Goal: Use online tool/utility: Utilize a website feature to perform a specific function

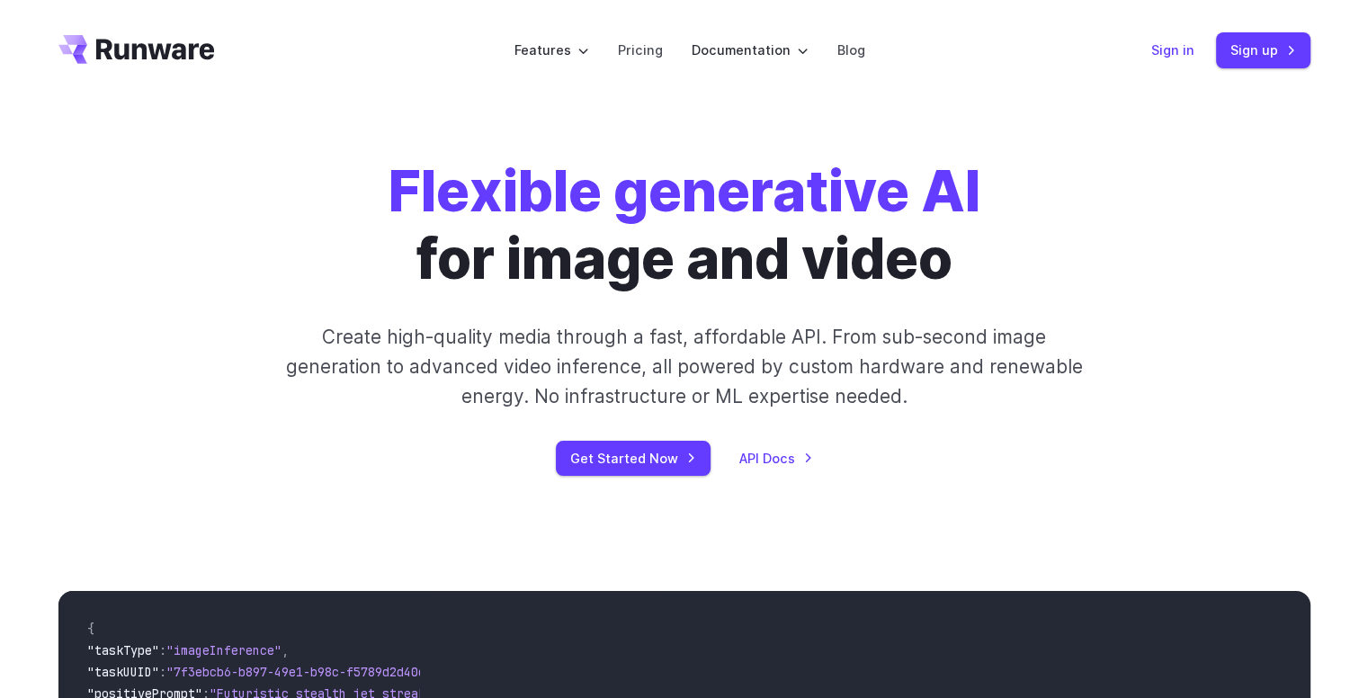
click at [1186, 47] on link "Sign in" at bounding box center [1172, 50] width 43 height 21
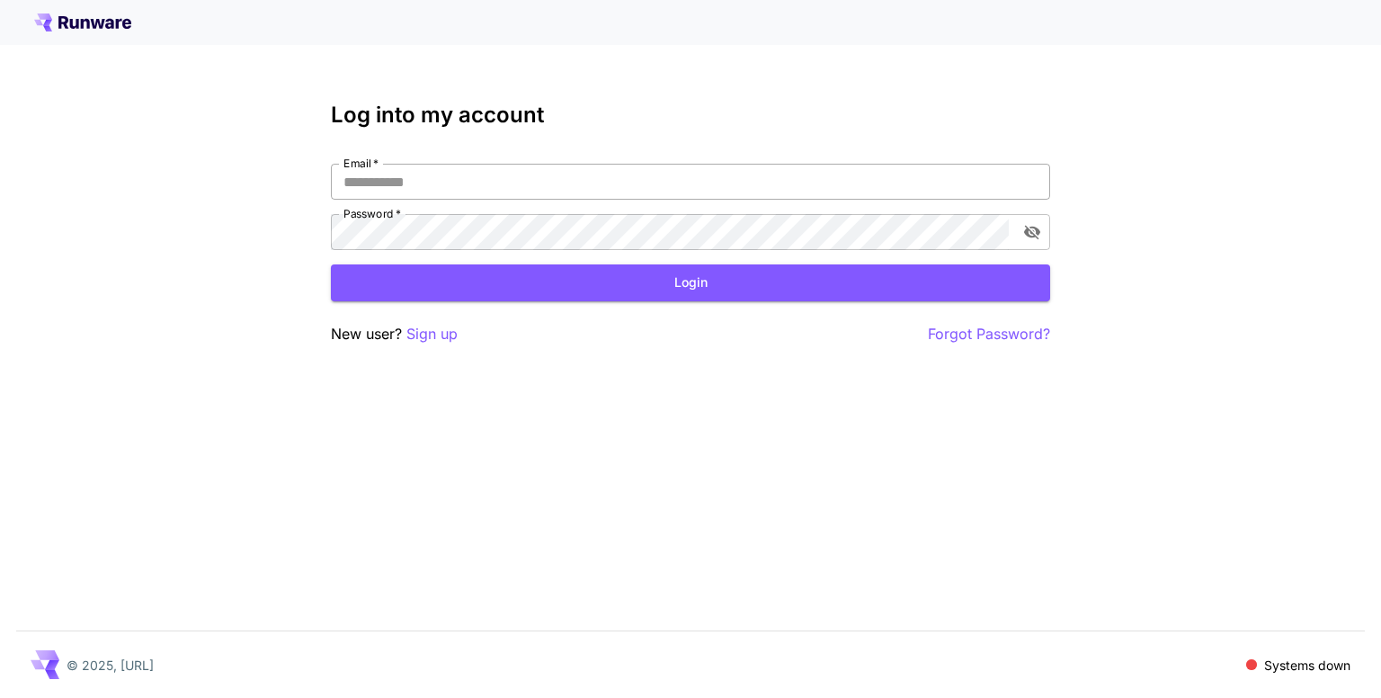
click at [569, 187] on input "Email   *" at bounding box center [690, 182] width 719 height 36
type input "*"
type input "**********"
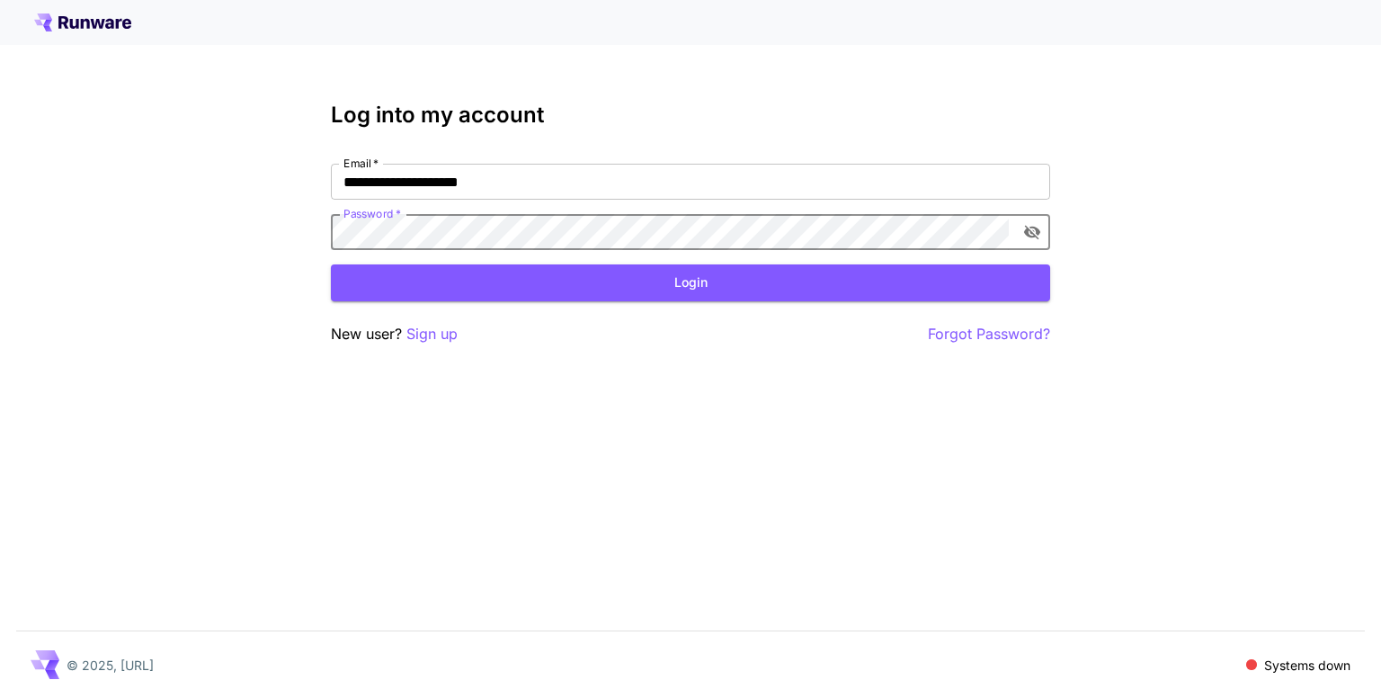
click button "Login" at bounding box center [690, 282] width 719 height 37
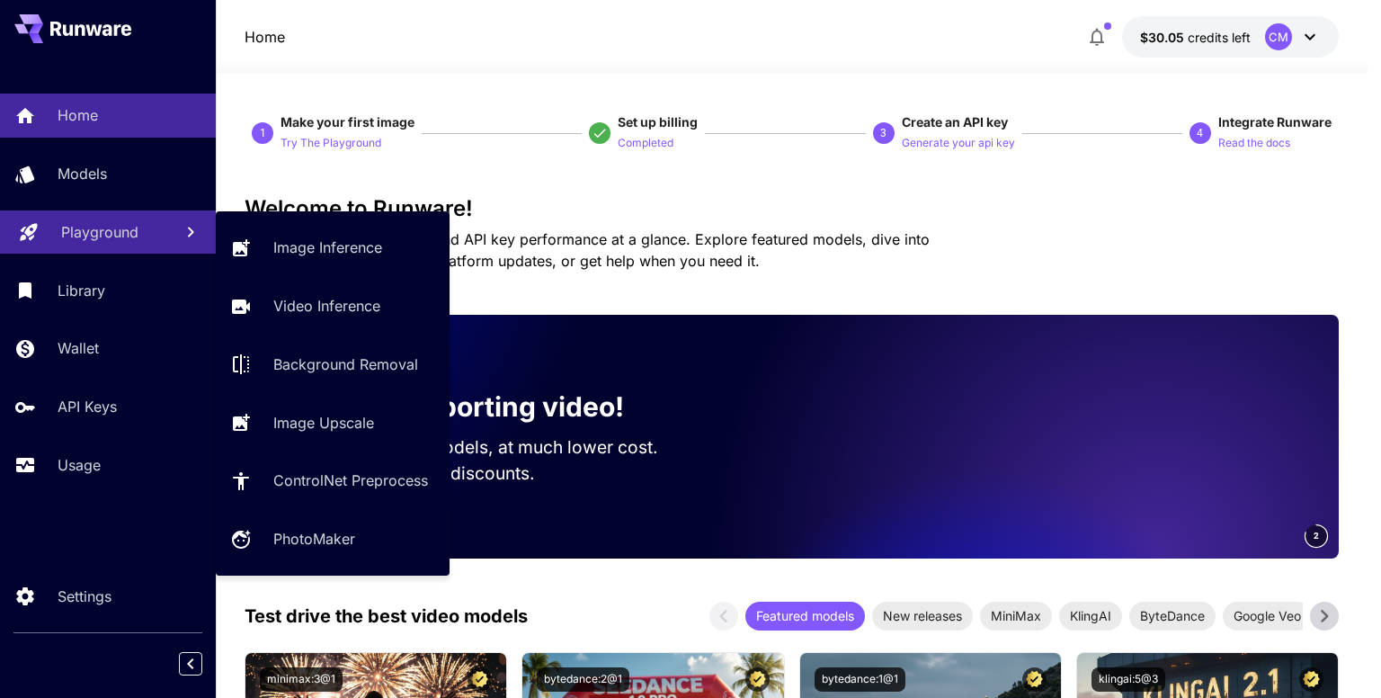
click at [104, 240] on p "Playground" at bounding box center [99, 232] width 77 height 22
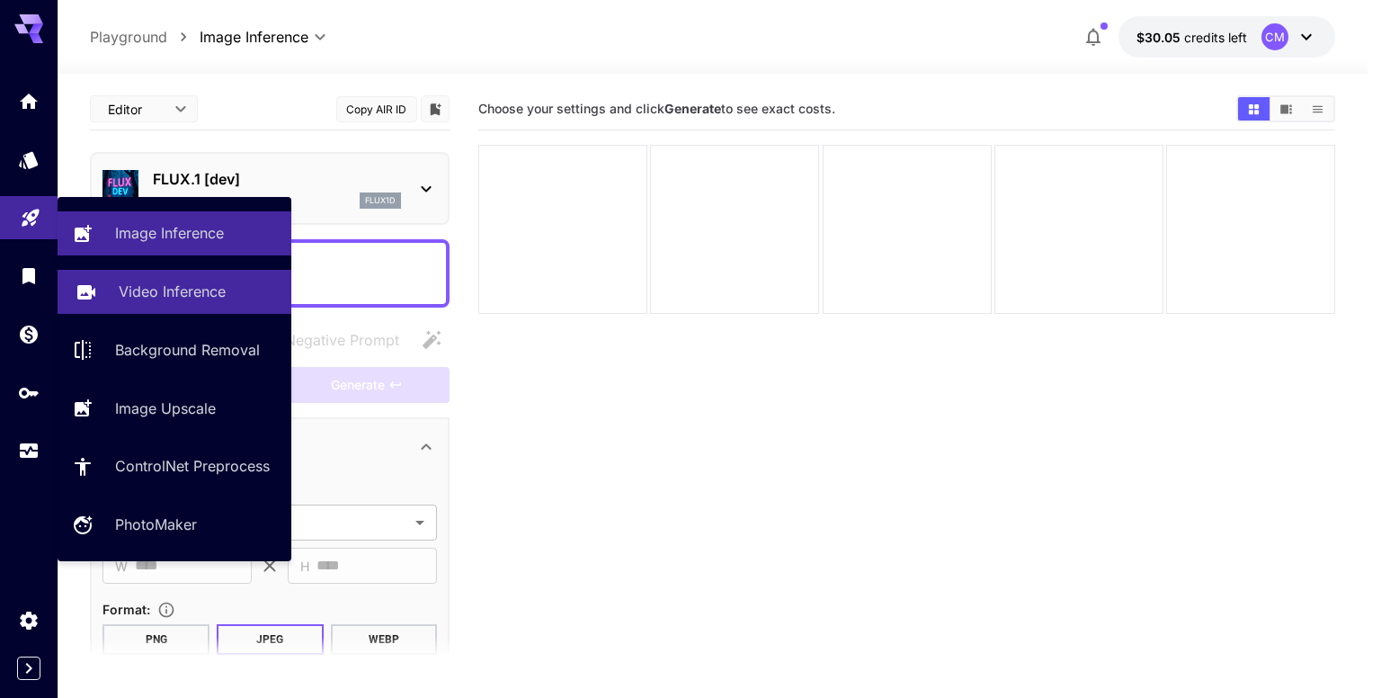
click at [190, 281] on p "Video Inference" at bounding box center [172, 292] width 107 height 22
type input "**********"
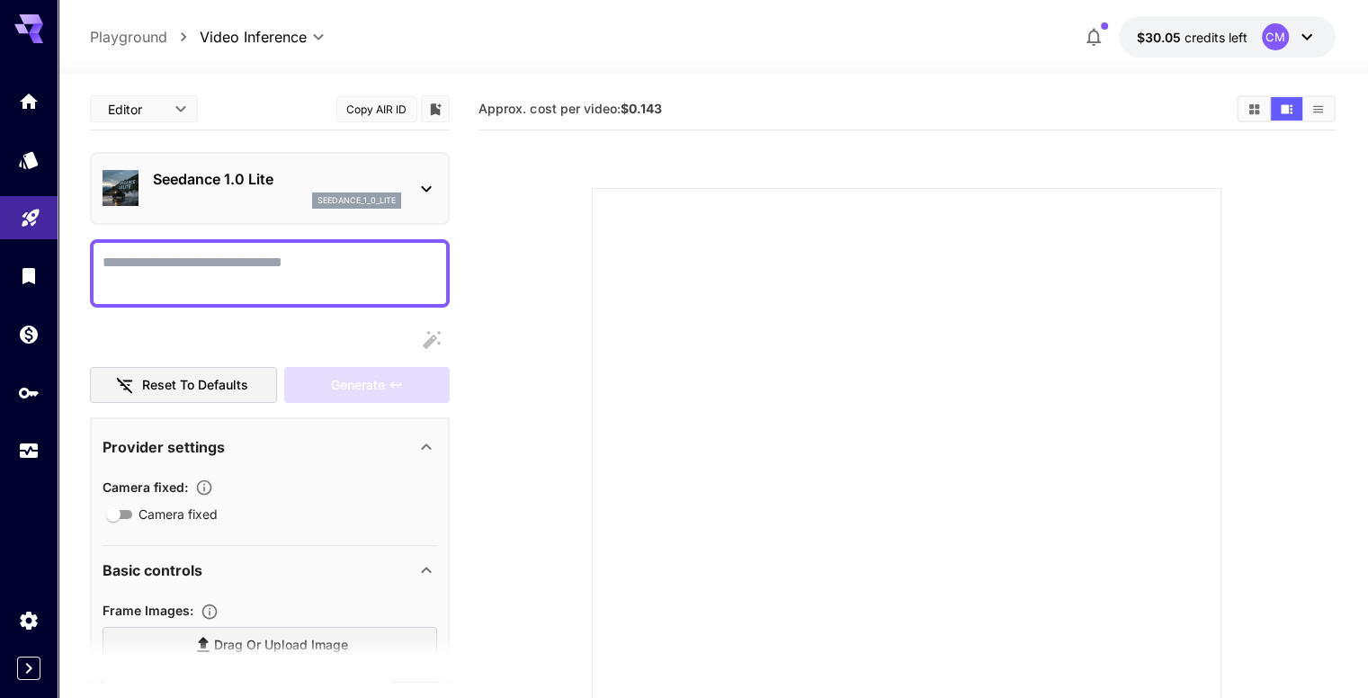
click at [1307, 30] on icon at bounding box center [1307, 37] width 22 height 22
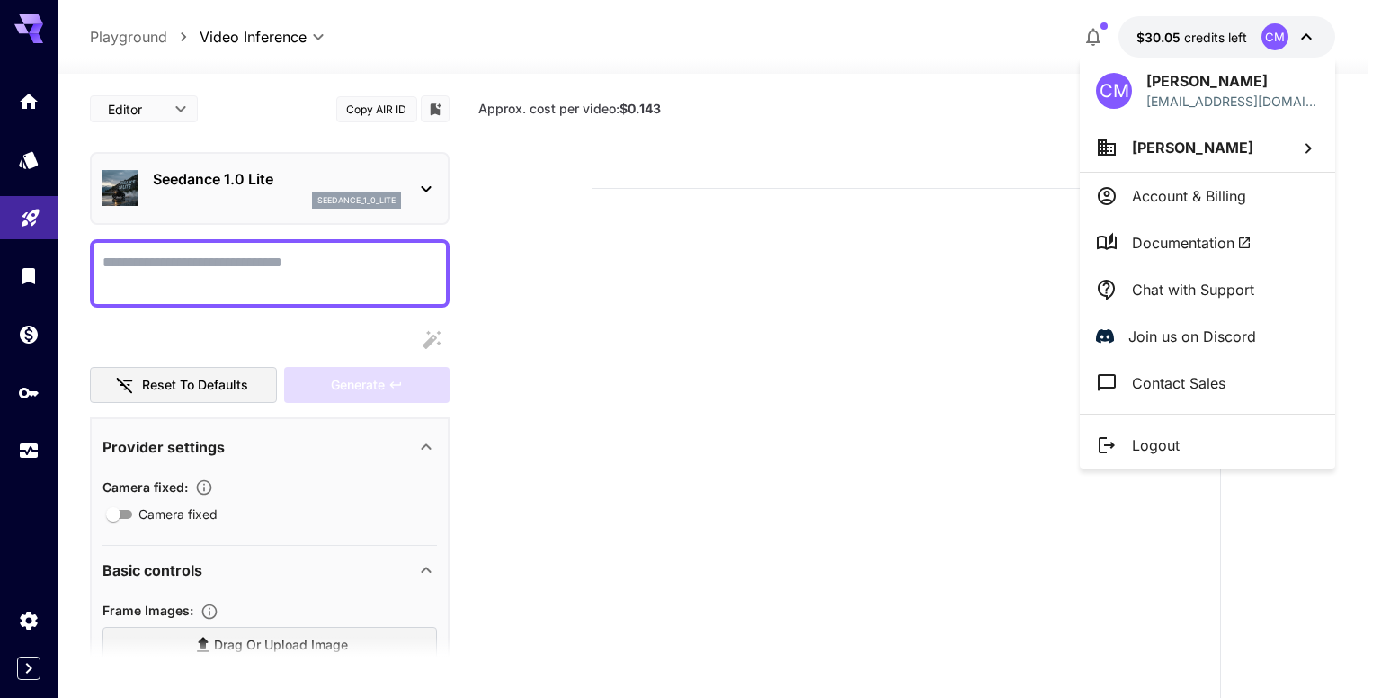
click at [967, 193] on div at bounding box center [690, 349] width 1381 height 698
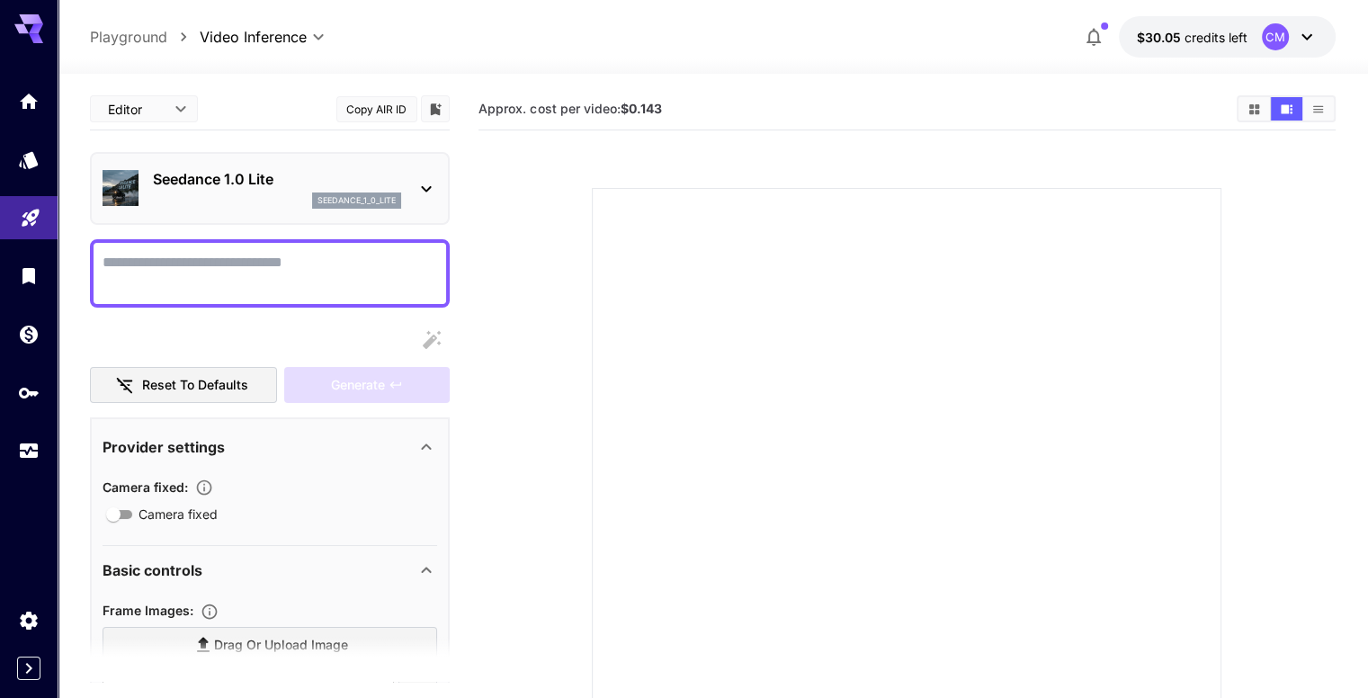
click at [338, 272] on textarea "Camera fixed" at bounding box center [270, 273] width 335 height 43
paste textarea "**********"
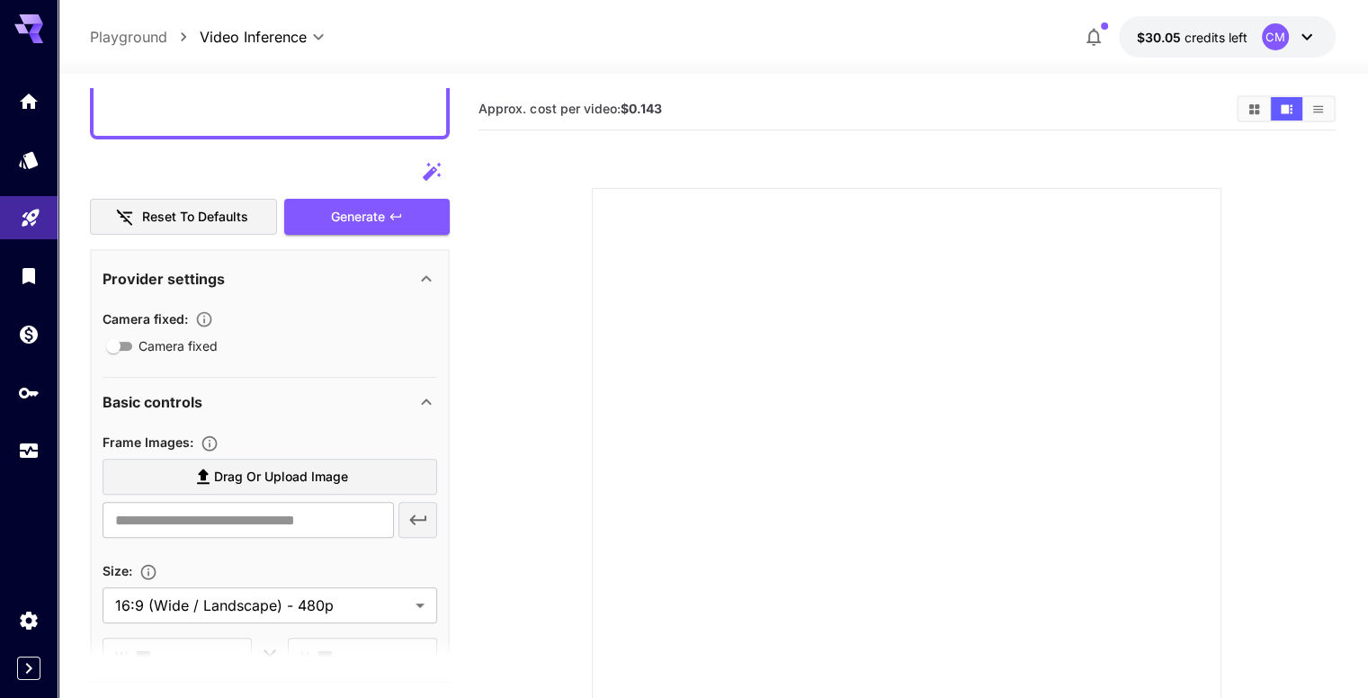
scroll to position [540, 0]
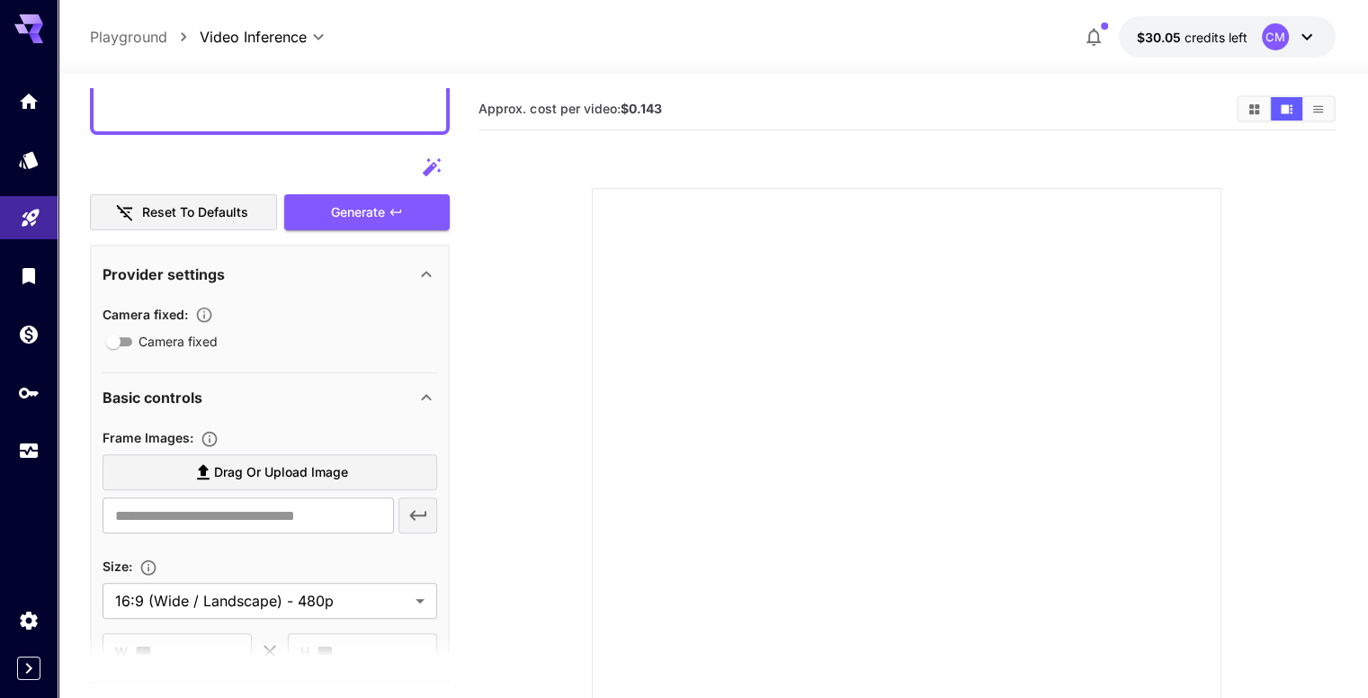
type textarea "**********"
click at [263, 472] on span "Drag or upload image" at bounding box center [281, 472] width 134 height 22
click at [0, 0] on input "Drag or upload image" at bounding box center [0, 0] width 0 height 0
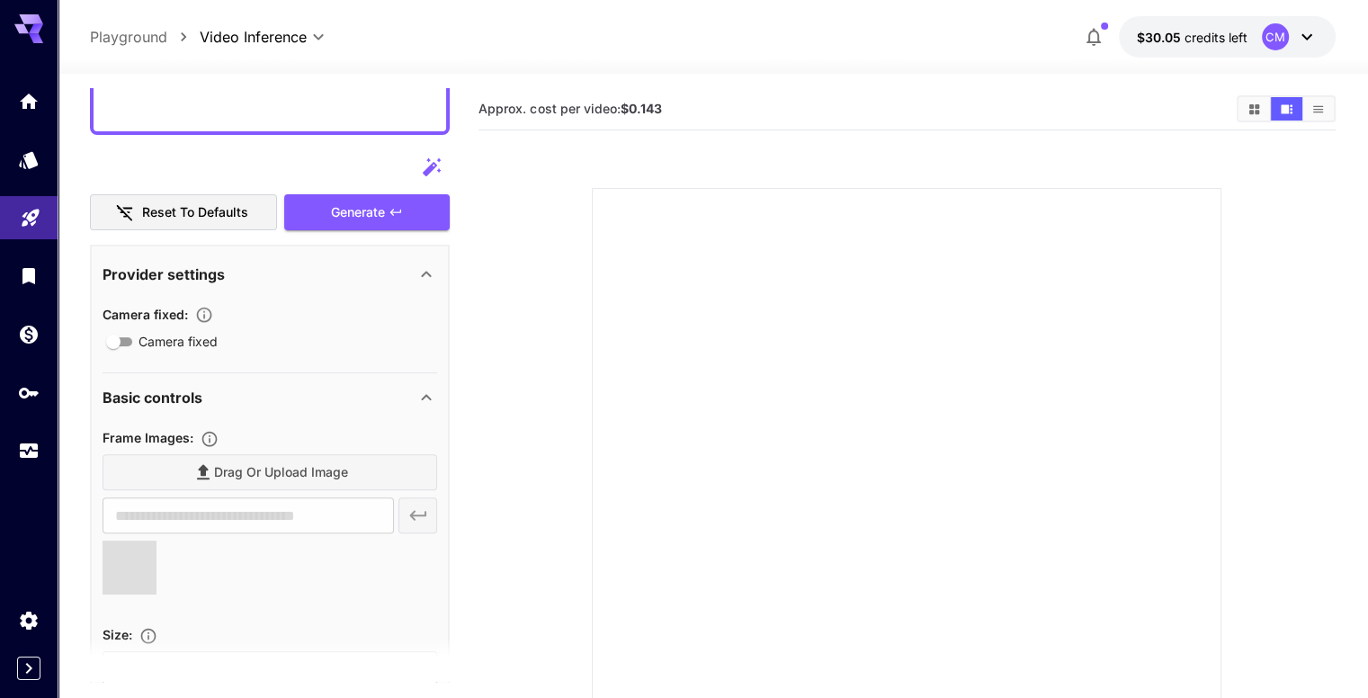
type input "**********"
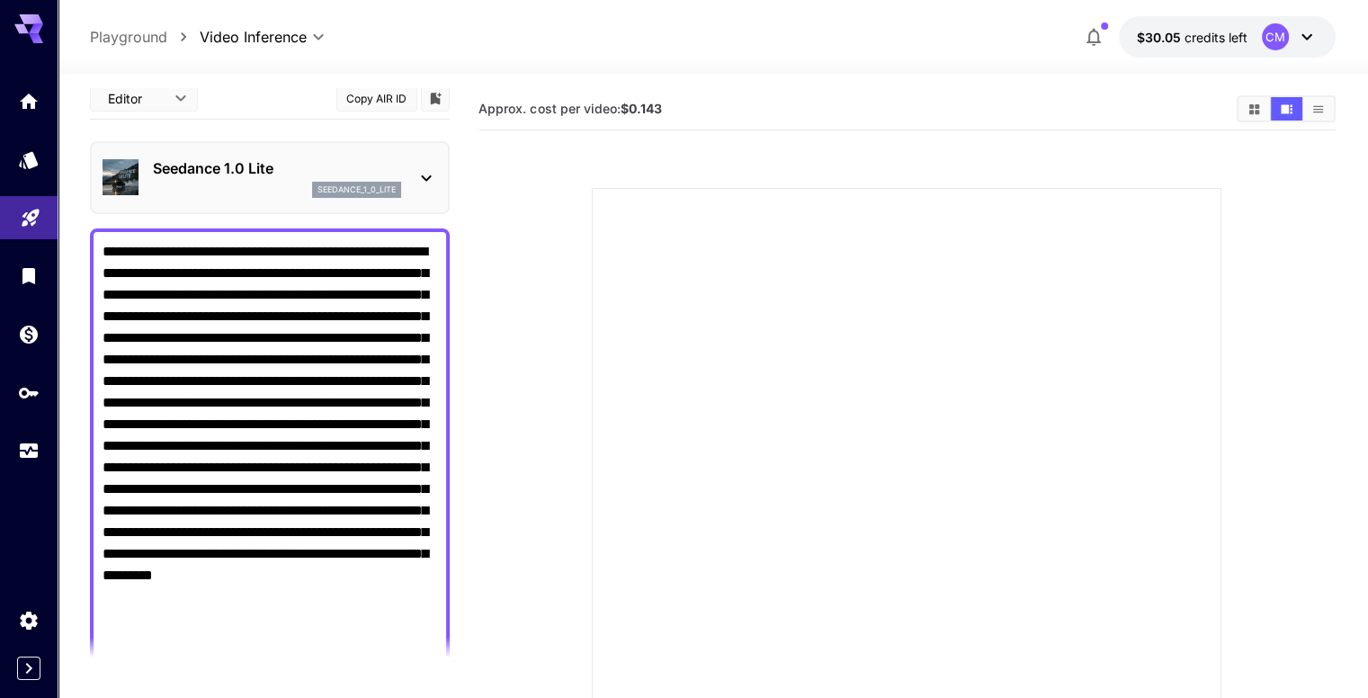
scroll to position [0, 0]
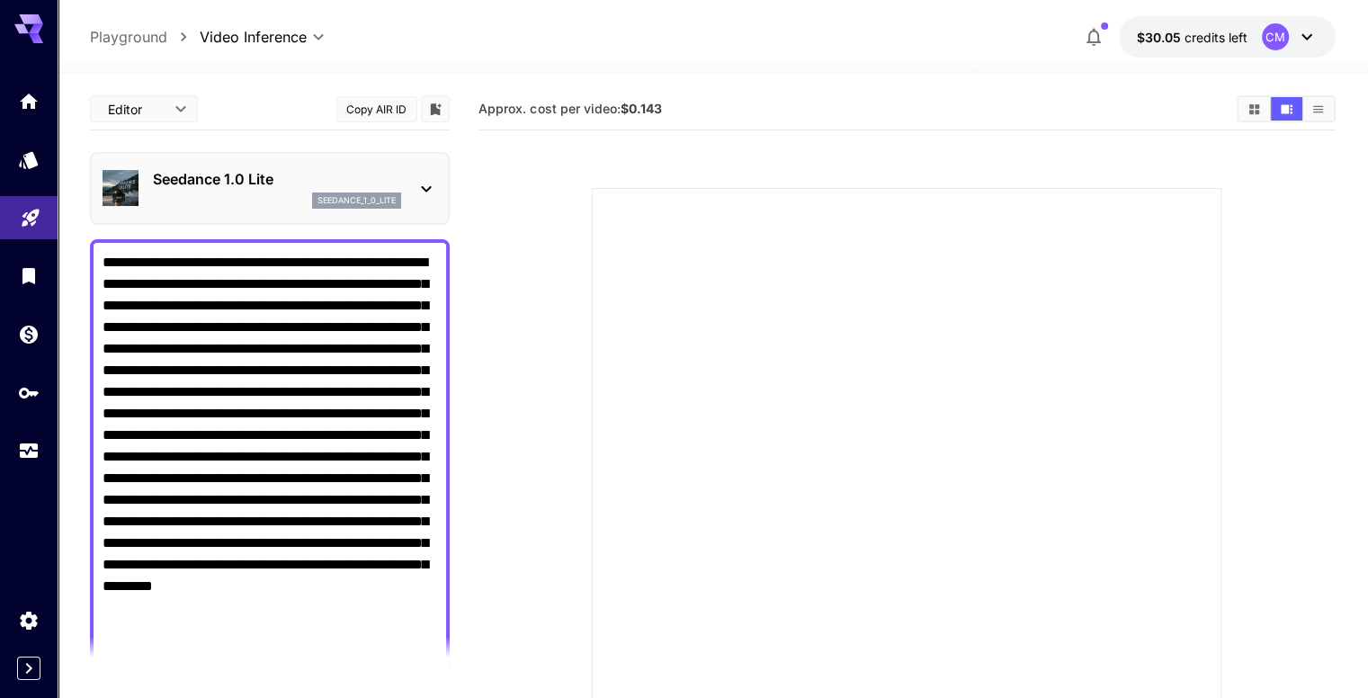
click at [424, 205] on div "Seedance 1.0 Lite seedance_1_0_lite" at bounding box center [270, 188] width 335 height 55
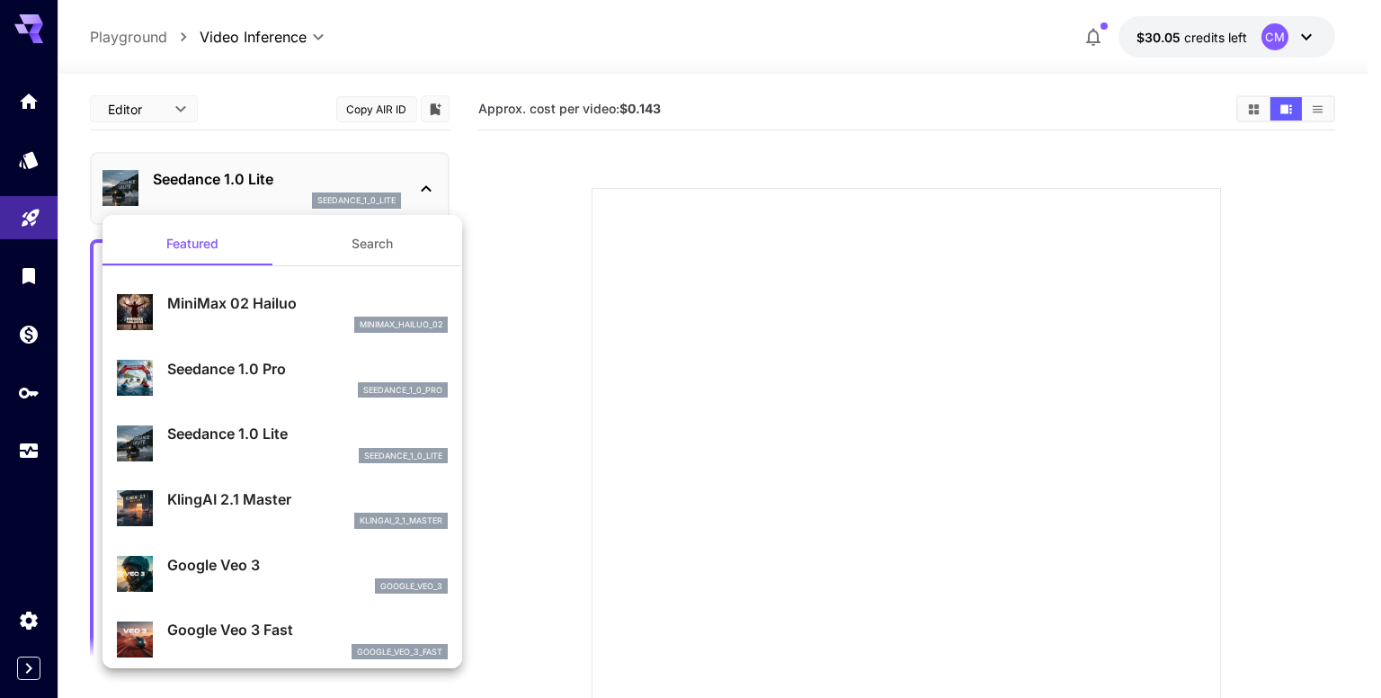
click at [566, 192] on div at bounding box center [690, 349] width 1381 height 698
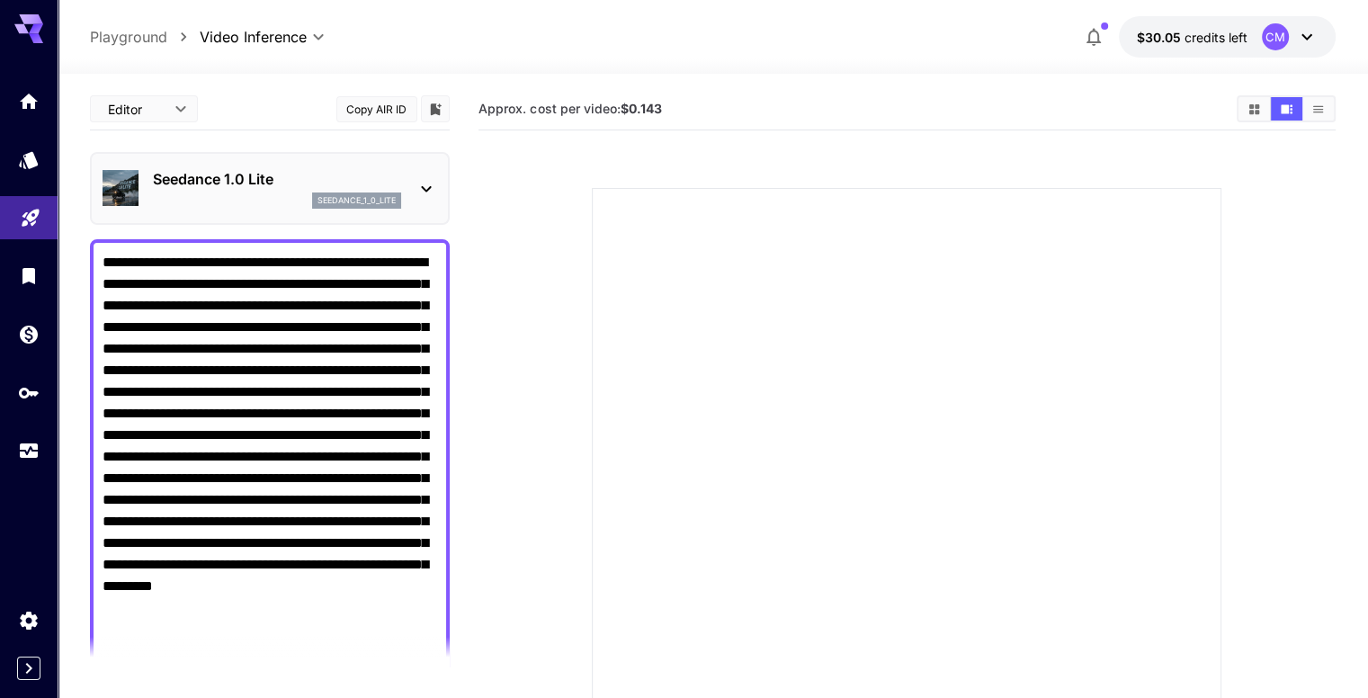
click at [417, 190] on icon at bounding box center [426, 189] width 22 height 22
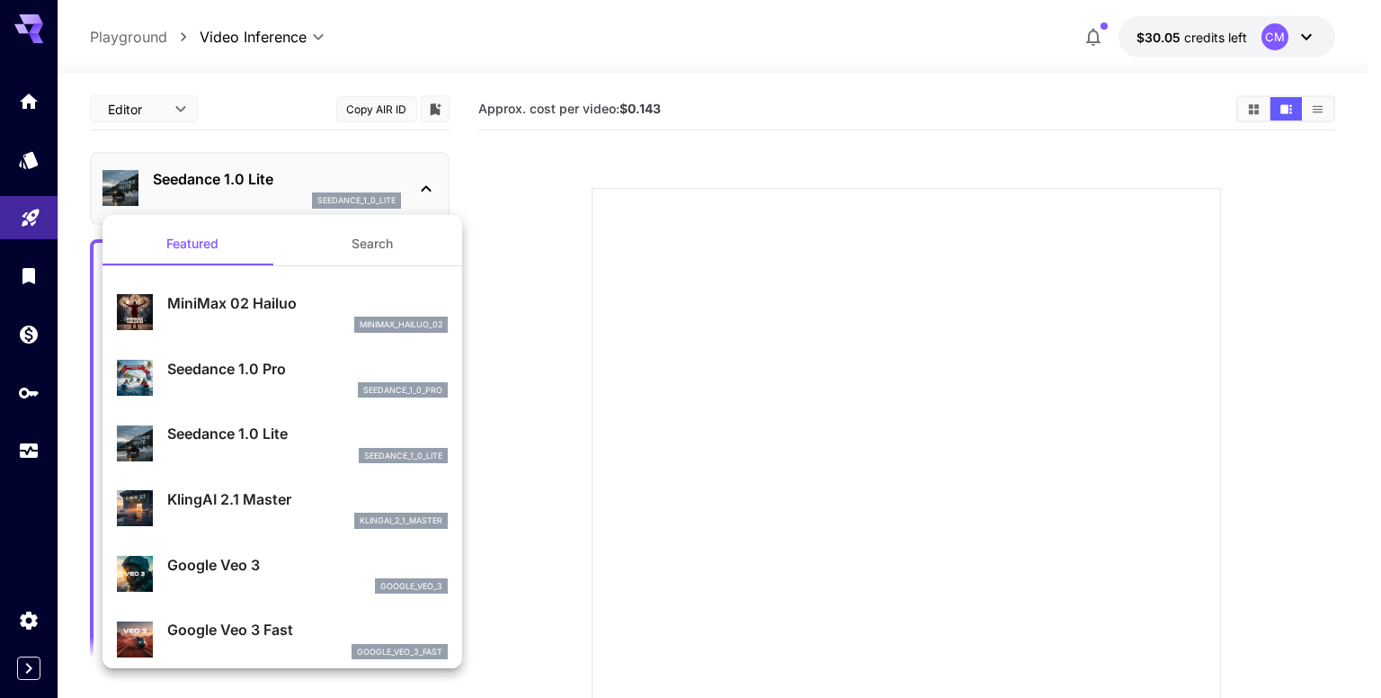
click at [265, 364] on p "Seedance 1.0 Pro" at bounding box center [307, 369] width 281 height 22
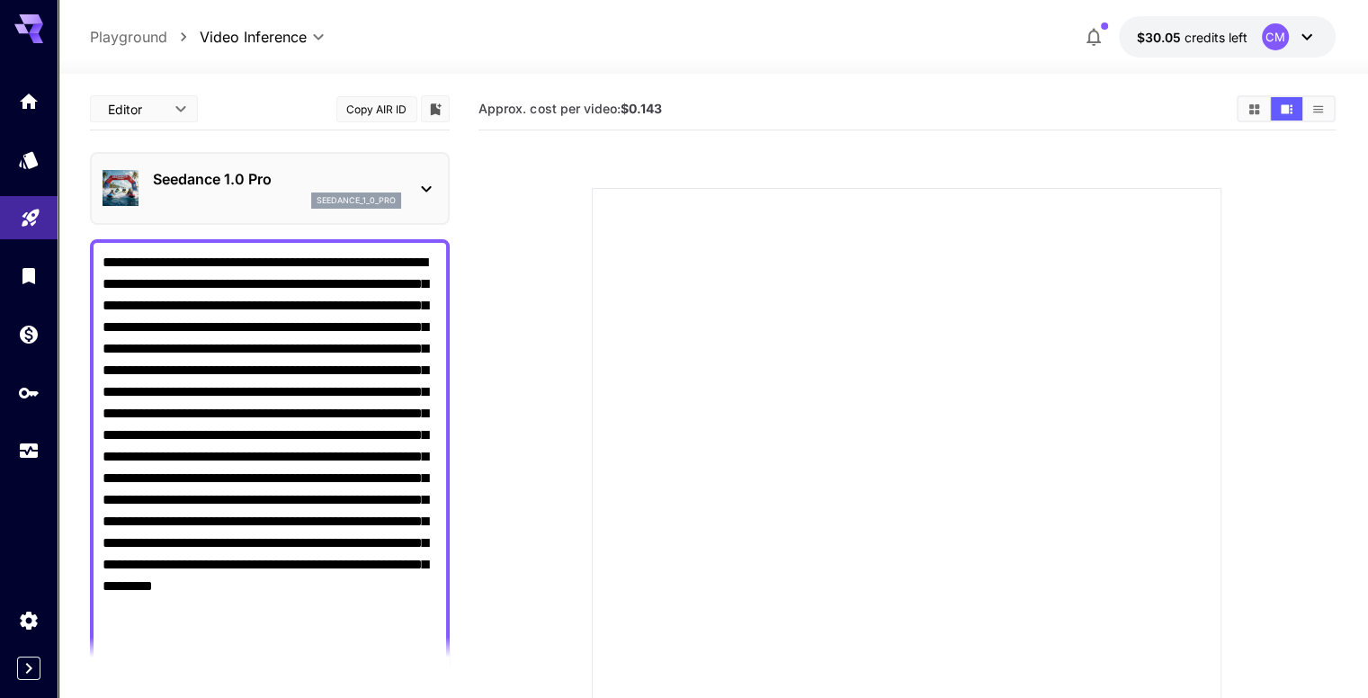
click at [367, 194] on p "seedance_1_0_pro" at bounding box center [356, 200] width 79 height 13
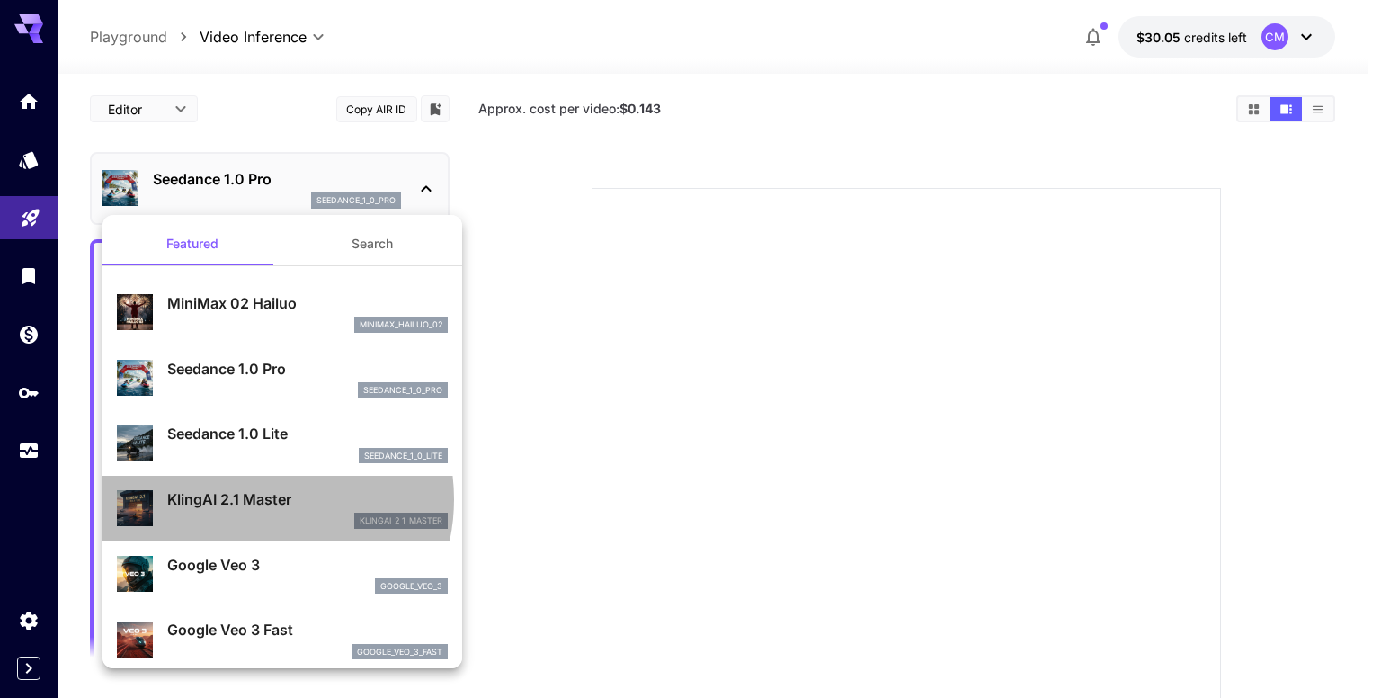
click at [255, 499] on p "KlingAI 2.1 Master" at bounding box center [307, 499] width 281 height 22
type input "**********"
type input "****"
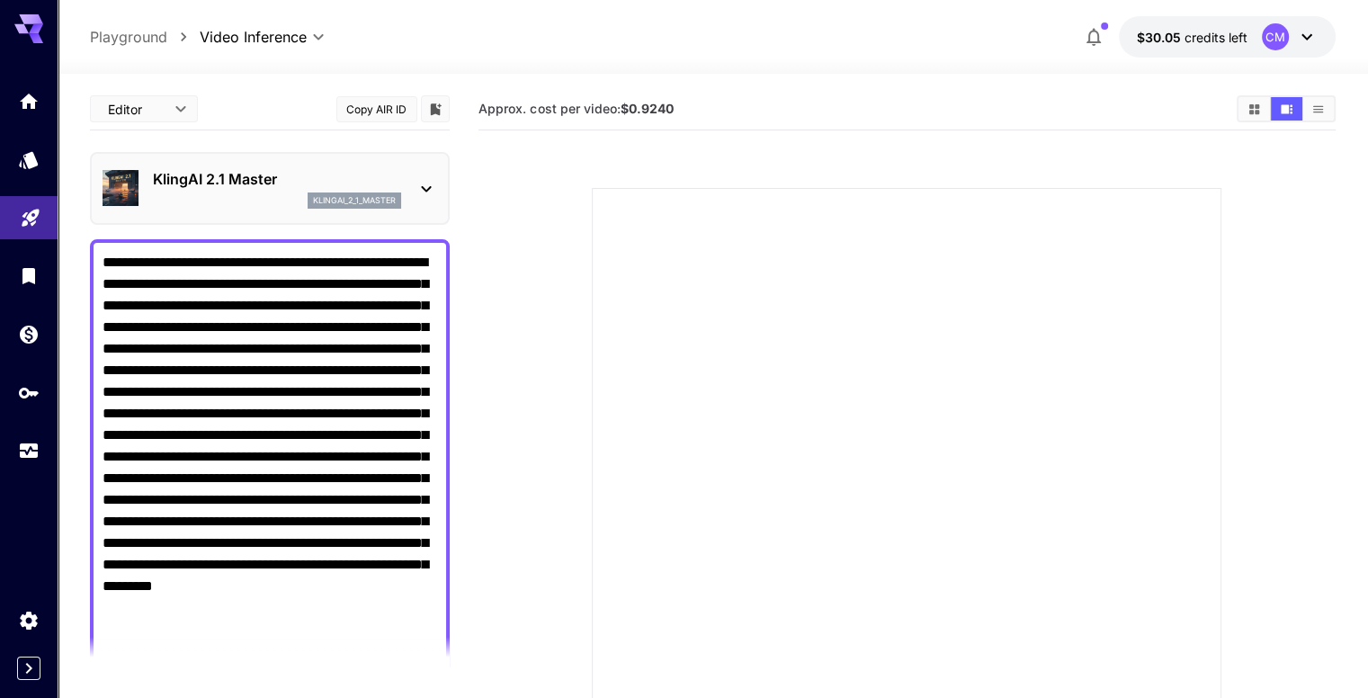
click at [420, 196] on icon at bounding box center [426, 189] width 22 height 22
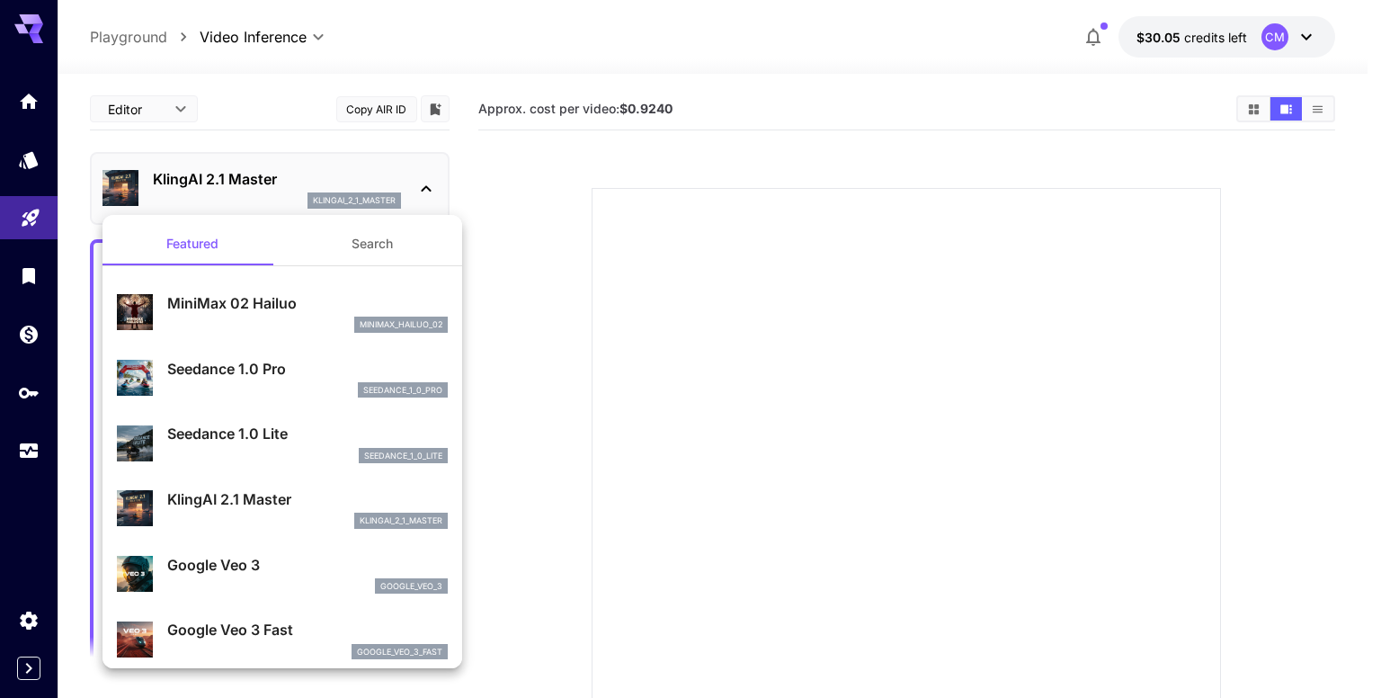
click at [273, 389] on div "seedance_1_0_pro" at bounding box center [307, 390] width 281 height 16
type input "**********"
type input "***"
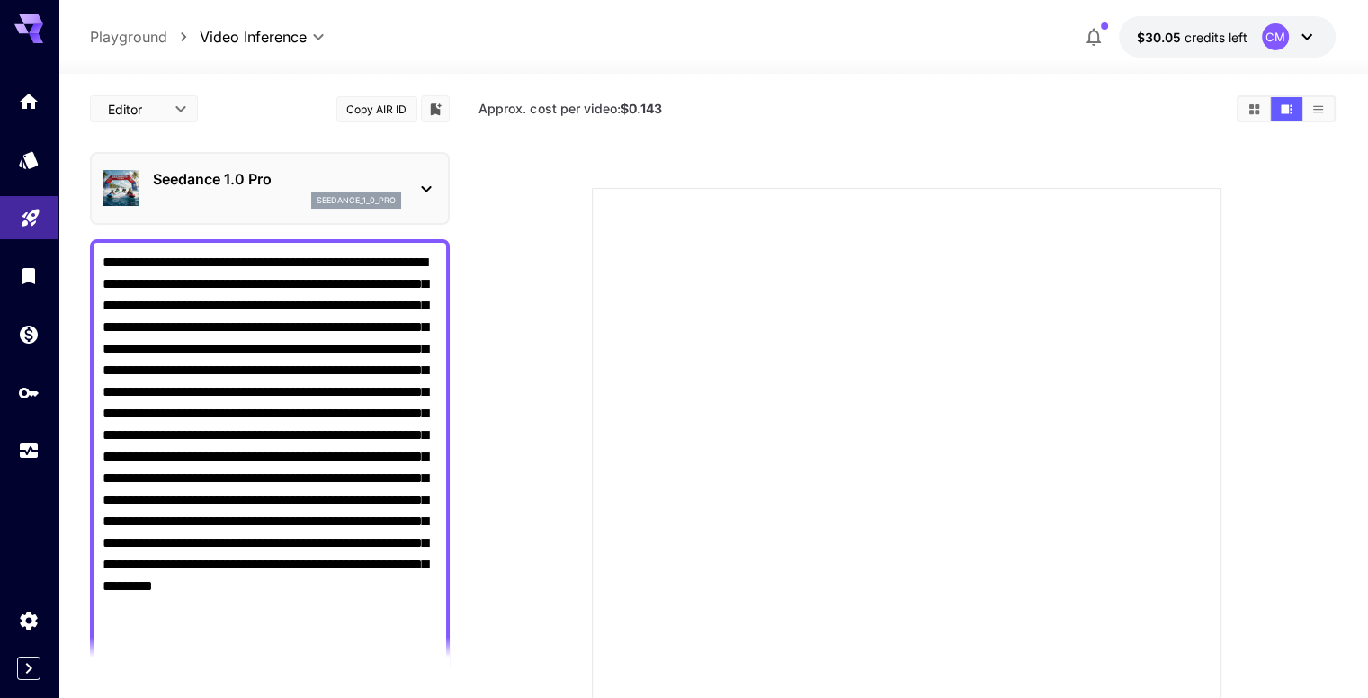
click at [394, 192] on div "seedance_1_0_pro" at bounding box center [356, 200] width 90 height 16
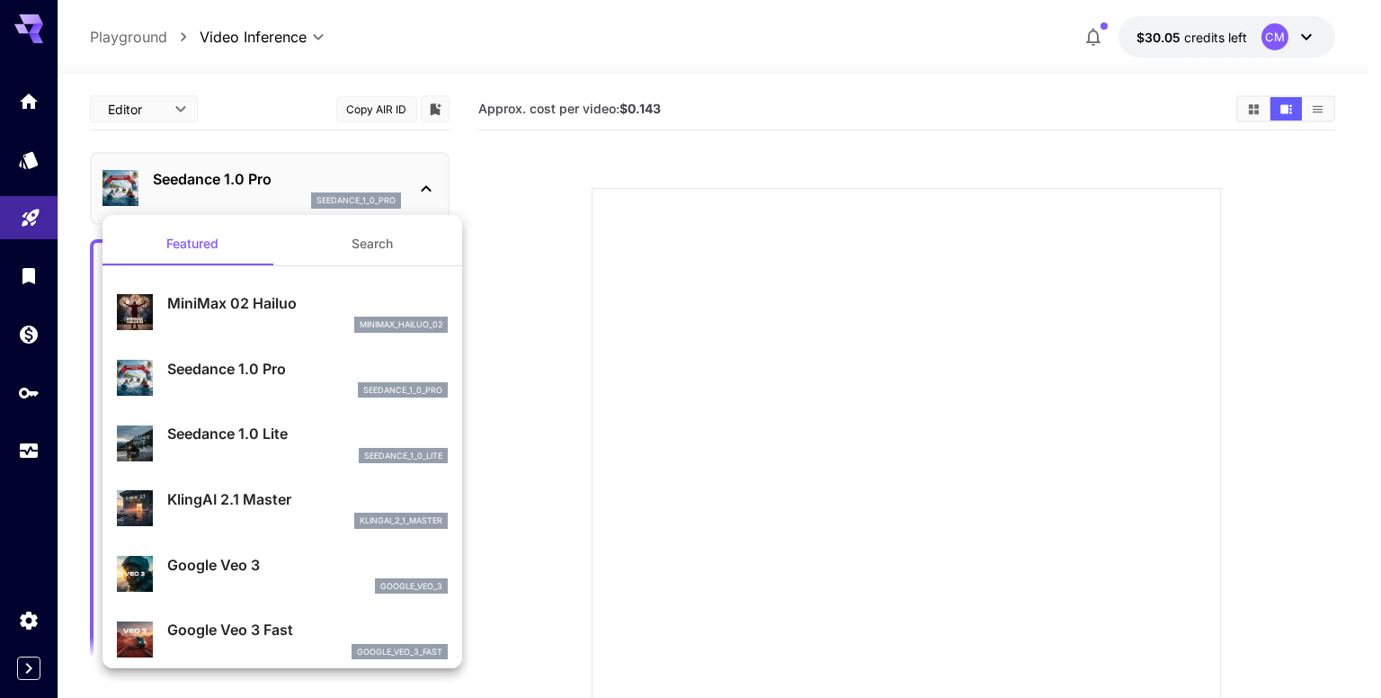
click at [281, 426] on p "Seedance 1.0 Lite" at bounding box center [307, 434] width 281 height 22
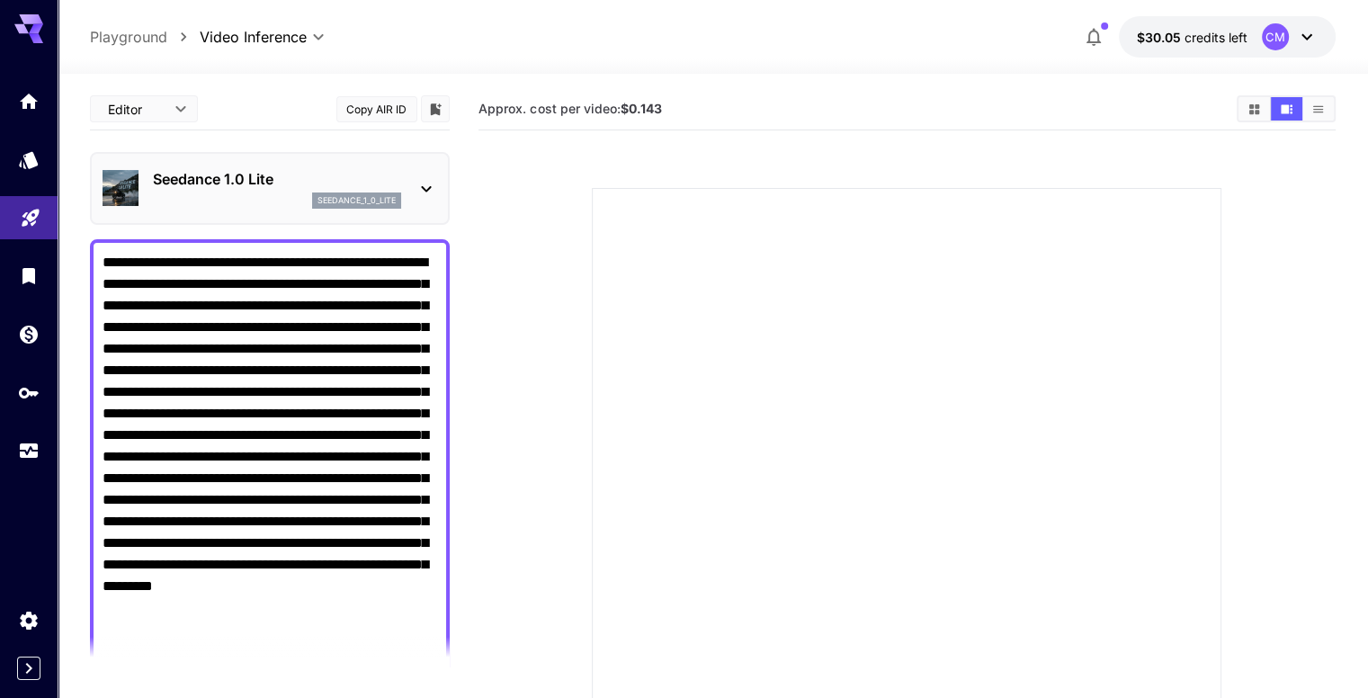
click at [402, 181] on div "Seedance 1.0 Lite seedance_1_0_lite" at bounding box center [270, 188] width 335 height 55
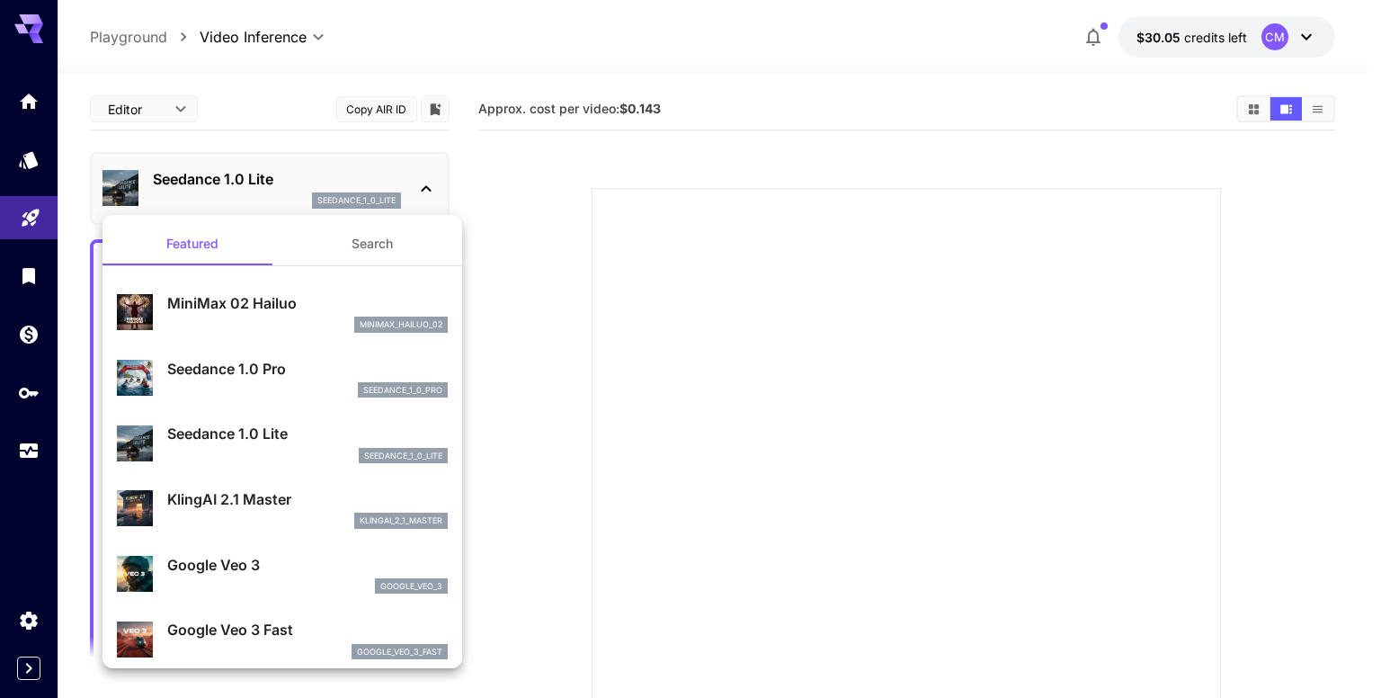
click at [267, 364] on p "Seedance 1.0 Pro" at bounding box center [307, 369] width 281 height 22
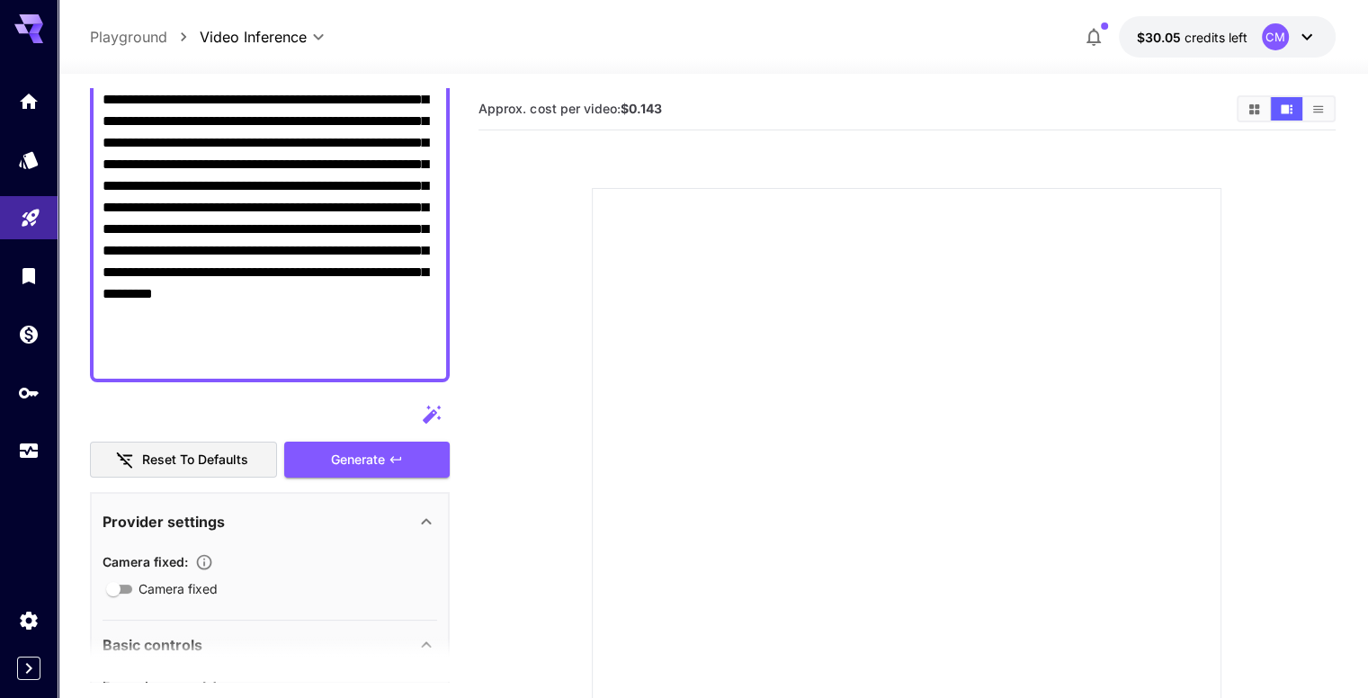
scroll to position [360, 0]
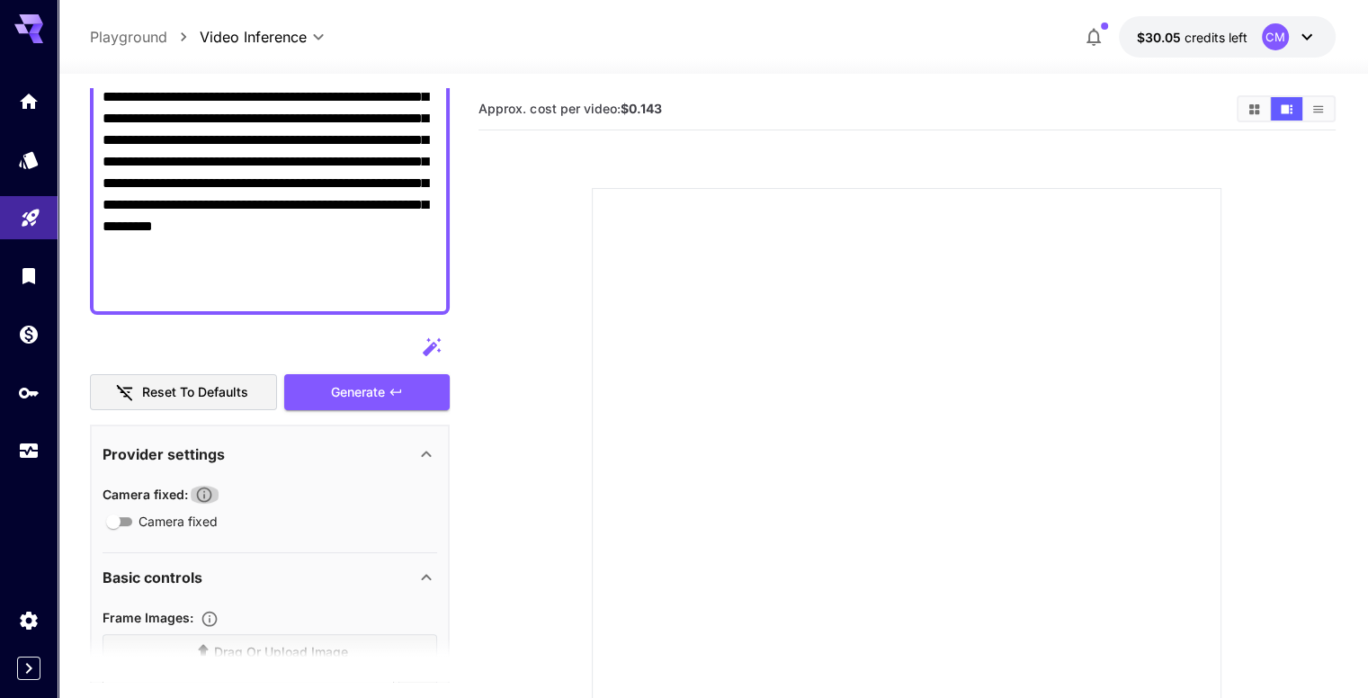
click at [211, 492] on icon "button" at bounding box center [204, 495] width 18 height 18
click at [210, 489] on icon "button" at bounding box center [204, 495] width 18 height 18
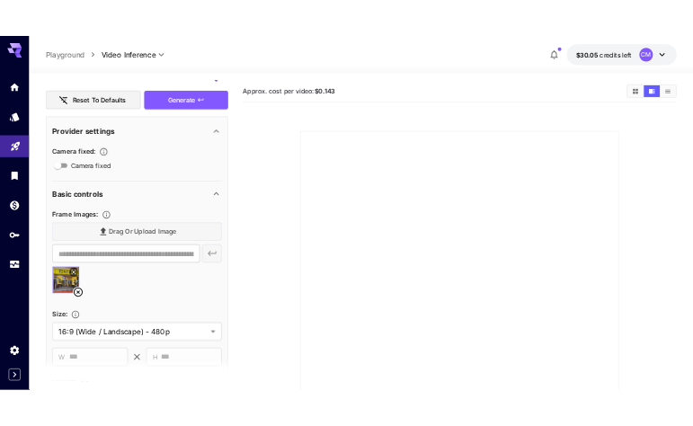
scroll to position [630, 0]
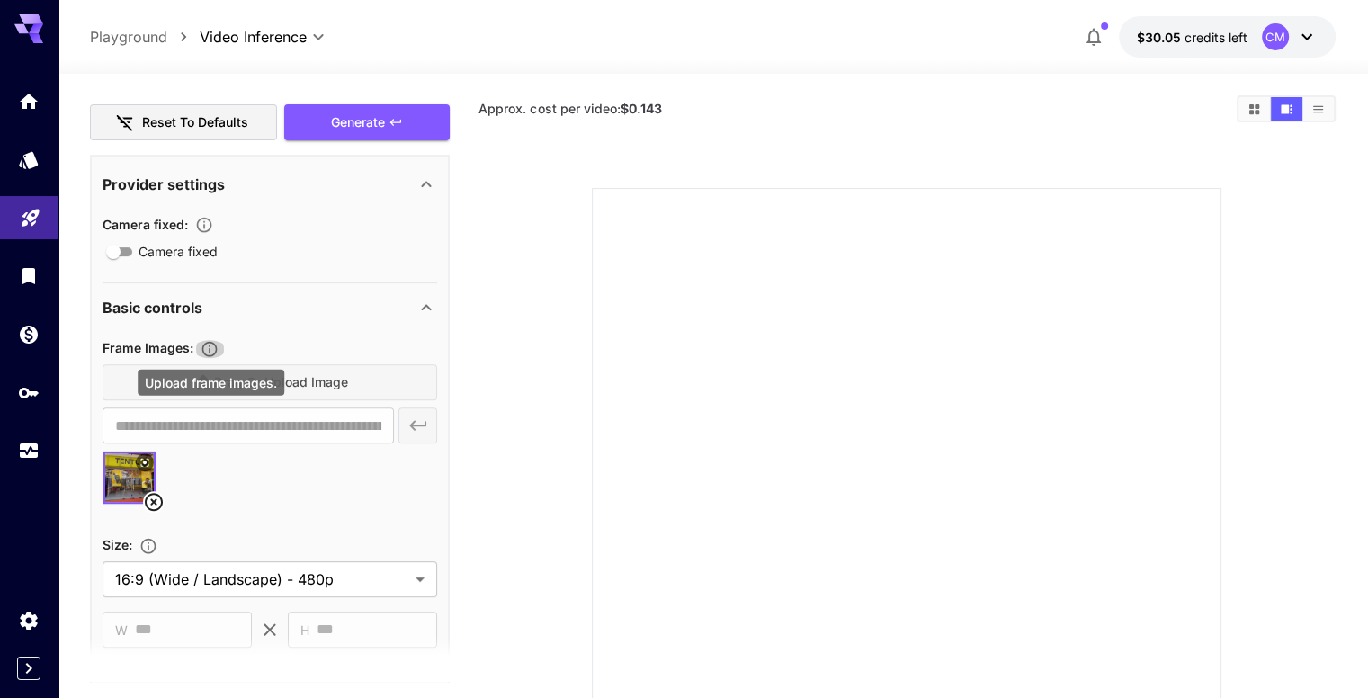
click at [213, 352] on icon "Upload frame images." at bounding box center [210, 349] width 18 height 18
click at [260, 380] on div "Drag or upload image" at bounding box center [270, 382] width 335 height 37
click at [211, 397] on div "Drag or upload image" at bounding box center [270, 382] width 335 height 37
drag, startPoint x: 201, startPoint y: 371, endPoint x: 203, endPoint y: 381, distance: 11.1
click at [201, 371] on div "Drag or upload image" at bounding box center [270, 382] width 335 height 37
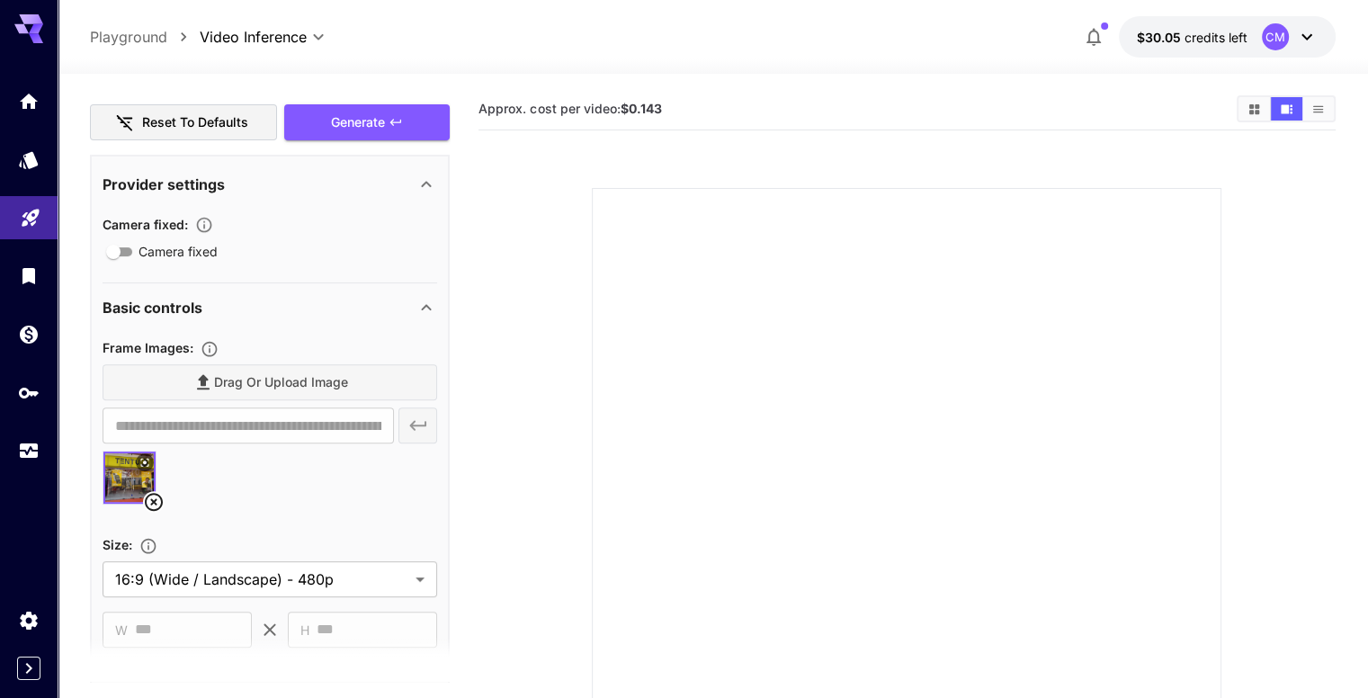
click at [211, 386] on div "Drag or upload image" at bounding box center [270, 382] width 335 height 37
drag, startPoint x: 231, startPoint y: 385, endPoint x: 243, endPoint y: 392, distance: 13.7
click at [243, 392] on div "Drag or upload image" at bounding box center [270, 382] width 335 height 37
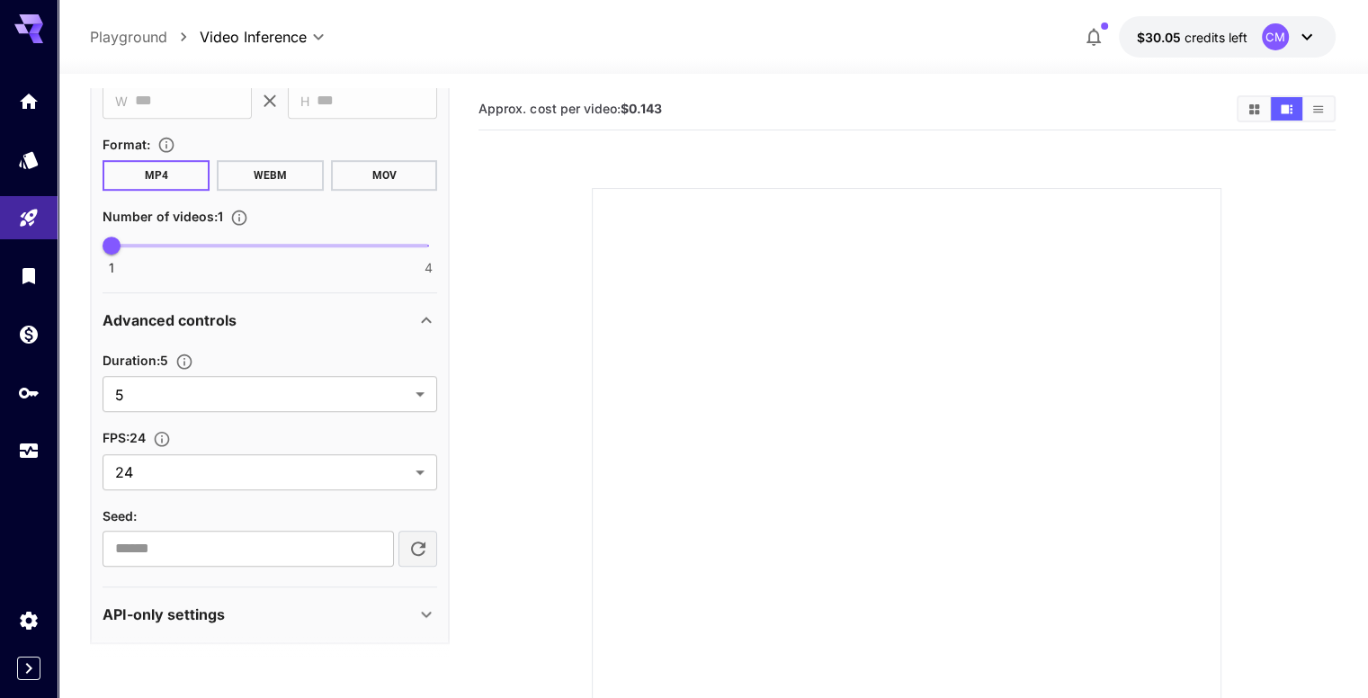
scroll to position [1162, 0]
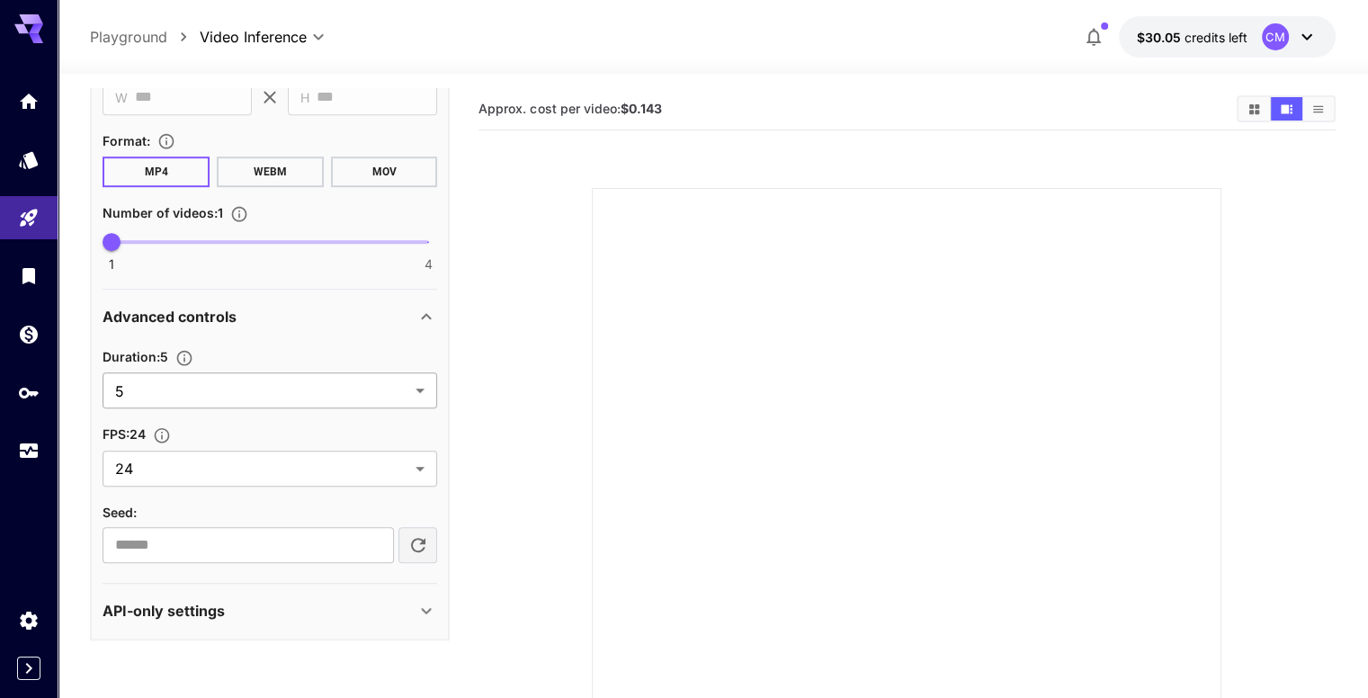
click at [394, 372] on body "**********" at bounding box center [684, 435] width 1368 height 871
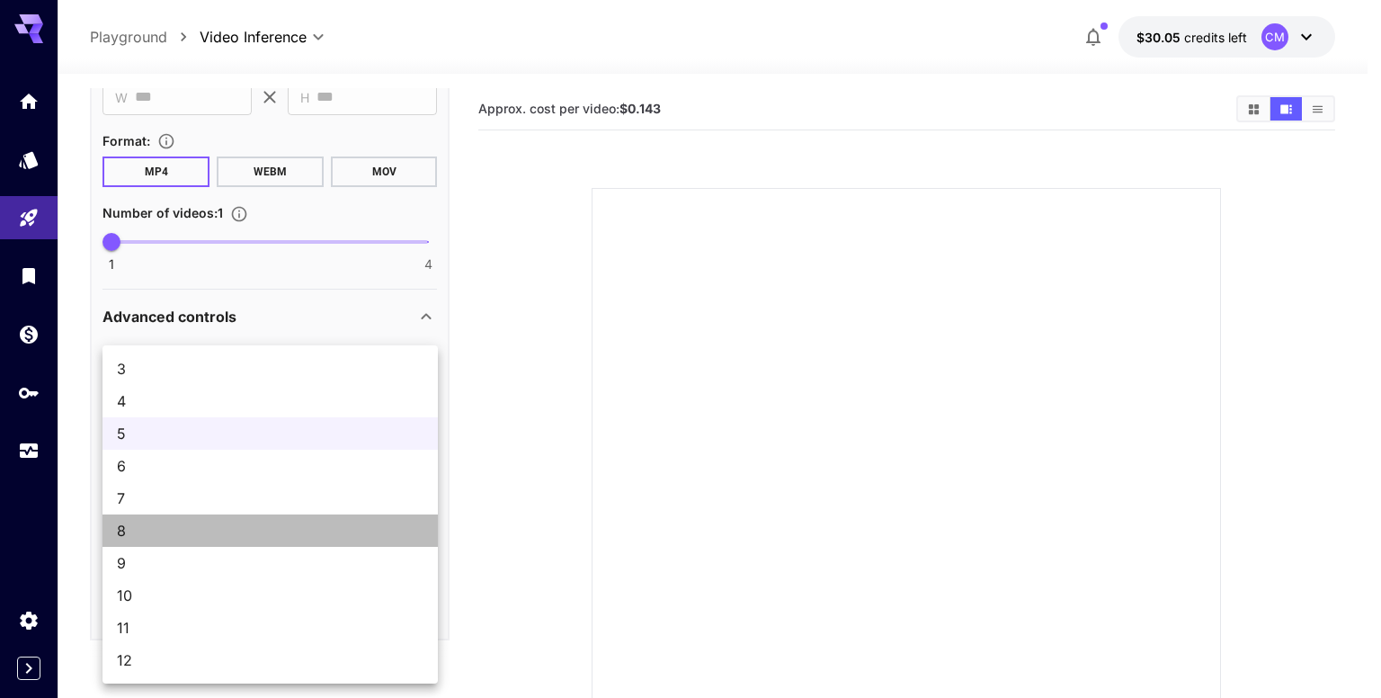
click at [237, 524] on span "8" at bounding box center [270, 531] width 307 height 22
type input "*"
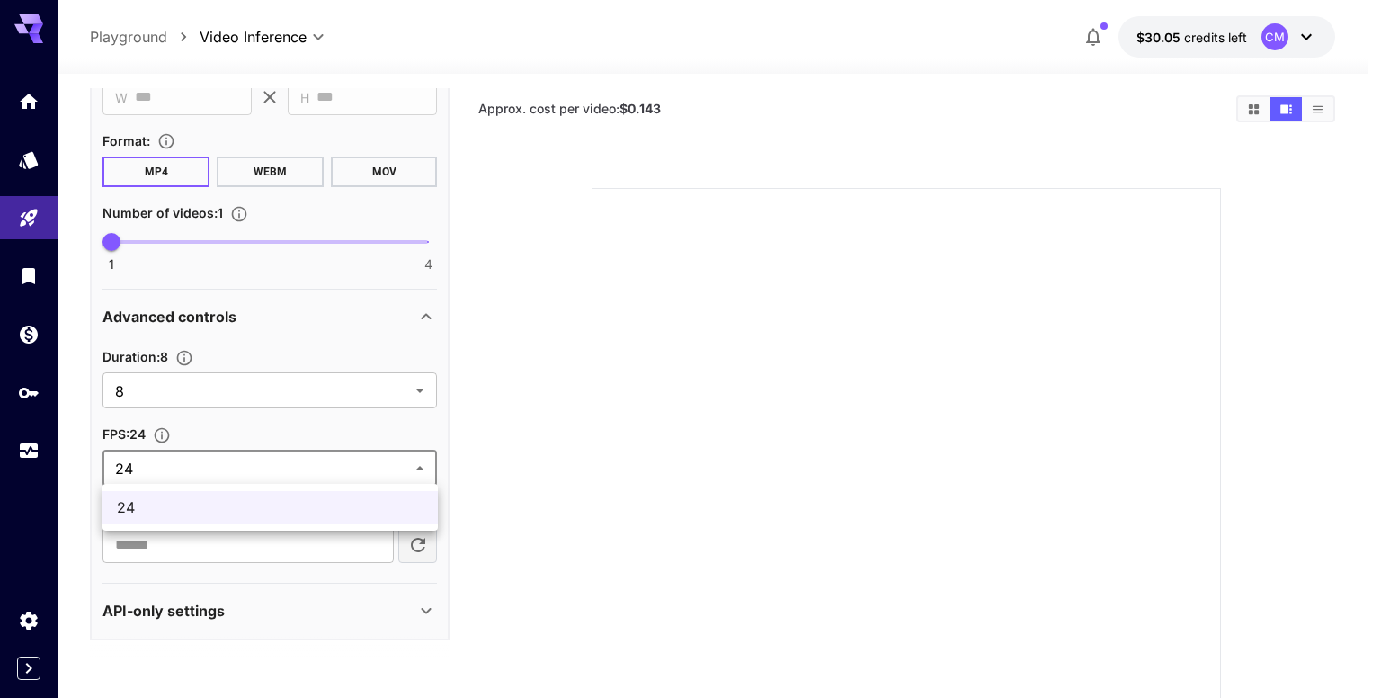
click at [384, 458] on body "**********" at bounding box center [690, 435] width 1381 height 871
click at [502, 531] on div at bounding box center [690, 349] width 1381 height 698
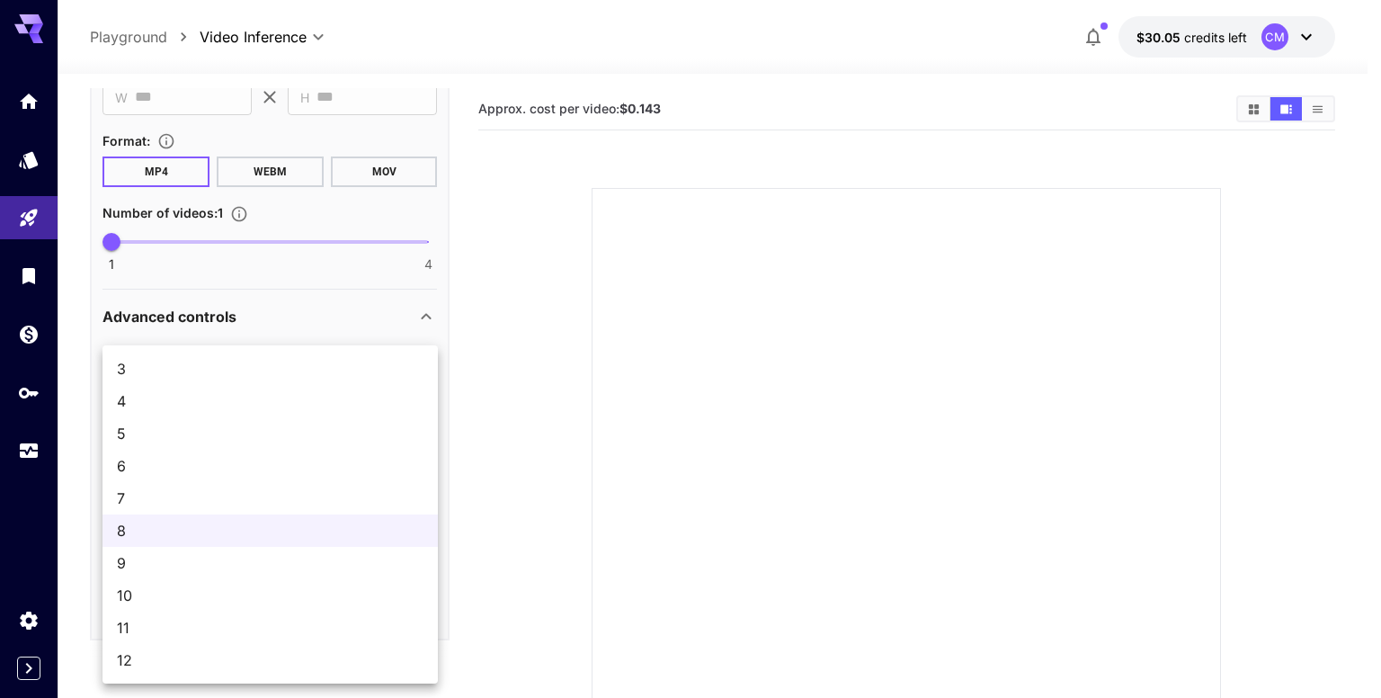
click at [385, 395] on body "**********" at bounding box center [690, 435] width 1381 height 871
click at [525, 407] on div at bounding box center [690, 349] width 1381 height 698
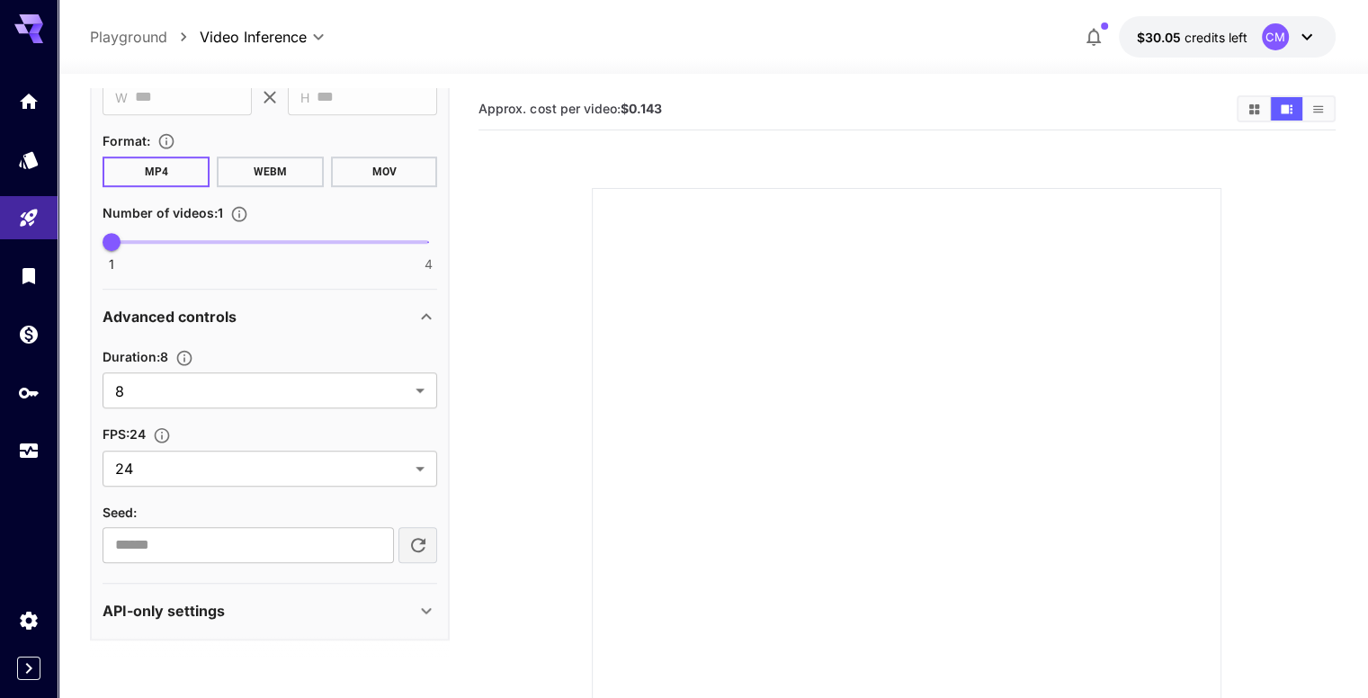
click at [424, 608] on icon at bounding box center [427, 611] width 10 height 6
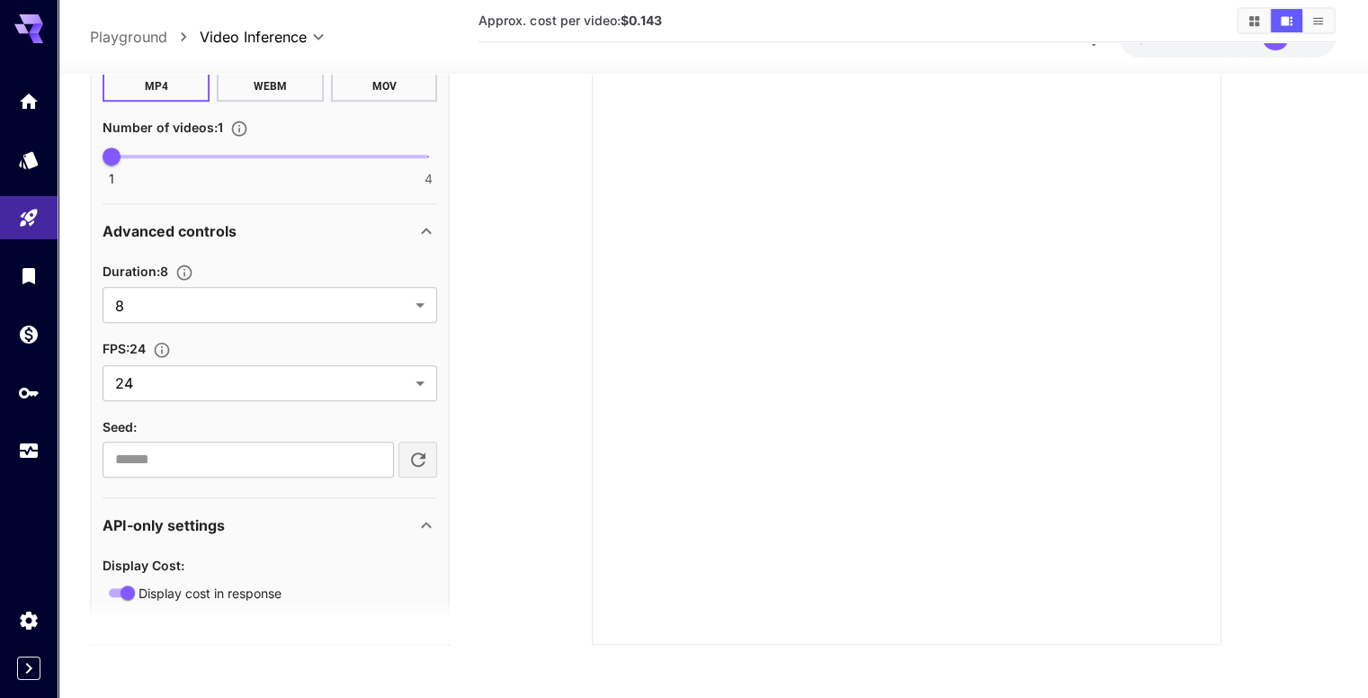
scroll to position [1326, 0]
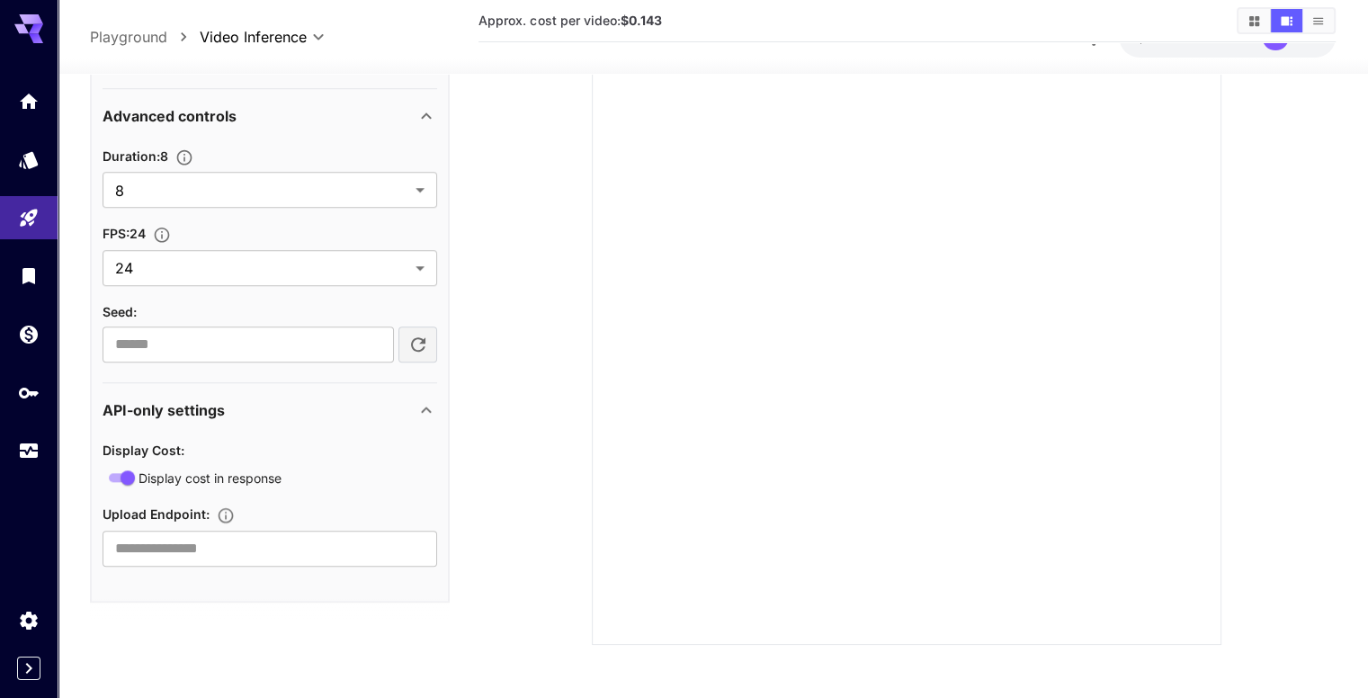
click at [426, 403] on icon at bounding box center [426, 411] width 22 height 22
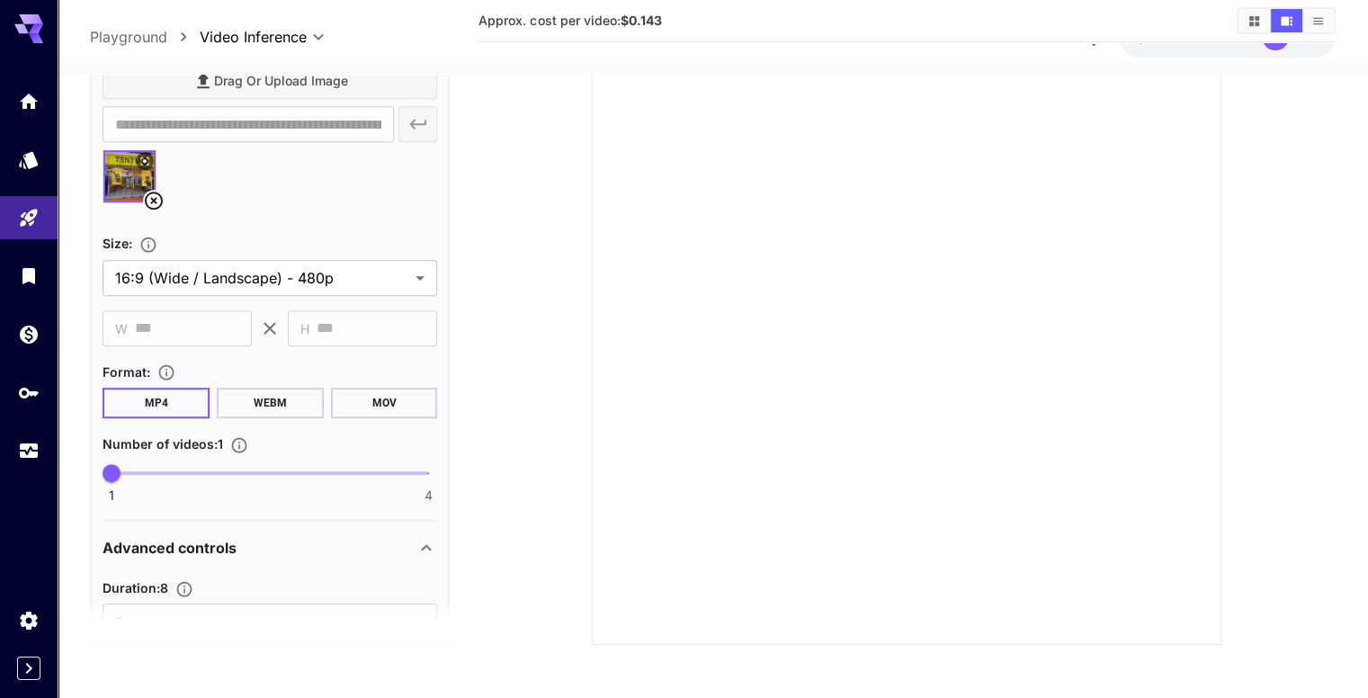
scroll to position [892, 0]
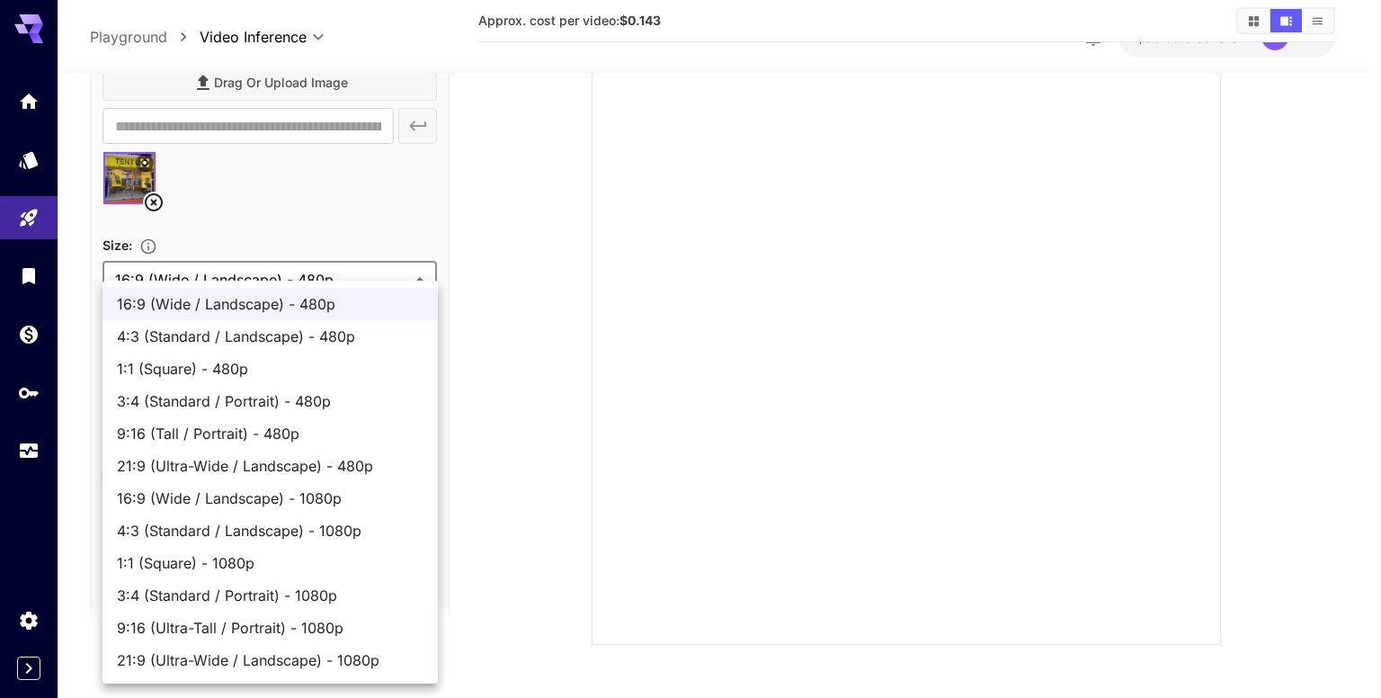
click at [385, 290] on body "**********" at bounding box center [690, 262] width 1381 height 871
click at [371, 217] on div at bounding box center [690, 349] width 1381 height 698
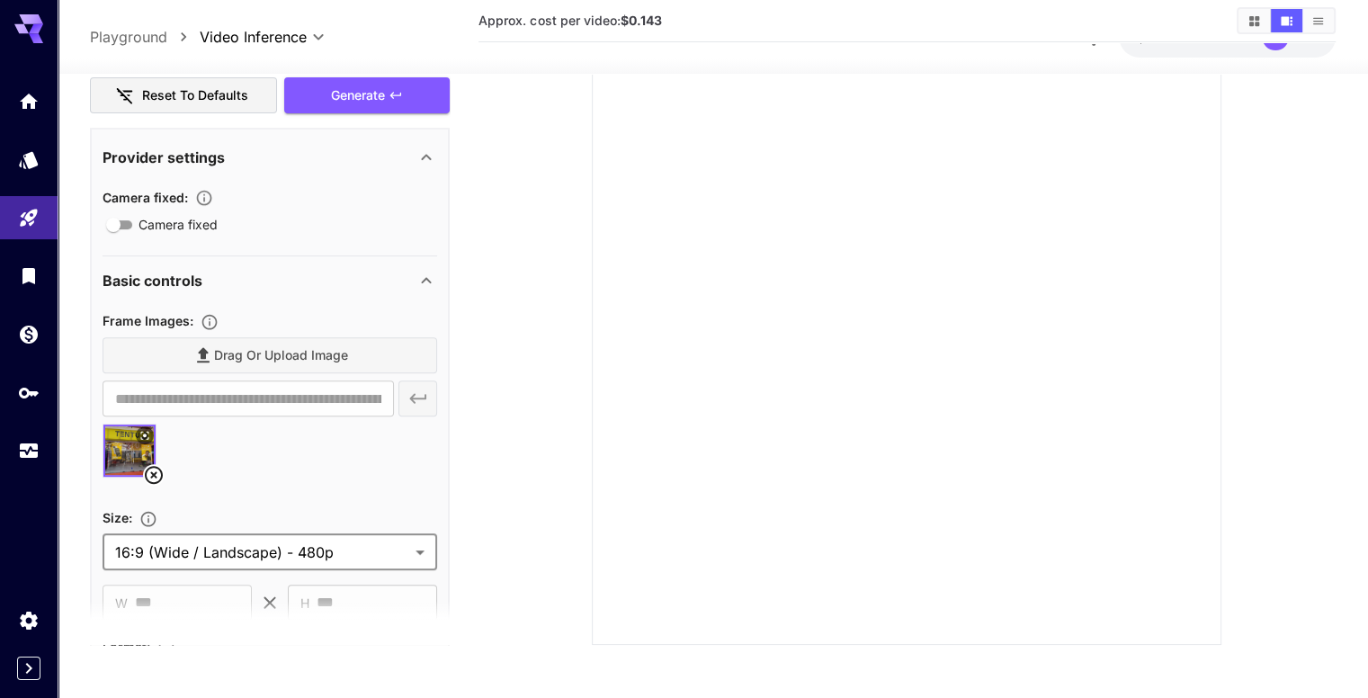
scroll to position [532, 0]
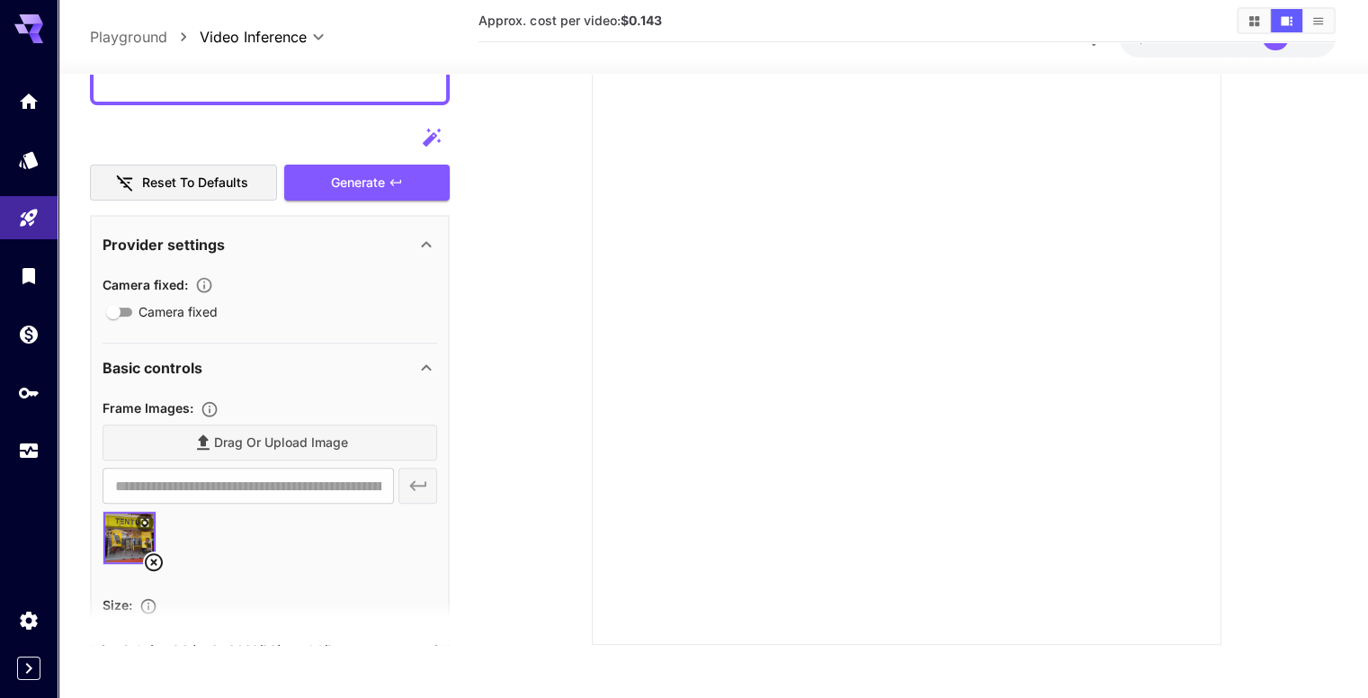
click at [205, 284] on icon "button" at bounding box center [204, 286] width 18 height 18
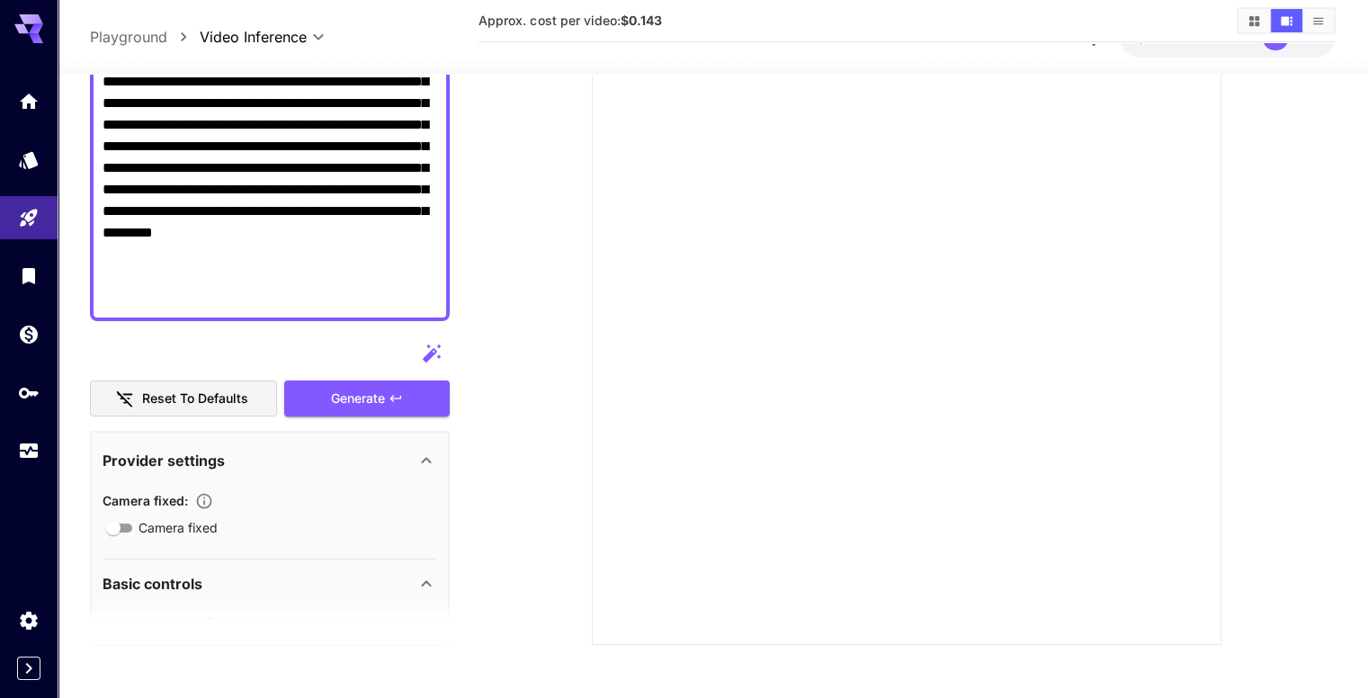
scroll to position [270, 0]
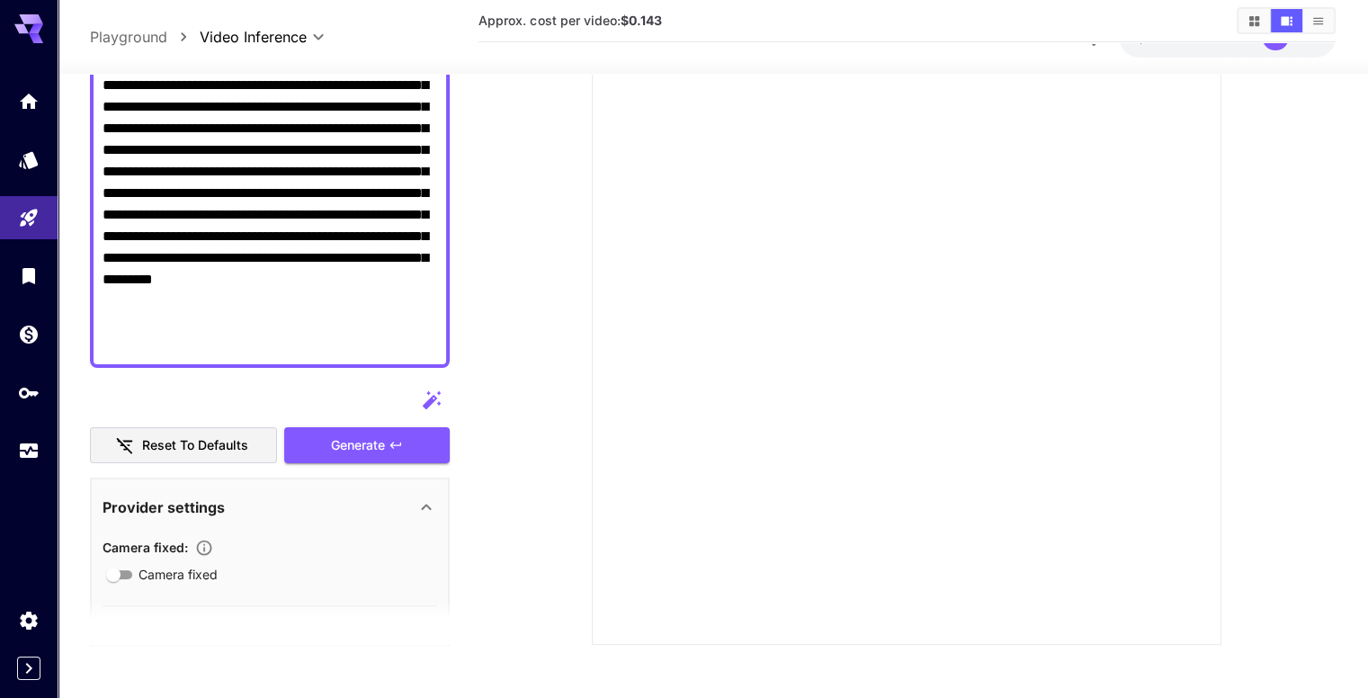
click at [380, 437] on div "Reset to defaults Generate" at bounding box center [270, 423] width 360 height 82
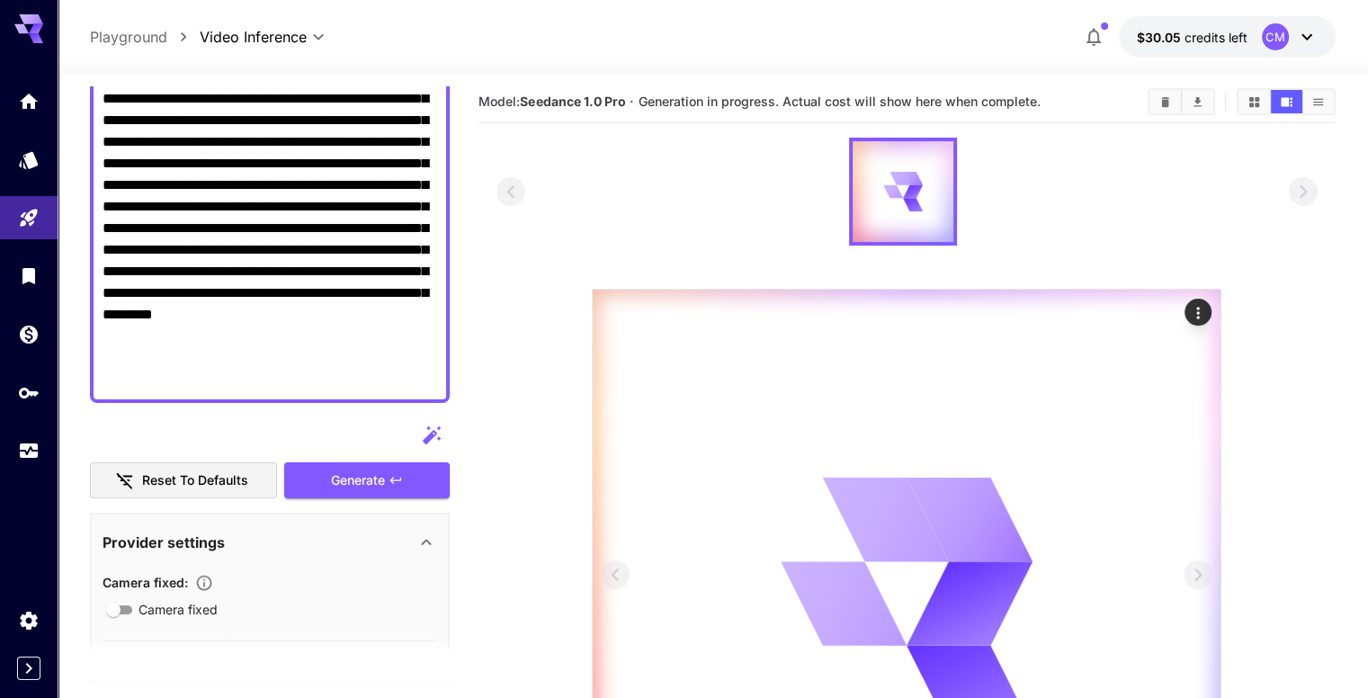
scroll to position [0, 0]
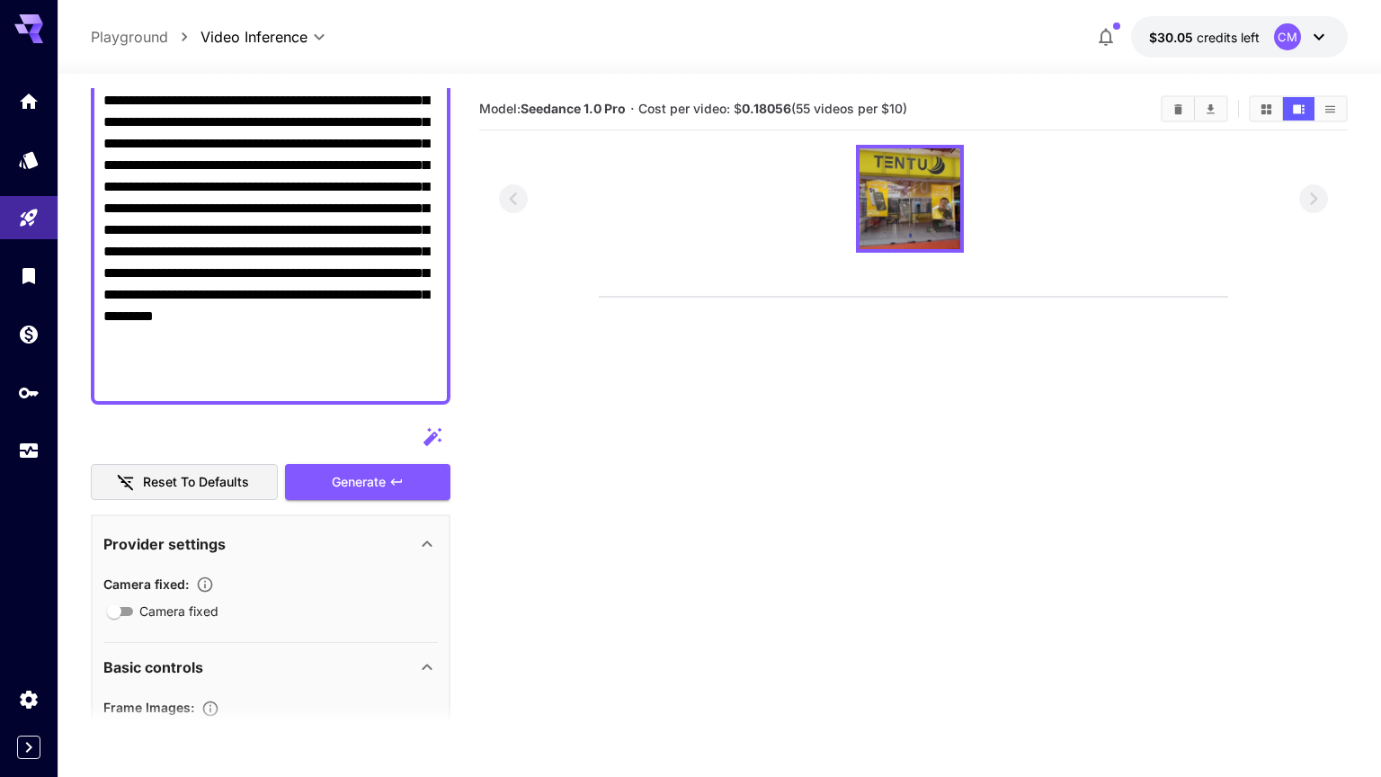
click at [600, 297] on video at bounding box center [914, 297] width 628 height 0
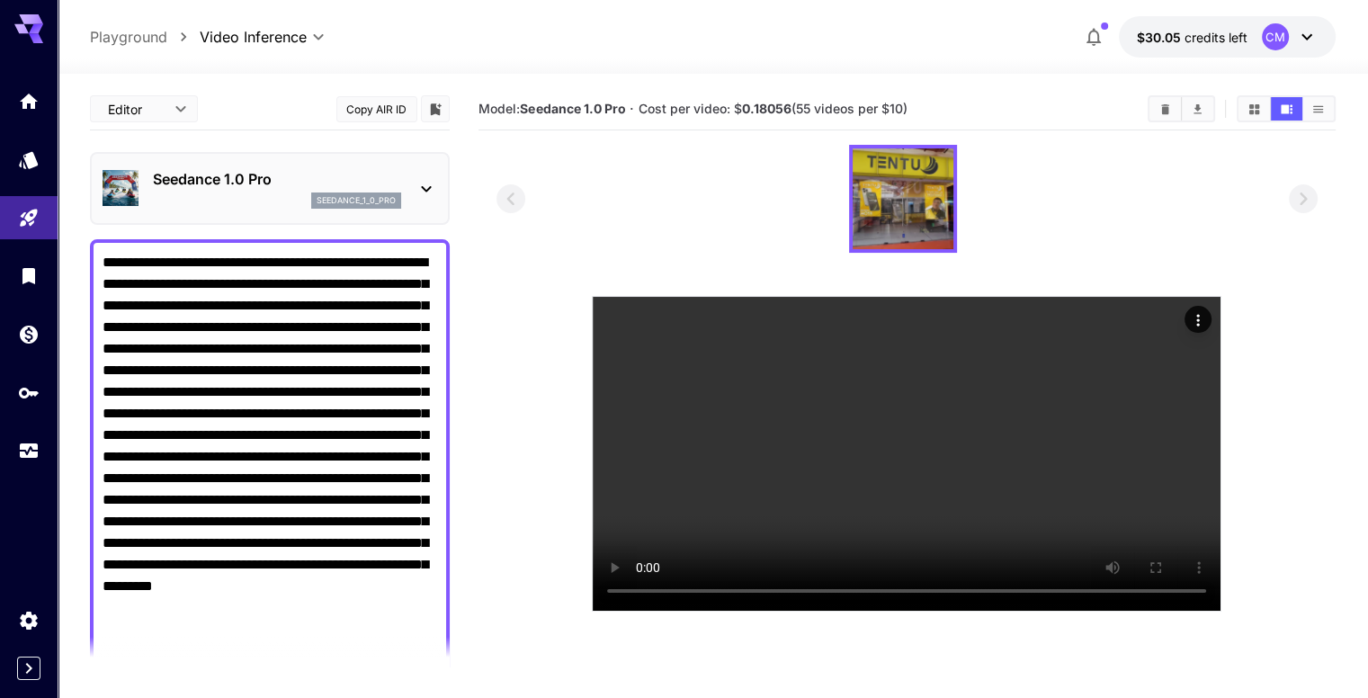
click at [350, 177] on p "Seedance 1.0 Pro" at bounding box center [277, 179] width 248 height 22
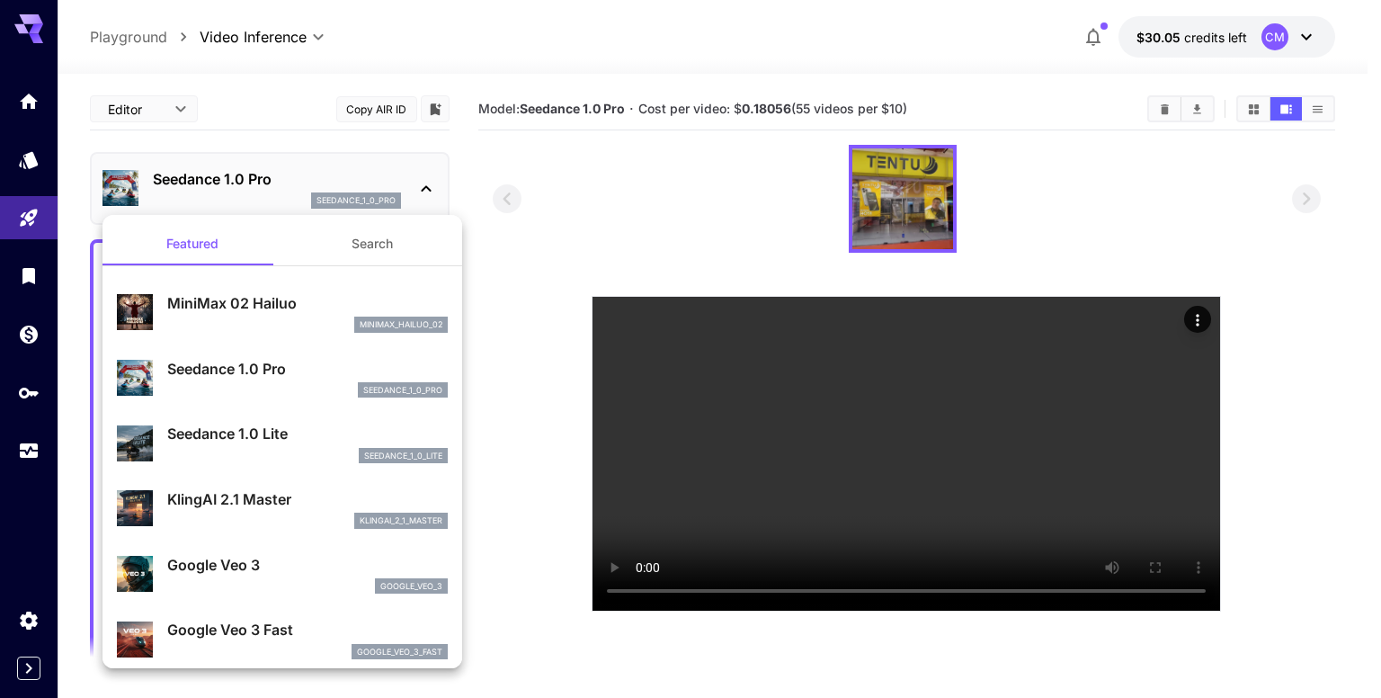
click at [494, 303] on div at bounding box center [690, 349] width 1381 height 698
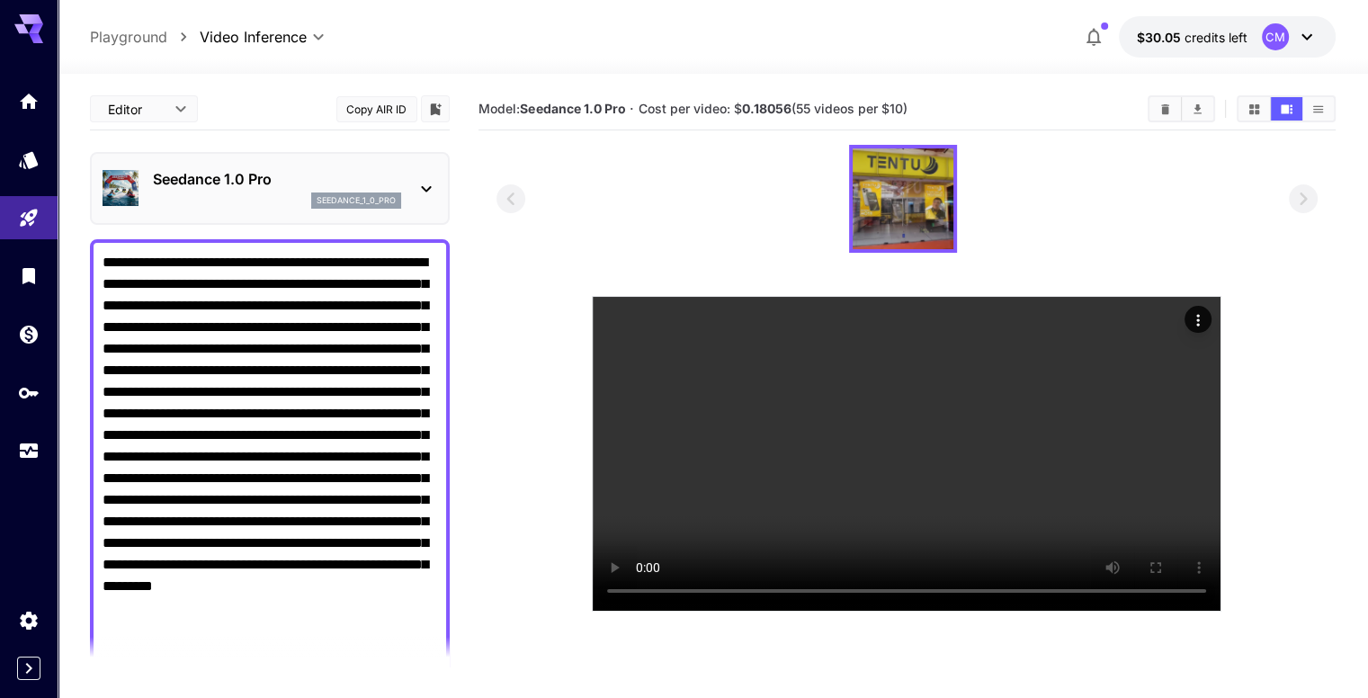
click at [412, 184] on div "Seedance 1.0 Pro seedance_1_0_pro" at bounding box center [270, 188] width 335 height 55
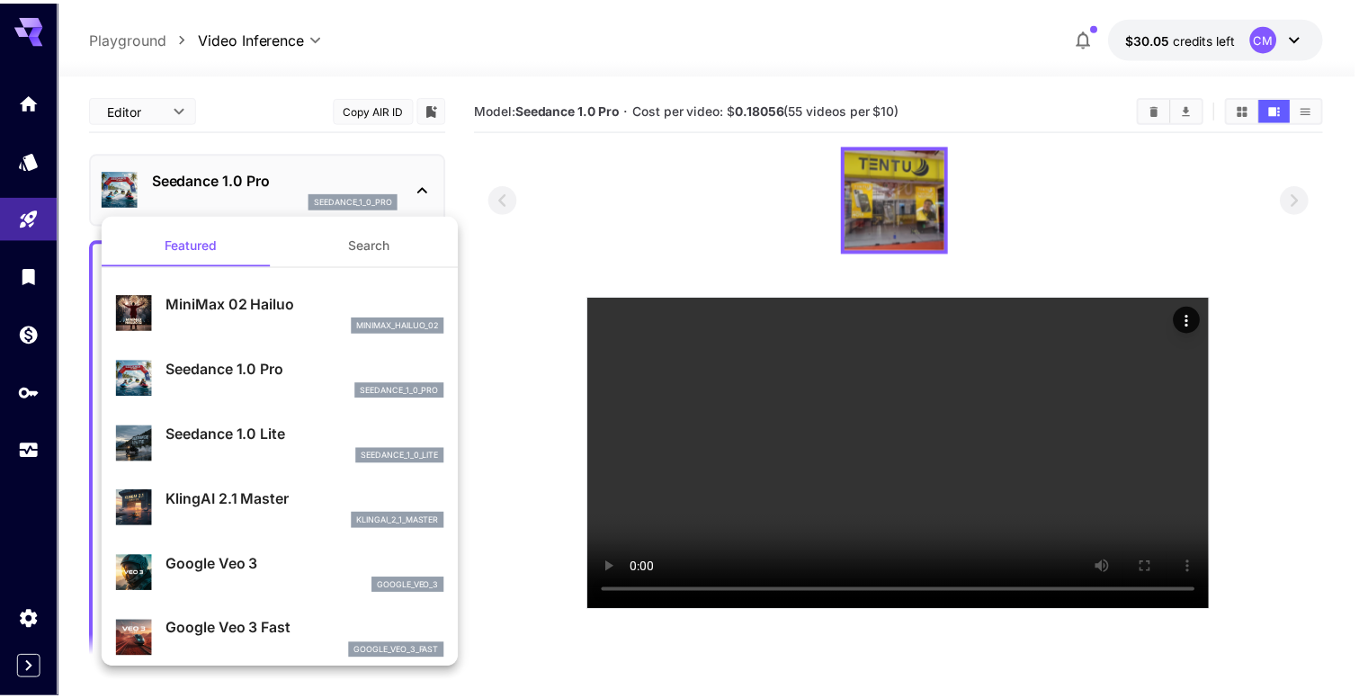
scroll to position [90, 0]
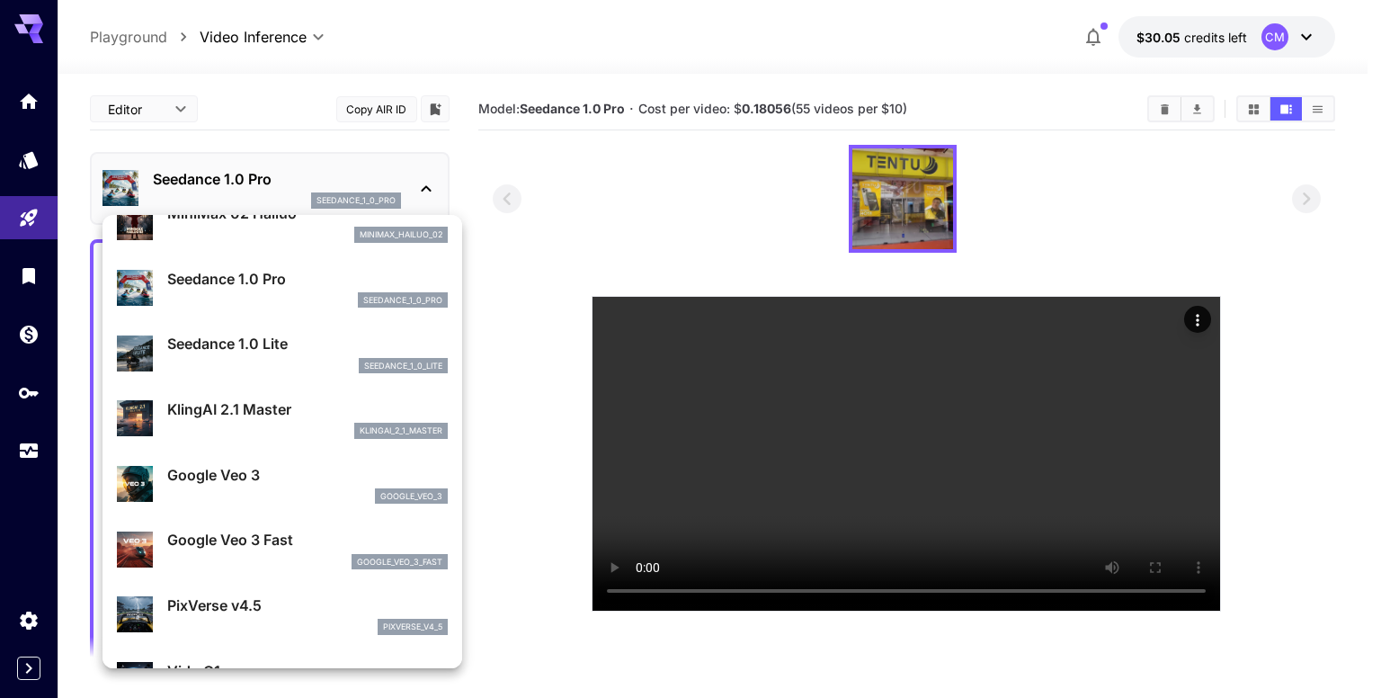
click at [522, 289] on div at bounding box center [690, 349] width 1381 height 698
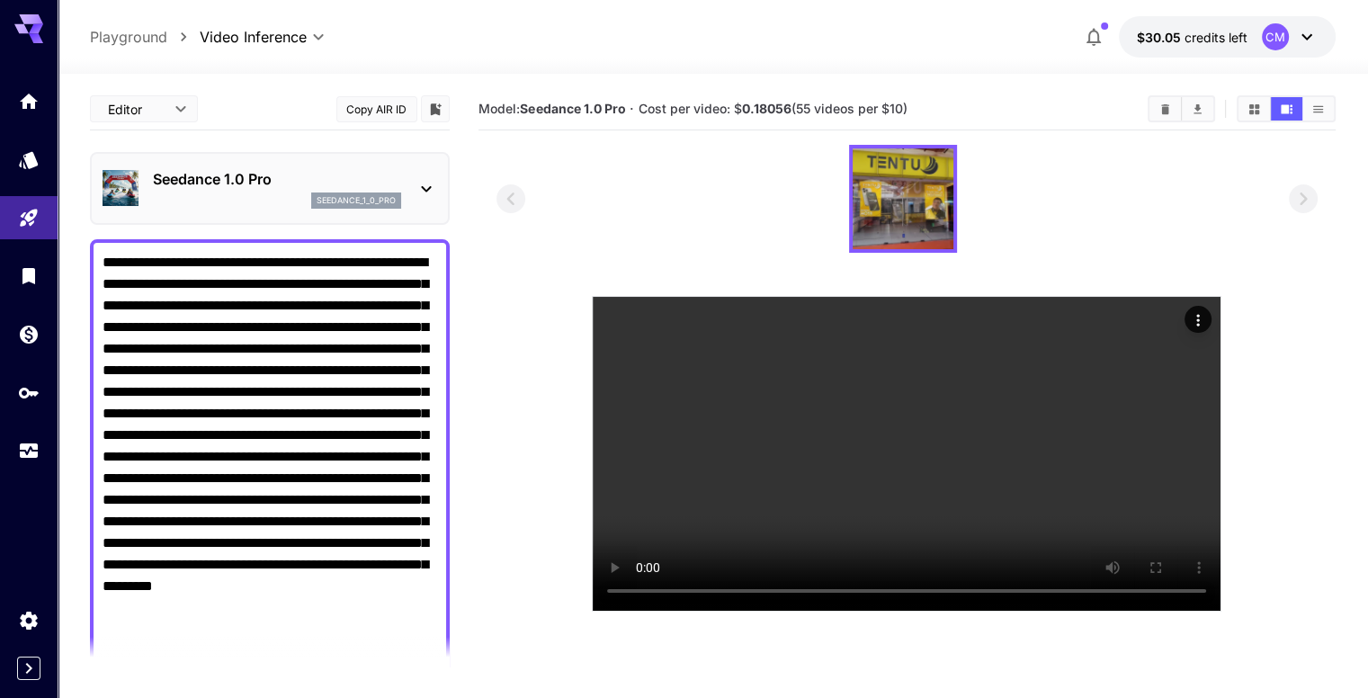
click at [278, 199] on div "seedance_1_0_pro" at bounding box center [277, 200] width 248 height 16
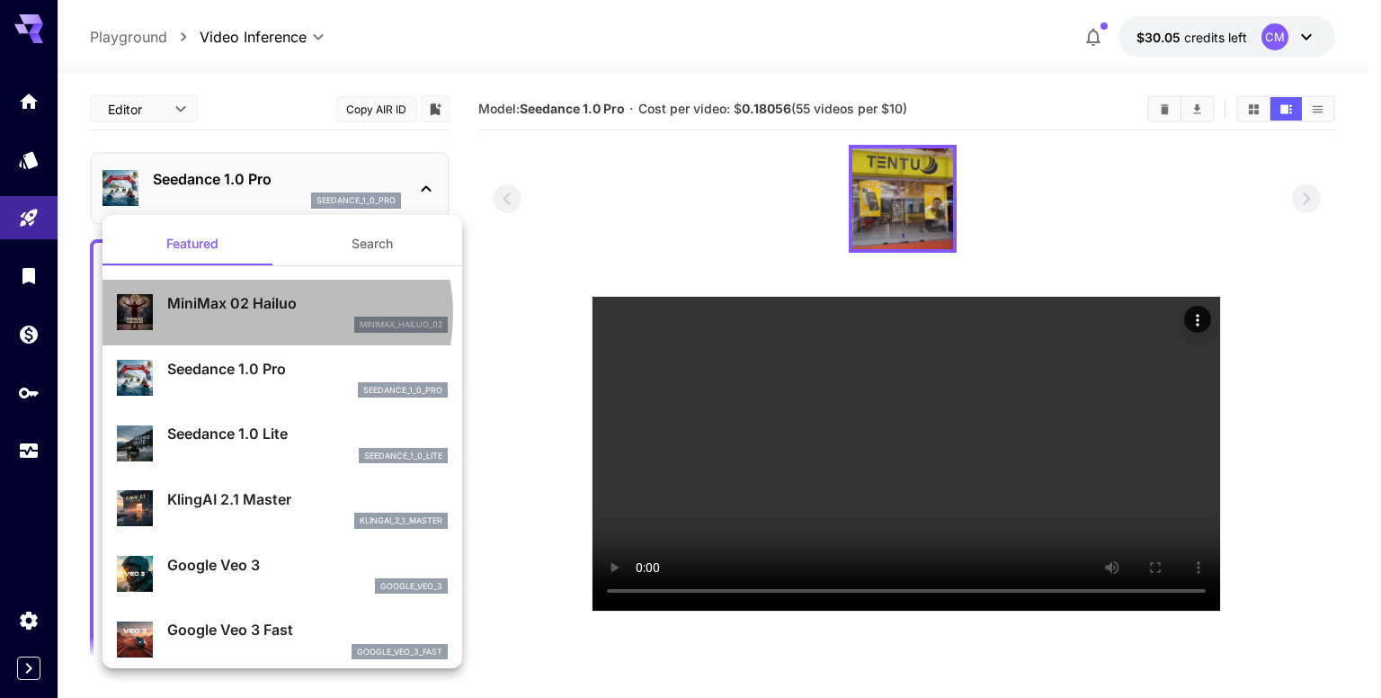
click at [273, 314] on div "MiniMax 02 Hailuo minimax_hailuo_02" at bounding box center [307, 312] width 281 height 40
type input "**********"
type input "***"
type input "*"
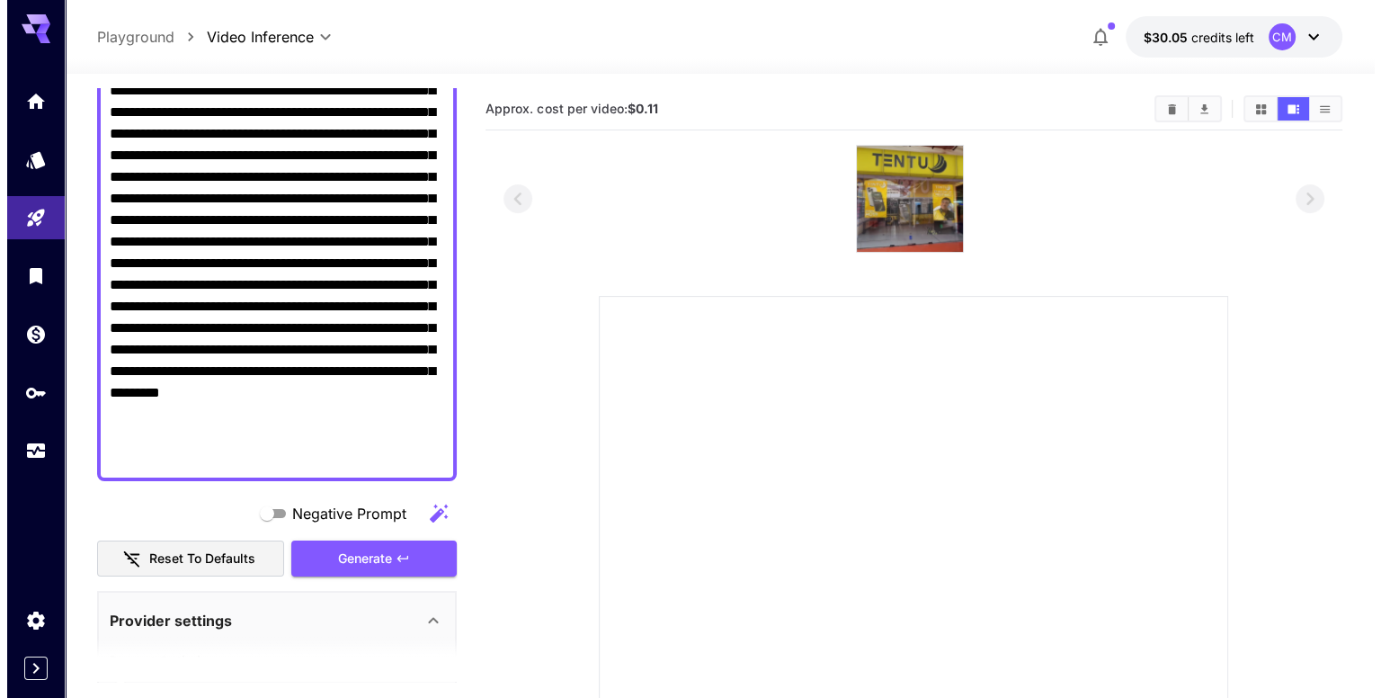
scroll to position [0, 0]
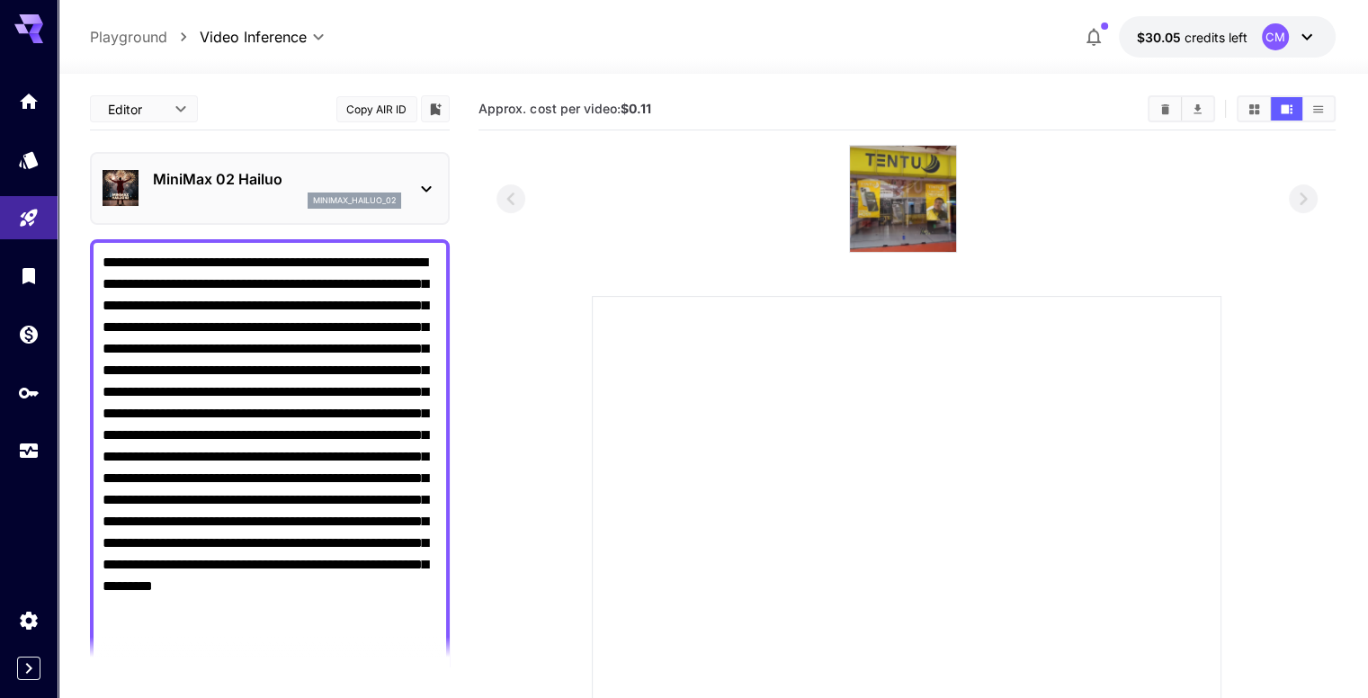
click at [284, 184] on p "MiniMax 02 Hailuo" at bounding box center [277, 179] width 248 height 22
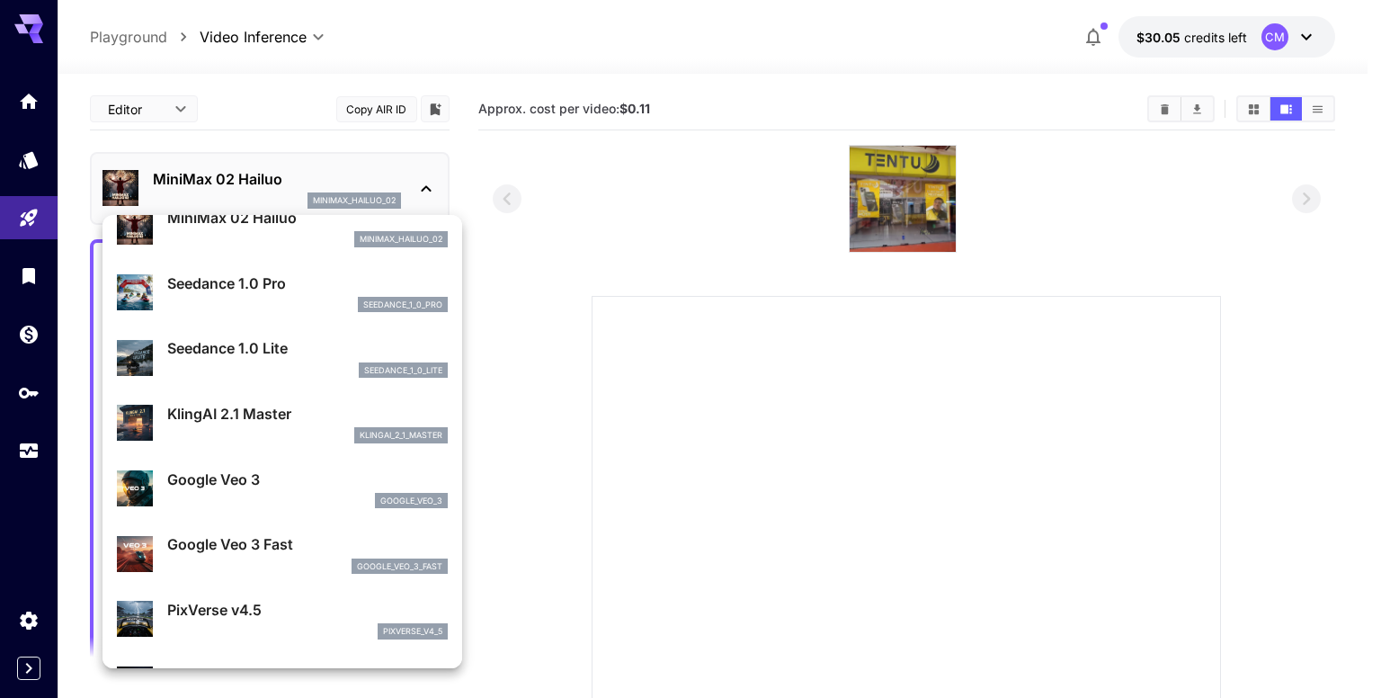
scroll to position [90, 0]
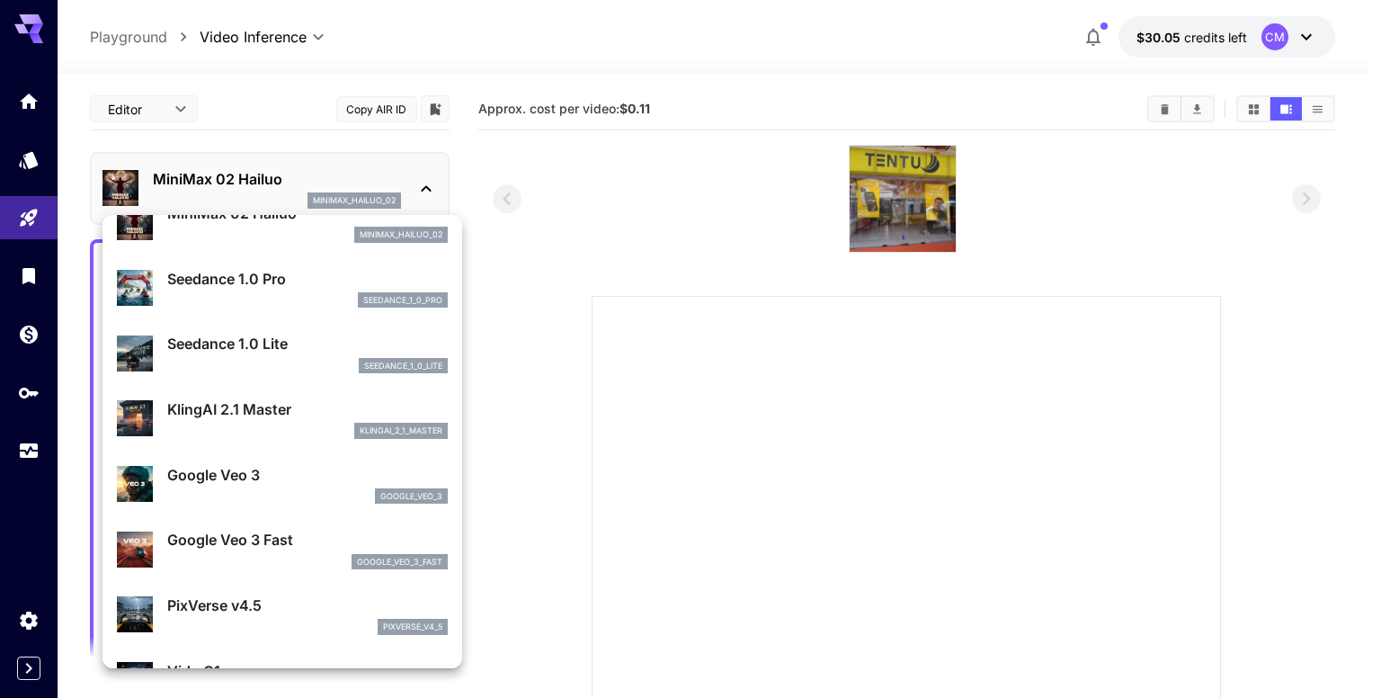
click at [259, 461] on div "Google Veo 3 google_veo_3" at bounding box center [282, 484] width 331 height 55
type input "**********"
type input "****"
type input "***"
type input "*"
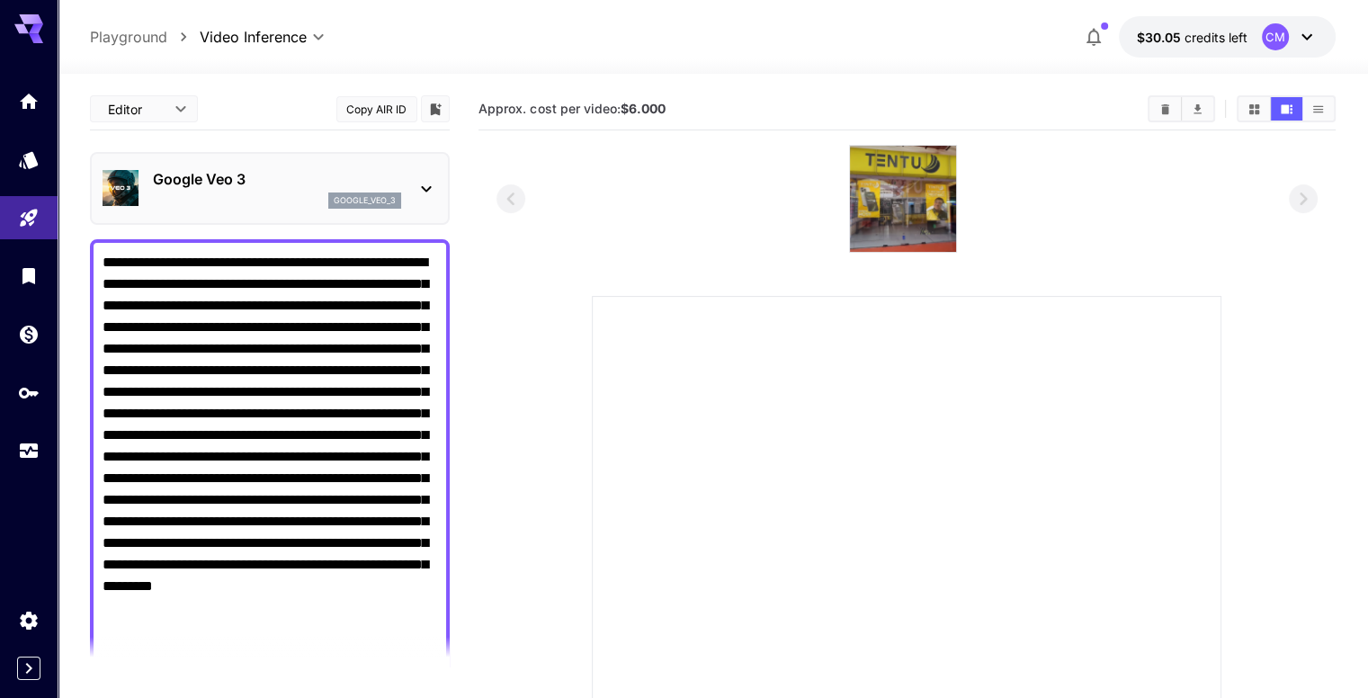
click at [285, 175] on p "Google Veo 3" at bounding box center [277, 179] width 248 height 22
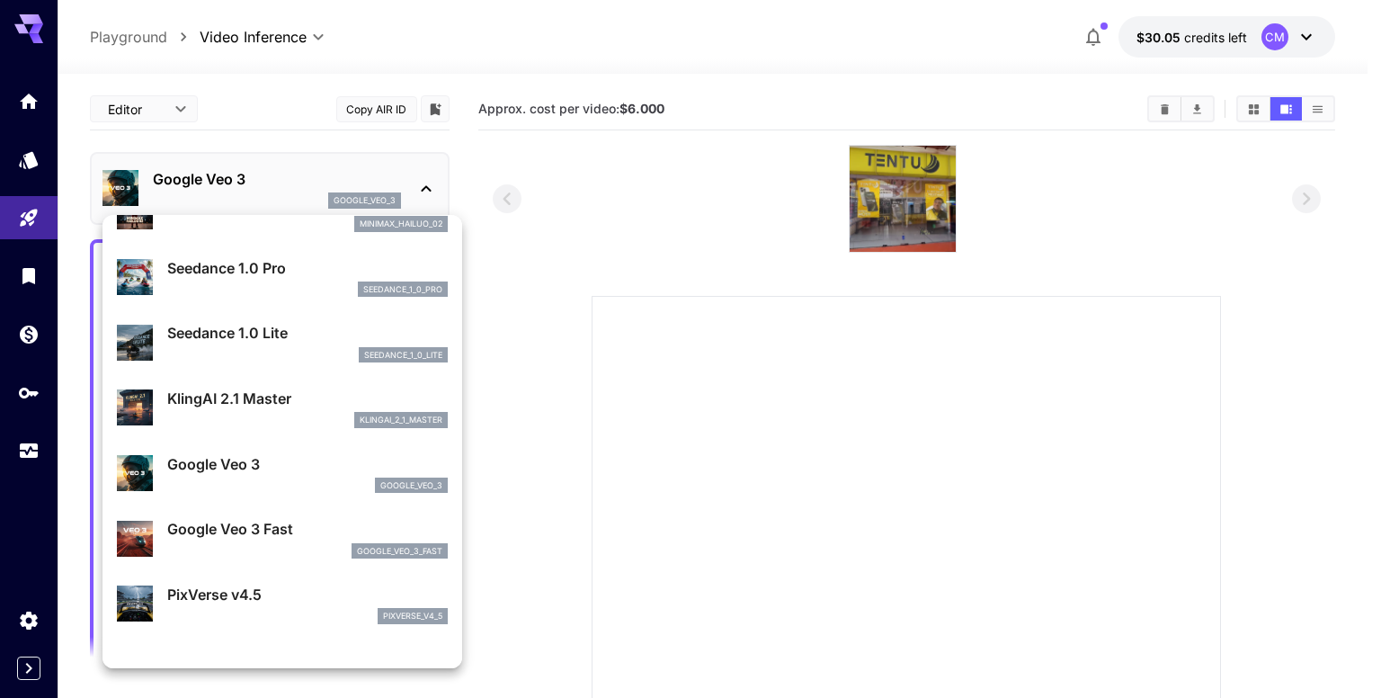
scroll to position [180, 0]
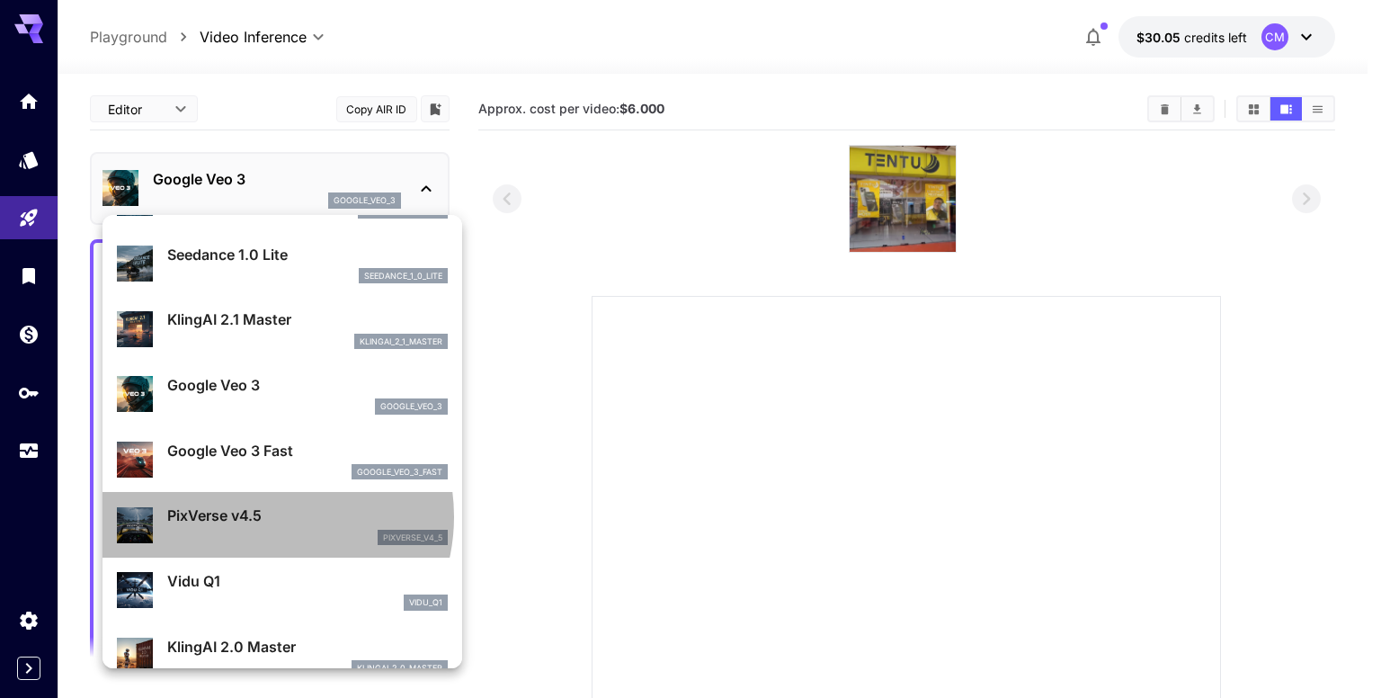
click at [264, 516] on p "PixVerse v4.5" at bounding box center [307, 516] width 281 height 22
type input "**********"
type input "****"
type input "*"
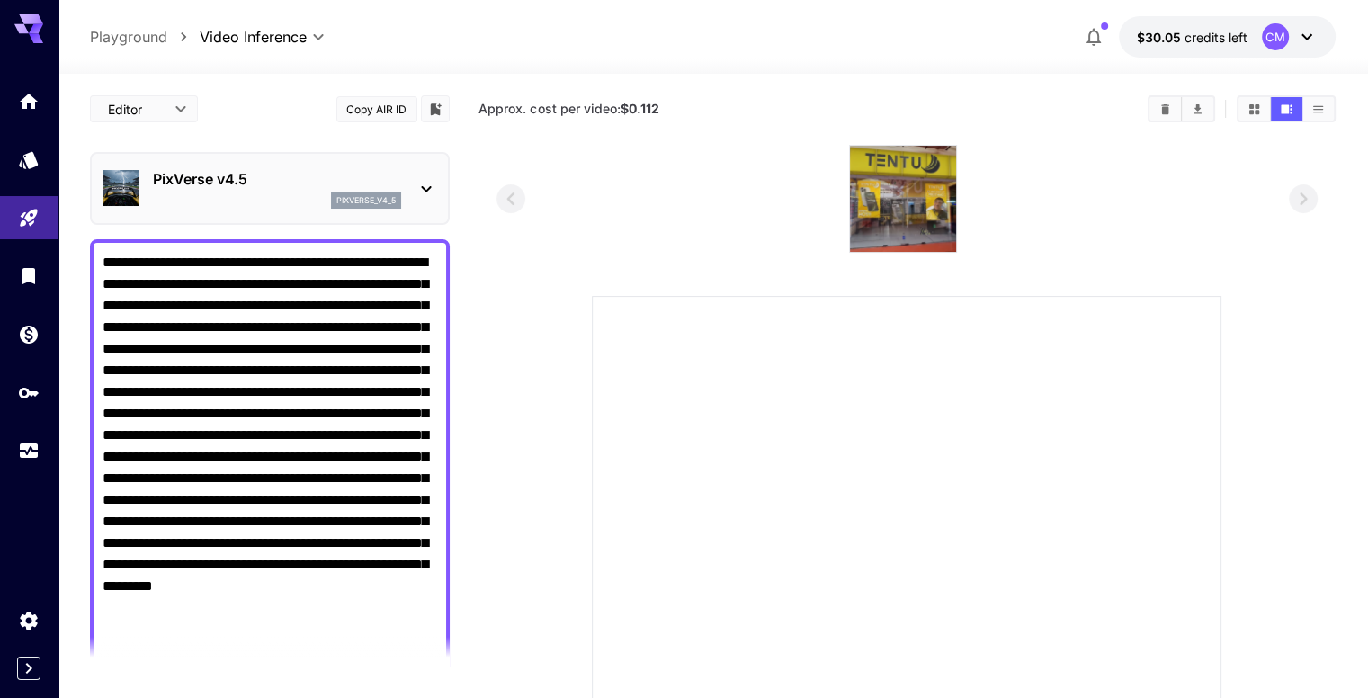
click at [258, 198] on div "pixverse_v4_5" at bounding box center [277, 200] width 248 height 16
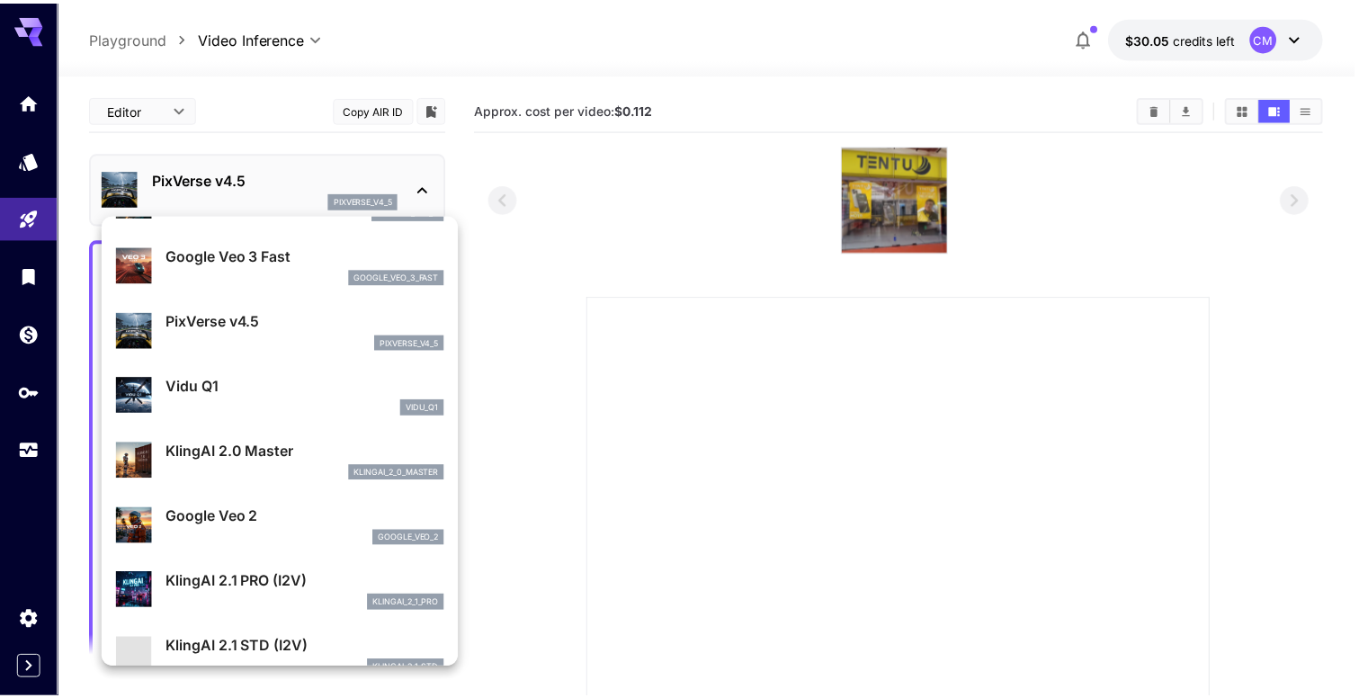
scroll to position [450, 0]
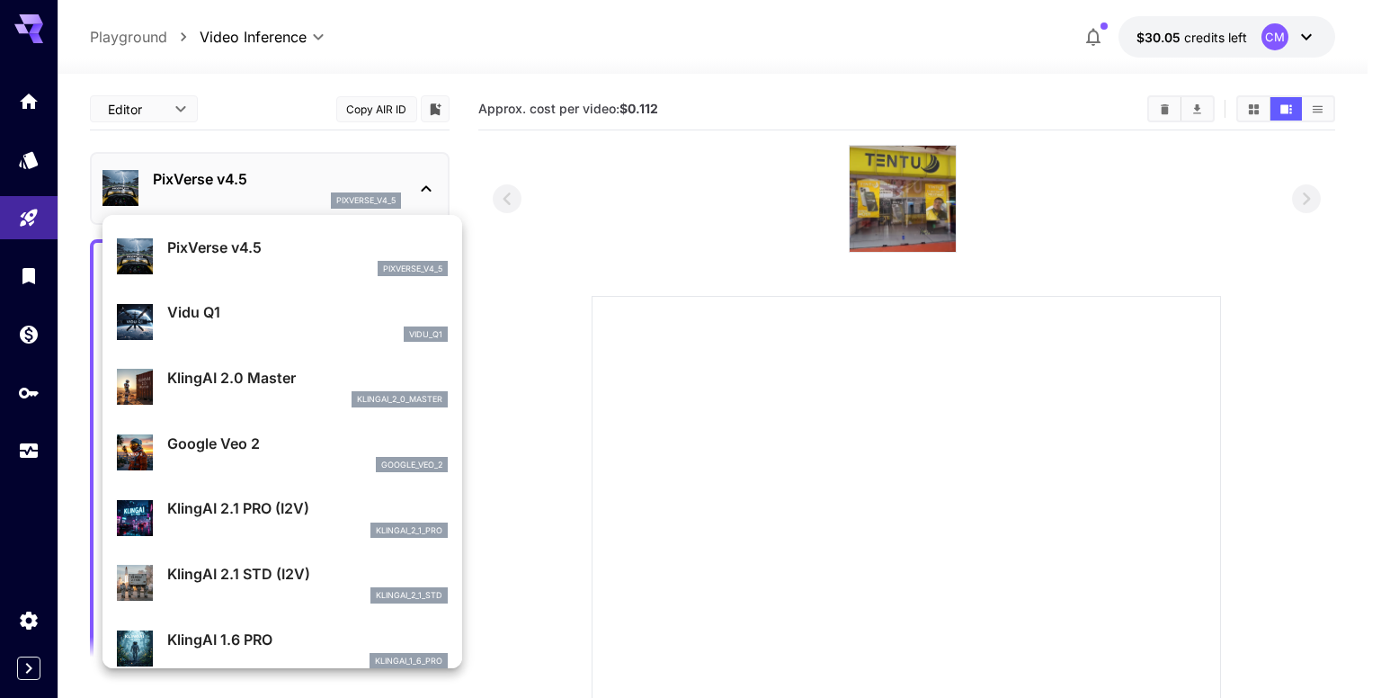
click at [275, 382] on p "KlingAI 2.0 Master" at bounding box center [307, 378] width 281 height 22
type input "**********"
type input "****"
type input "***"
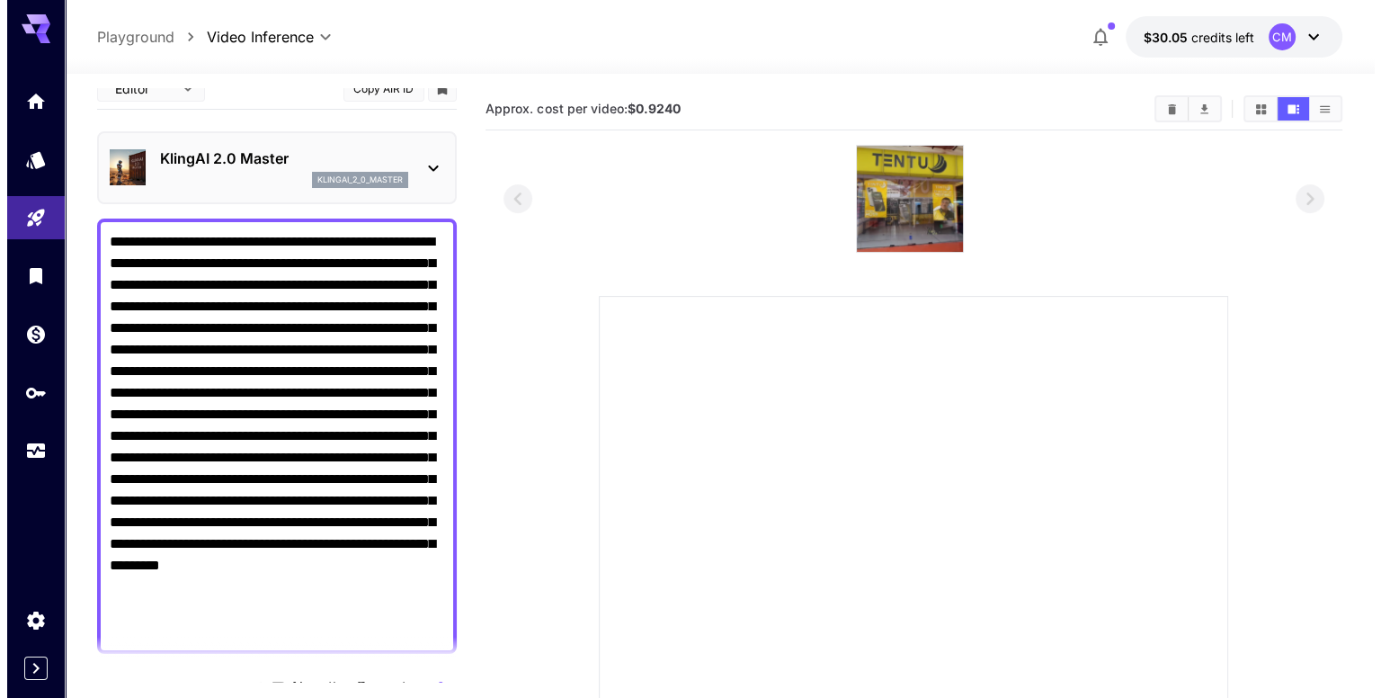
scroll to position [0, 0]
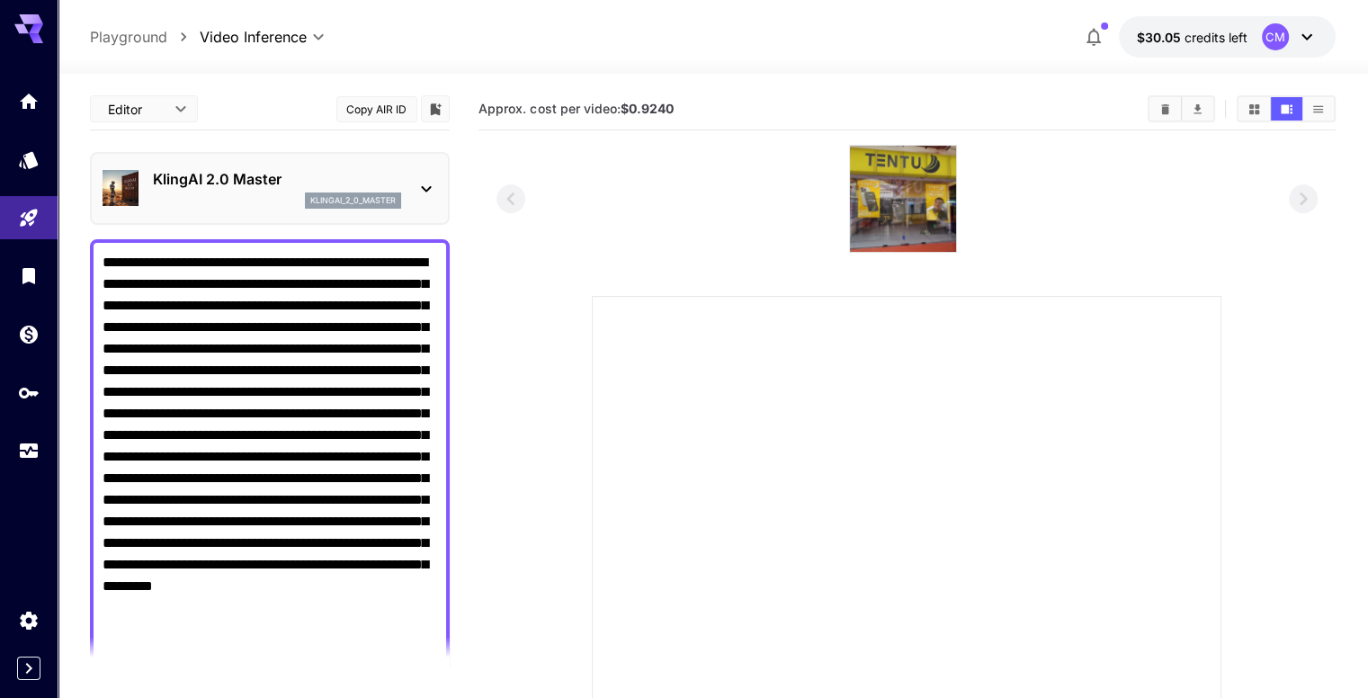
click at [40, 26] on icon at bounding box center [36, 29] width 14 height 10
click at [394, 170] on p "KlingAI 2.0 Master" at bounding box center [277, 179] width 248 height 22
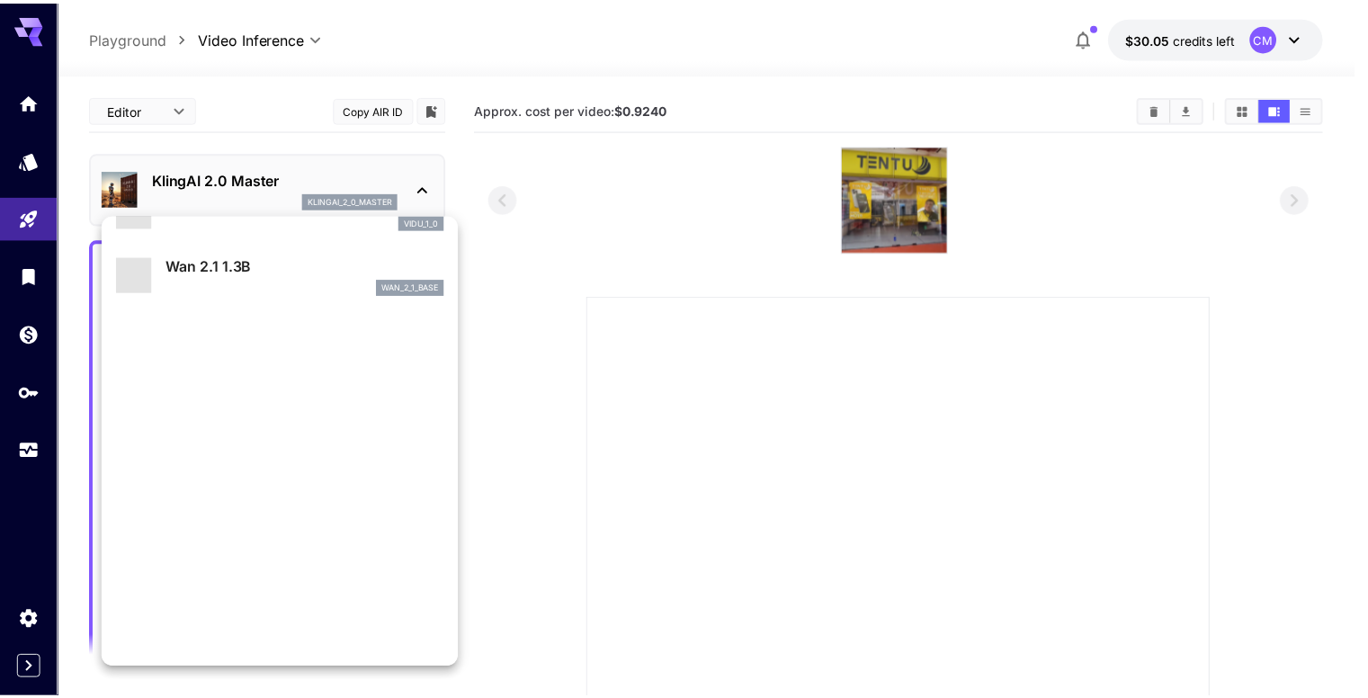
scroll to position [1520, 0]
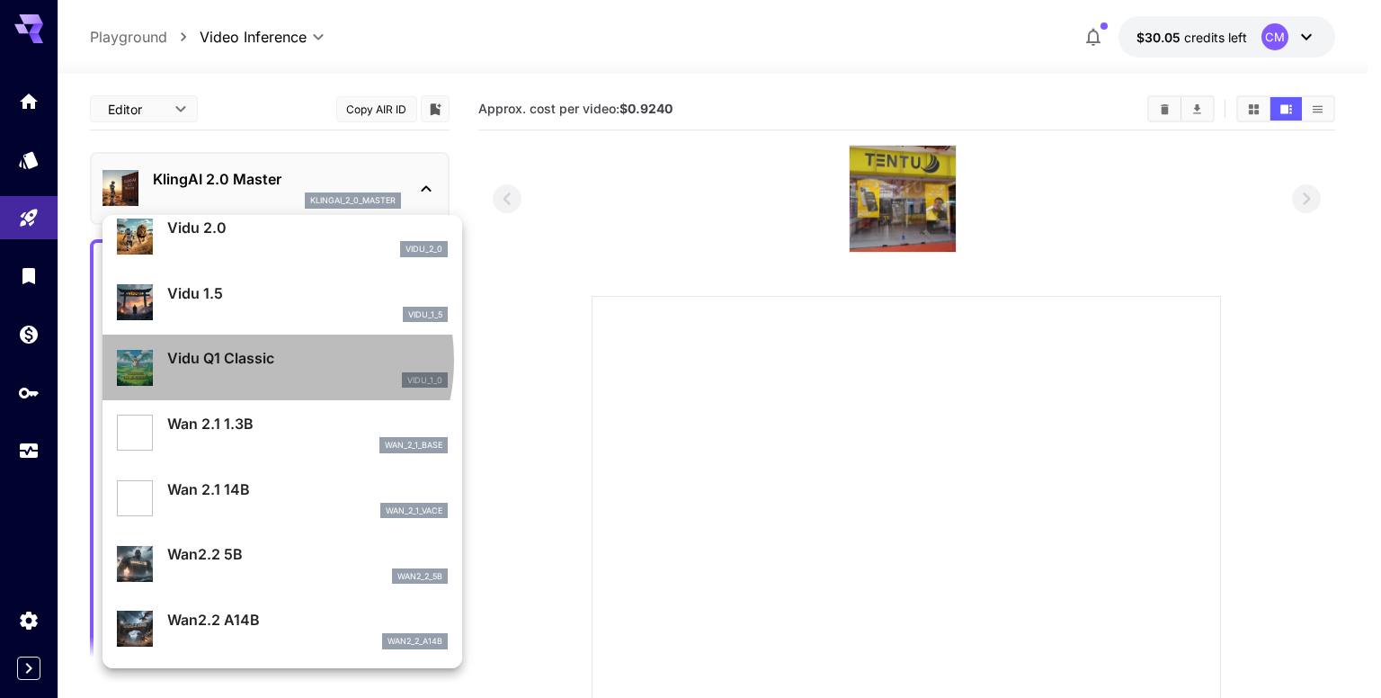
click at [252, 360] on p "Vidu Q1 Classic" at bounding box center [307, 358] width 281 height 22
type input "**********"
type input "****"
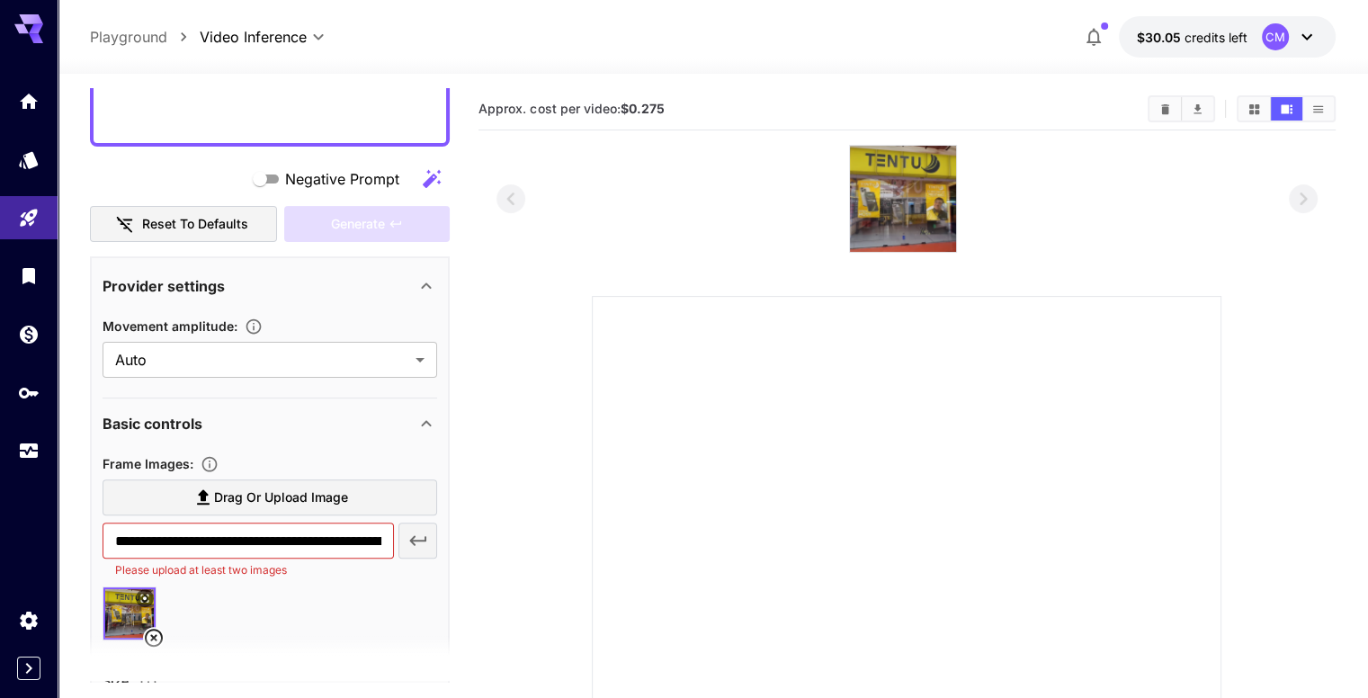
scroll to position [540, 0]
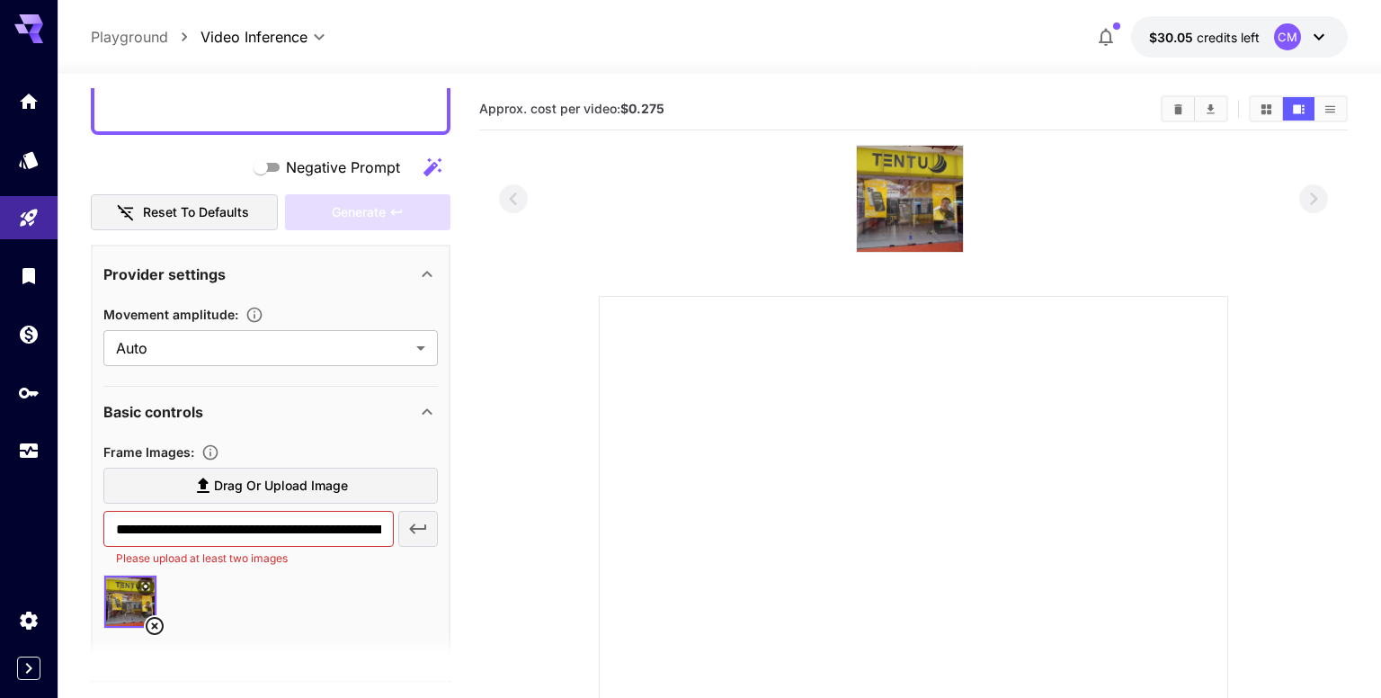
click at [285, 364] on body "**********" at bounding box center [690, 489] width 1381 height 979
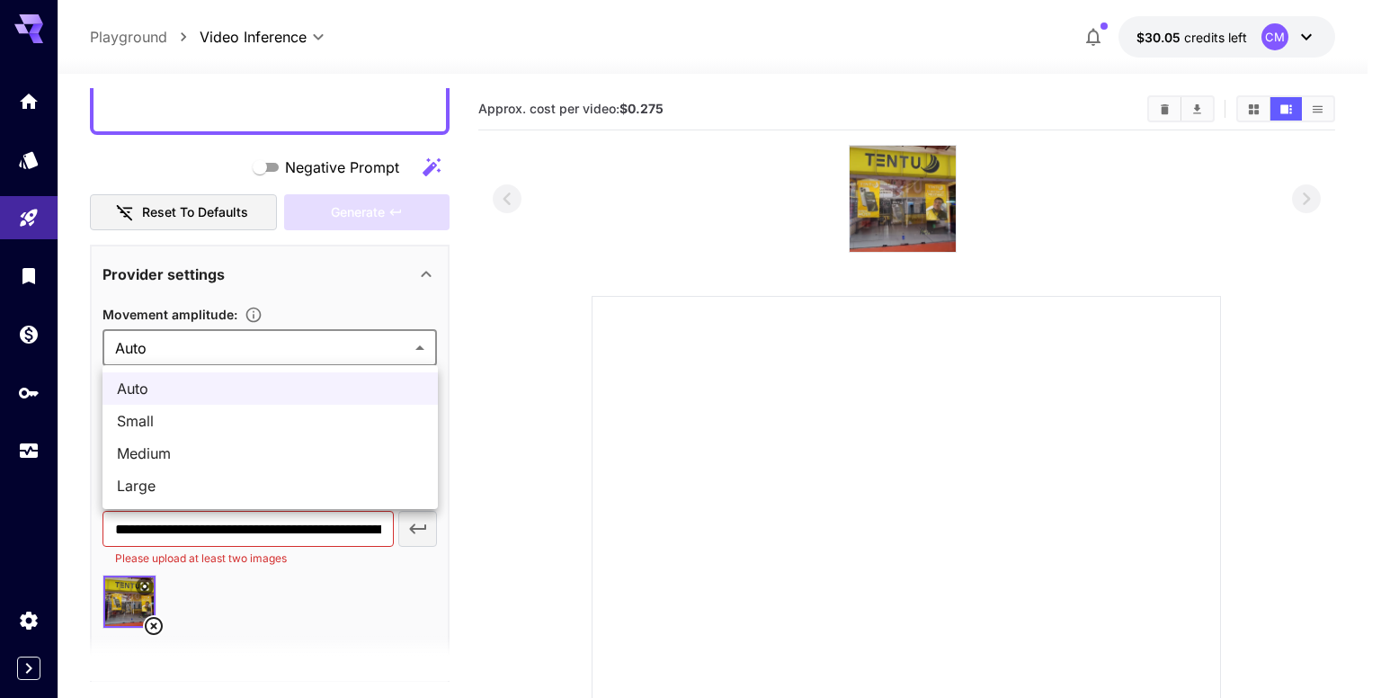
click at [351, 303] on div at bounding box center [690, 349] width 1381 height 698
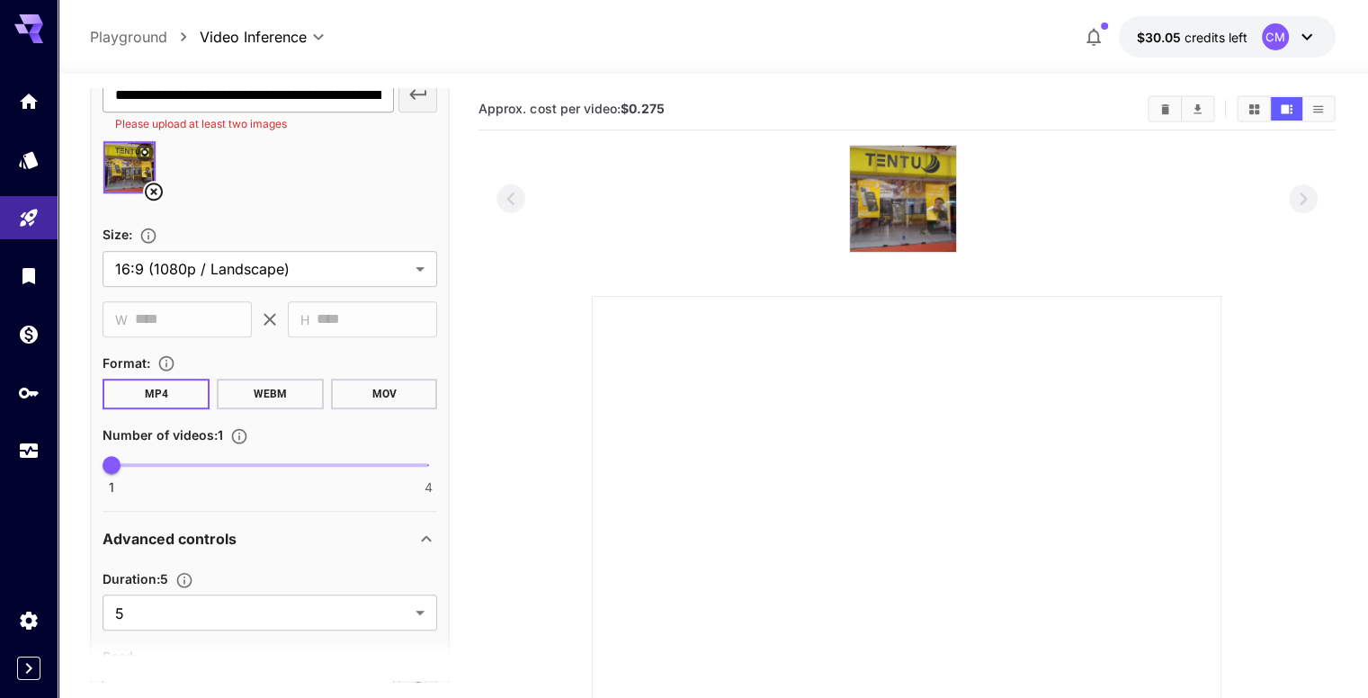
scroll to position [989, 0]
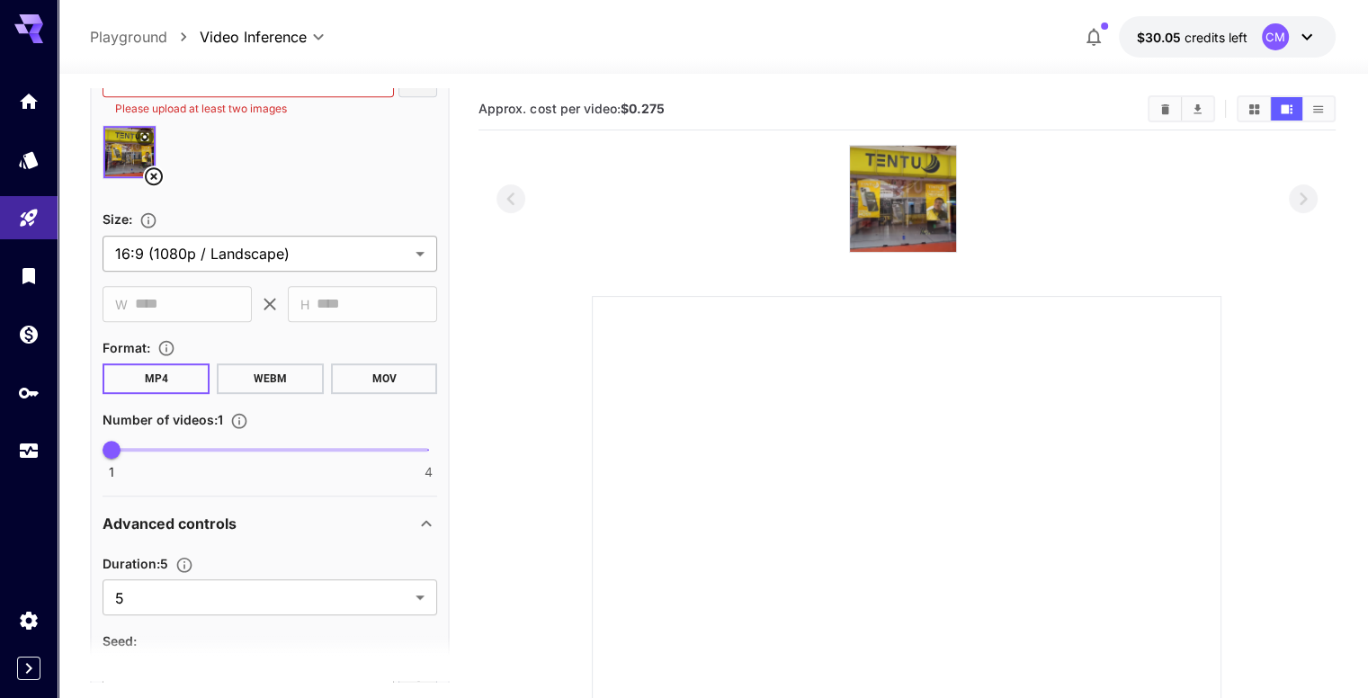
click at [319, 253] on body "**********" at bounding box center [684, 489] width 1368 height 979
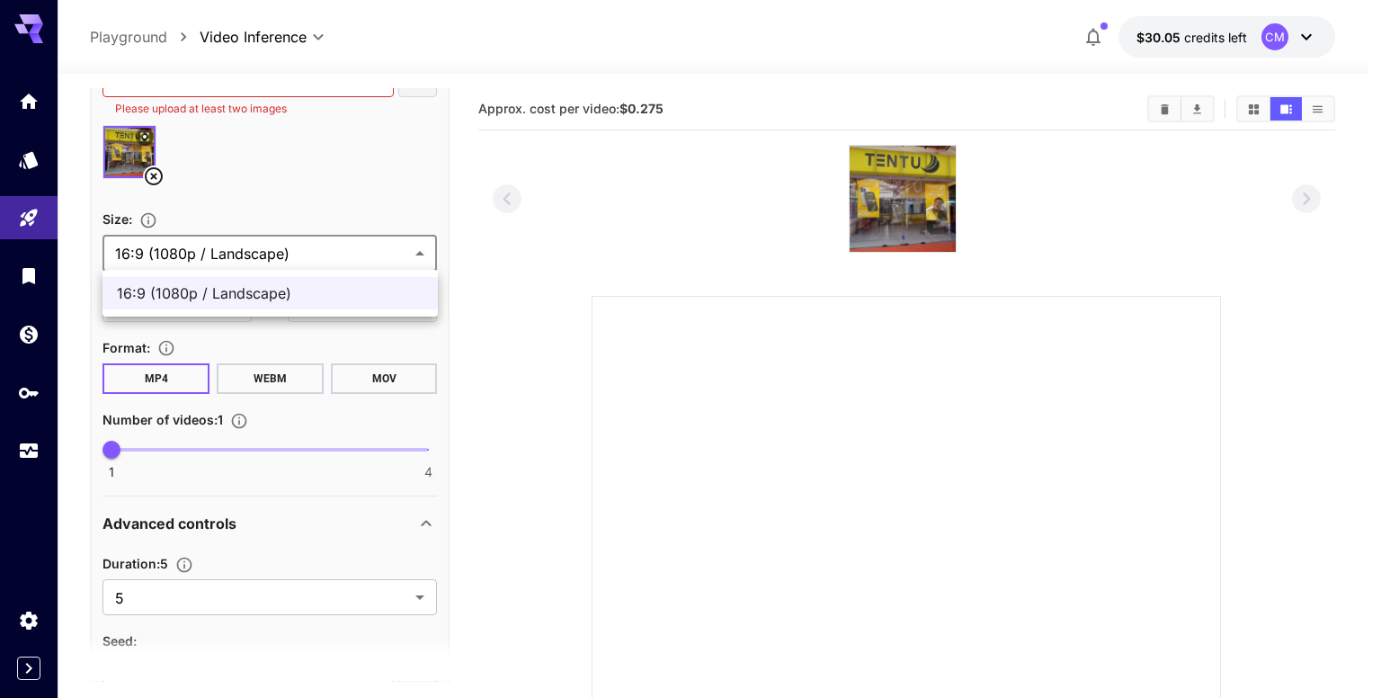
click at [335, 216] on div at bounding box center [690, 349] width 1381 height 698
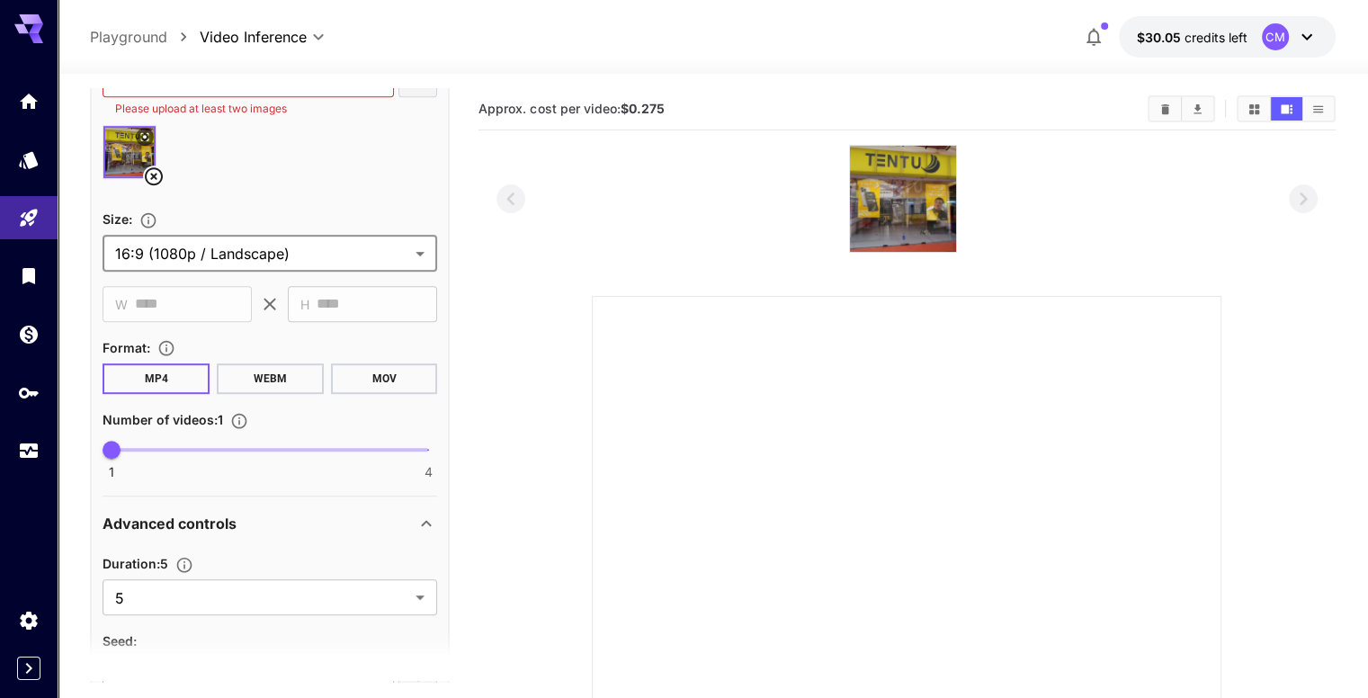
click at [317, 309] on div "​ H **** ​" at bounding box center [362, 304] width 149 height 36
click at [254, 299] on div "​ W **** ​ ​ H **** ​" at bounding box center [270, 304] width 335 height 36
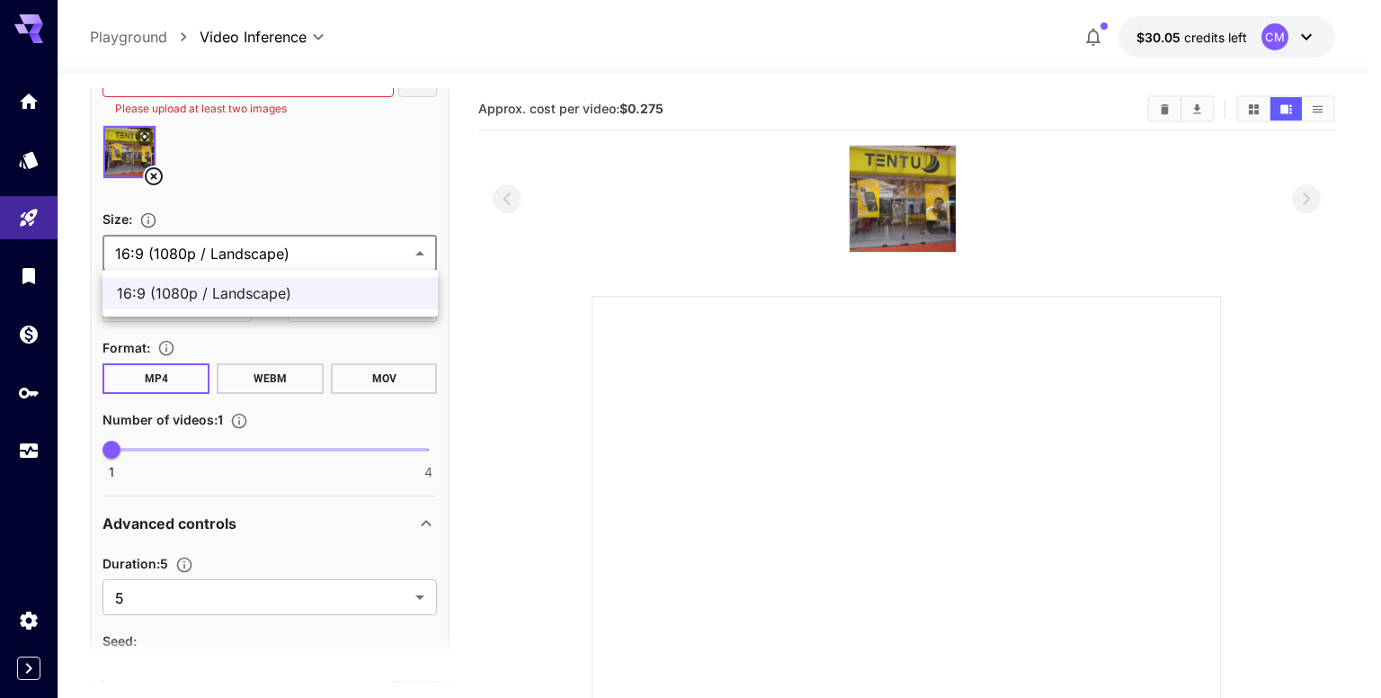
click at [280, 264] on body "**********" at bounding box center [690, 489] width 1381 height 979
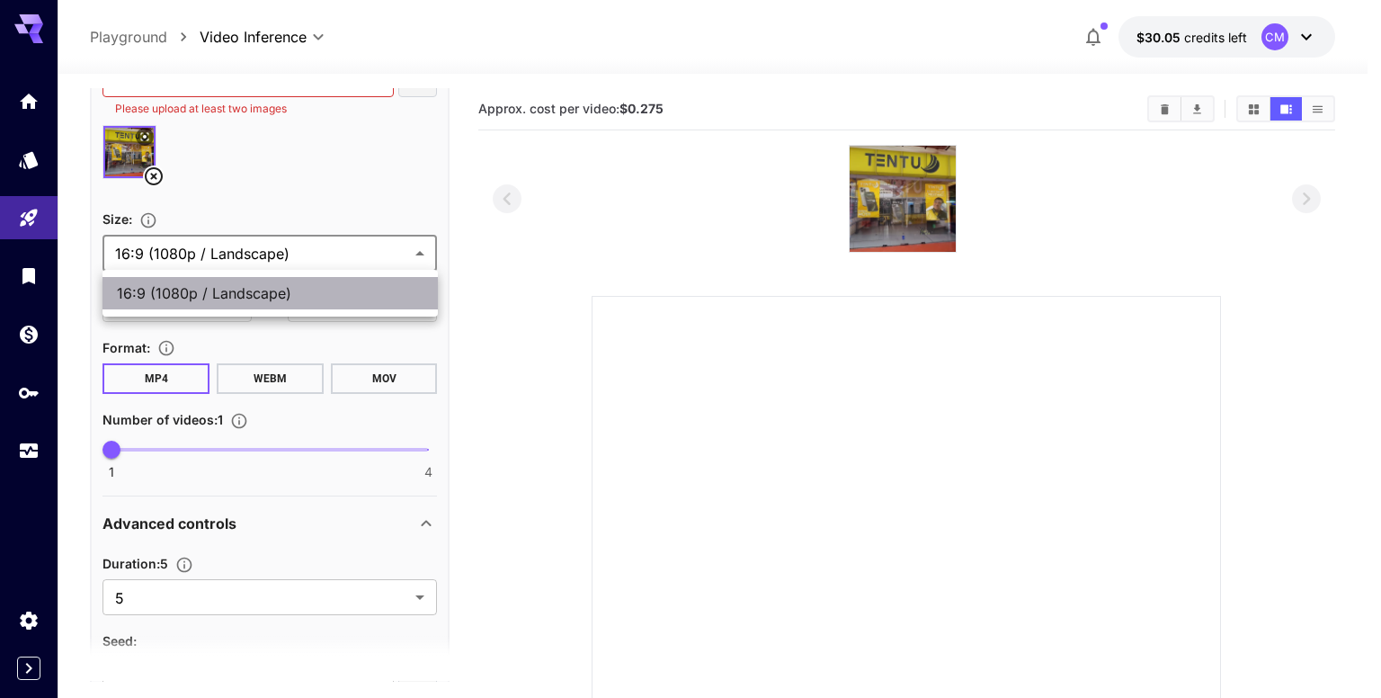
click at [296, 296] on span "16:9 (1080p / Landscape)" at bounding box center [270, 293] width 307 height 22
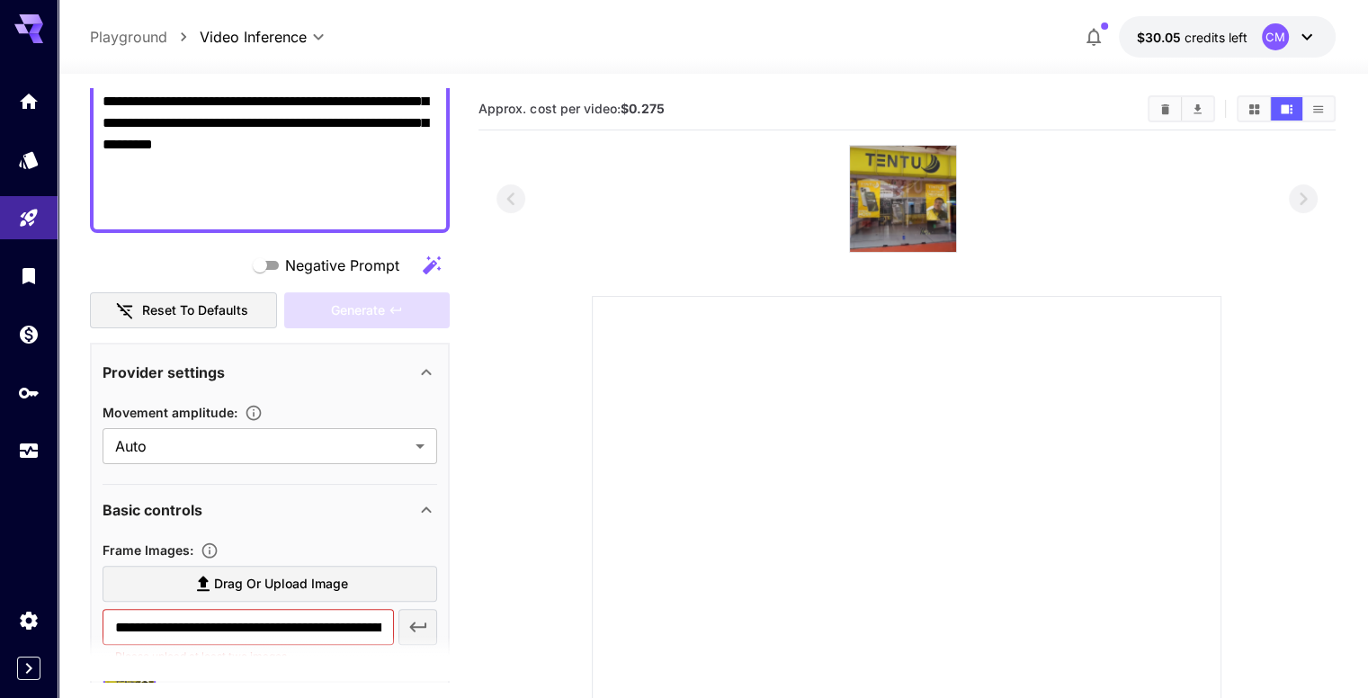
scroll to position [450, 0]
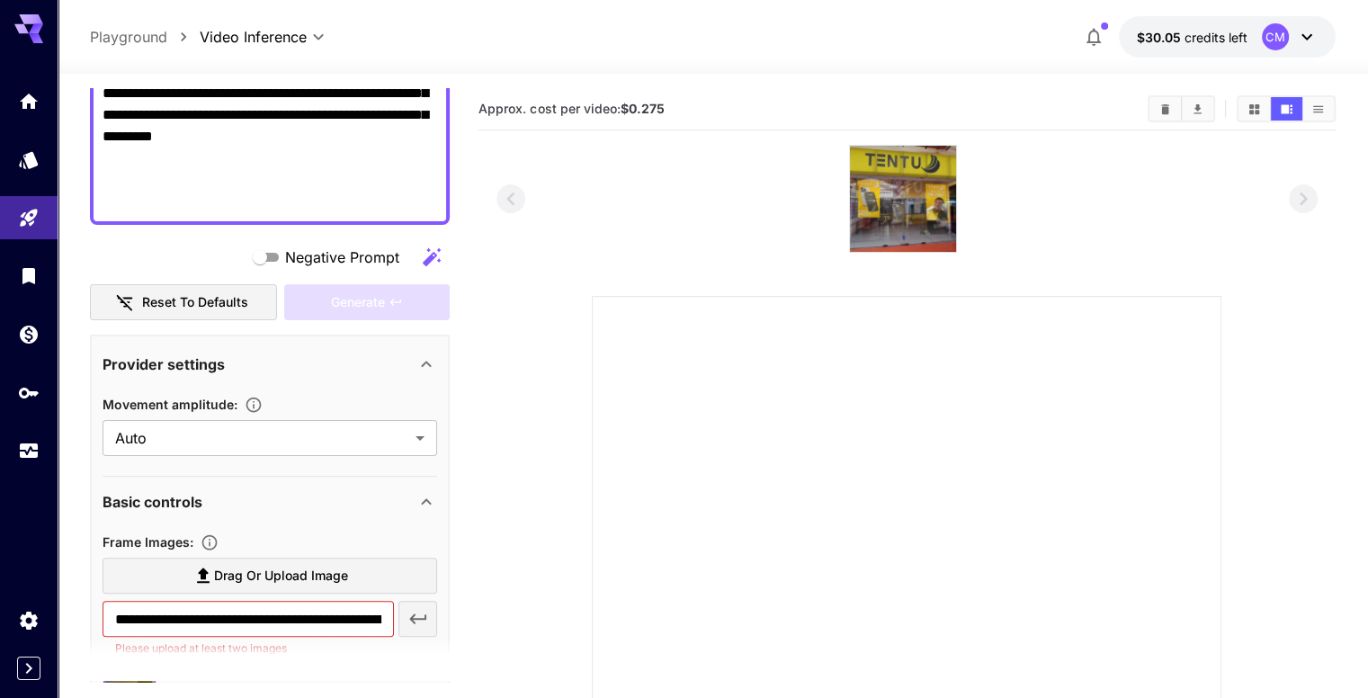
click at [291, 202] on textarea "**********" at bounding box center [270, 7] width 335 height 410
click at [274, 615] on input "**********" at bounding box center [248, 619] width 290 height 36
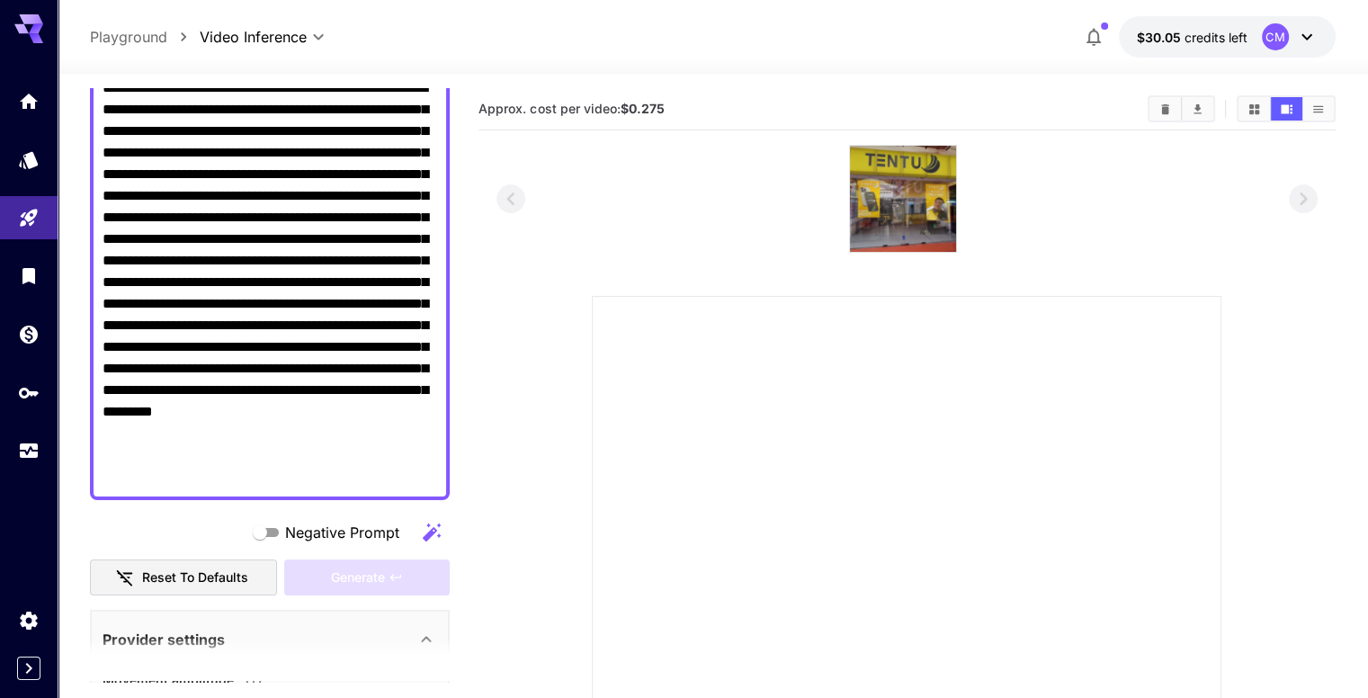
scroll to position [180, 0]
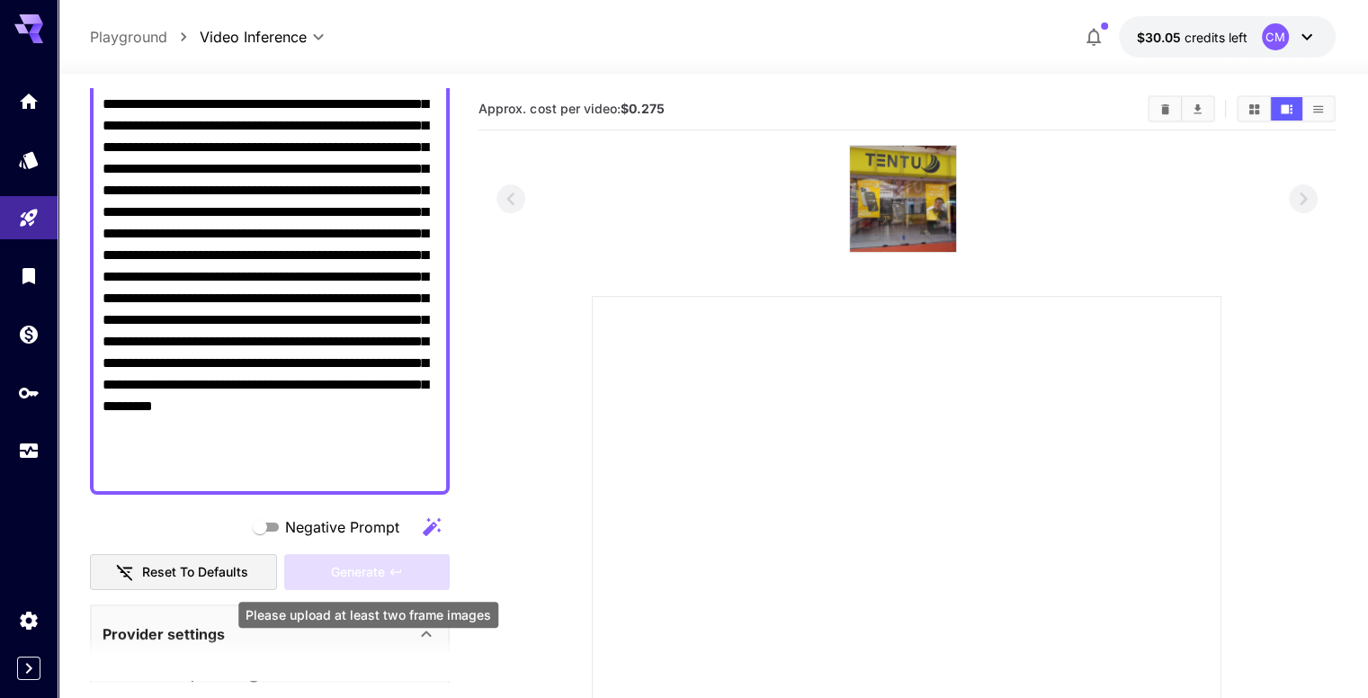
click at [338, 570] on div "Generate" at bounding box center [366, 572] width 165 height 37
click at [662, 364] on div at bounding box center [907, 611] width 630 height 630
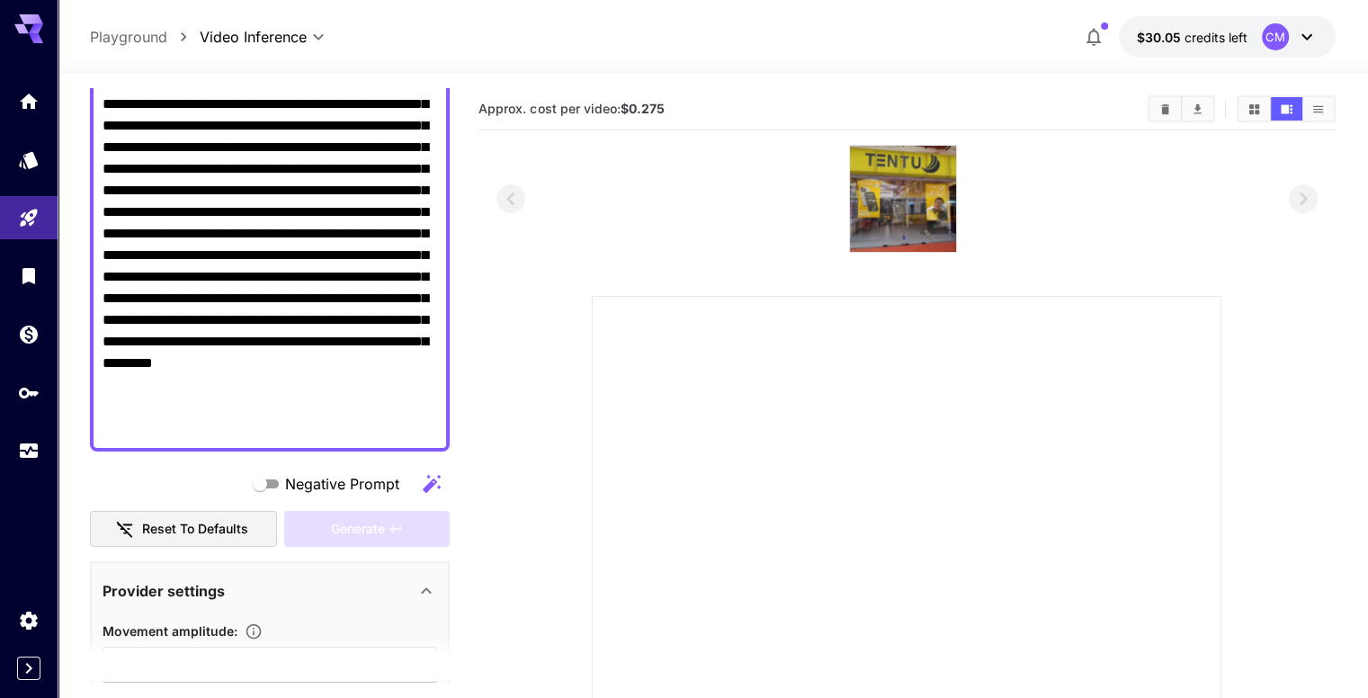
scroll to position [630, 0]
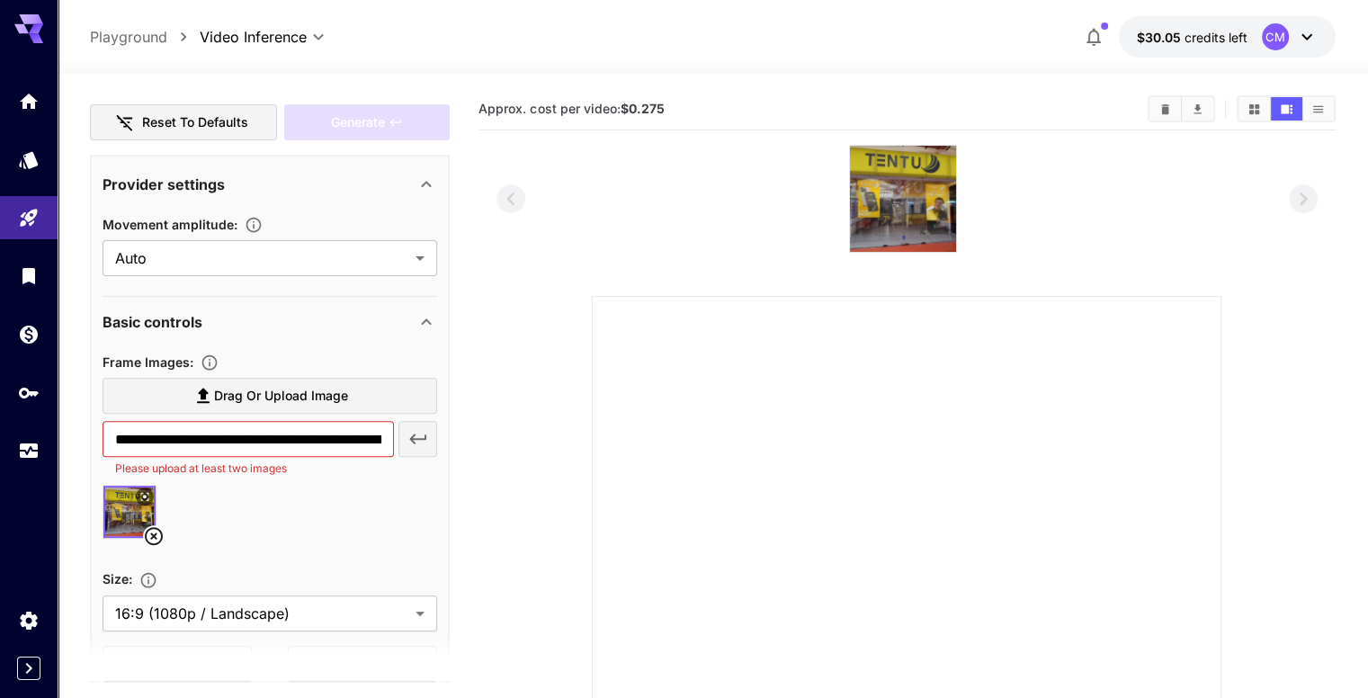
click at [147, 529] on icon at bounding box center [154, 536] width 18 height 18
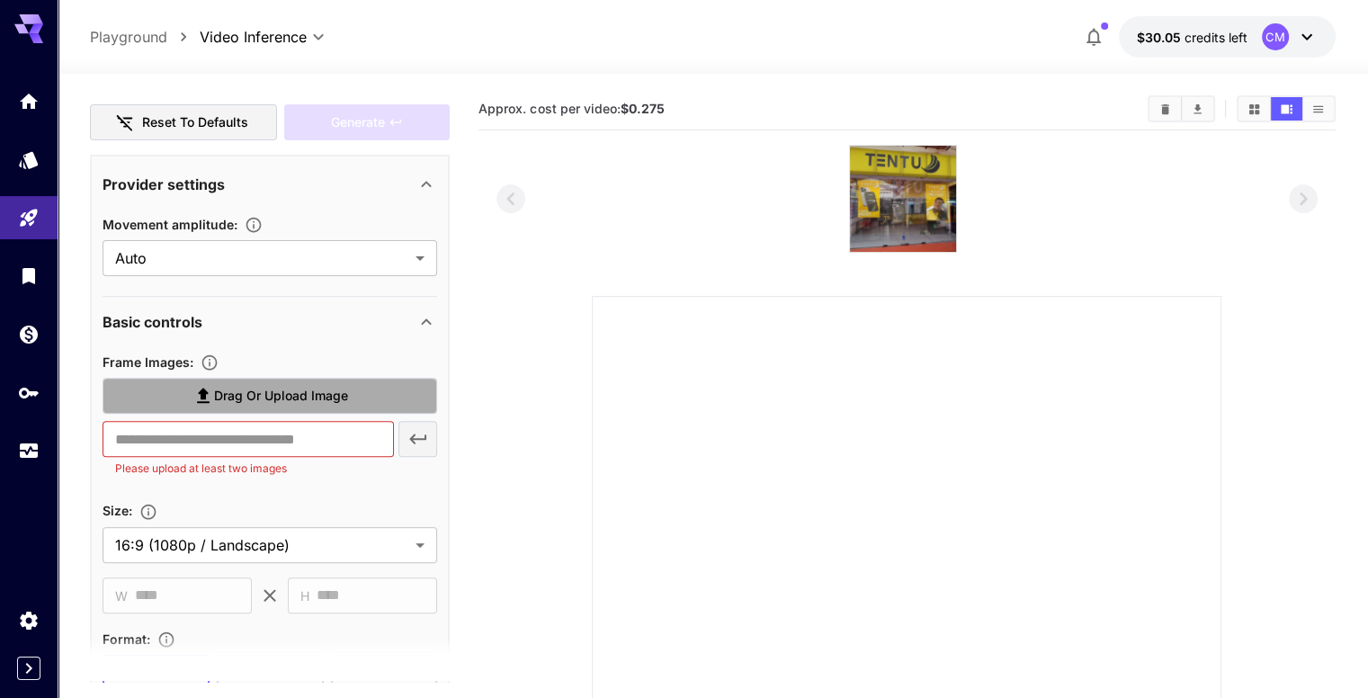
click at [257, 396] on span "Drag or upload image" at bounding box center [281, 396] width 134 height 22
click at [0, 0] on input "Drag or upload image" at bounding box center [0, 0] width 0 height 0
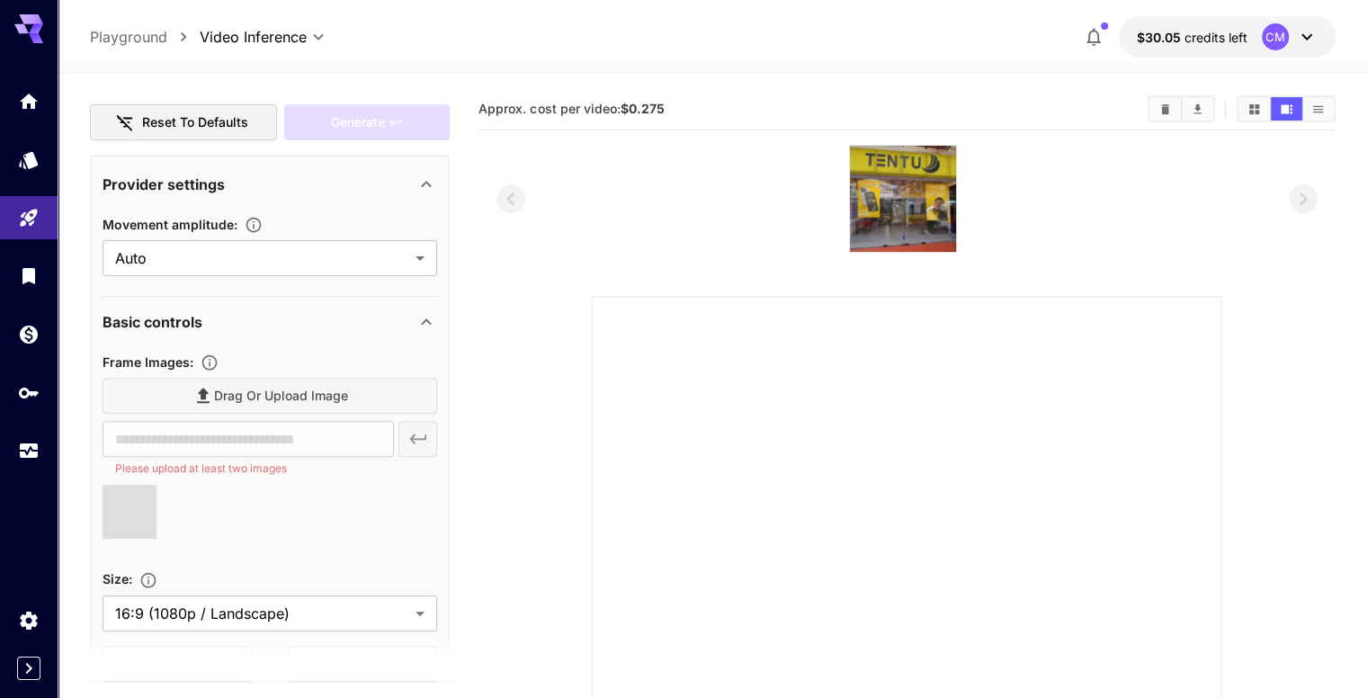
type input "**********"
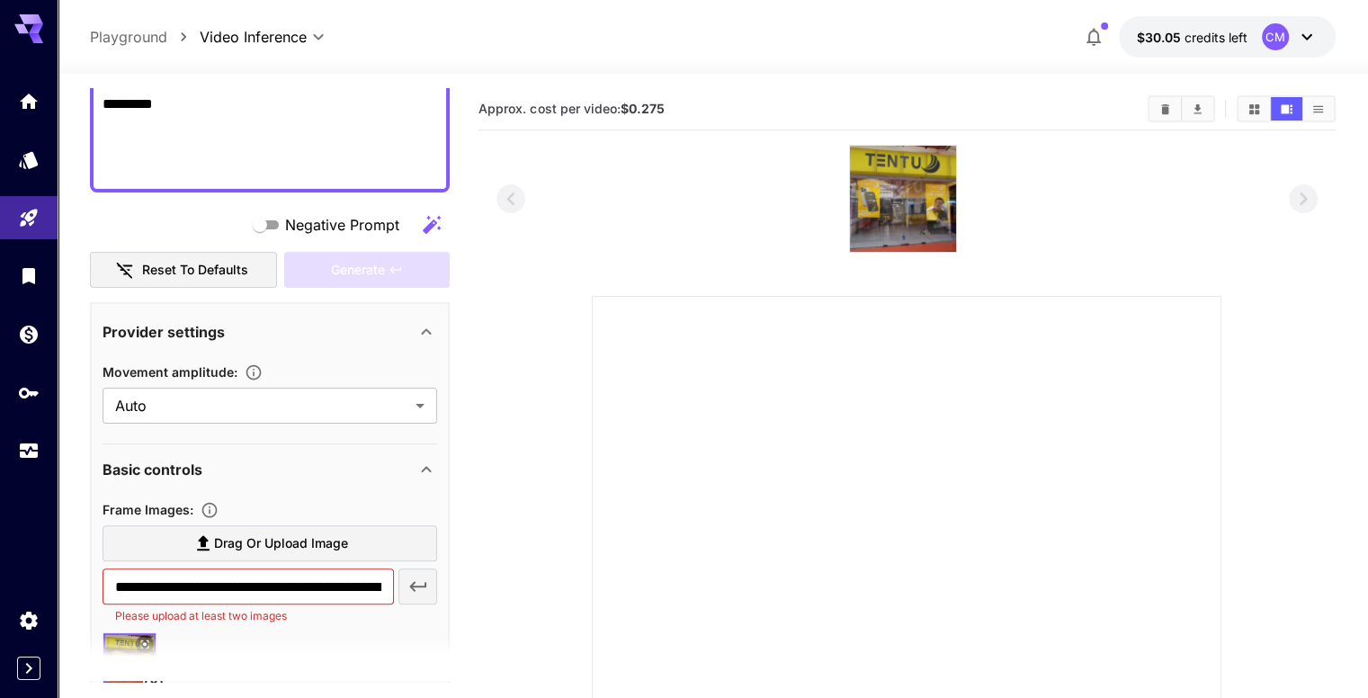
scroll to position [450, 0]
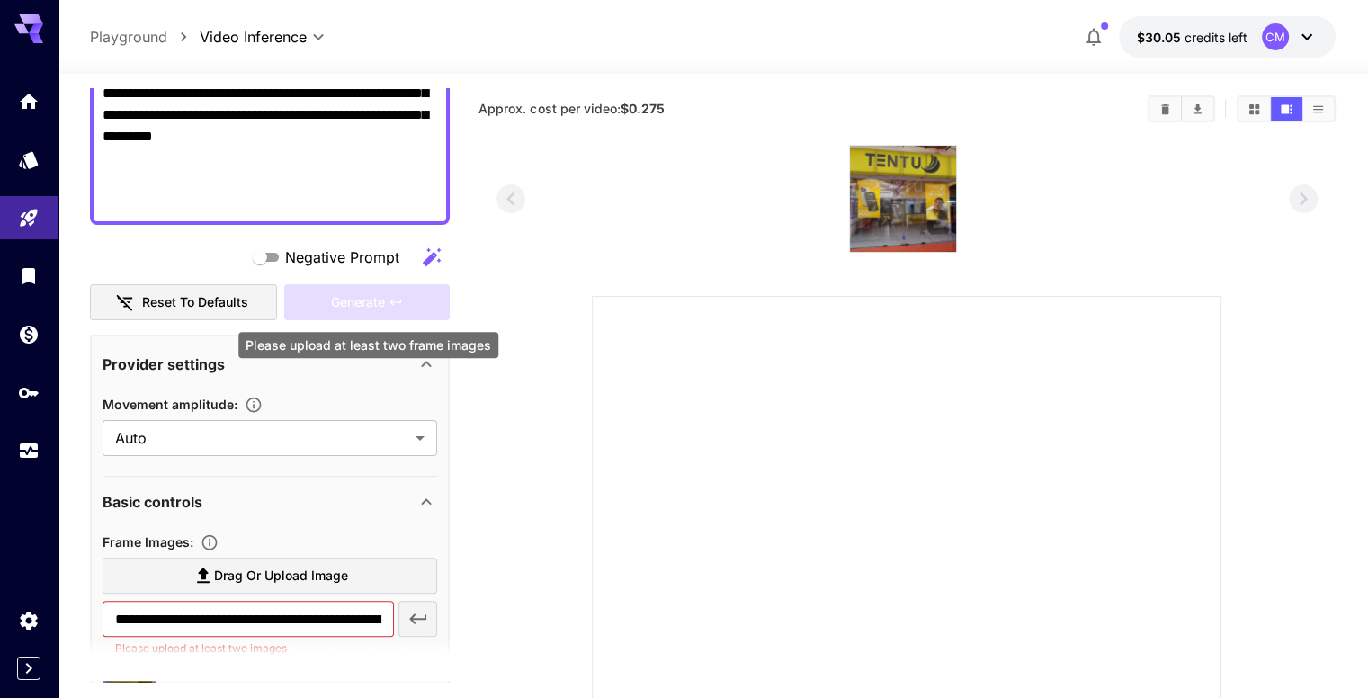
click at [352, 292] on div "Generate" at bounding box center [366, 302] width 165 height 37
click at [335, 302] on div "Generate" at bounding box center [366, 302] width 165 height 37
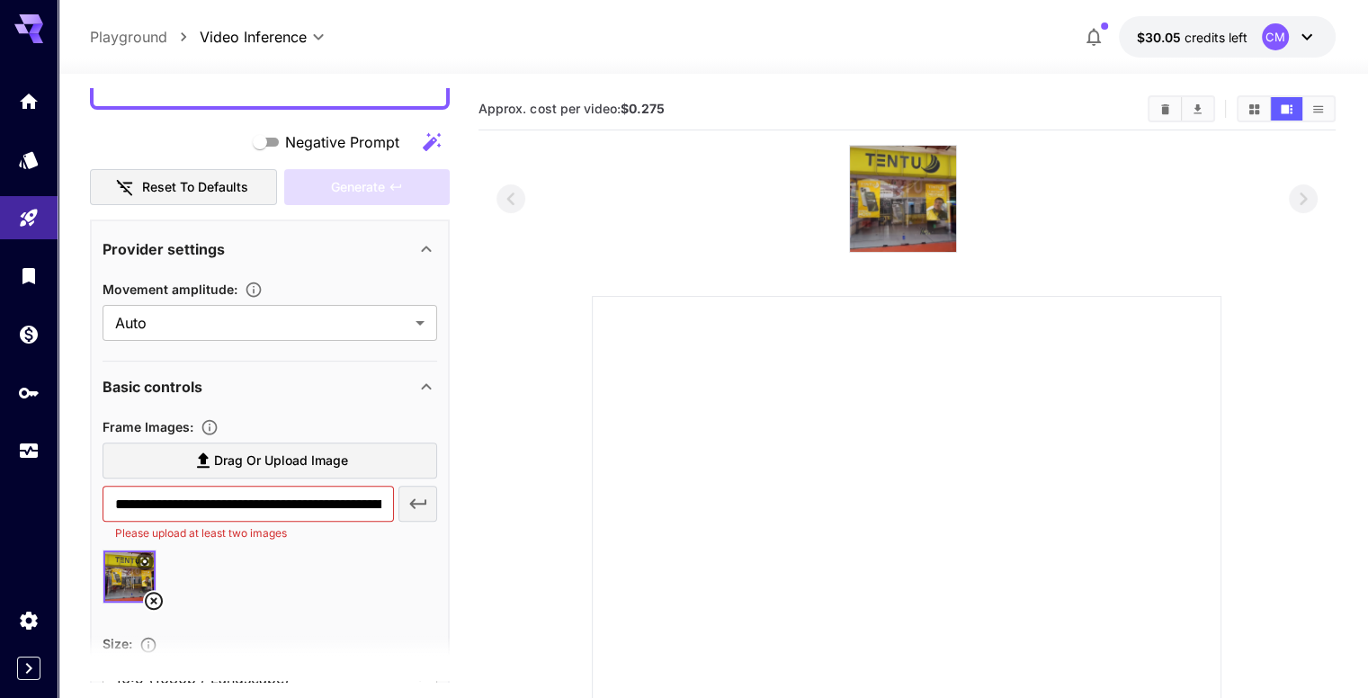
scroll to position [630, 0]
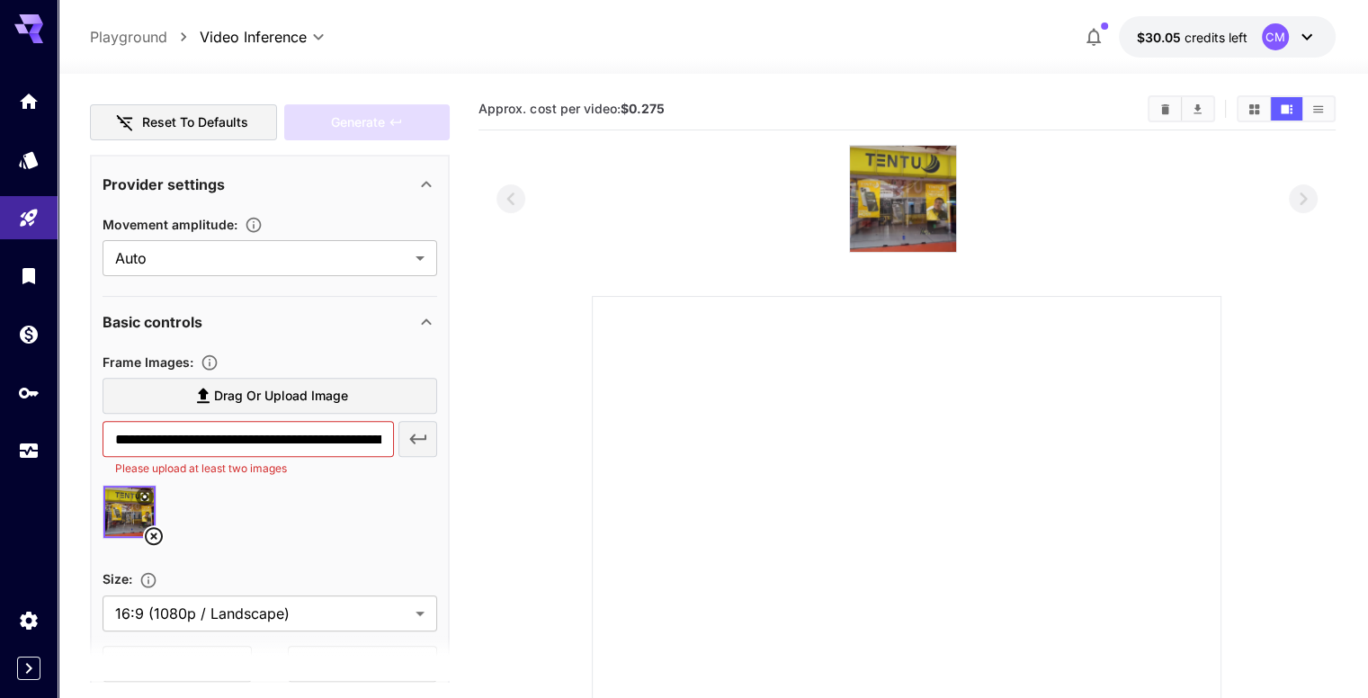
click at [150, 533] on icon at bounding box center [154, 536] width 22 height 22
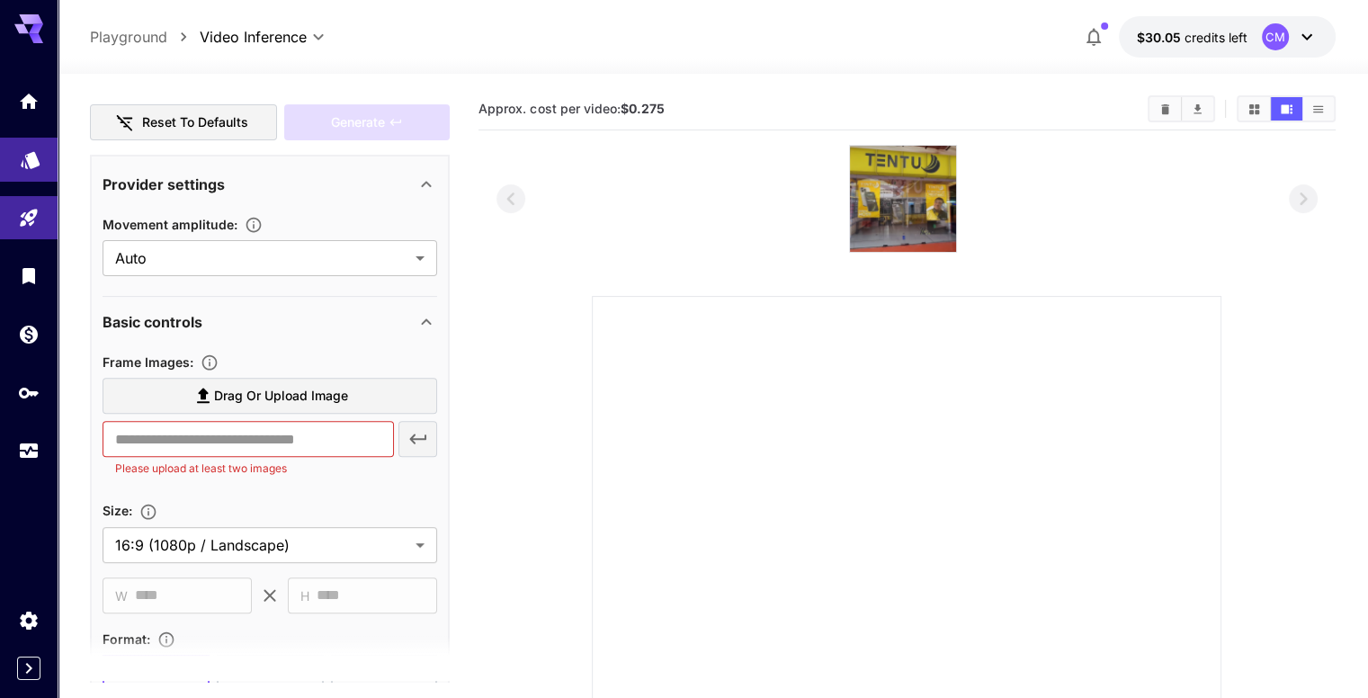
click at [45, 154] on link at bounding box center [29, 160] width 58 height 44
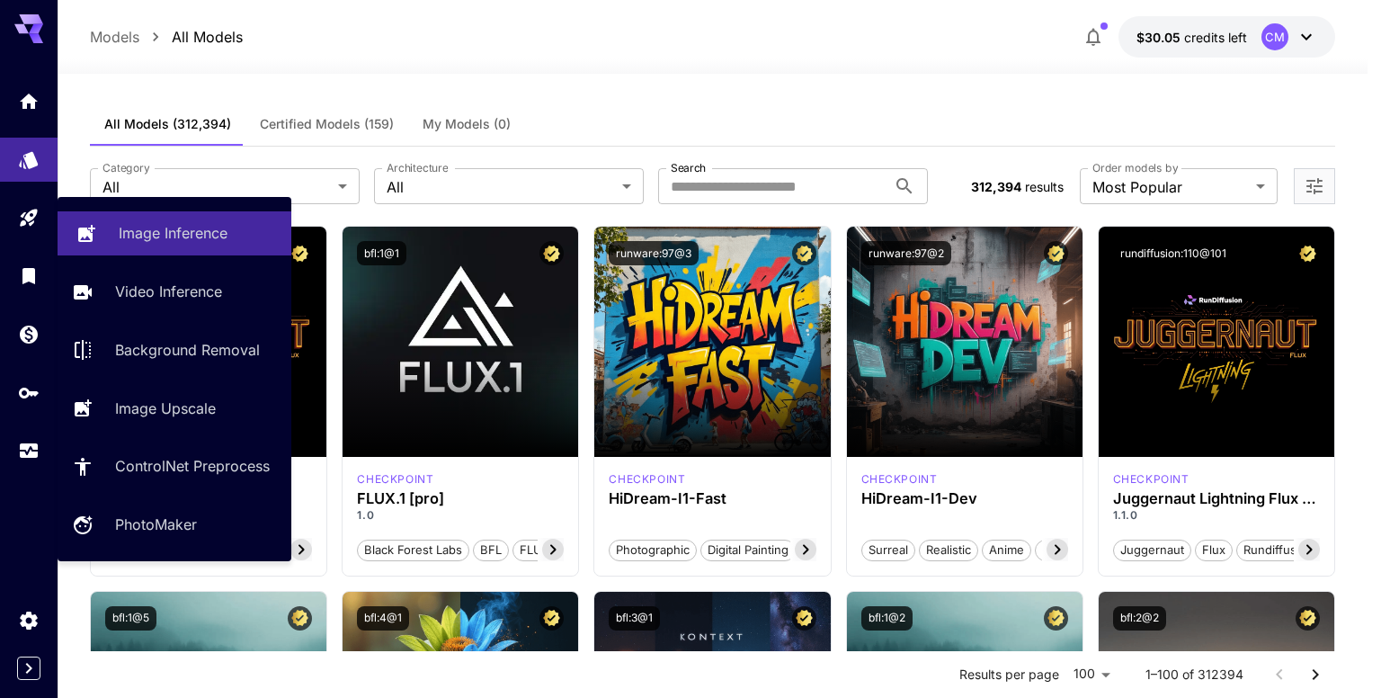
click at [122, 231] on p "Image Inference" at bounding box center [173, 233] width 109 height 22
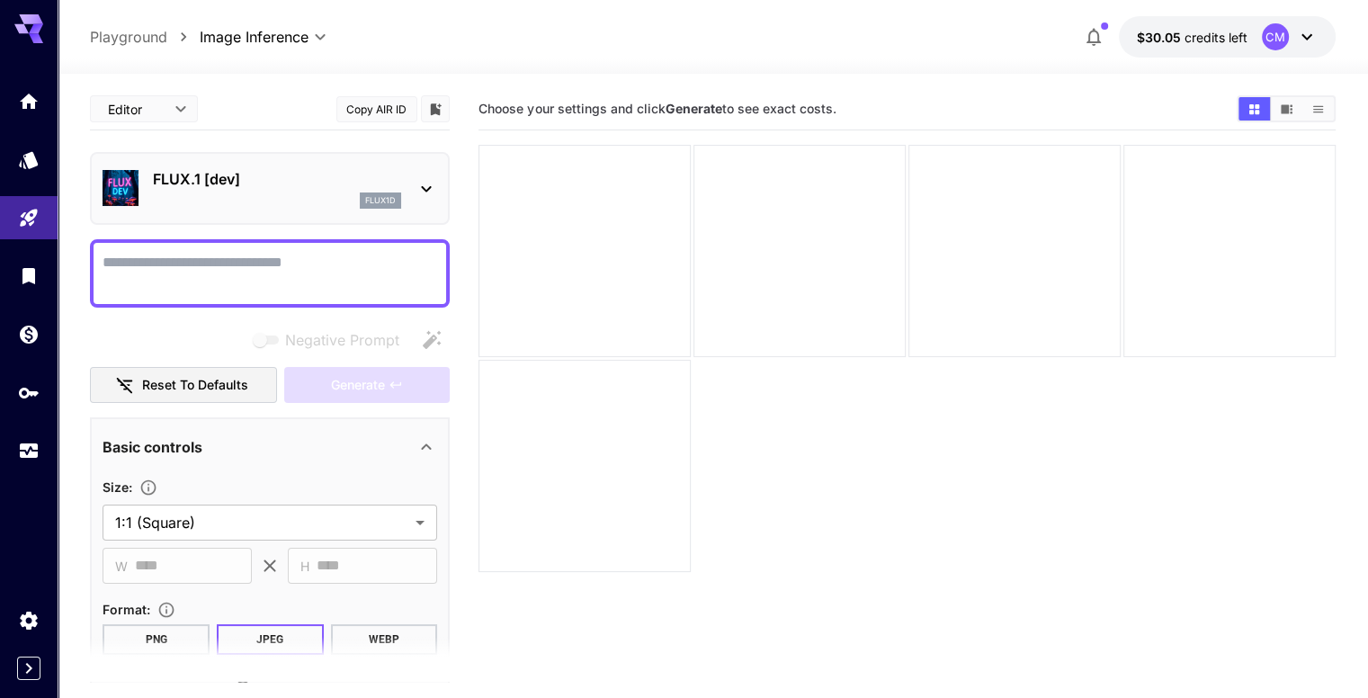
click at [245, 201] on div "flux1d" at bounding box center [277, 200] width 248 height 16
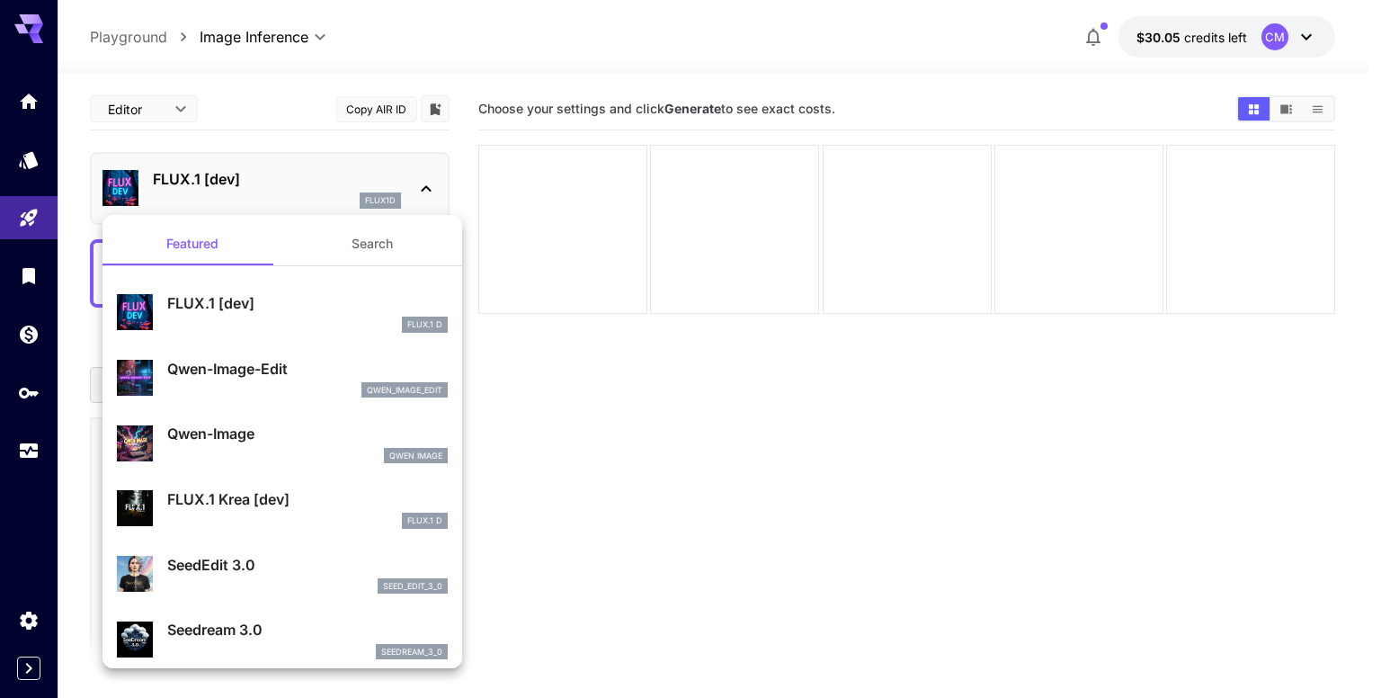
click at [597, 326] on div at bounding box center [690, 349] width 1381 height 698
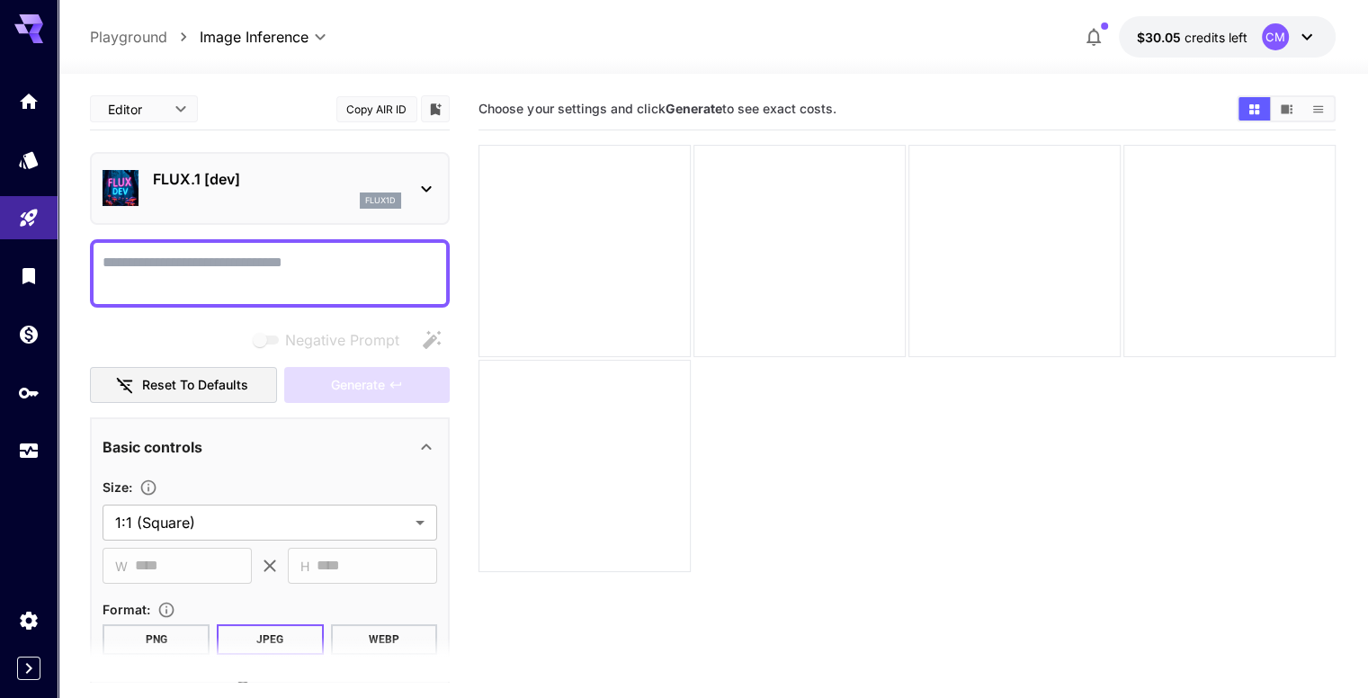
click at [322, 280] on textarea "Negative Prompt" at bounding box center [270, 273] width 335 height 43
paste textarea "**********"
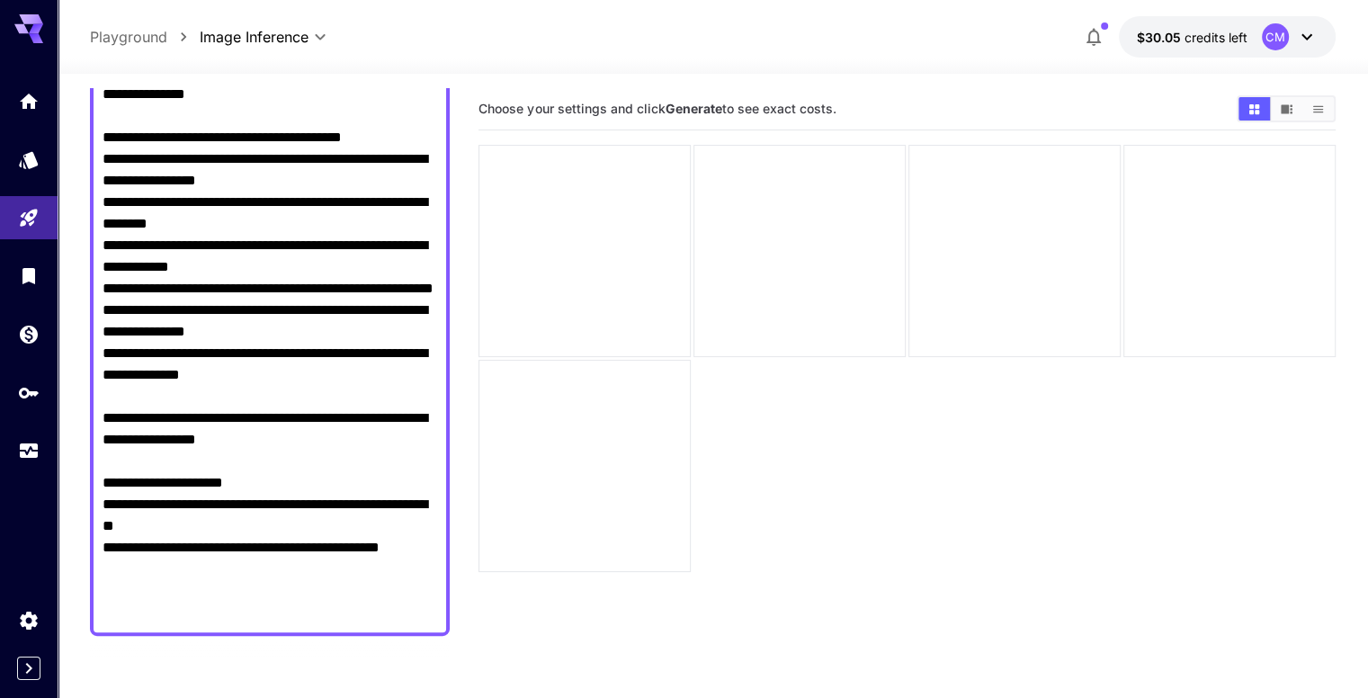
scroll to position [1053, 0]
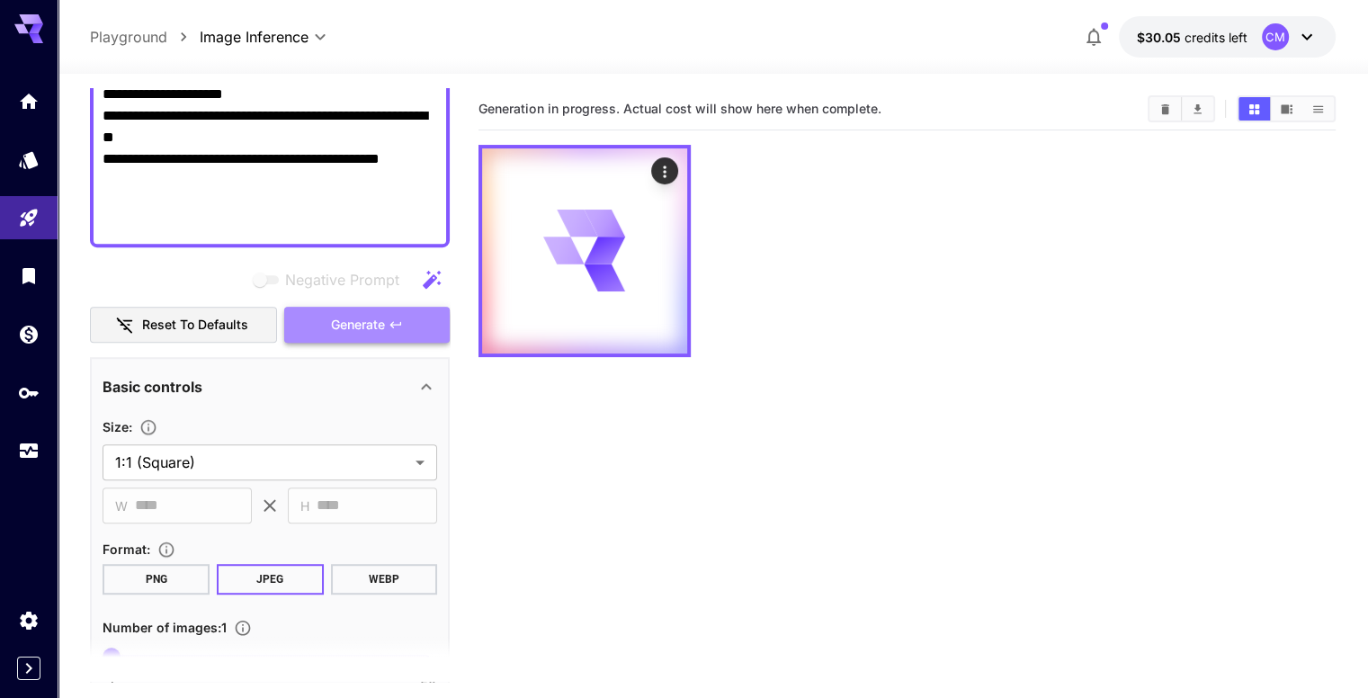
click at [386, 328] on button "Generate" at bounding box center [366, 325] width 165 height 37
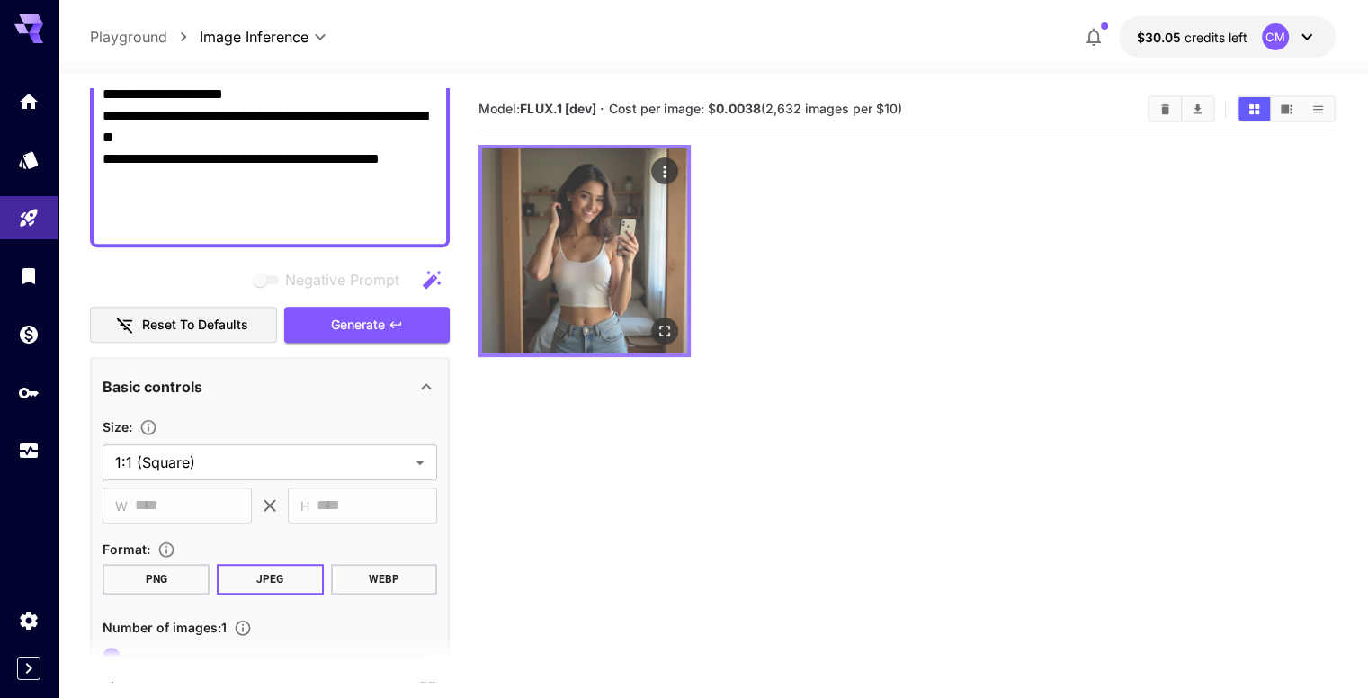
click at [565, 231] on img at bounding box center [584, 250] width 205 height 205
click at [656, 322] on icon "Open in fullscreen" at bounding box center [665, 331] width 18 height 18
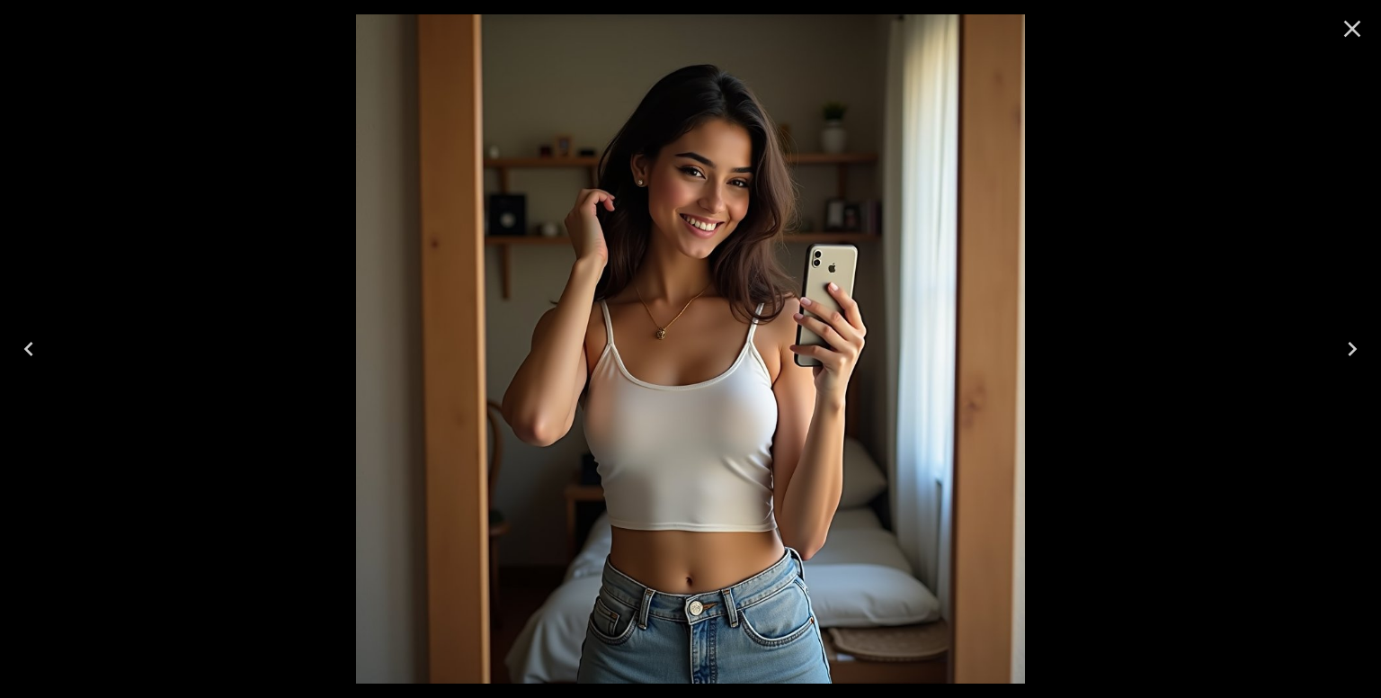
click at [1360, 30] on icon "Close" at bounding box center [1352, 28] width 29 height 29
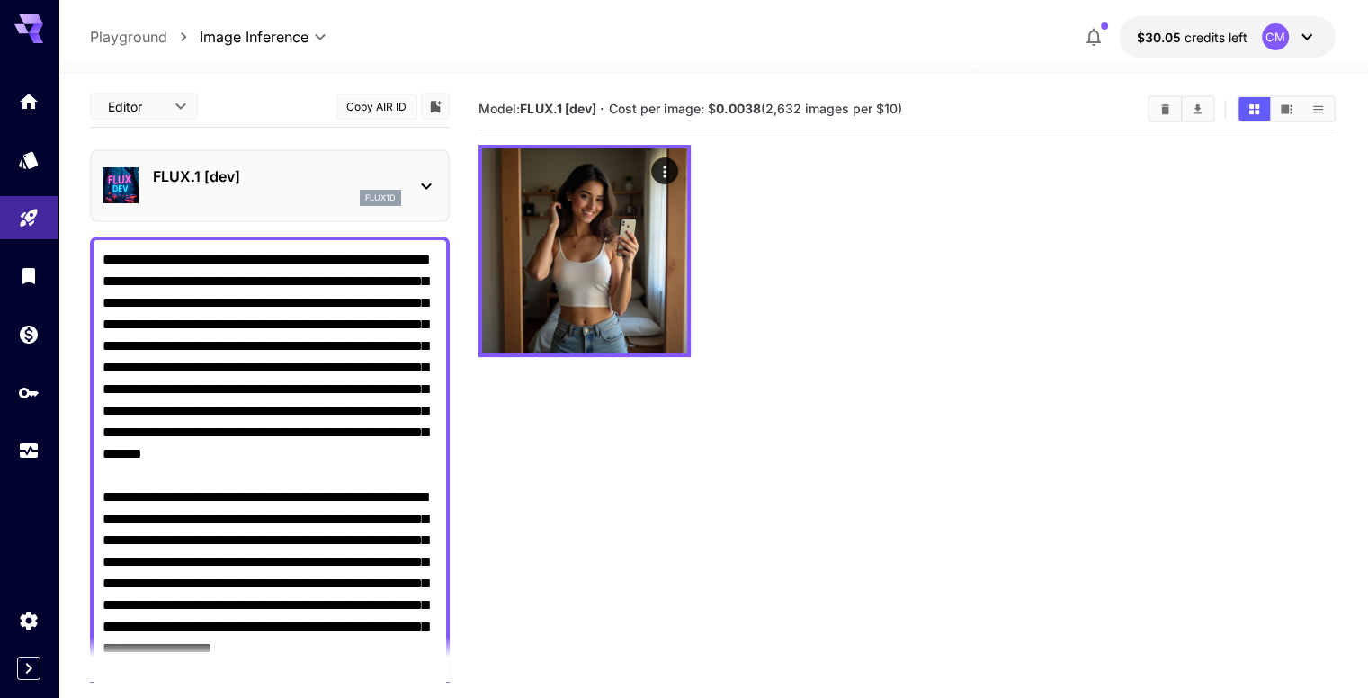
scroll to position [0, 0]
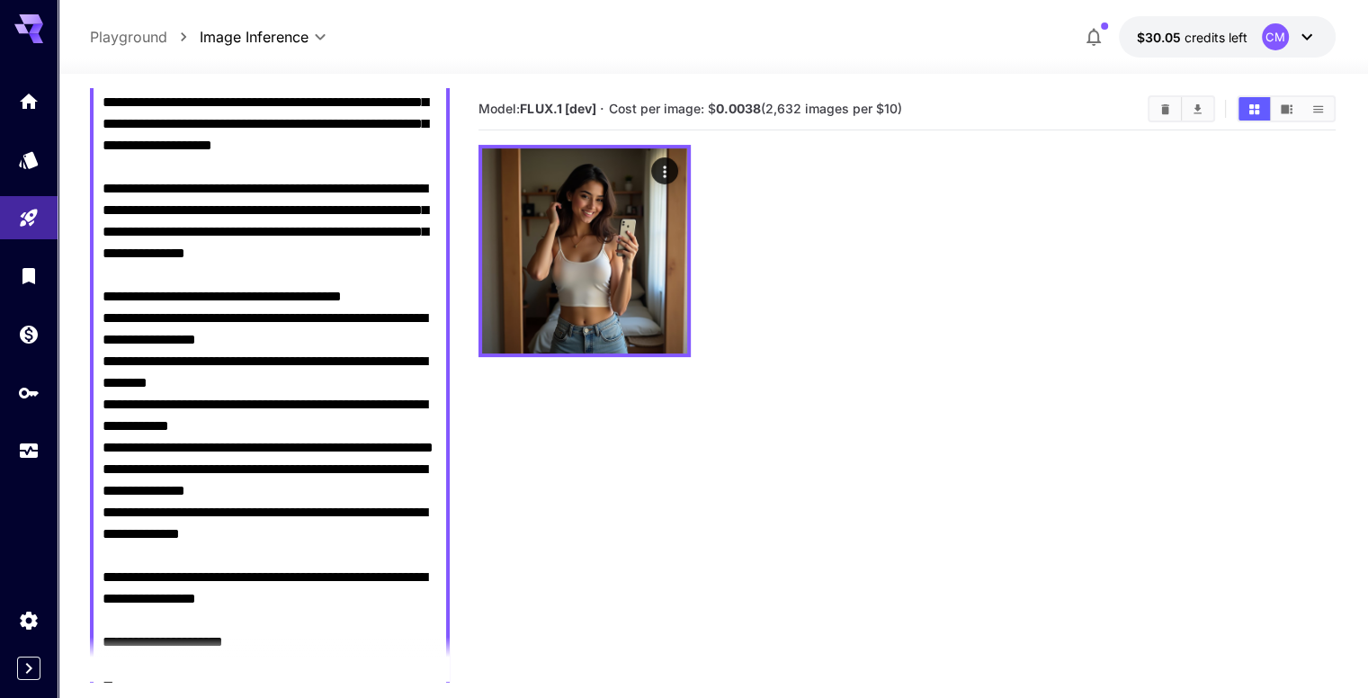
scroll to position [809, 0]
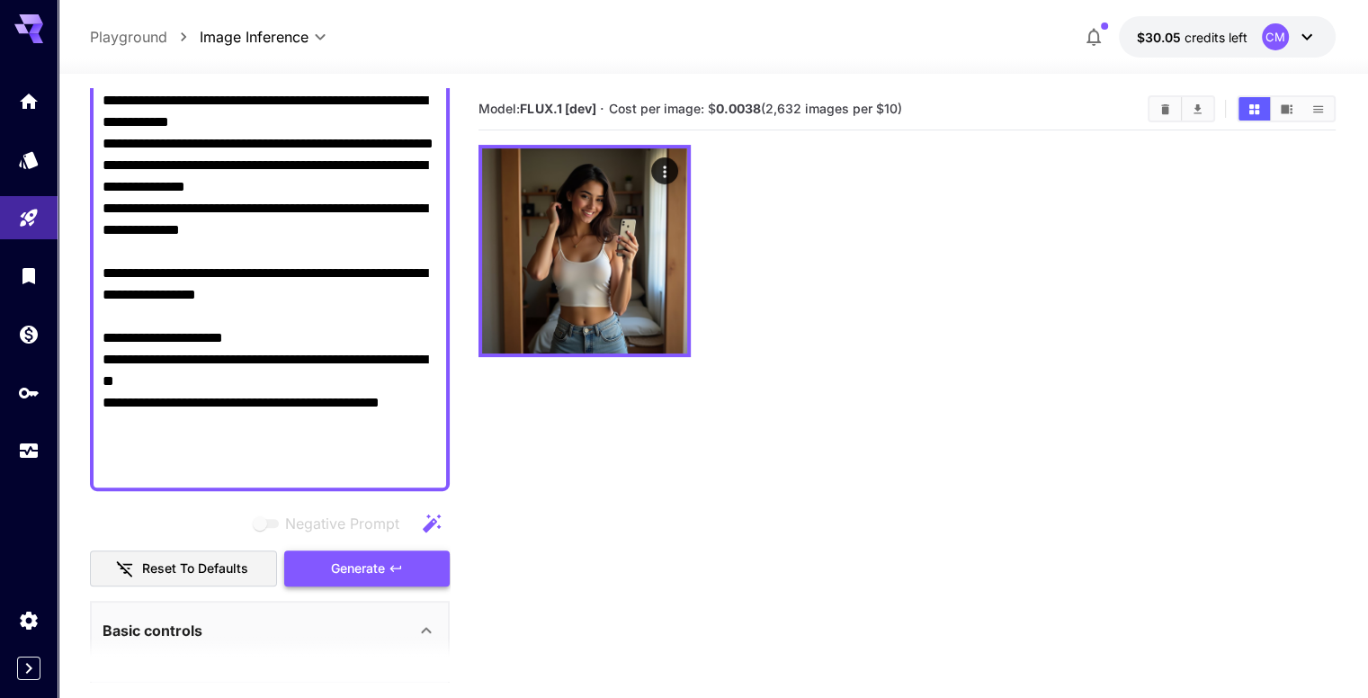
click at [391, 564] on icon "button" at bounding box center [396, 568] width 14 height 14
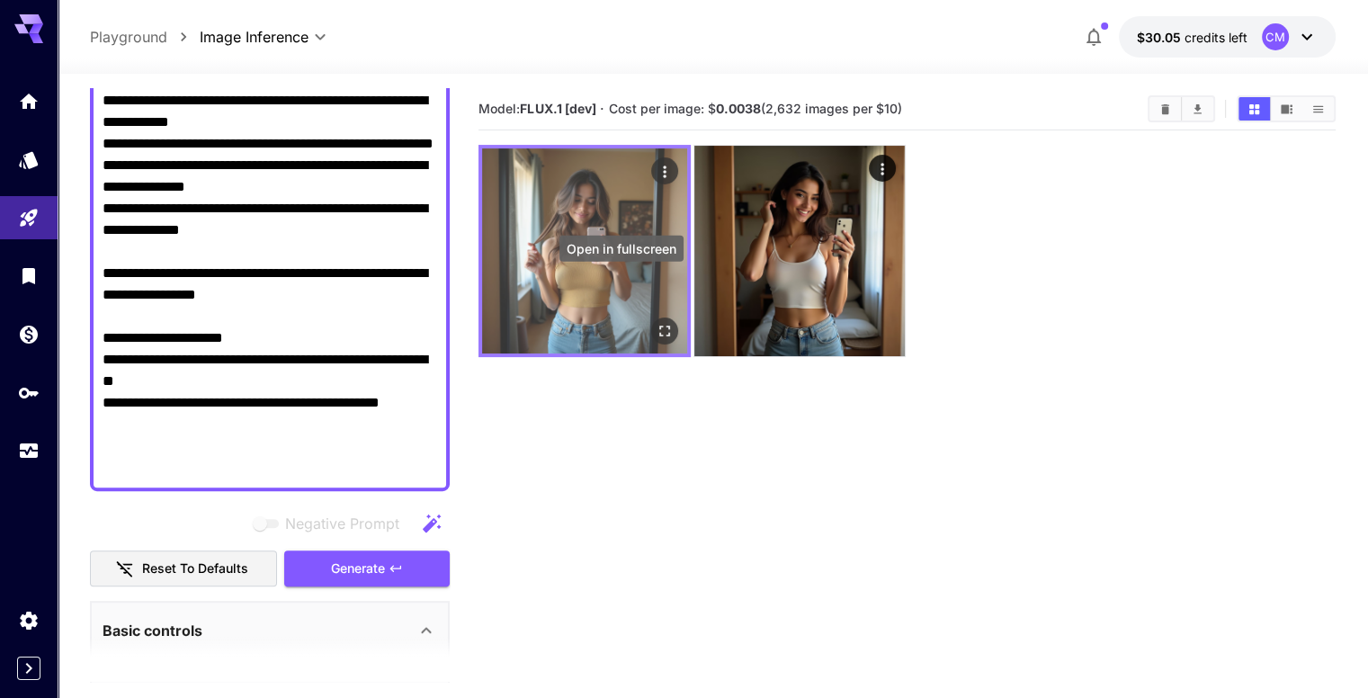
click at [656, 322] on icon "Open in fullscreen" at bounding box center [665, 331] width 18 height 18
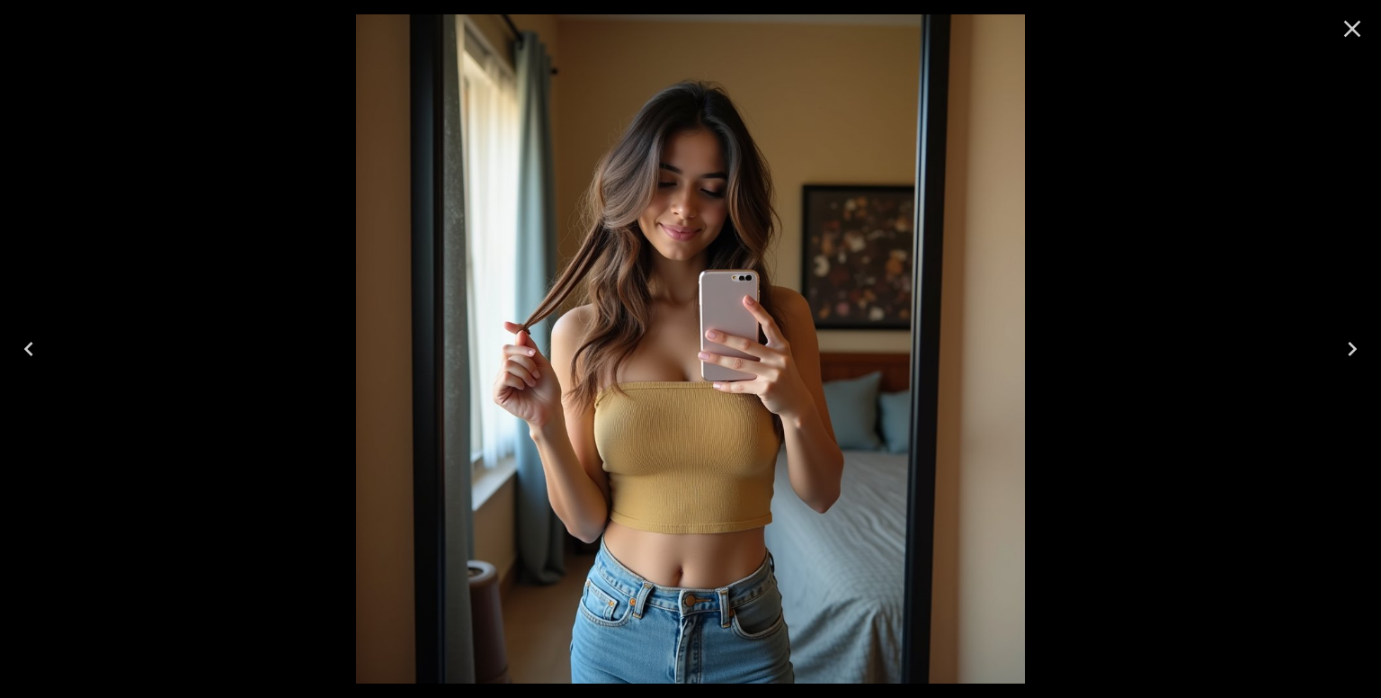
click at [1351, 28] on icon "Close" at bounding box center [1352, 29] width 17 height 17
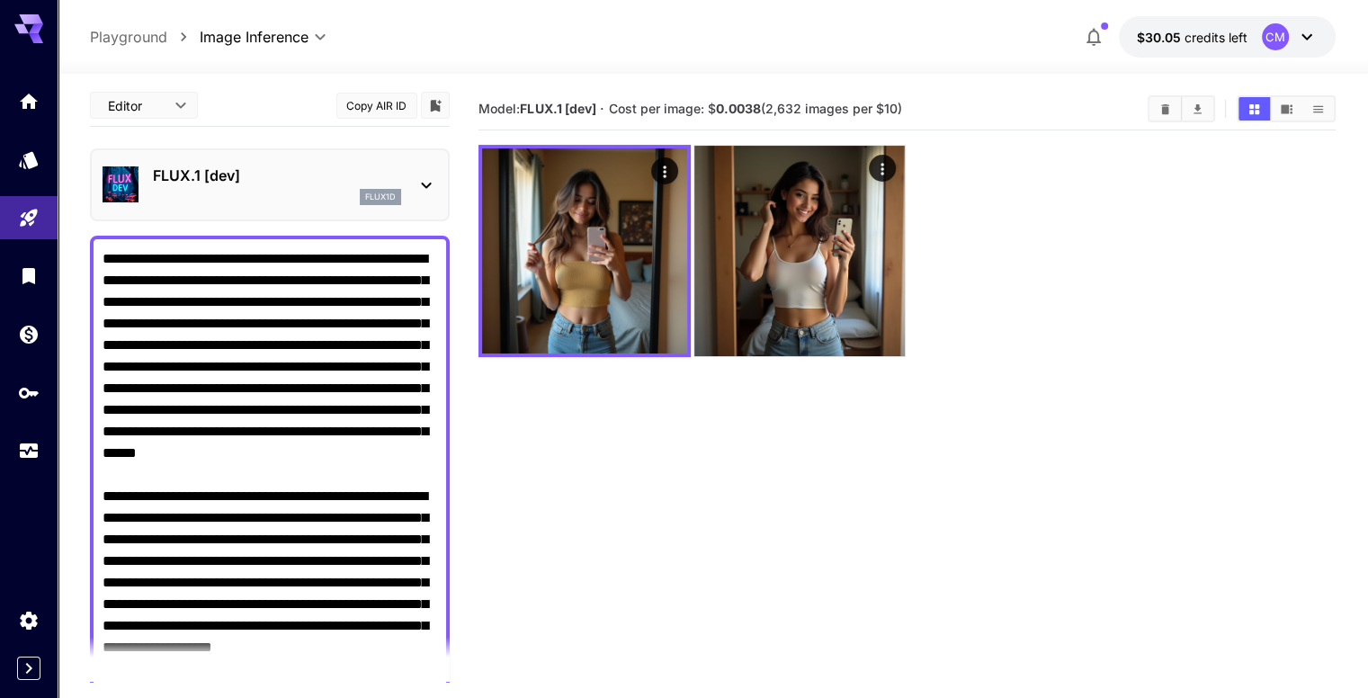
scroll to position [0, 0]
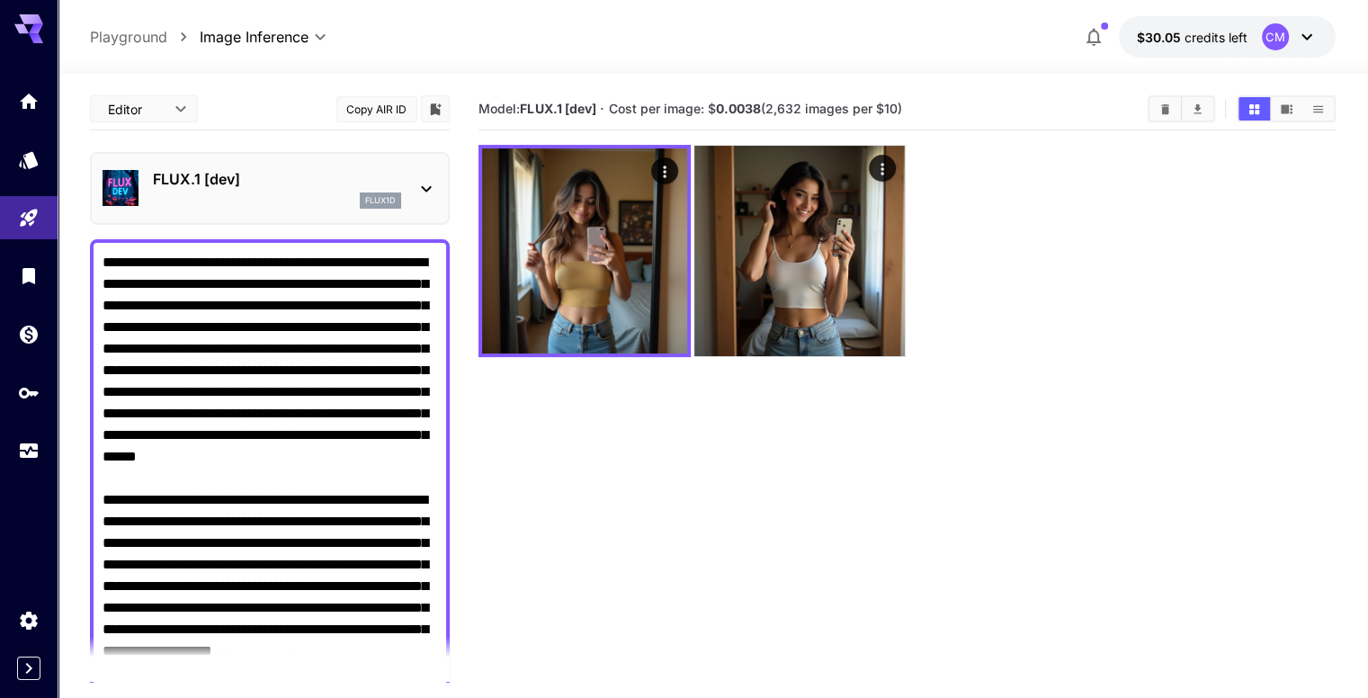
drag, startPoint x: 101, startPoint y: 262, endPoint x: 112, endPoint y: 263, distance: 11.7
drag, startPoint x: 106, startPoint y: 260, endPoint x: 171, endPoint y: 291, distance: 72.0
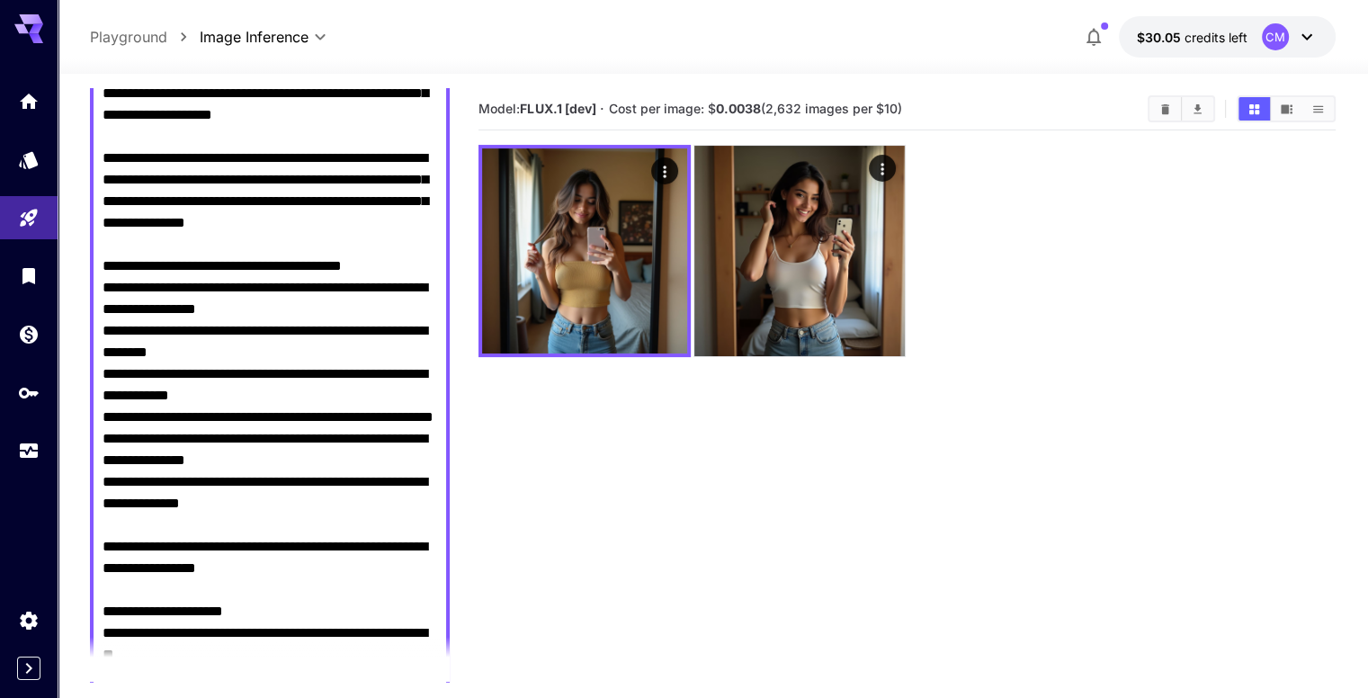
scroll to position [540, 0]
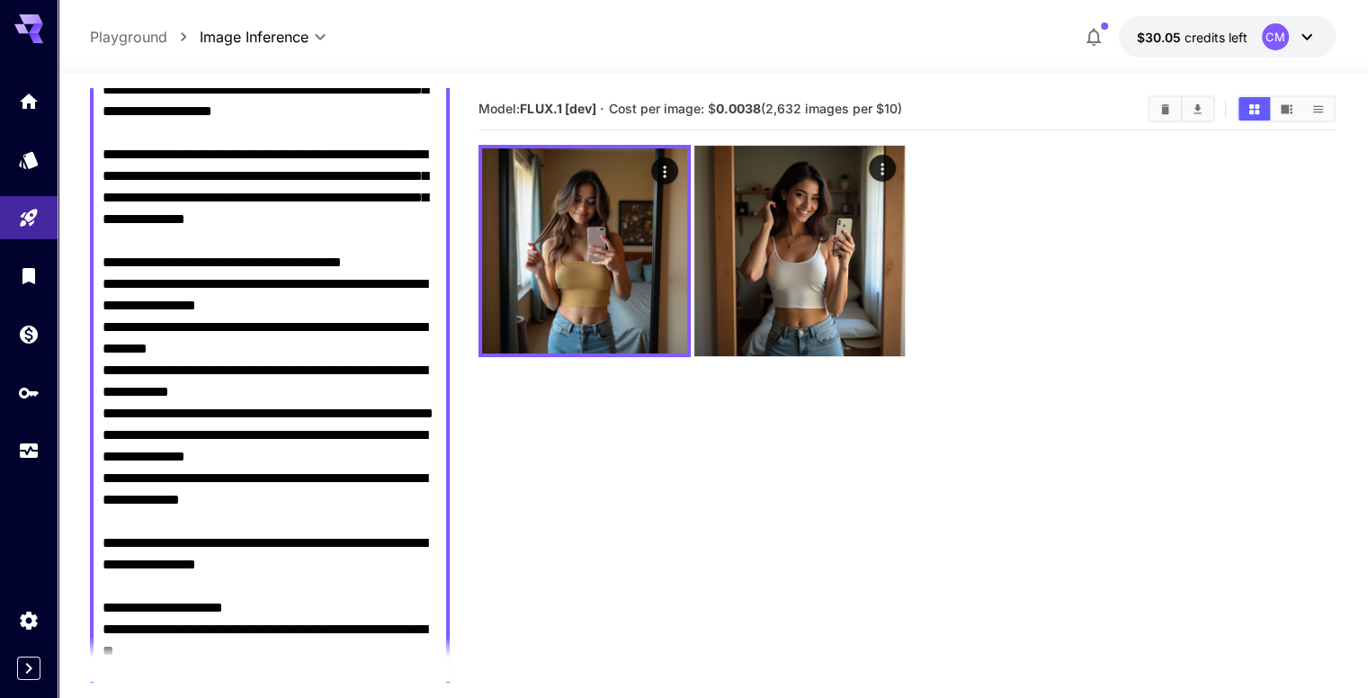
click at [212, 323] on textarea "Negative Prompt" at bounding box center [270, 230] width 335 height 1036
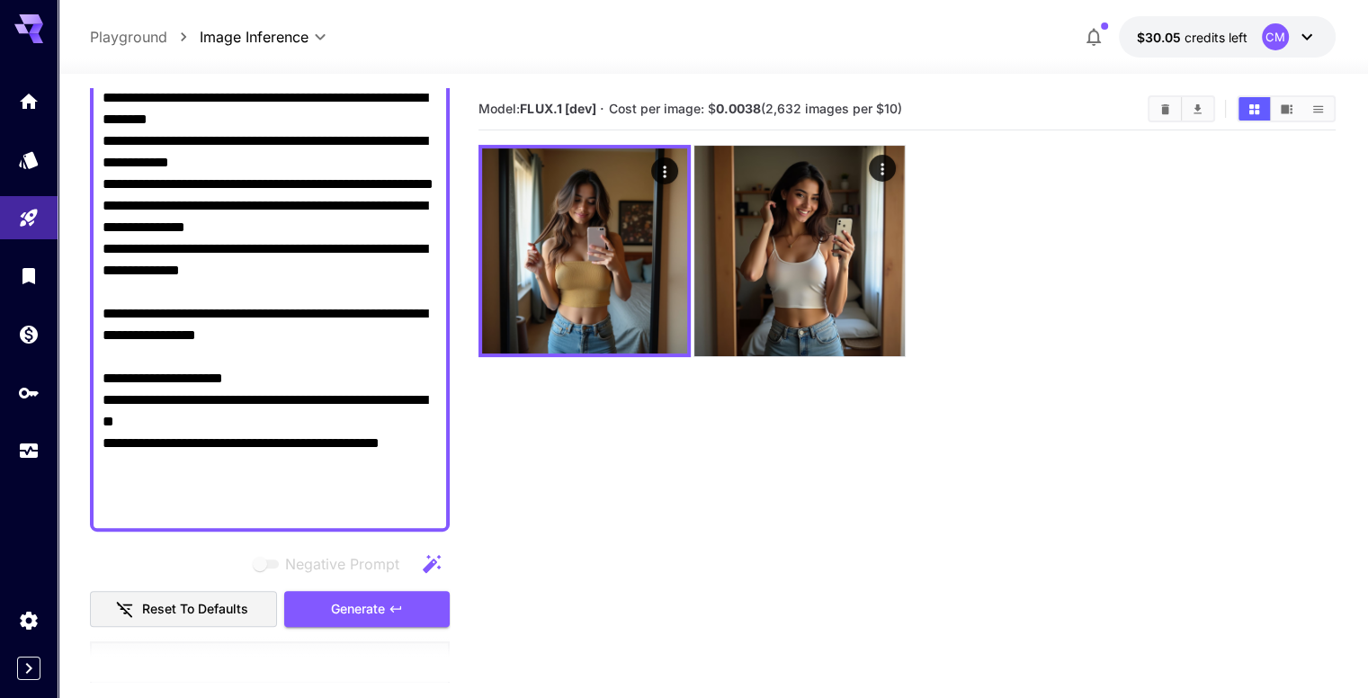
click at [287, 138] on textarea "Negative Prompt" at bounding box center [270, 1] width 335 height 1036
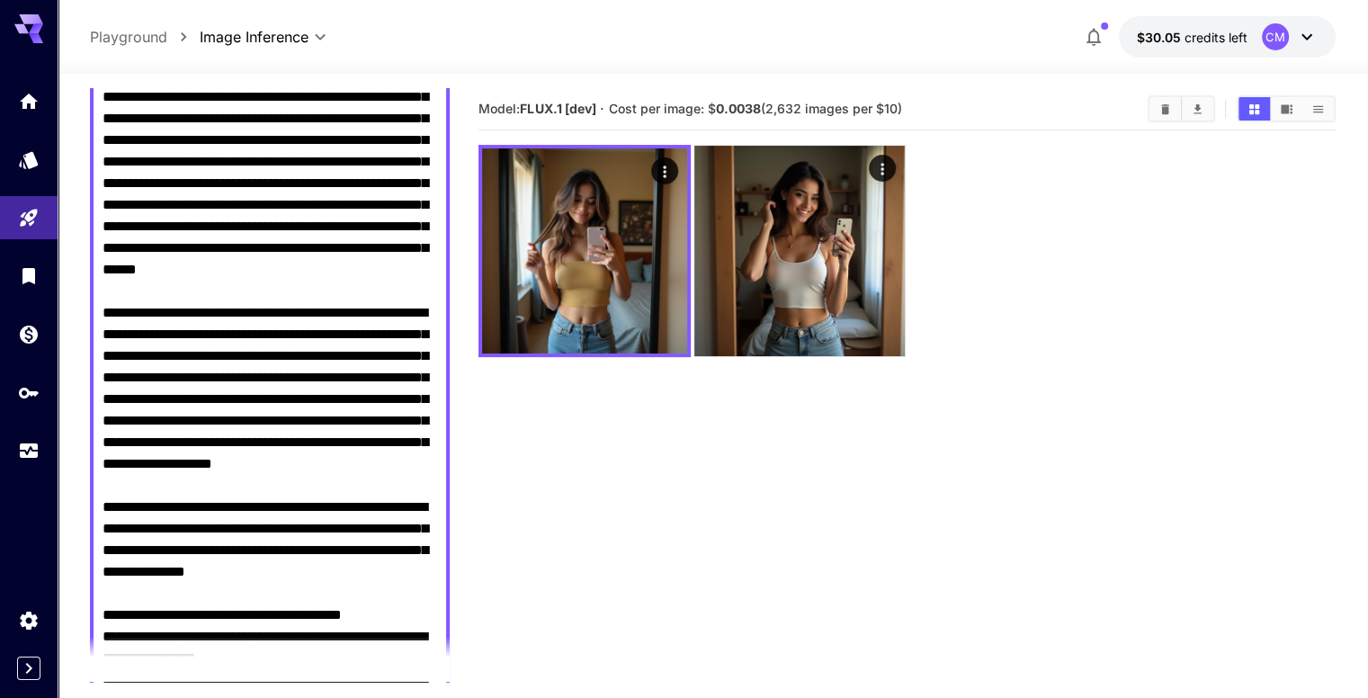
scroll to position [183, 0]
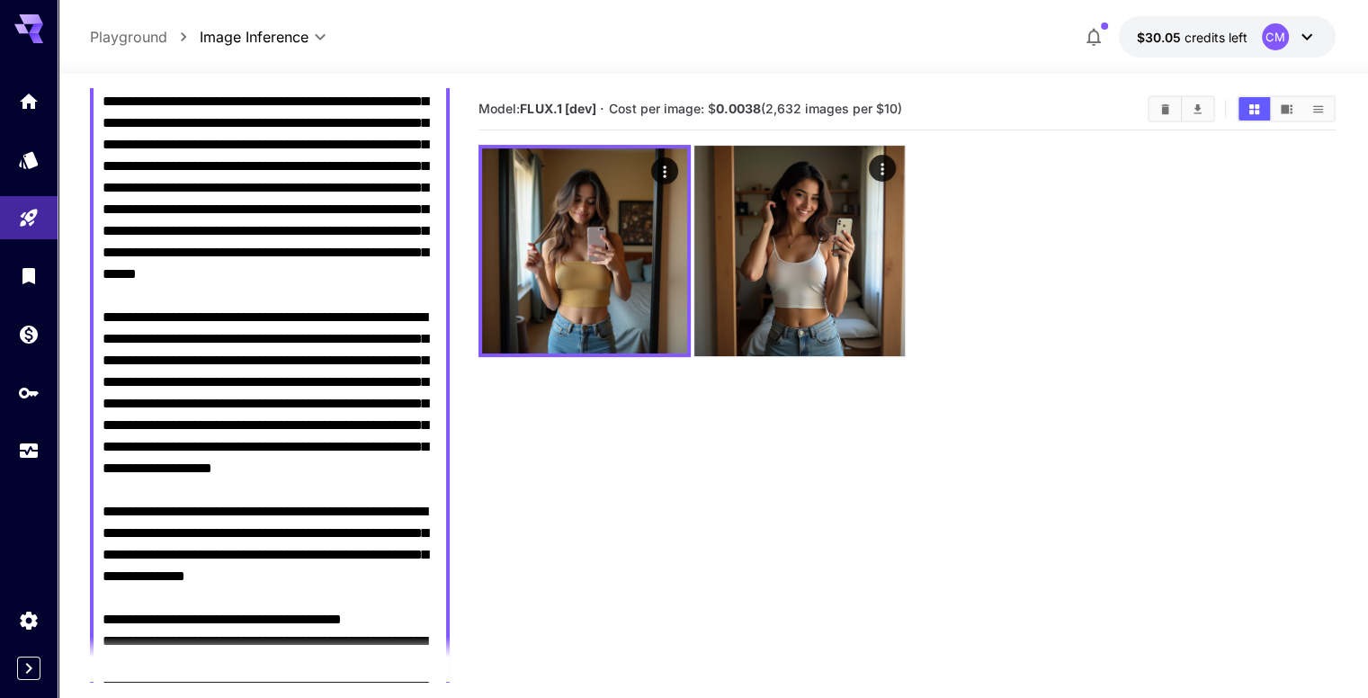
click at [212, 228] on textarea "Negative Prompt" at bounding box center [270, 587] width 335 height 1036
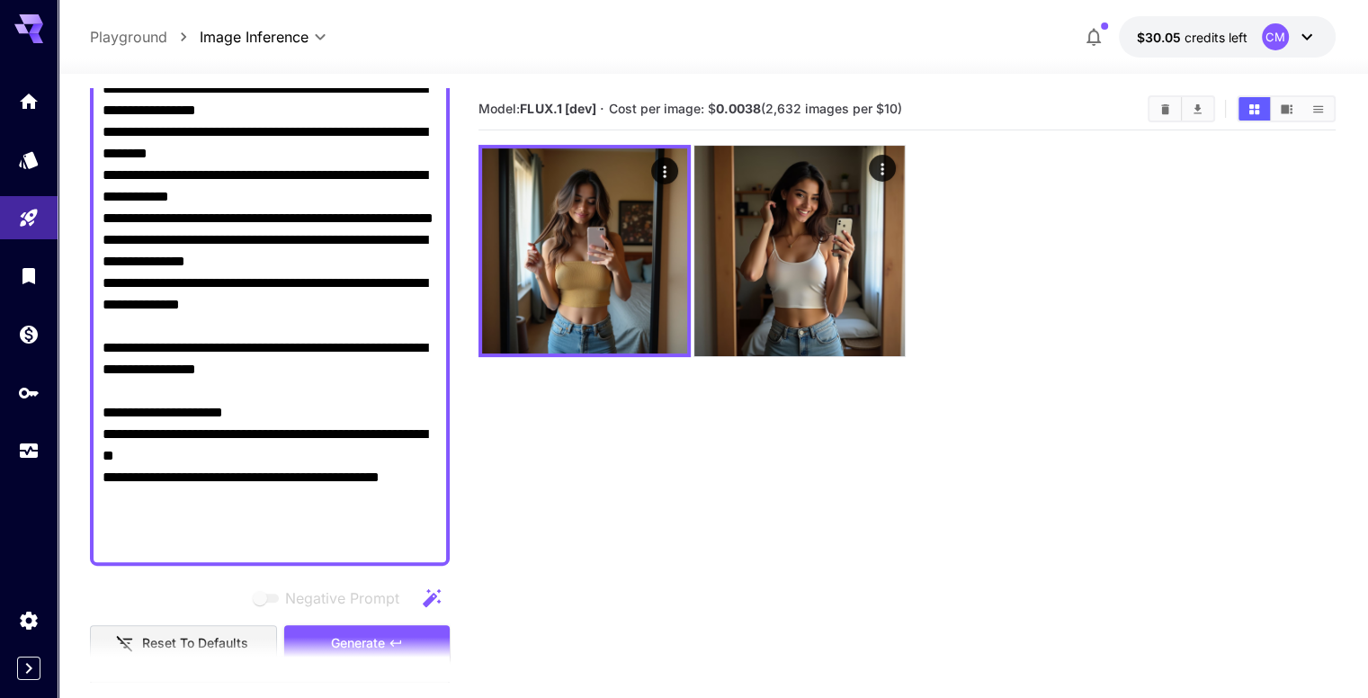
scroll to position [902, 0]
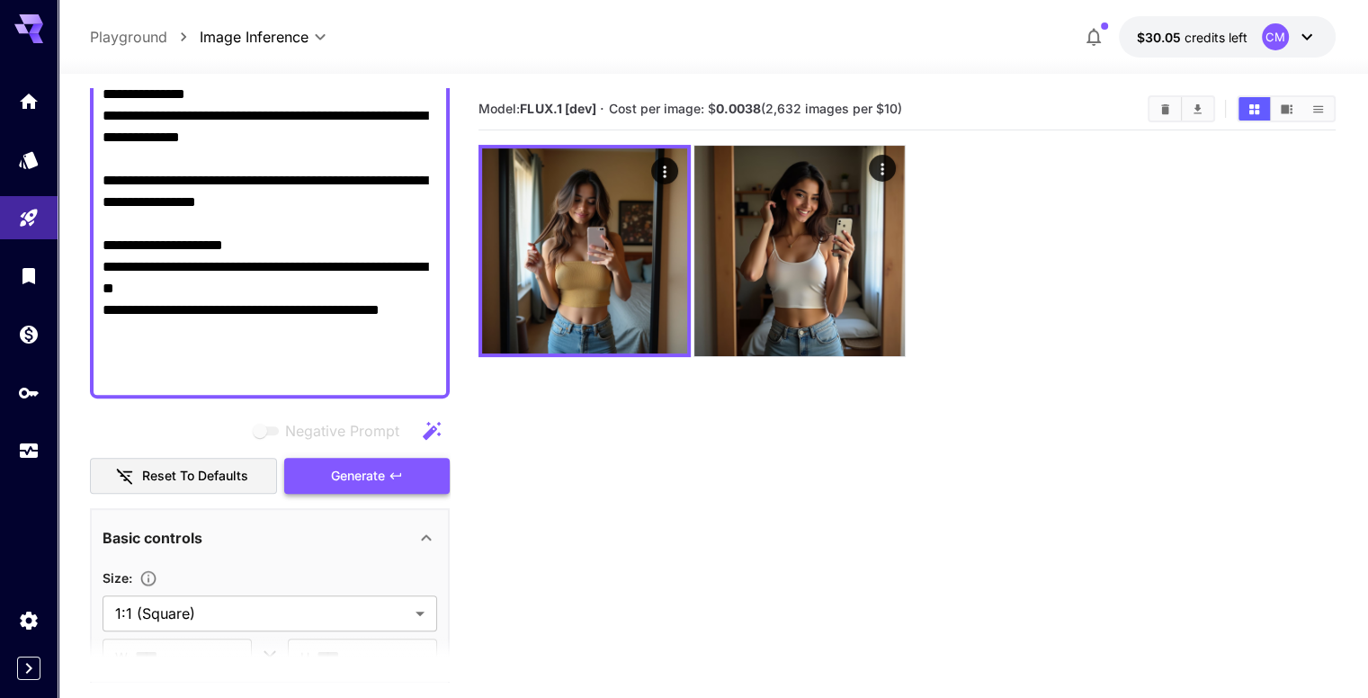
type textarea "**********"
click at [381, 476] on span "Generate" at bounding box center [358, 476] width 54 height 22
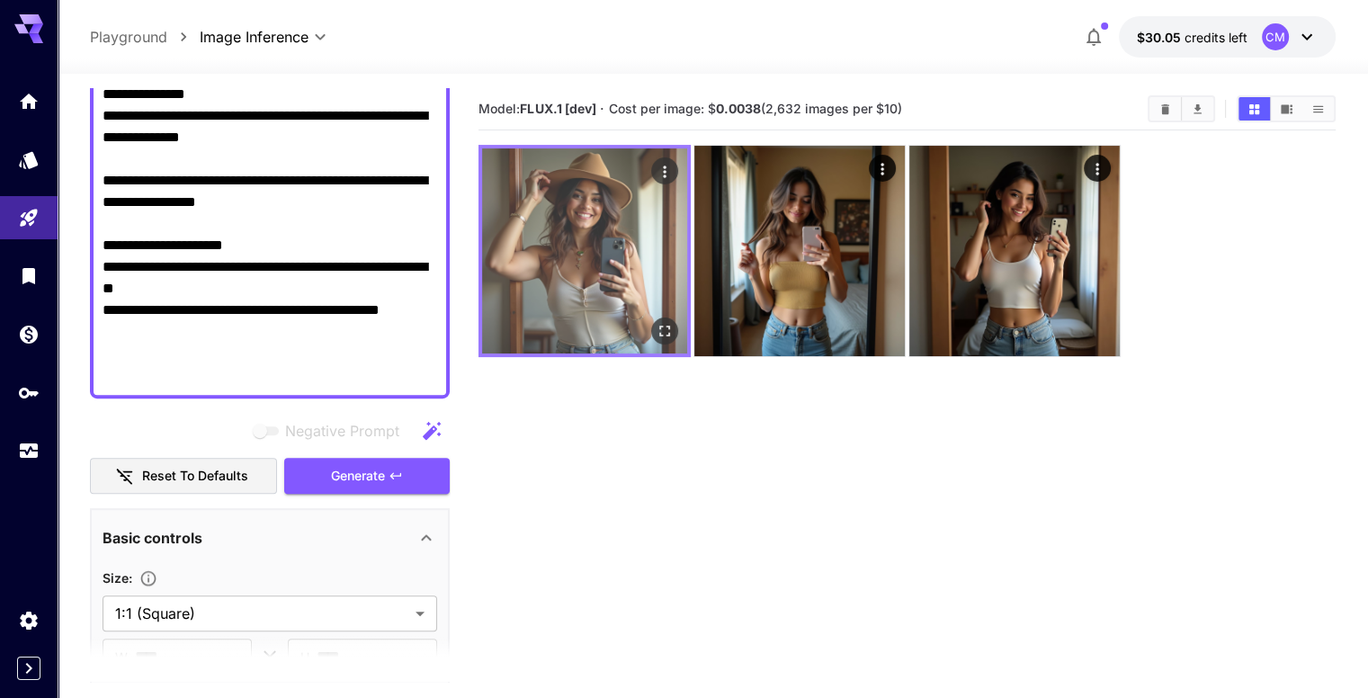
click at [594, 234] on img at bounding box center [584, 250] width 205 height 205
click at [656, 322] on icon "Open in fullscreen" at bounding box center [665, 331] width 18 height 18
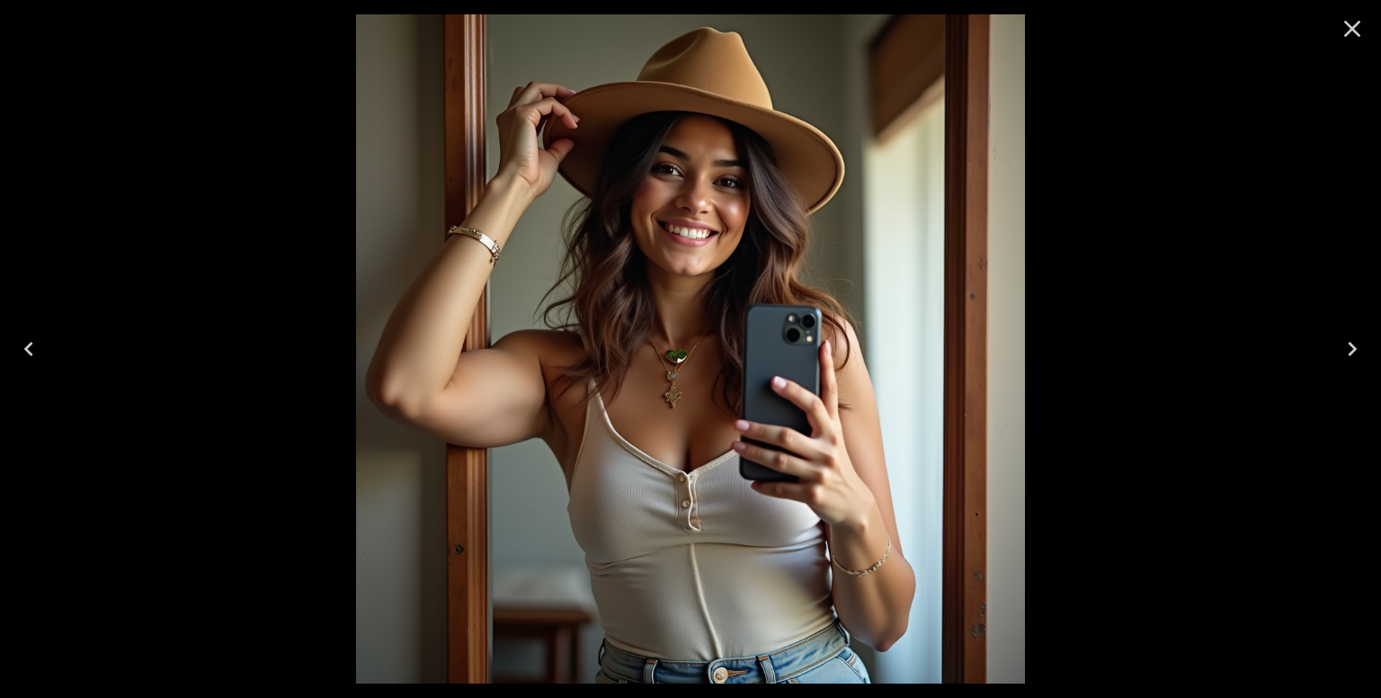
click at [1352, 348] on icon "Next" at bounding box center [1352, 349] width 29 height 29
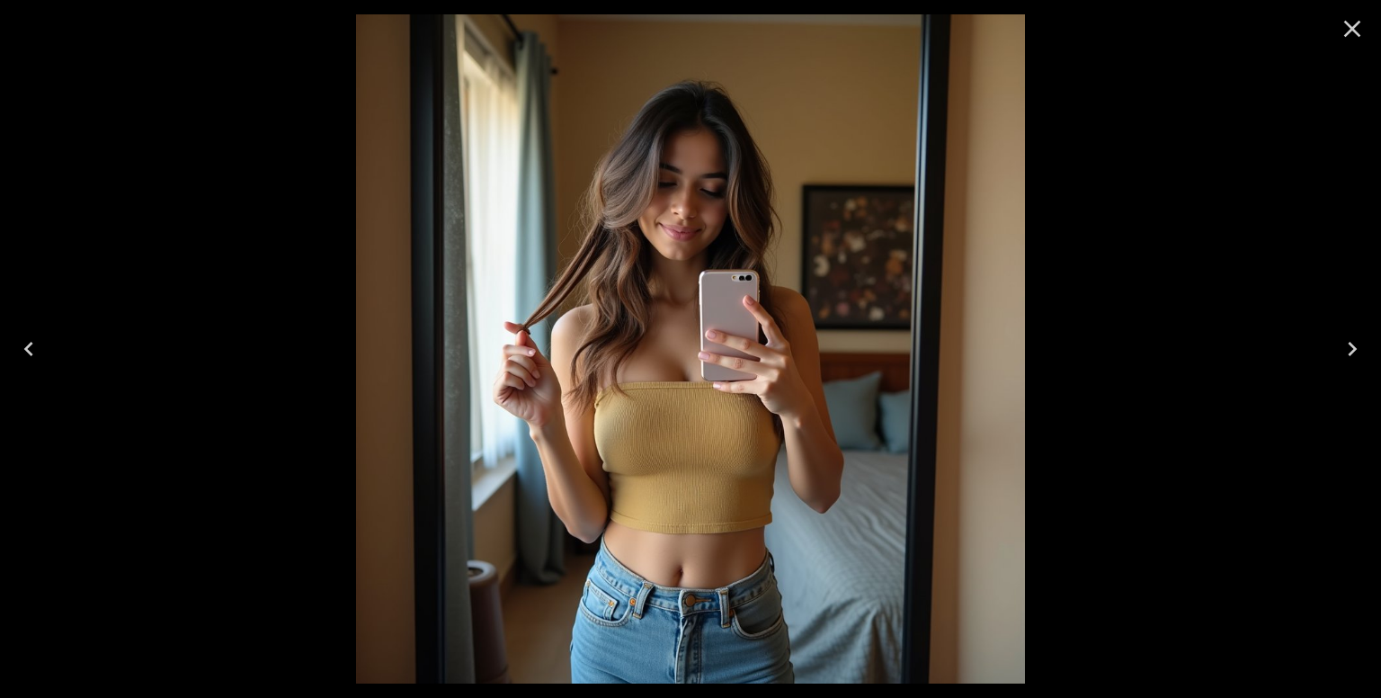
click at [1352, 30] on icon "Close" at bounding box center [1352, 29] width 17 height 17
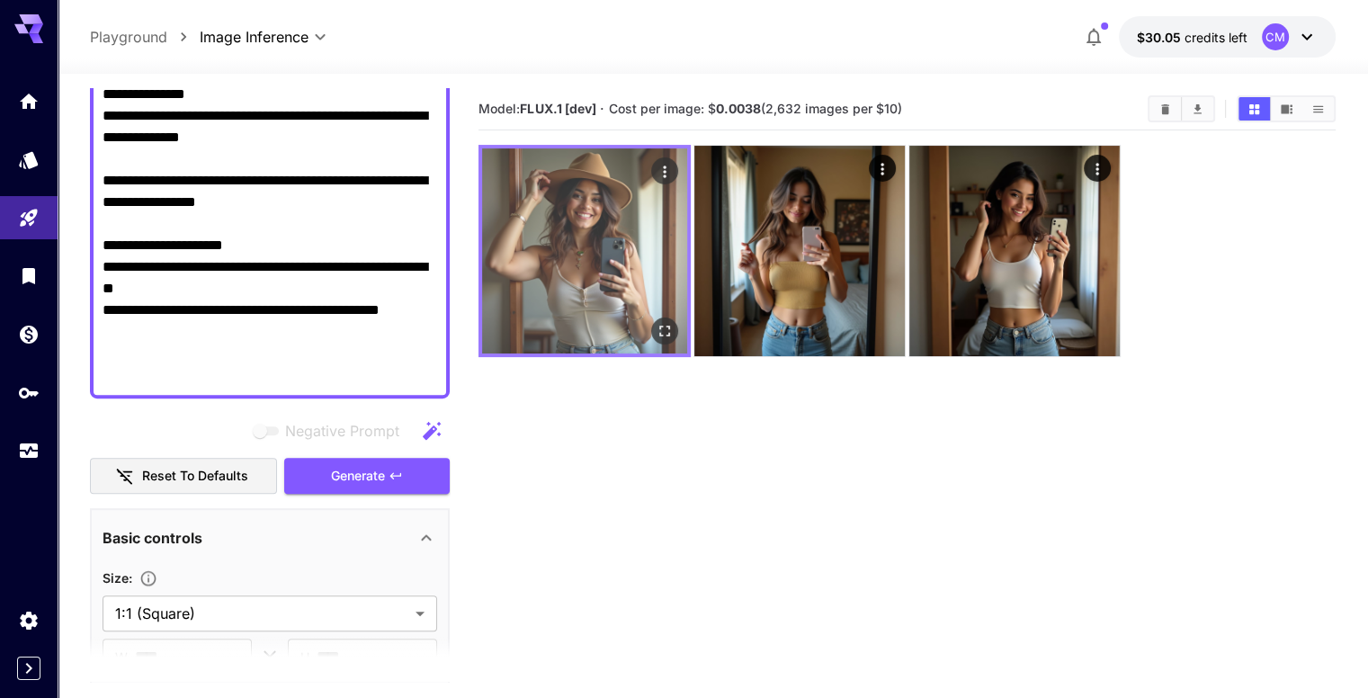
click at [573, 239] on img at bounding box center [584, 250] width 205 height 205
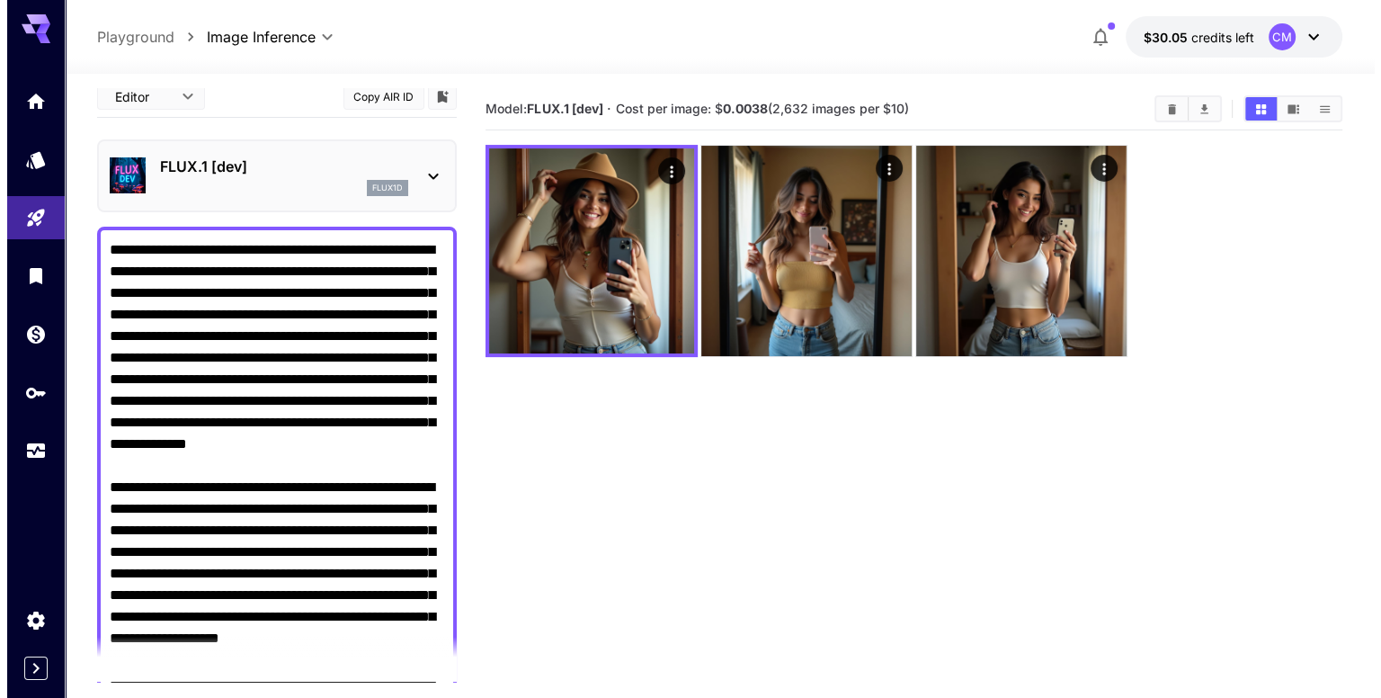
scroll to position [0, 0]
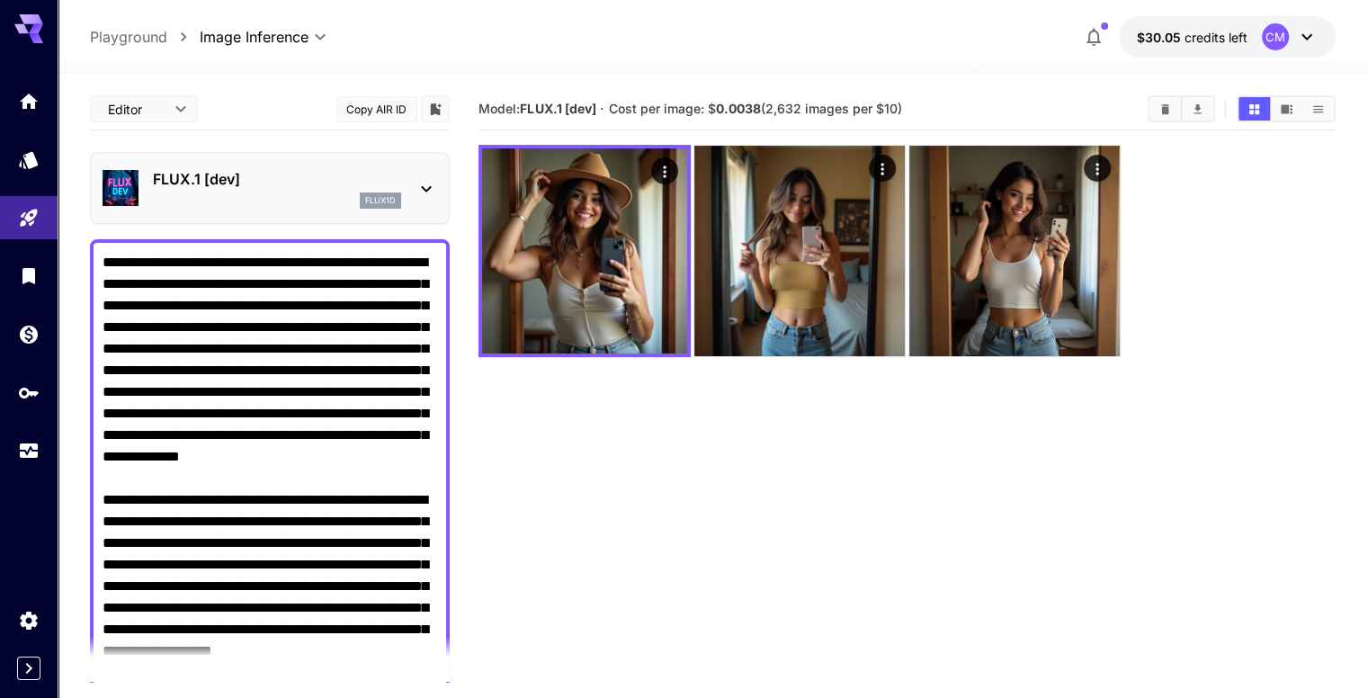
click at [294, 202] on div "flux1d" at bounding box center [277, 200] width 248 height 16
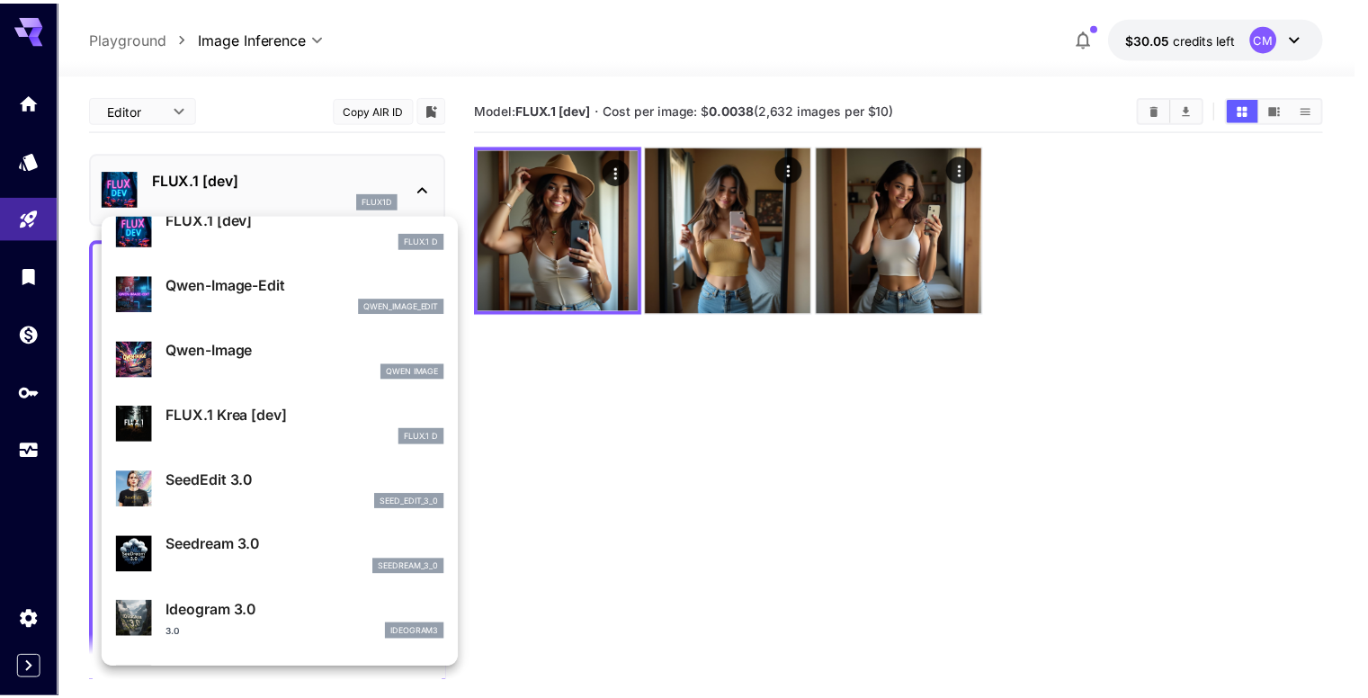
scroll to position [90, 0]
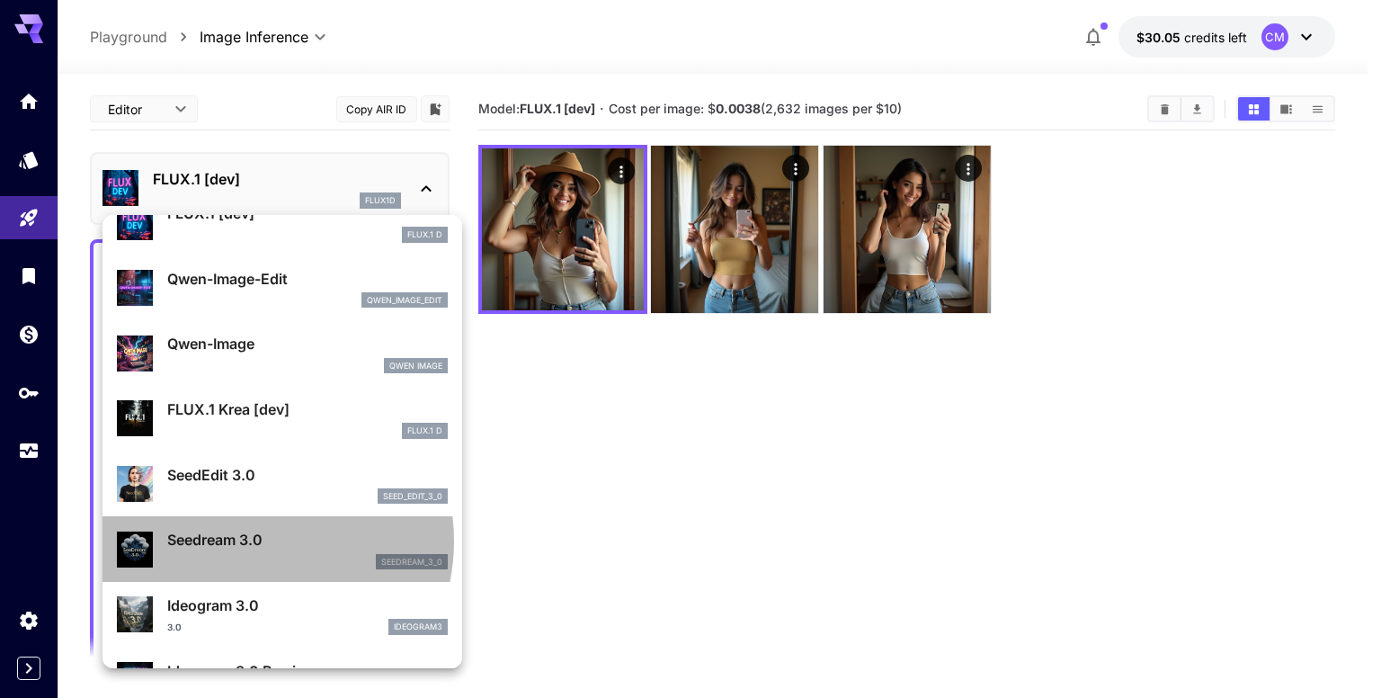
click at [247, 540] on p "Seedream 3.0" at bounding box center [307, 540] width 281 height 22
type input "***"
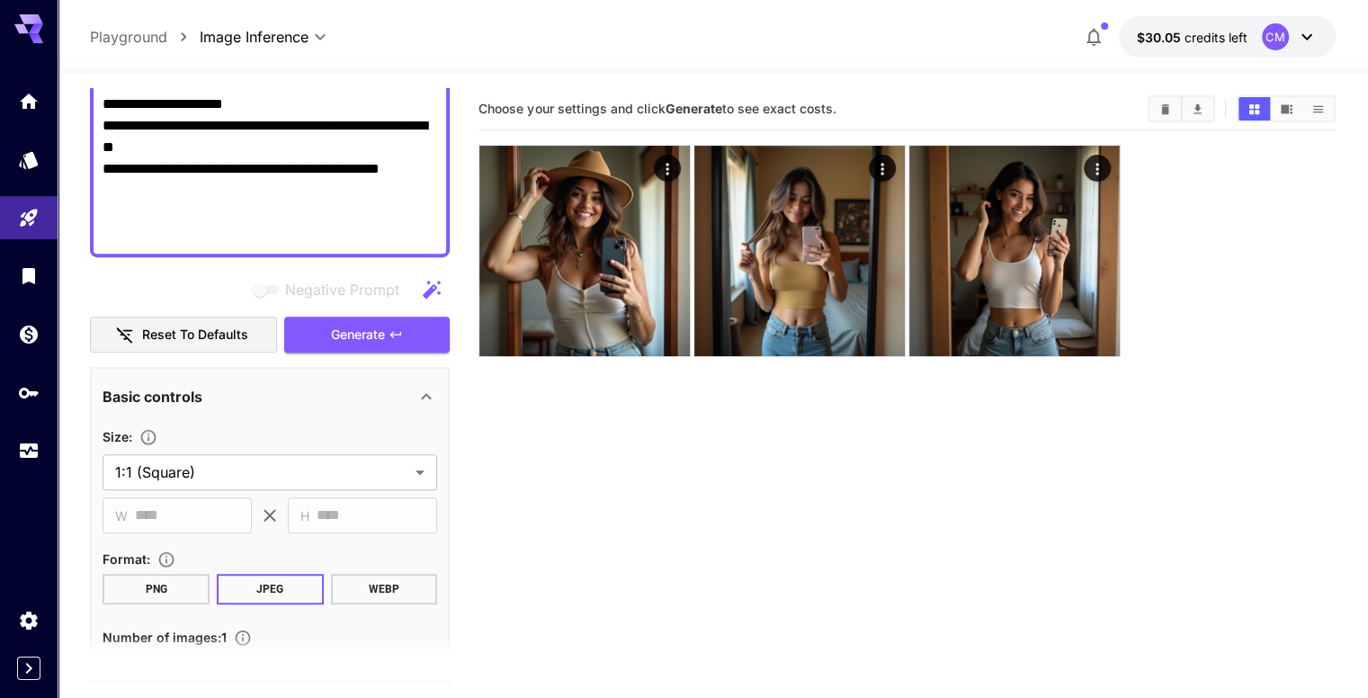
scroll to position [1079, 0]
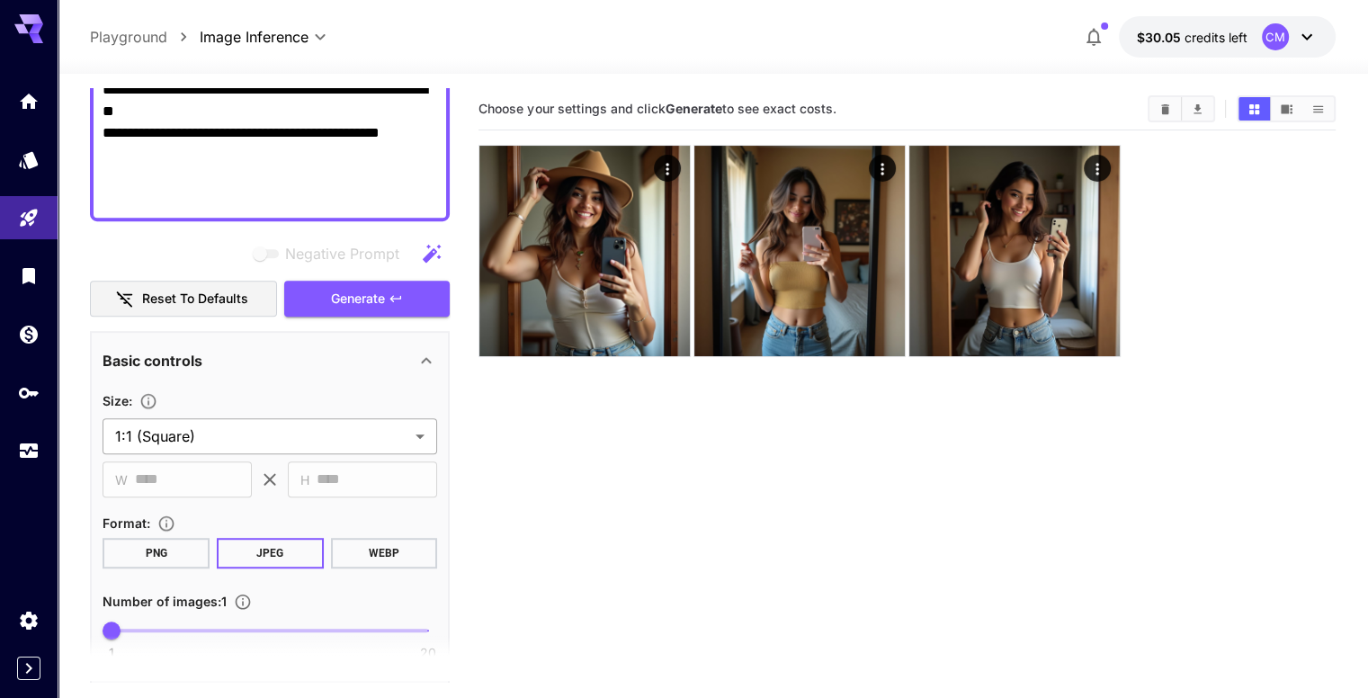
click at [356, 435] on body "**********" at bounding box center [684, 420] width 1368 height 840
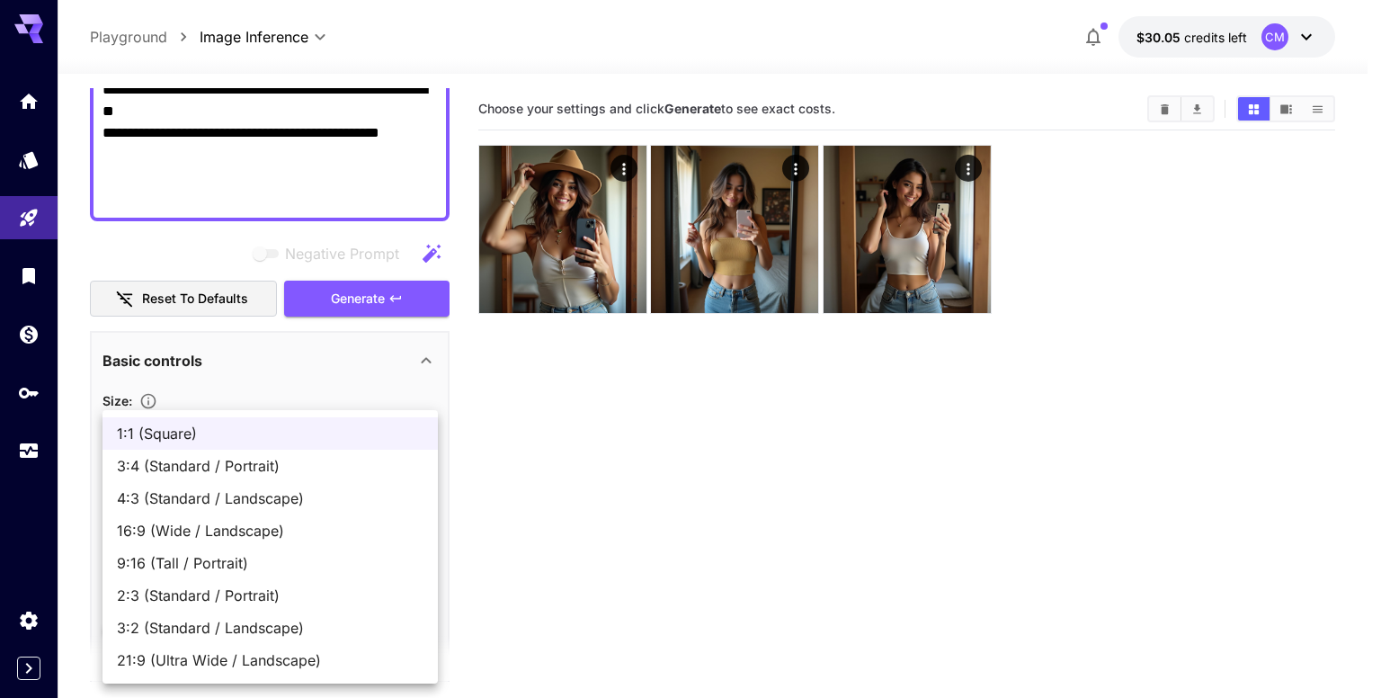
click at [353, 464] on span "3:4 (Standard / Portrait)" at bounding box center [270, 466] width 307 height 22
type input "**********"
type input "***"
type input "****"
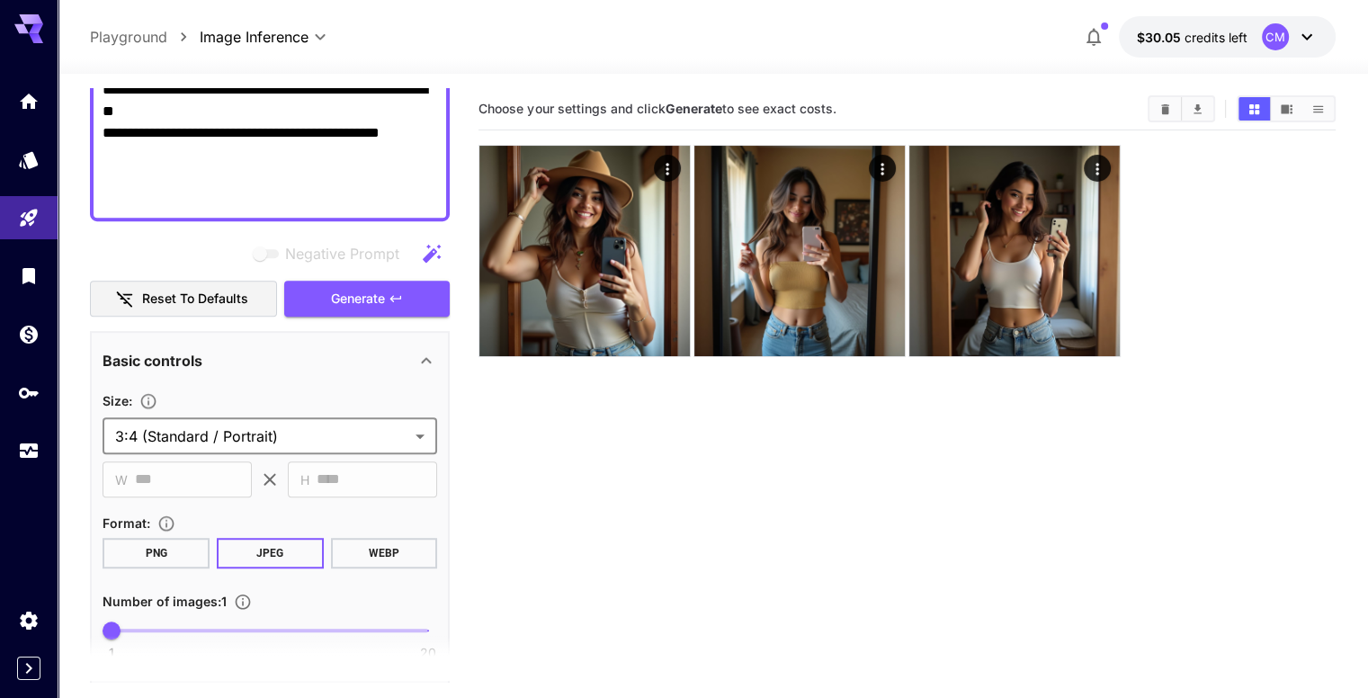
click at [367, 425] on body "**********" at bounding box center [684, 420] width 1368 height 840
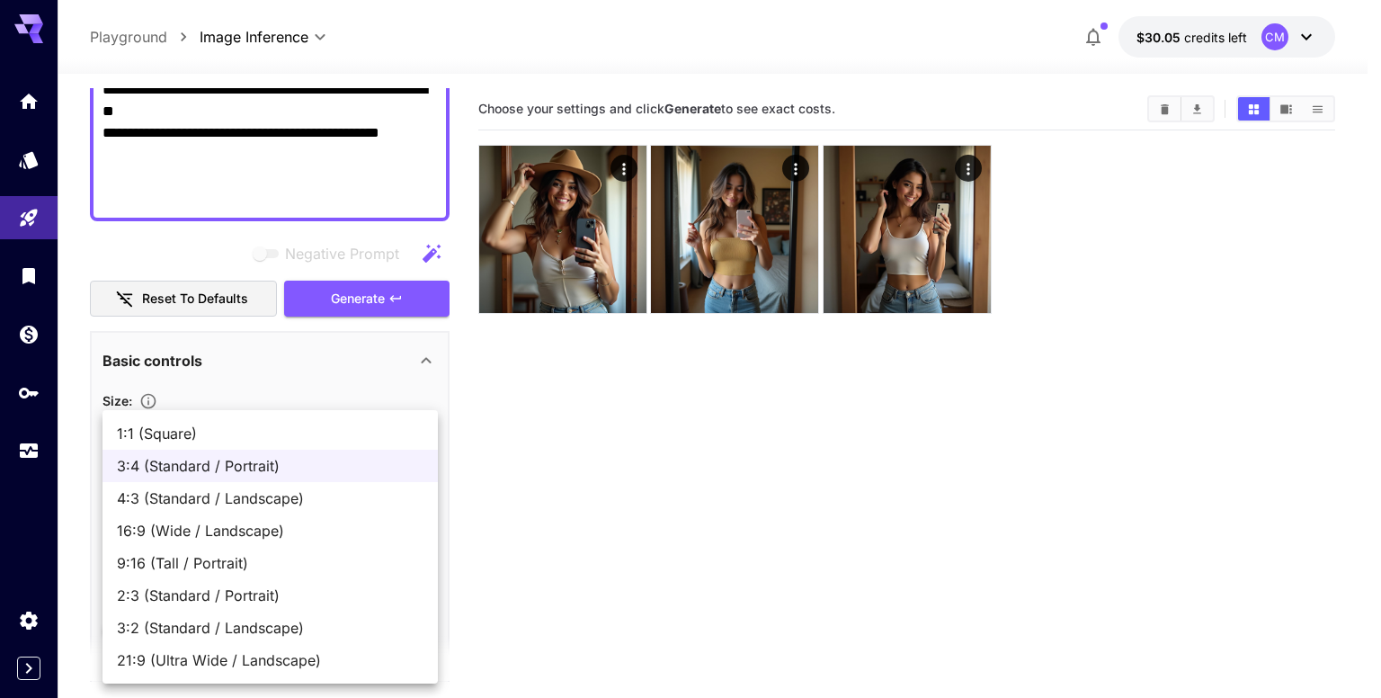
click at [349, 445] on li "1:1 (Square)" at bounding box center [270, 433] width 335 height 32
type input "**********"
type input "****"
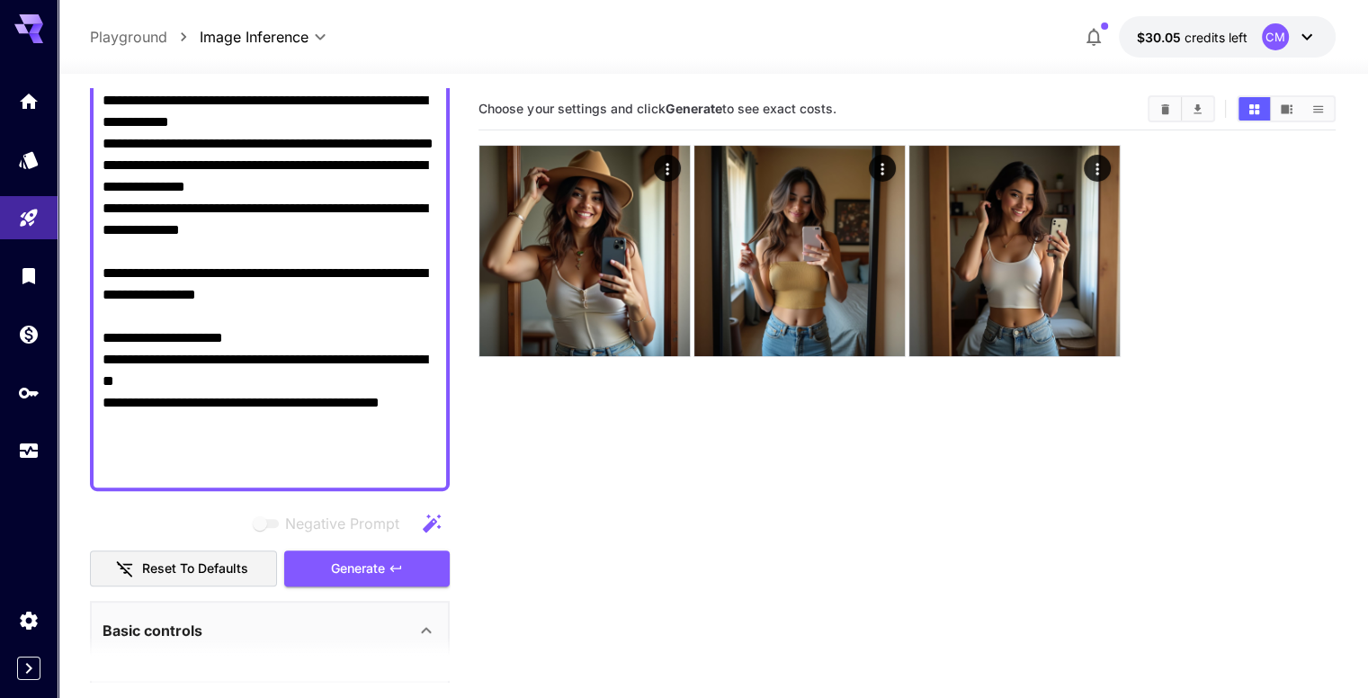
scroll to position [935, 0]
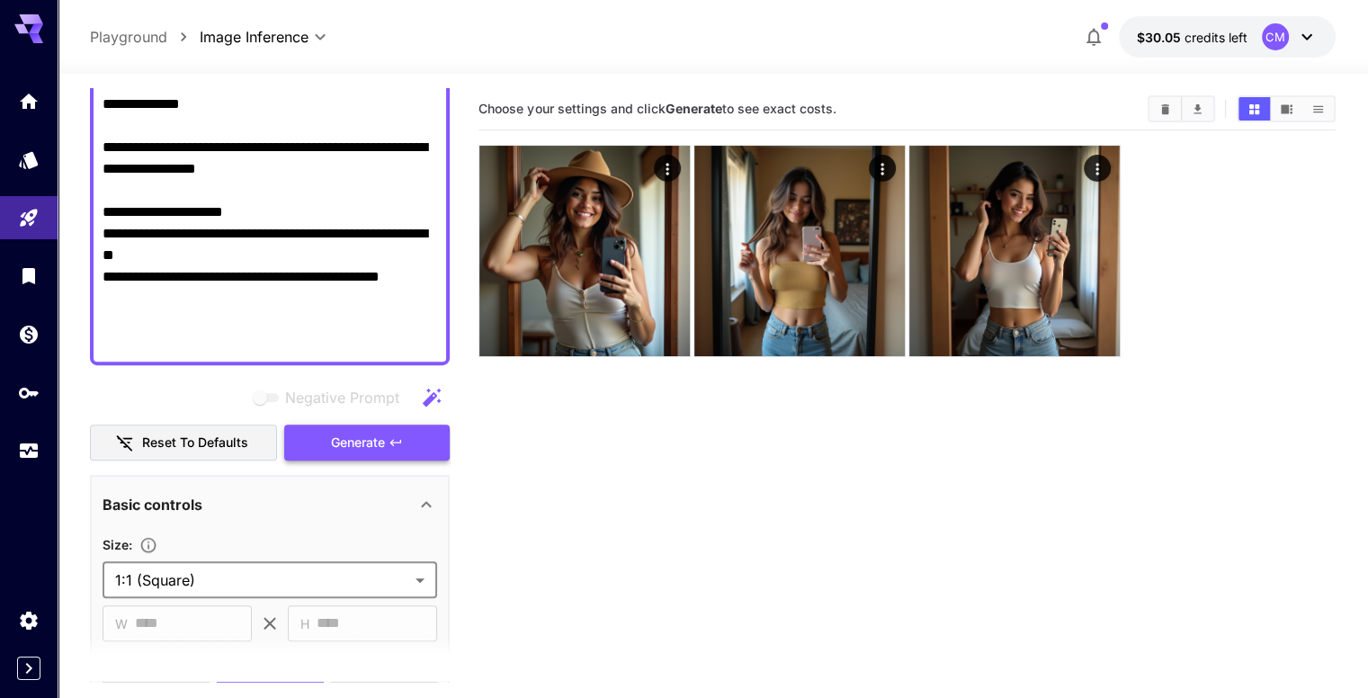
click at [392, 426] on button "Generate" at bounding box center [366, 442] width 165 height 37
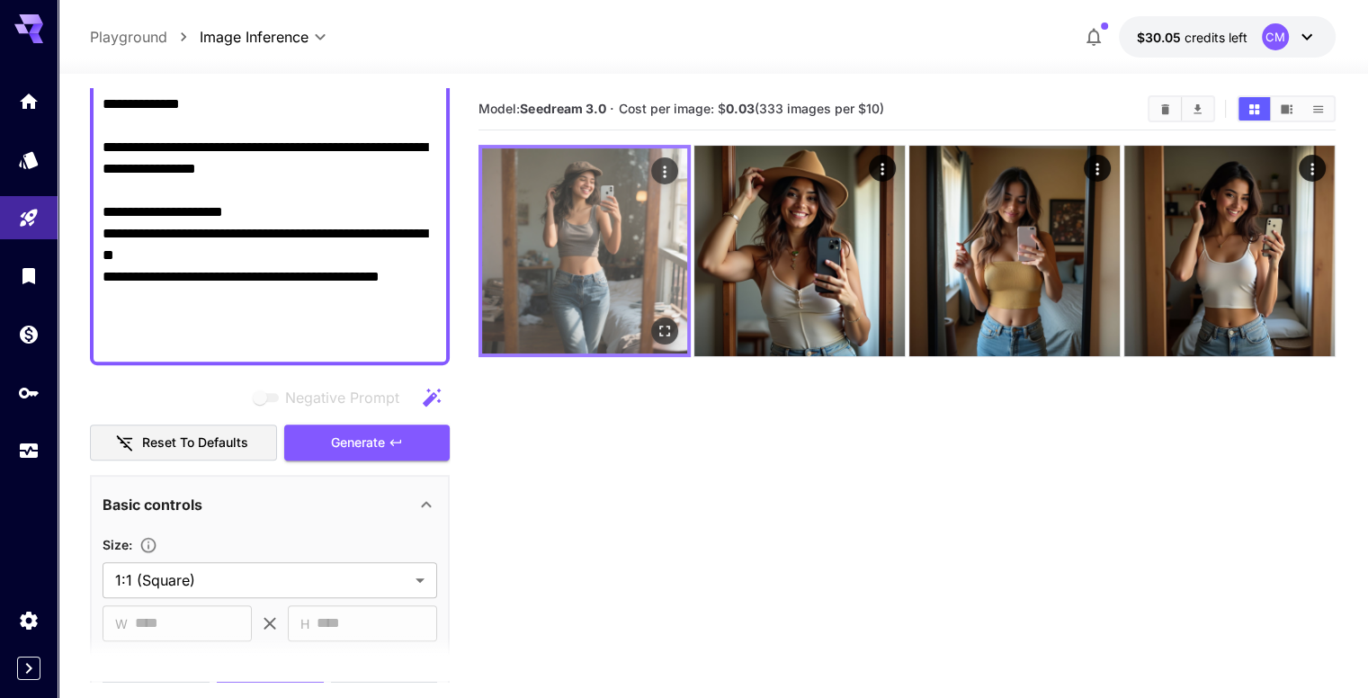
click at [583, 227] on img at bounding box center [584, 250] width 205 height 205
click at [651, 317] on button "Open in fullscreen" at bounding box center [664, 330] width 27 height 27
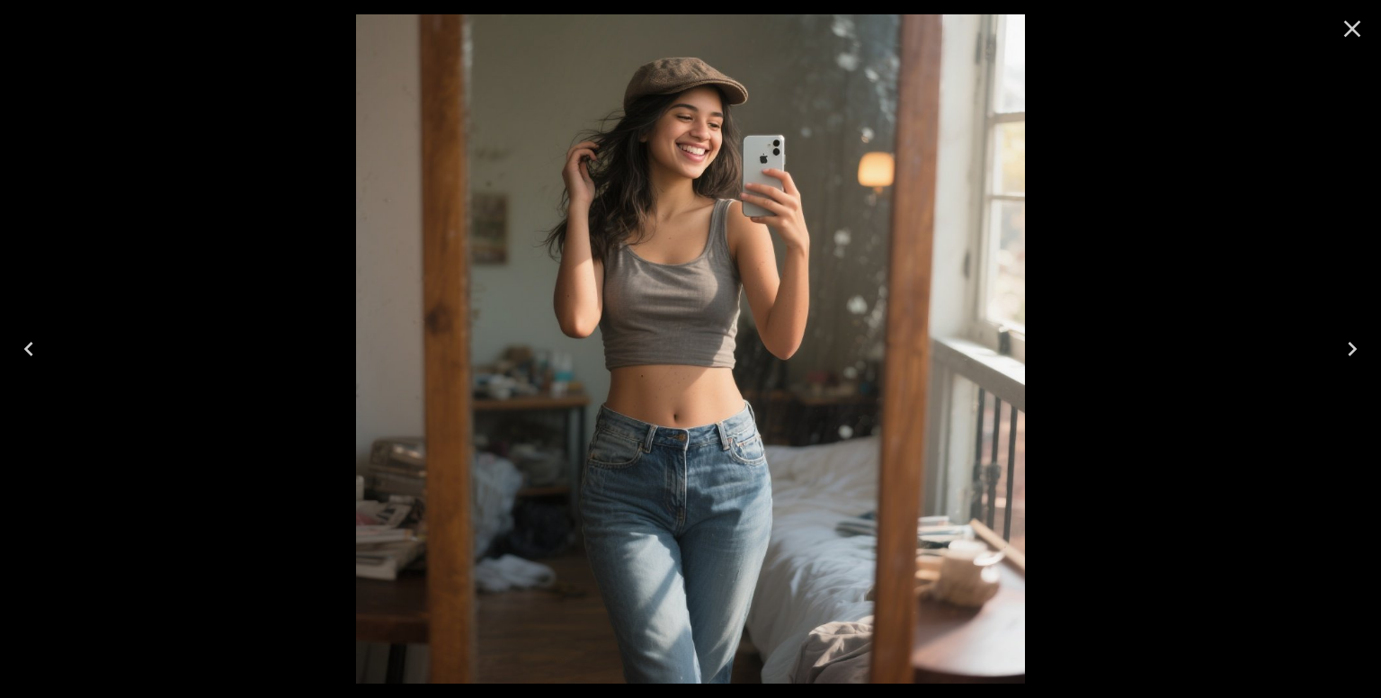
click at [1340, 37] on icon "Close" at bounding box center [1352, 28] width 29 height 29
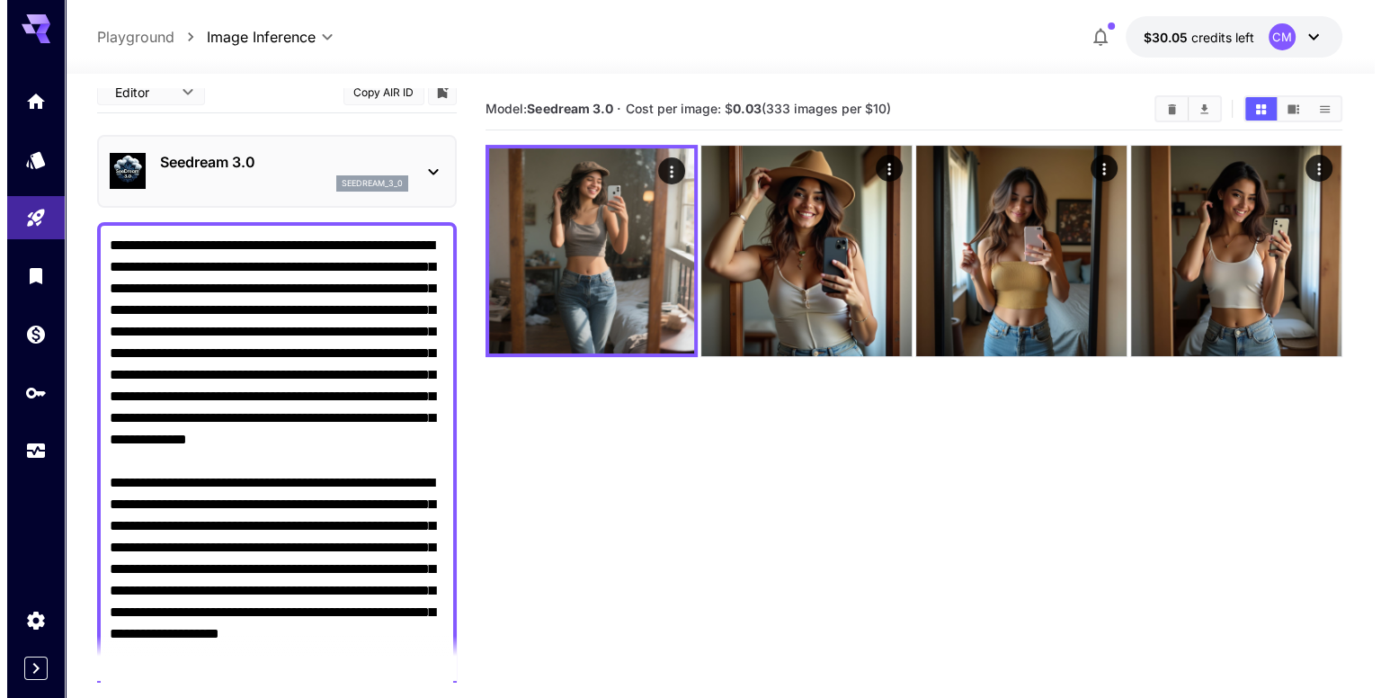
scroll to position [0, 0]
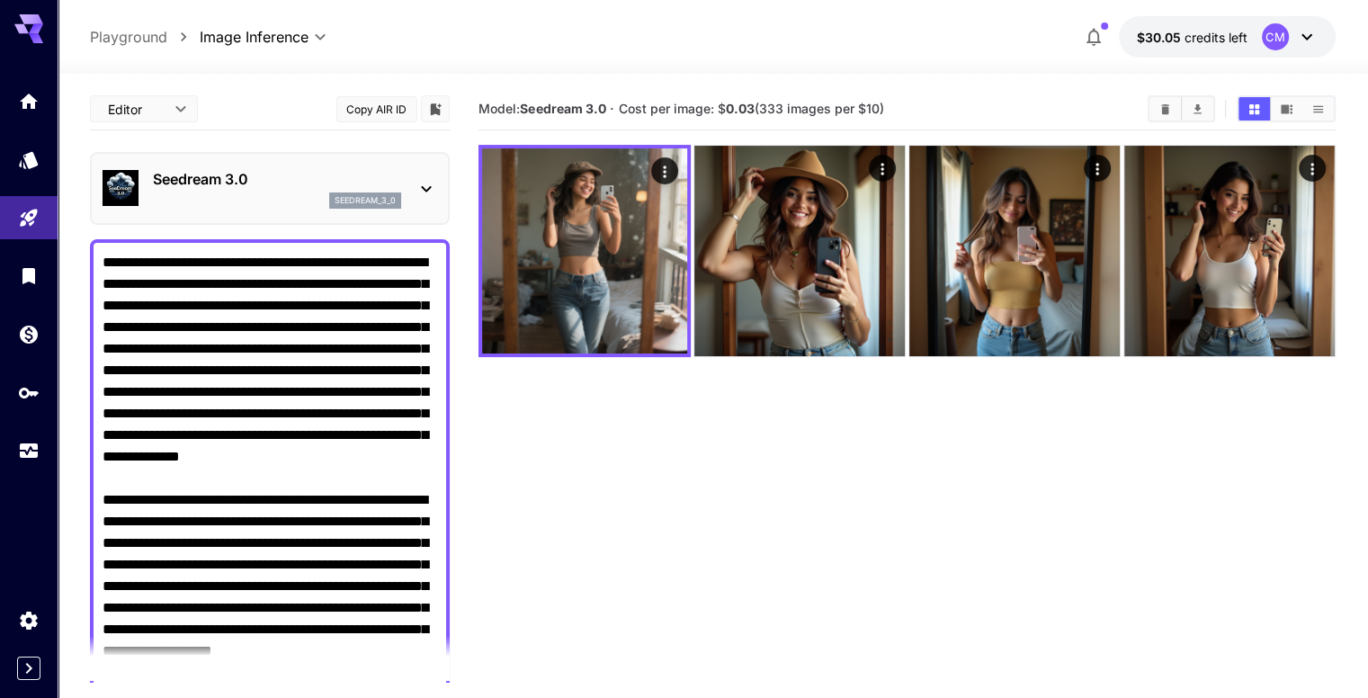
click at [356, 187] on p "Seedream 3.0" at bounding box center [277, 179] width 248 height 22
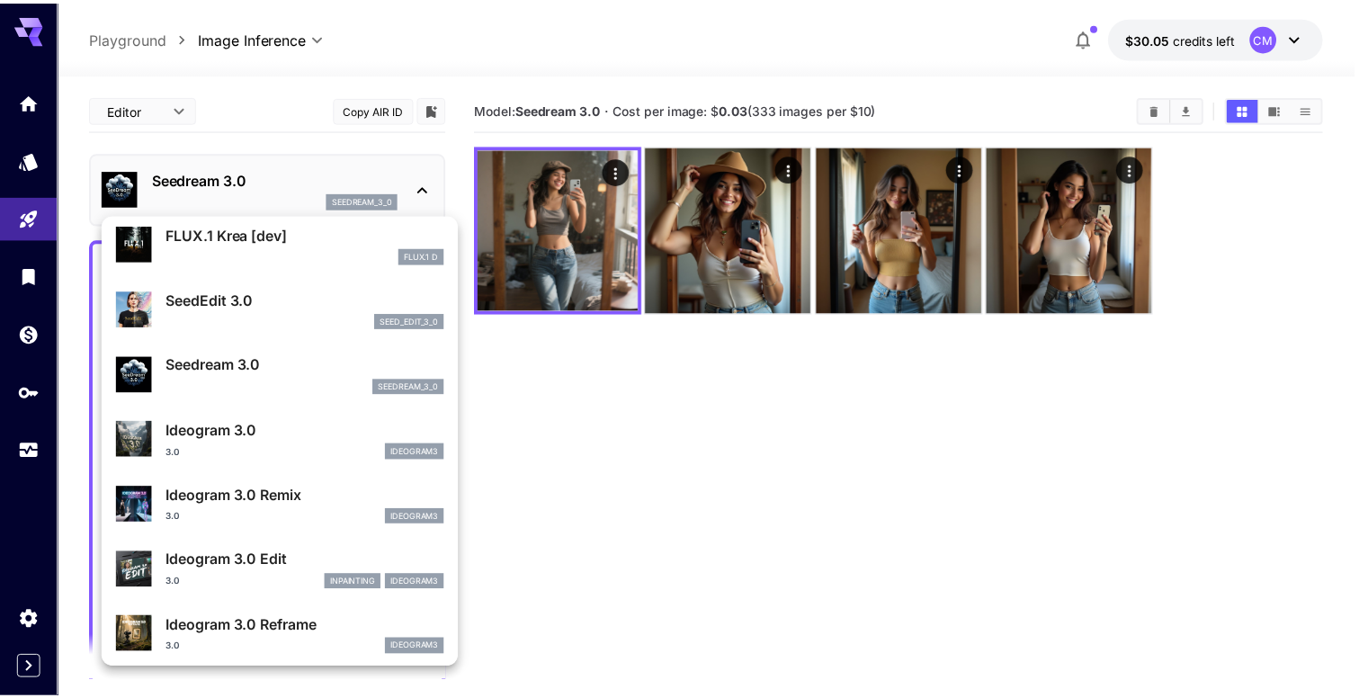
scroll to position [270, 0]
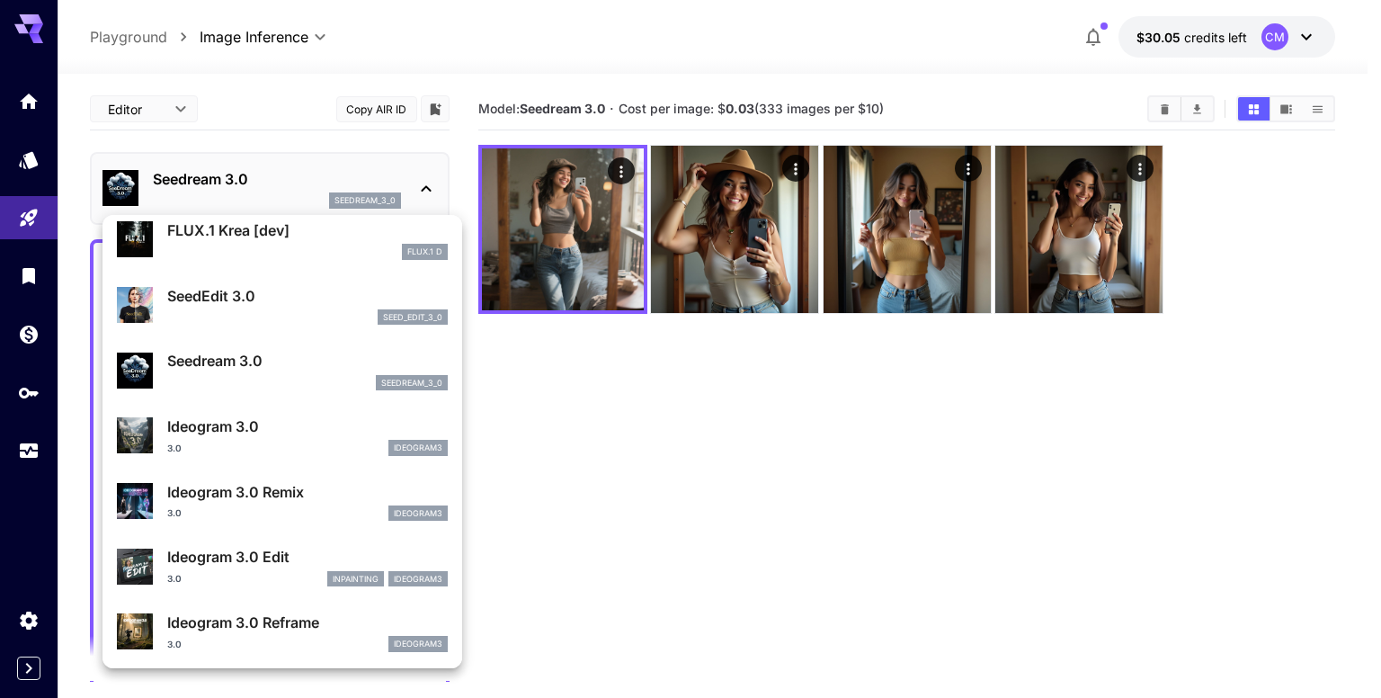
click at [263, 429] on p "Ideogram 3.0" at bounding box center [307, 426] width 281 height 22
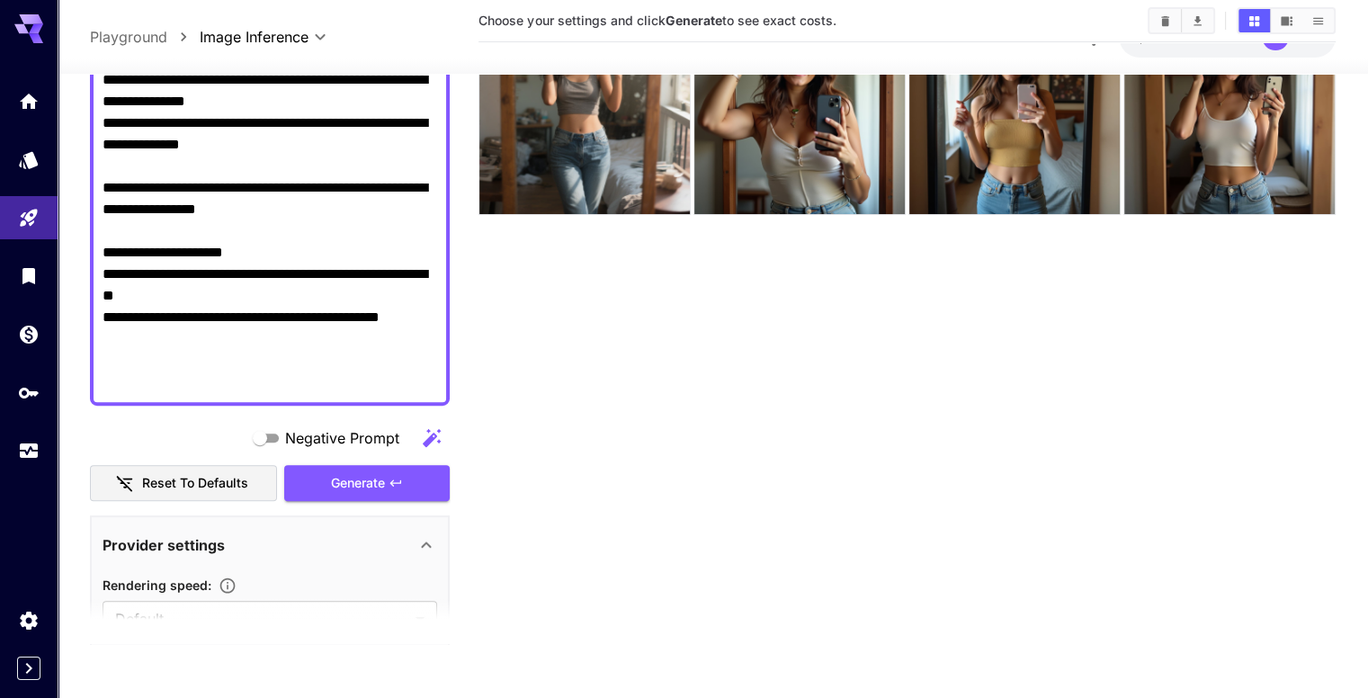
scroll to position [899, 0]
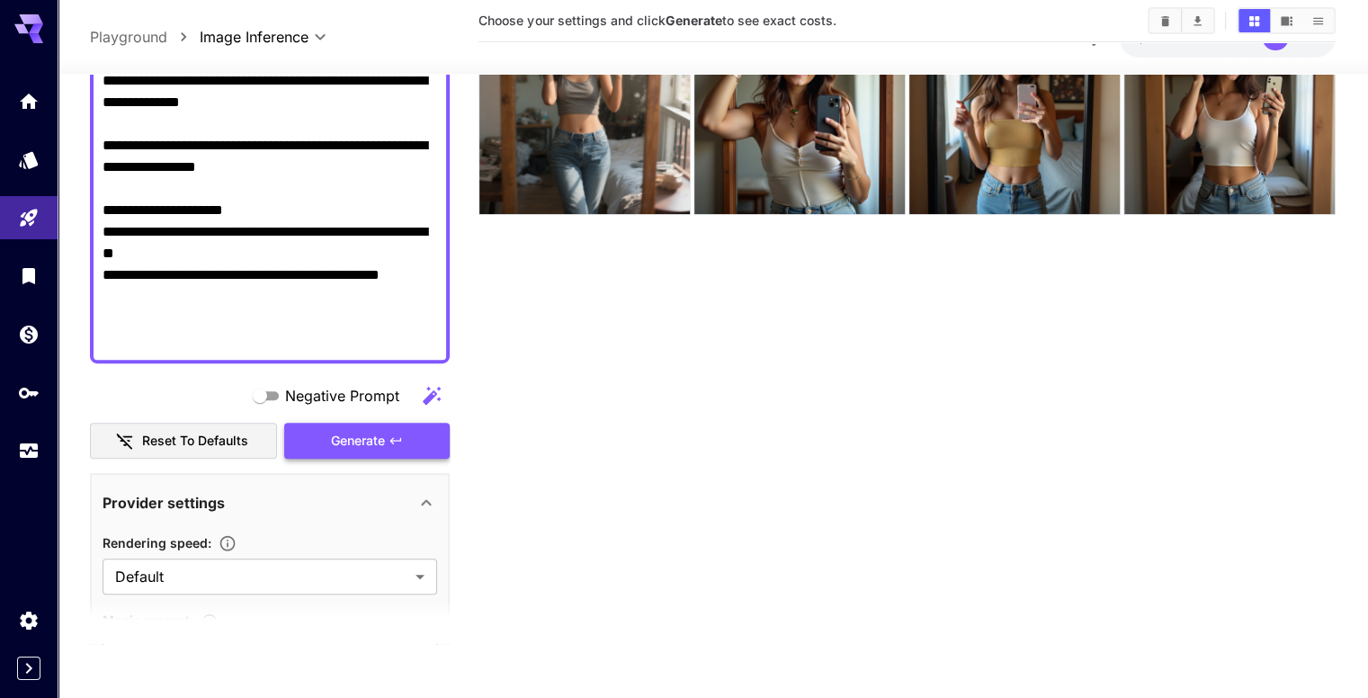
click at [363, 440] on span "Generate" at bounding box center [358, 441] width 54 height 22
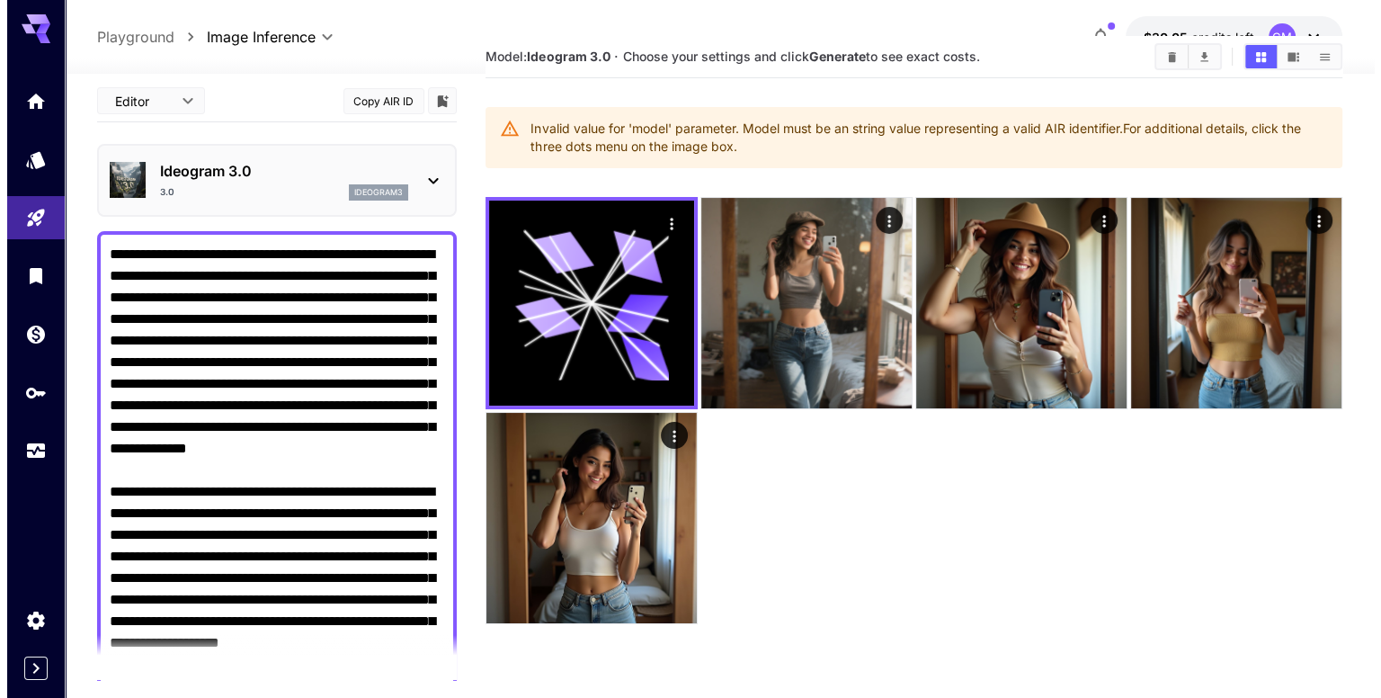
scroll to position [0, 0]
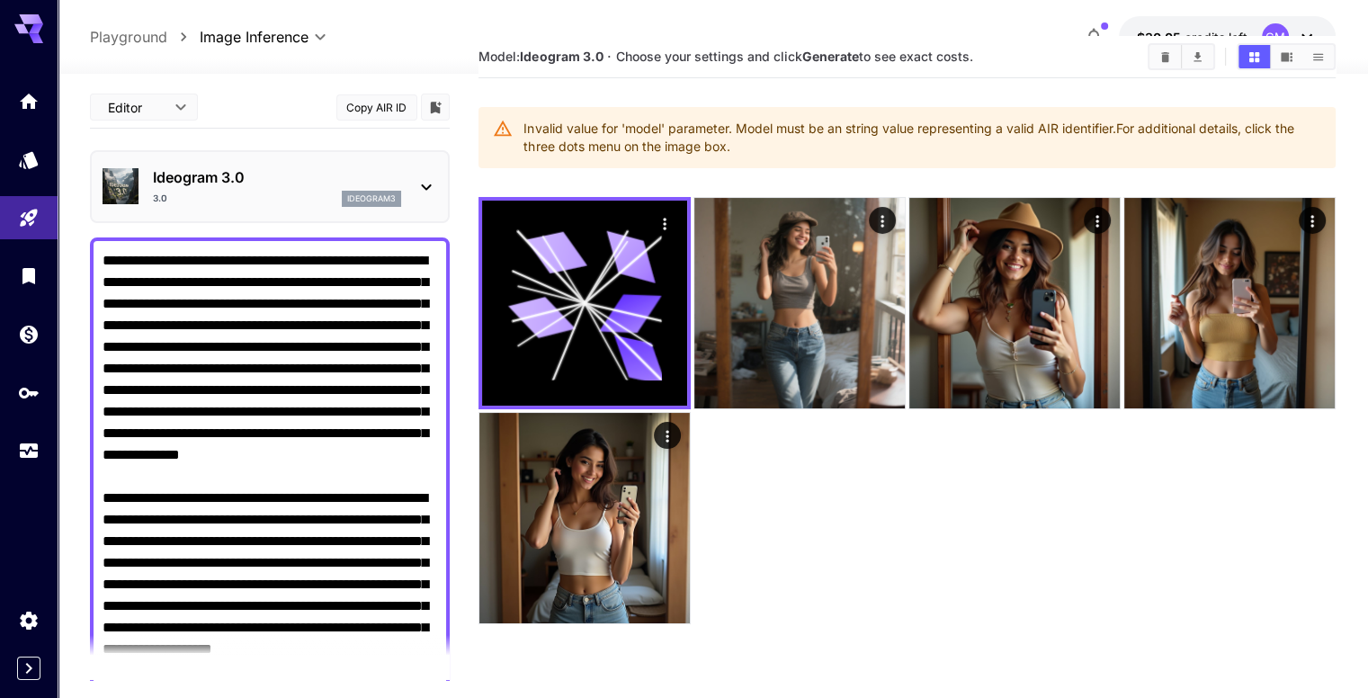
click at [309, 183] on p "Ideogram 3.0" at bounding box center [277, 177] width 248 height 22
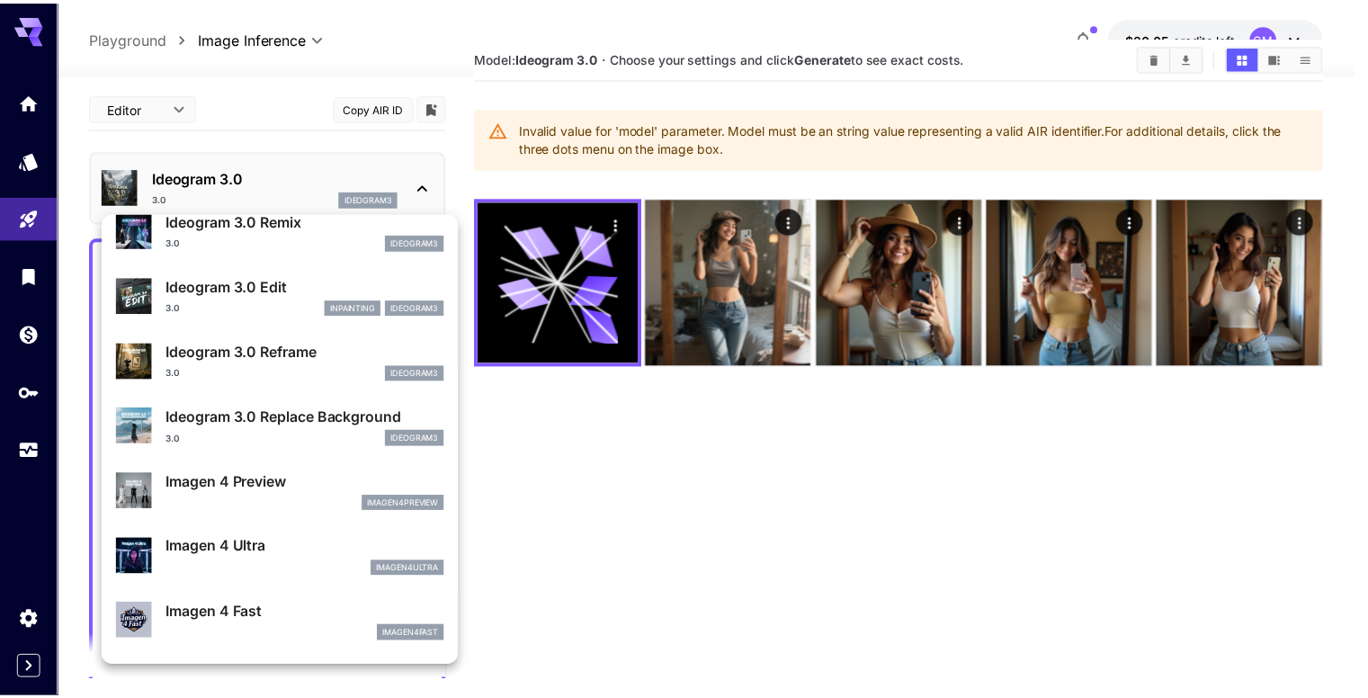
scroll to position [630, 0]
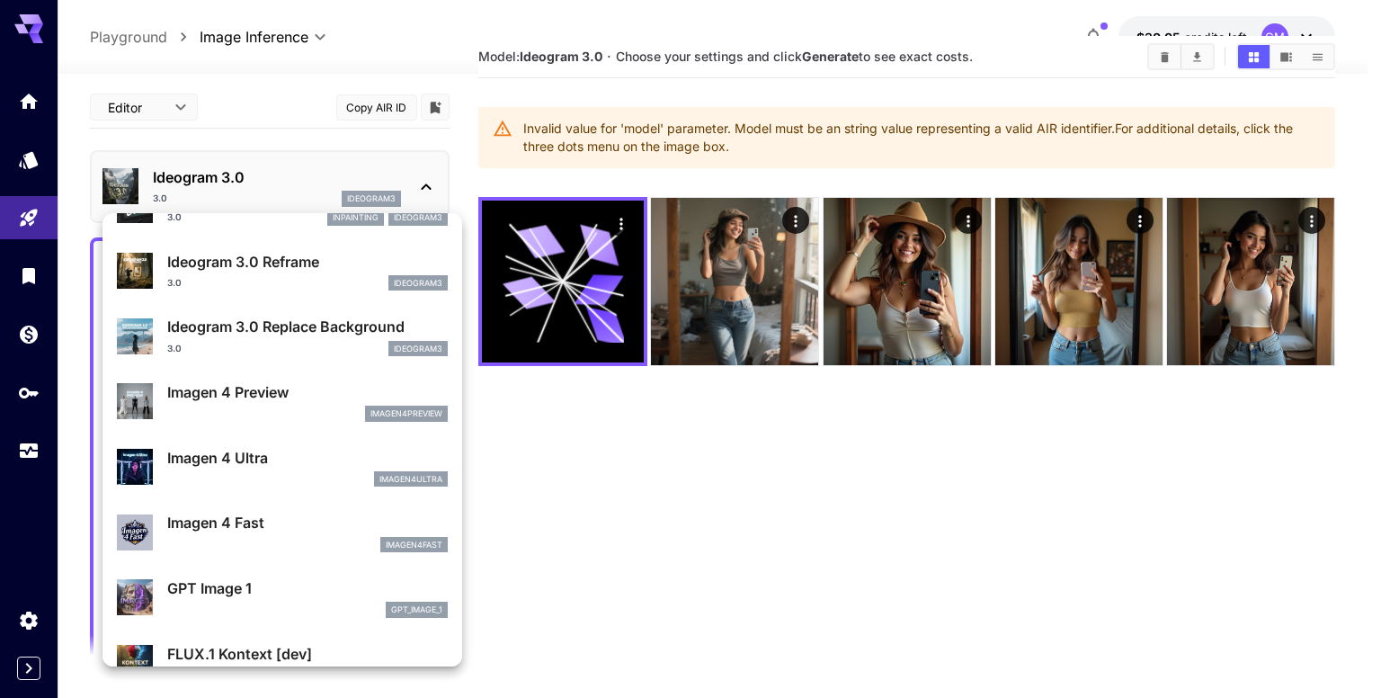
click at [246, 450] on p "Imagen 4 Ultra" at bounding box center [307, 458] width 281 height 22
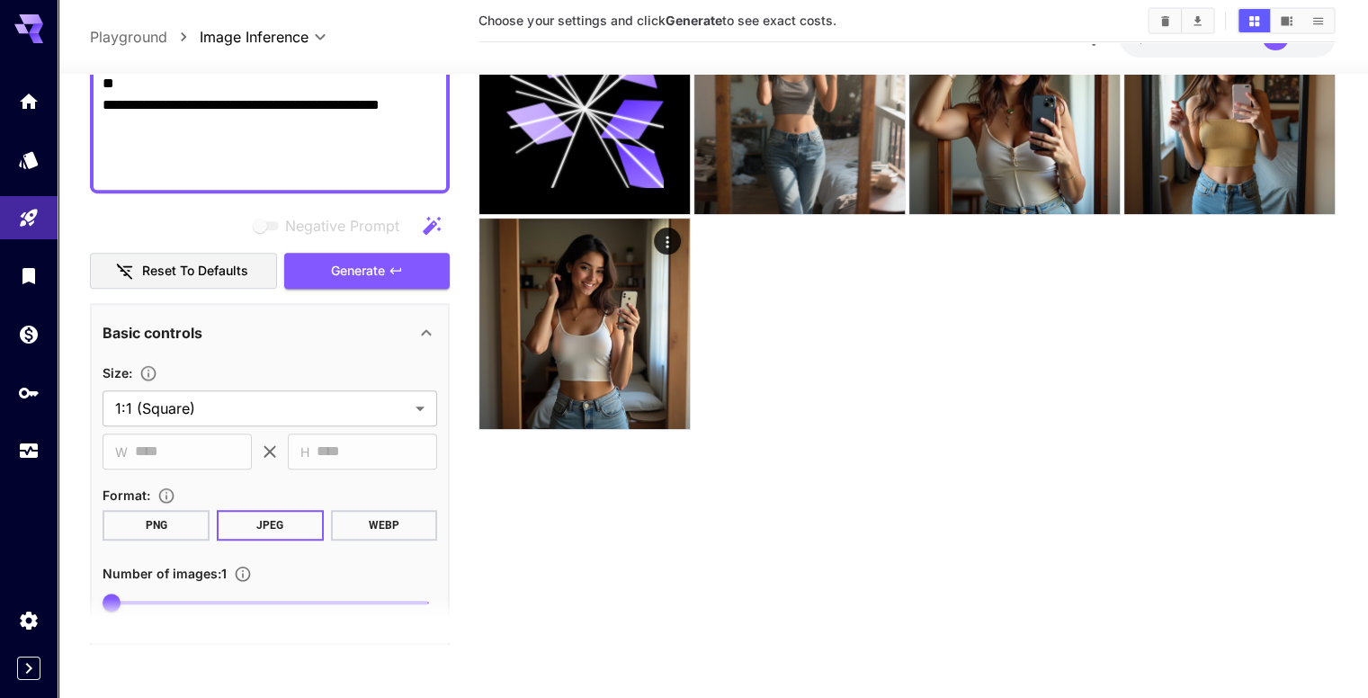
scroll to position [1079, 0]
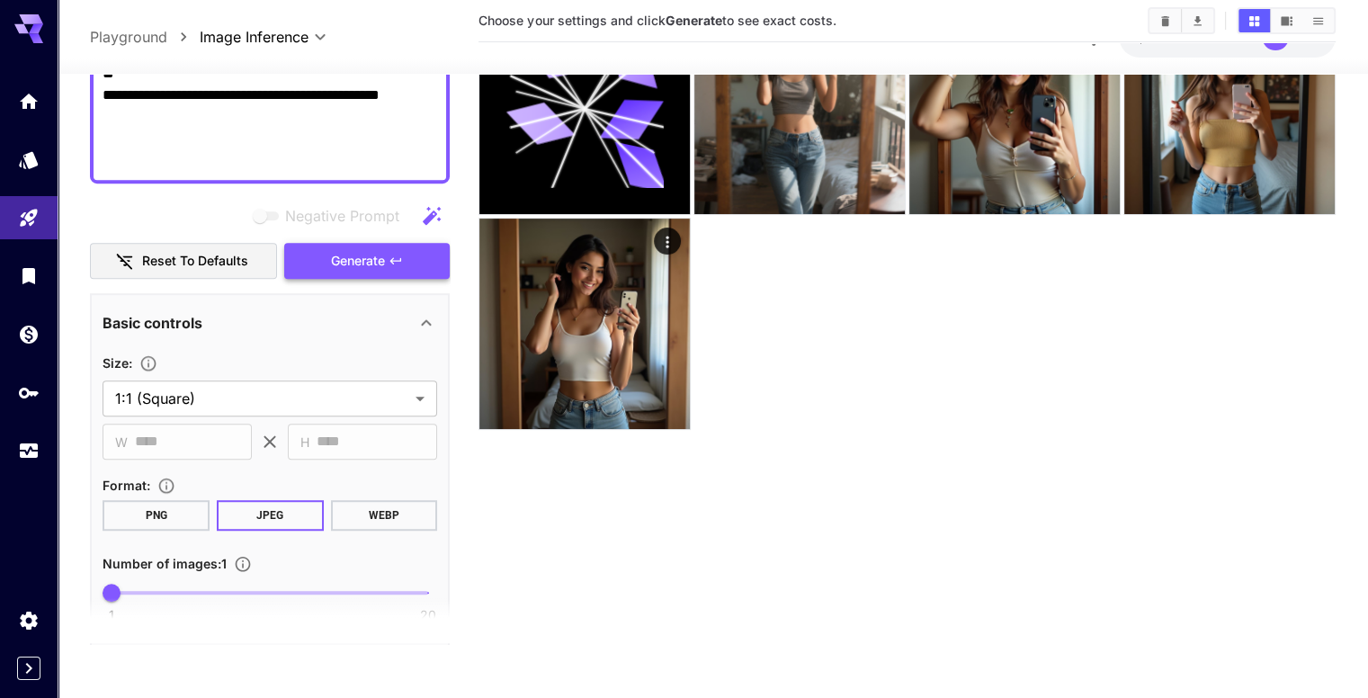
click at [378, 265] on span "Generate" at bounding box center [358, 261] width 54 height 22
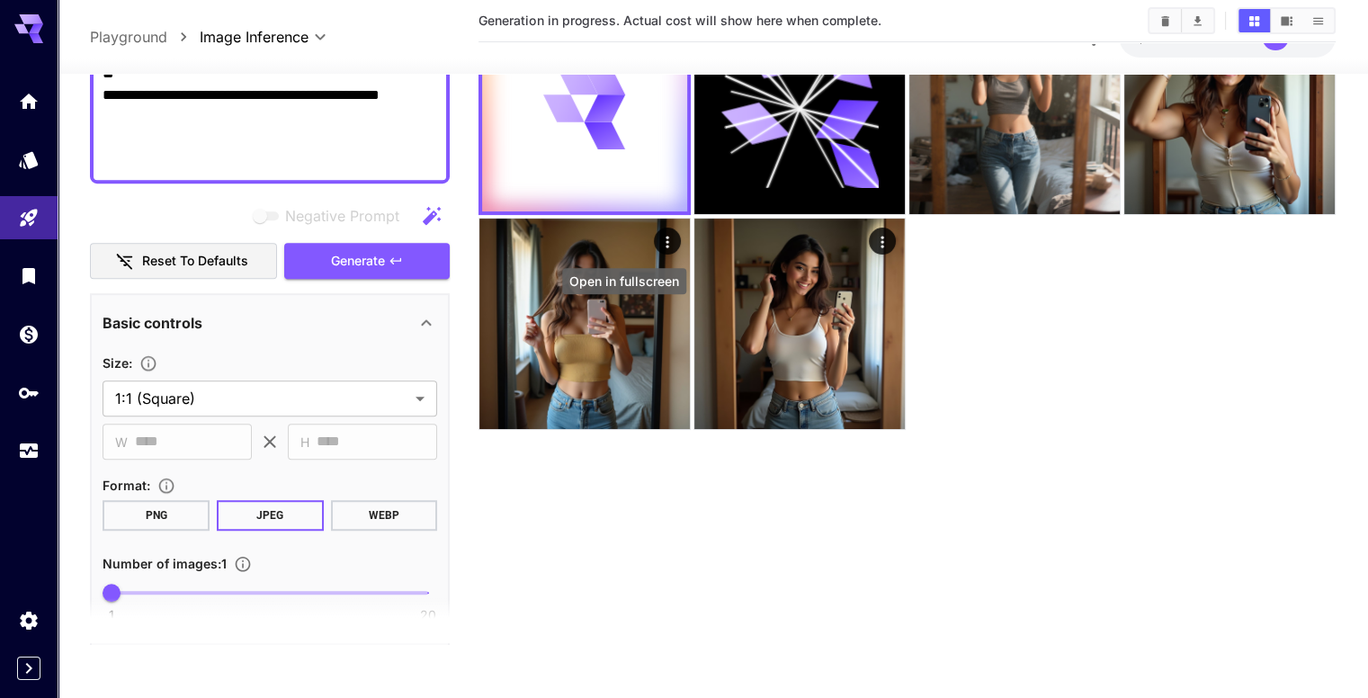
scroll to position [0, 0]
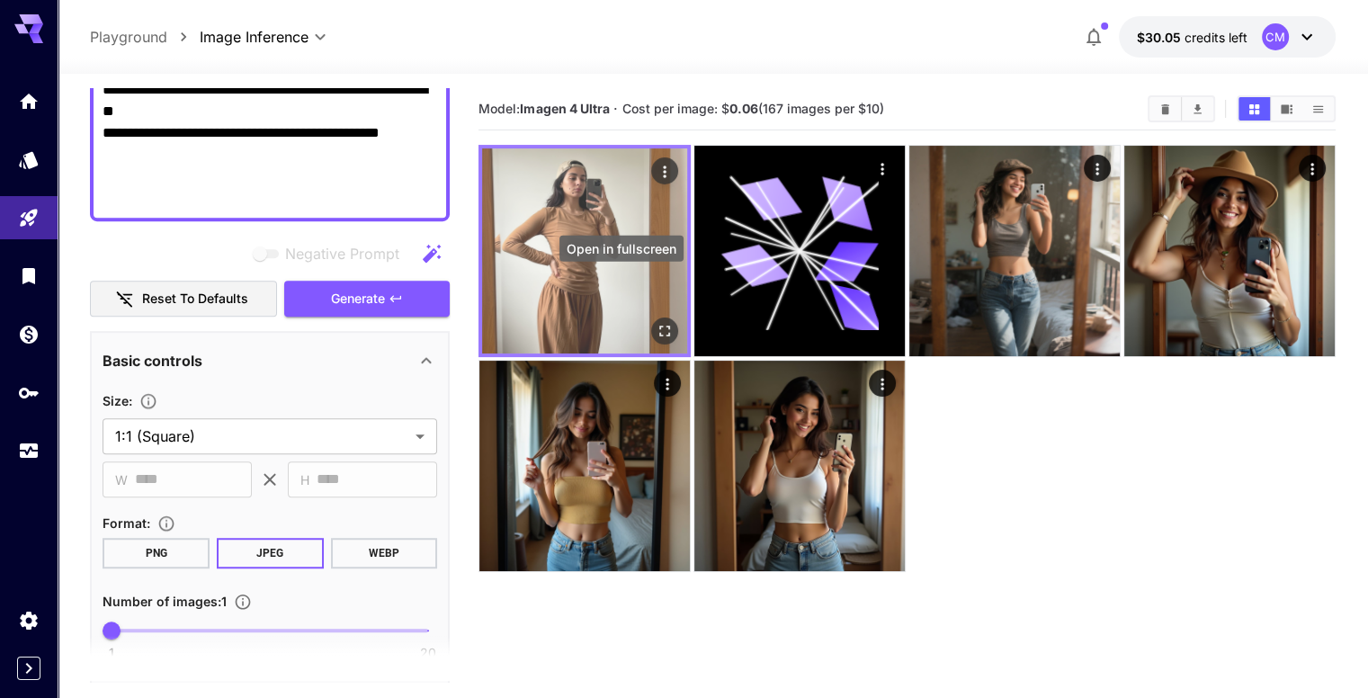
click at [656, 322] on icon "Open in fullscreen" at bounding box center [665, 331] width 18 height 18
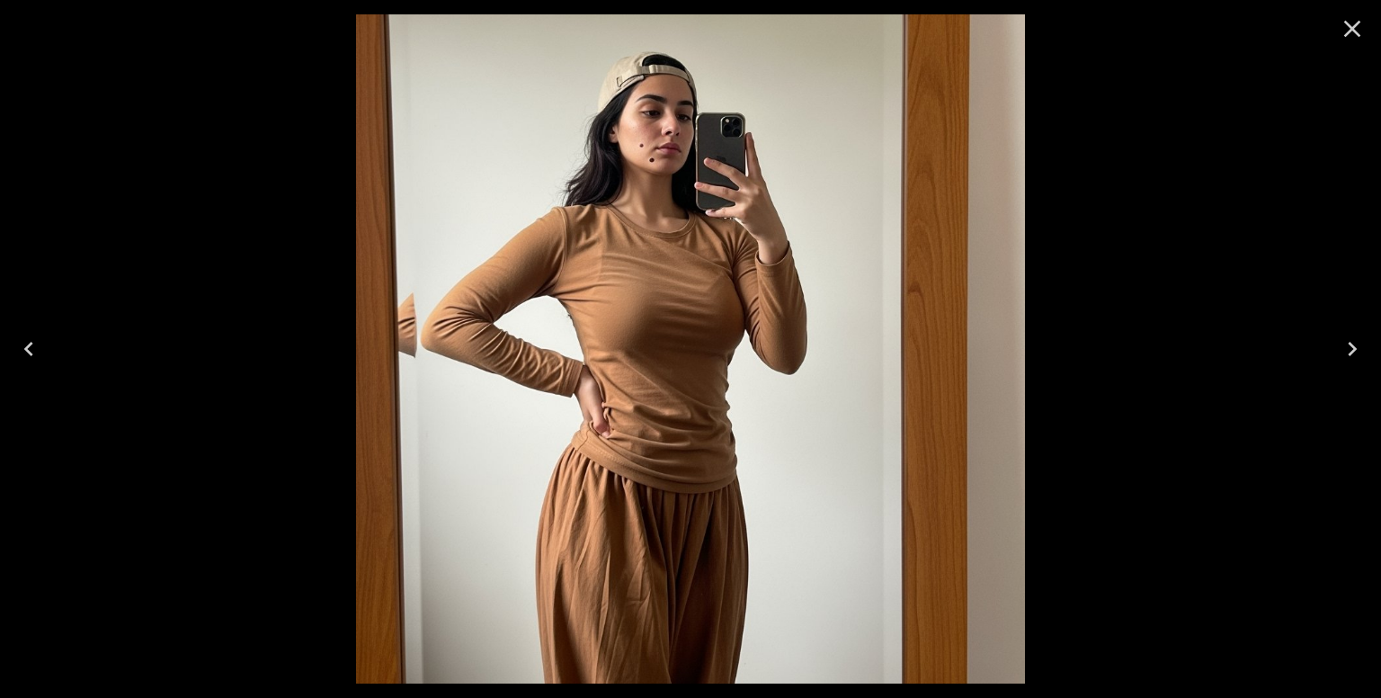
click at [1353, 31] on icon "Close" at bounding box center [1352, 28] width 29 height 29
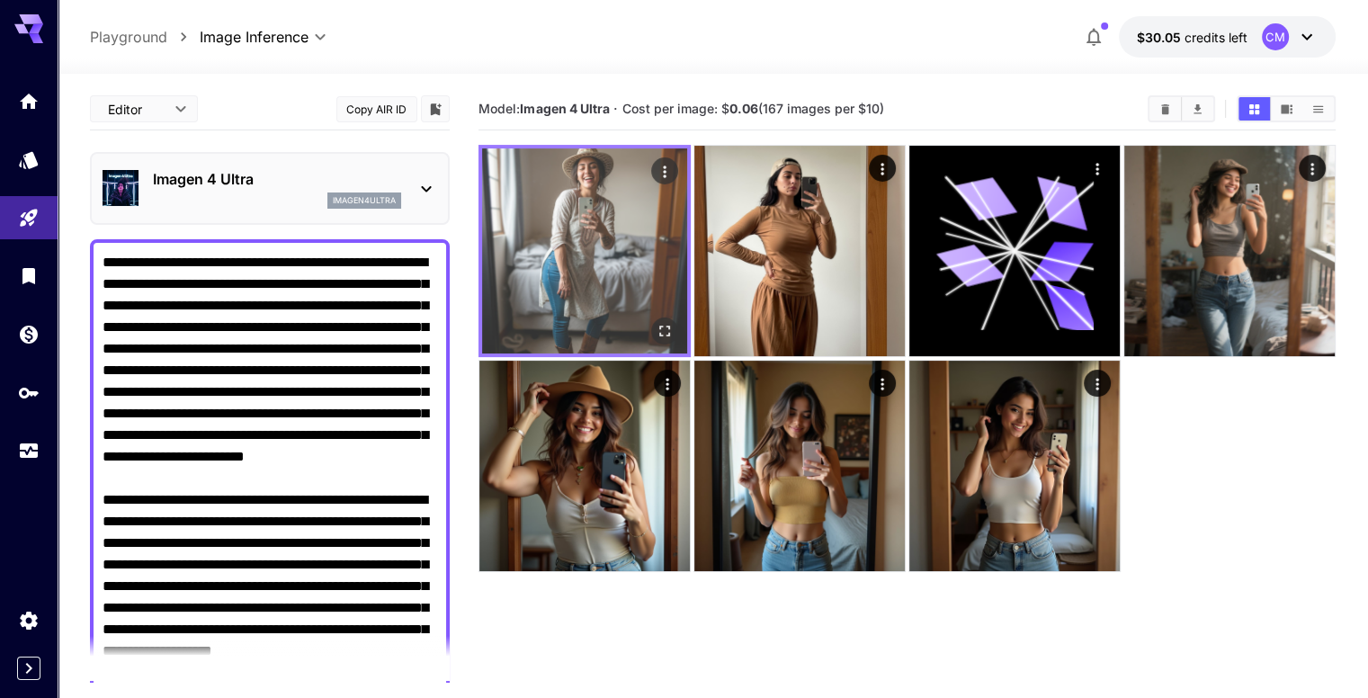
click at [656, 322] on icon "Open in fullscreen" at bounding box center [665, 331] width 18 height 18
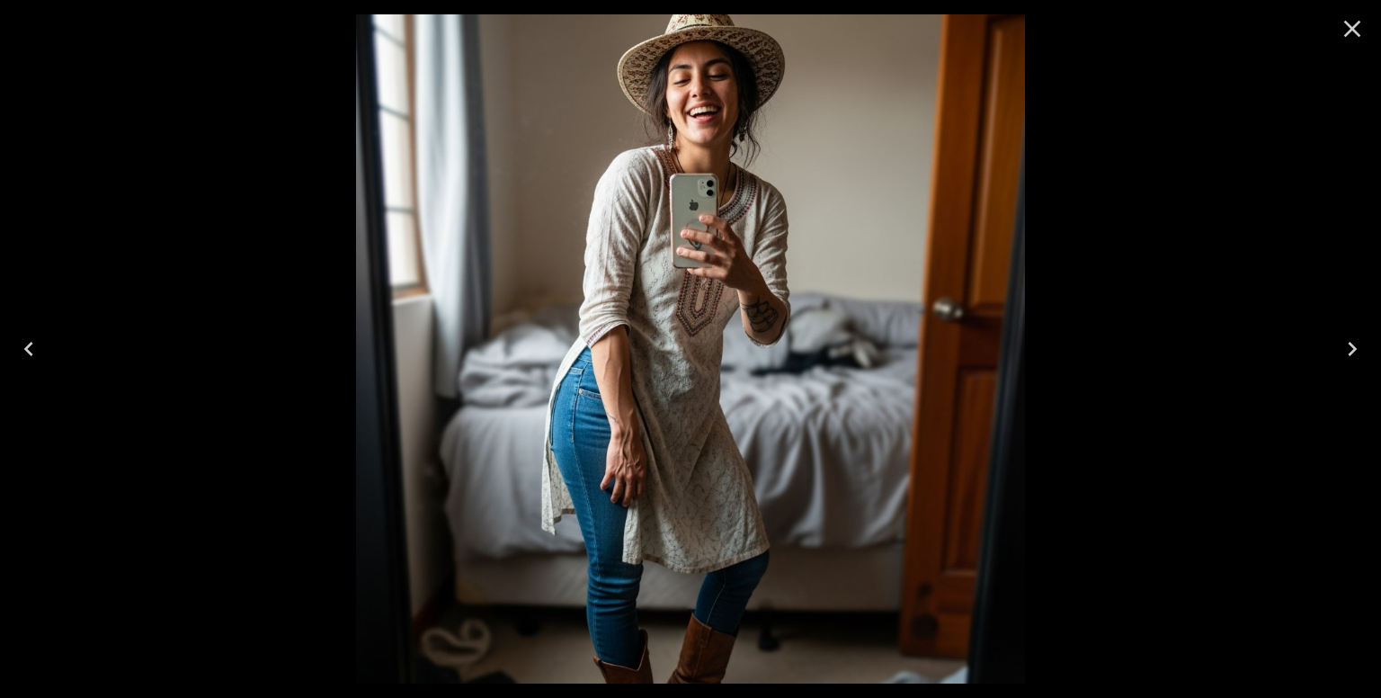
click at [1361, 27] on icon "Close" at bounding box center [1352, 28] width 29 height 29
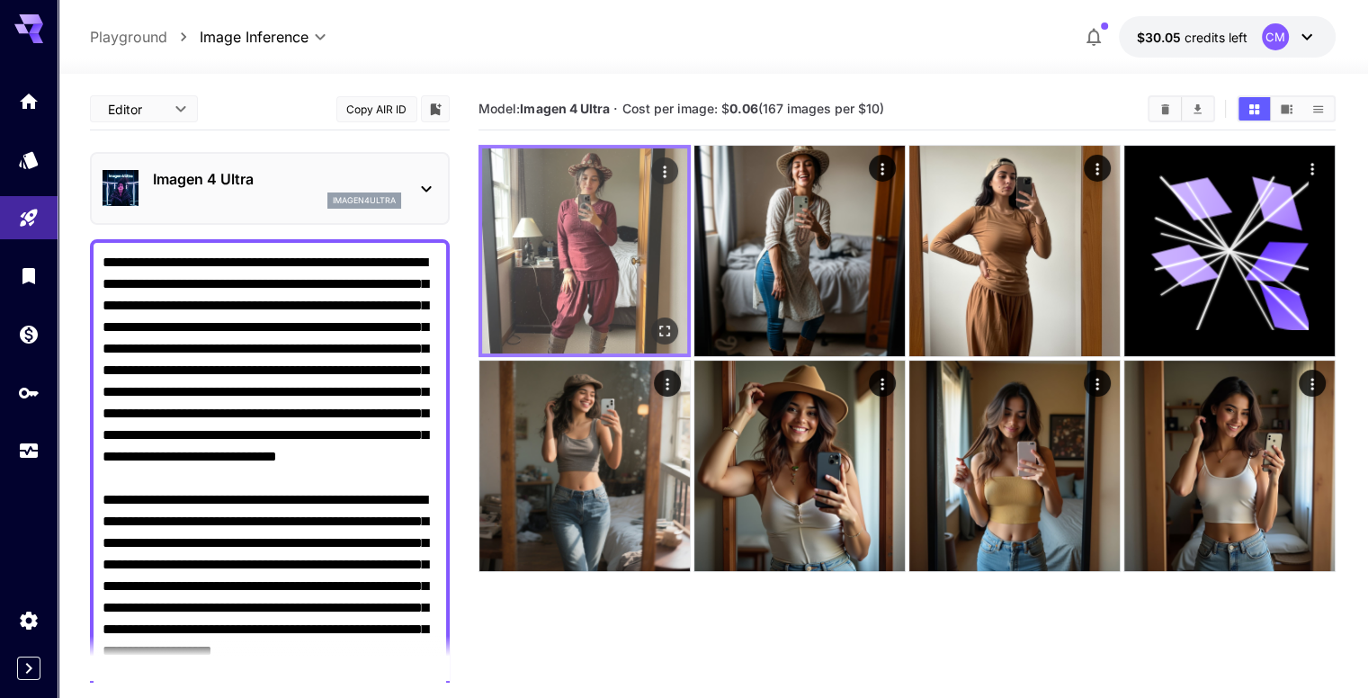
click at [554, 255] on img at bounding box center [584, 250] width 205 height 205
click at [656, 322] on icon "Open in fullscreen" at bounding box center [665, 331] width 18 height 18
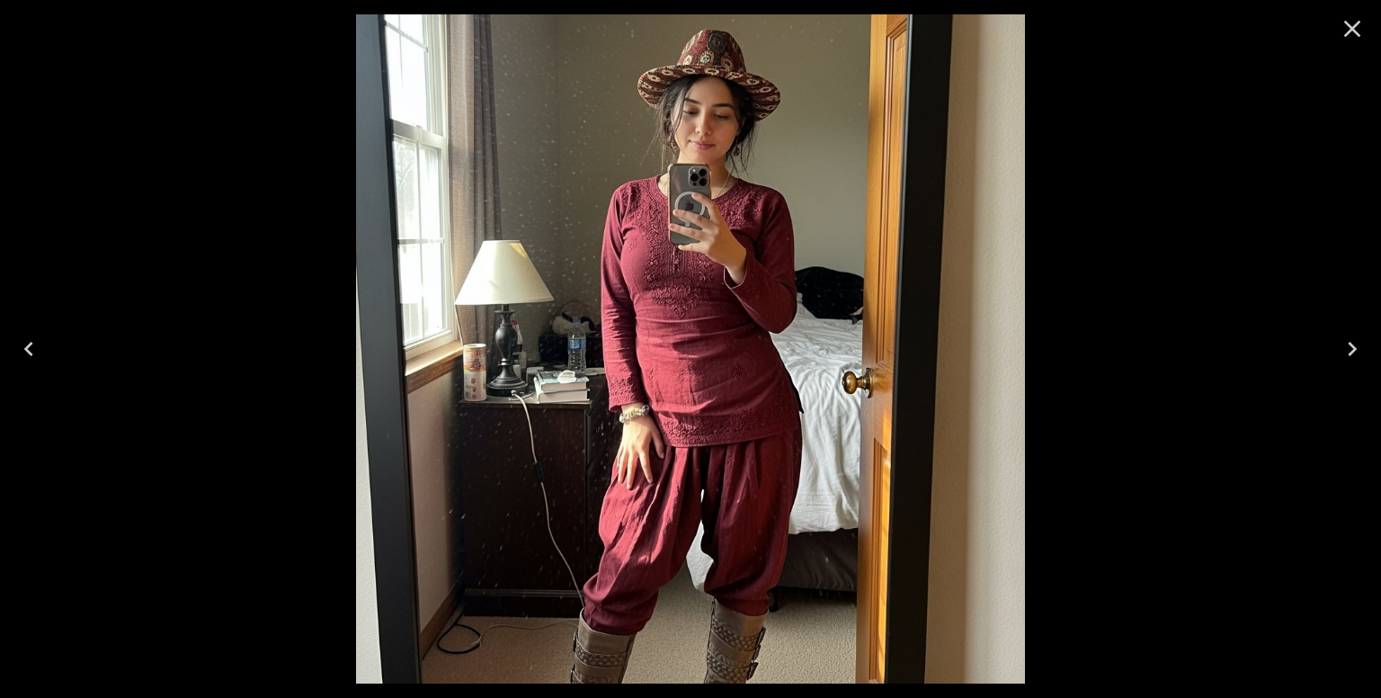
click at [1356, 32] on icon "Close" at bounding box center [1352, 28] width 29 height 29
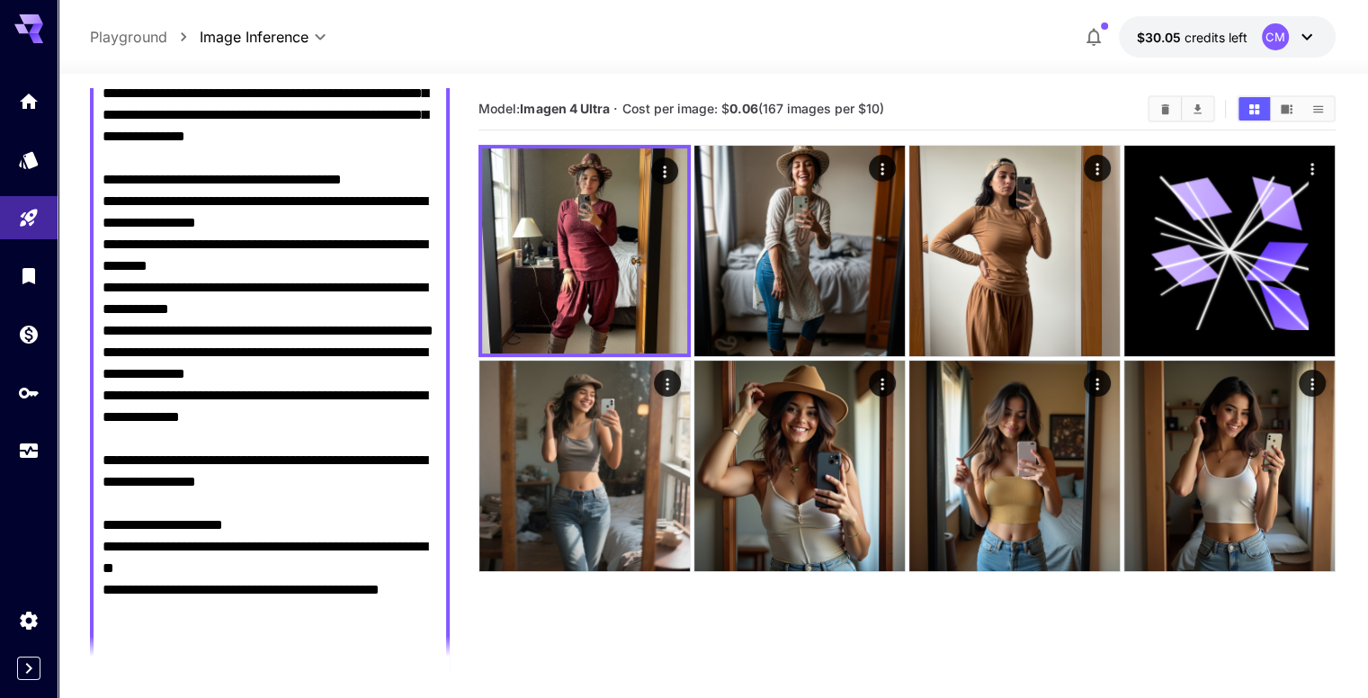
scroll to position [1079, 0]
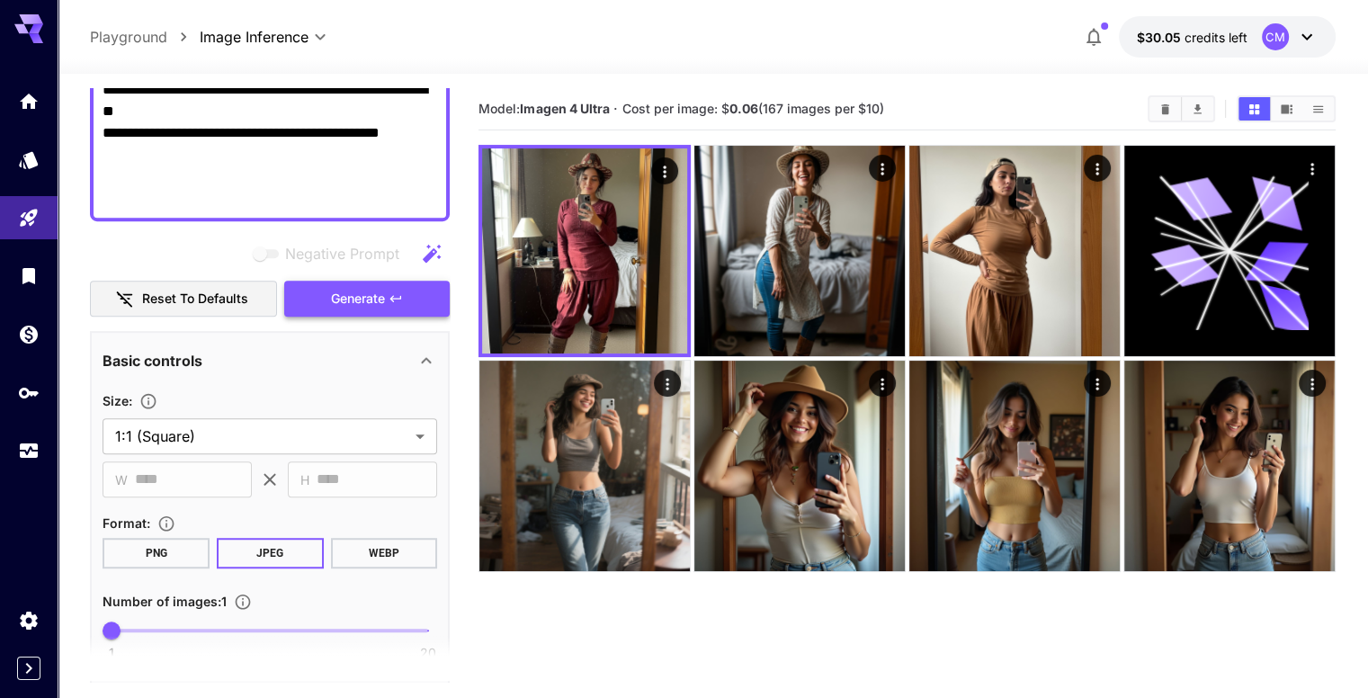
click at [368, 299] on span "Generate" at bounding box center [358, 299] width 54 height 22
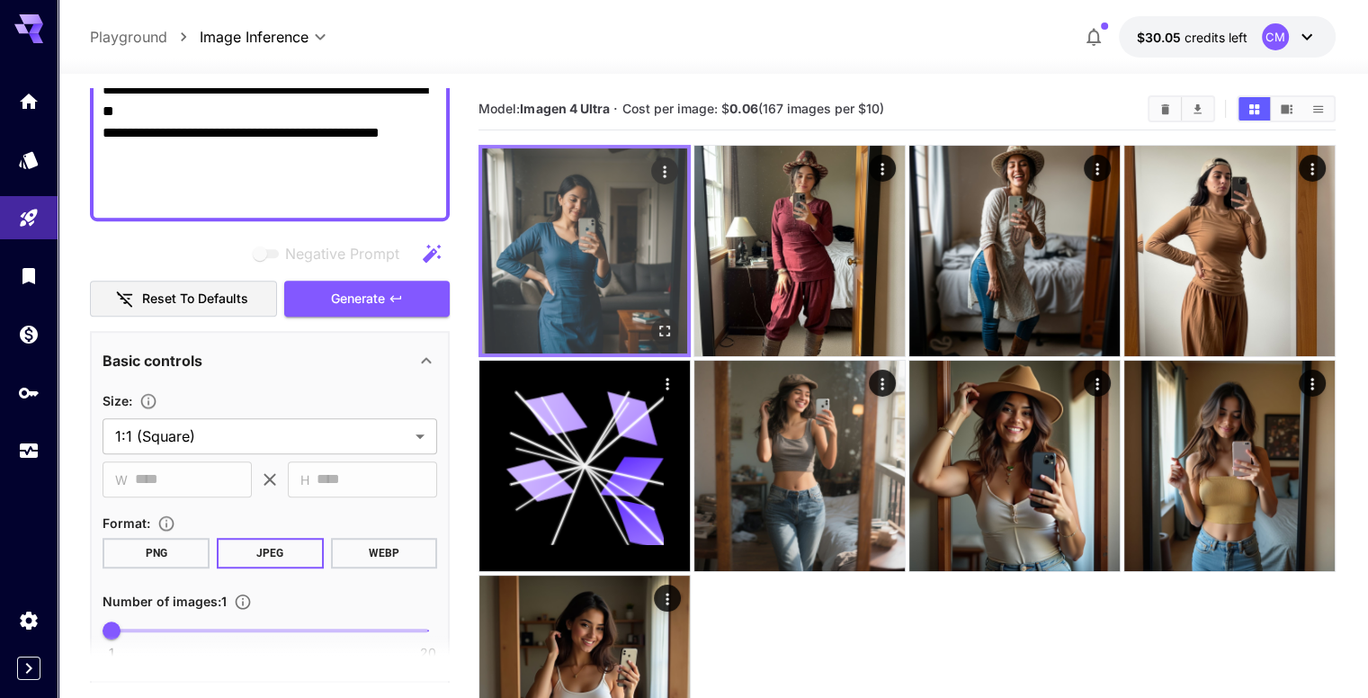
click at [568, 235] on img at bounding box center [584, 250] width 205 height 205
click at [659, 326] on icon "Open in fullscreen" at bounding box center [664, 331] width 11 height 11
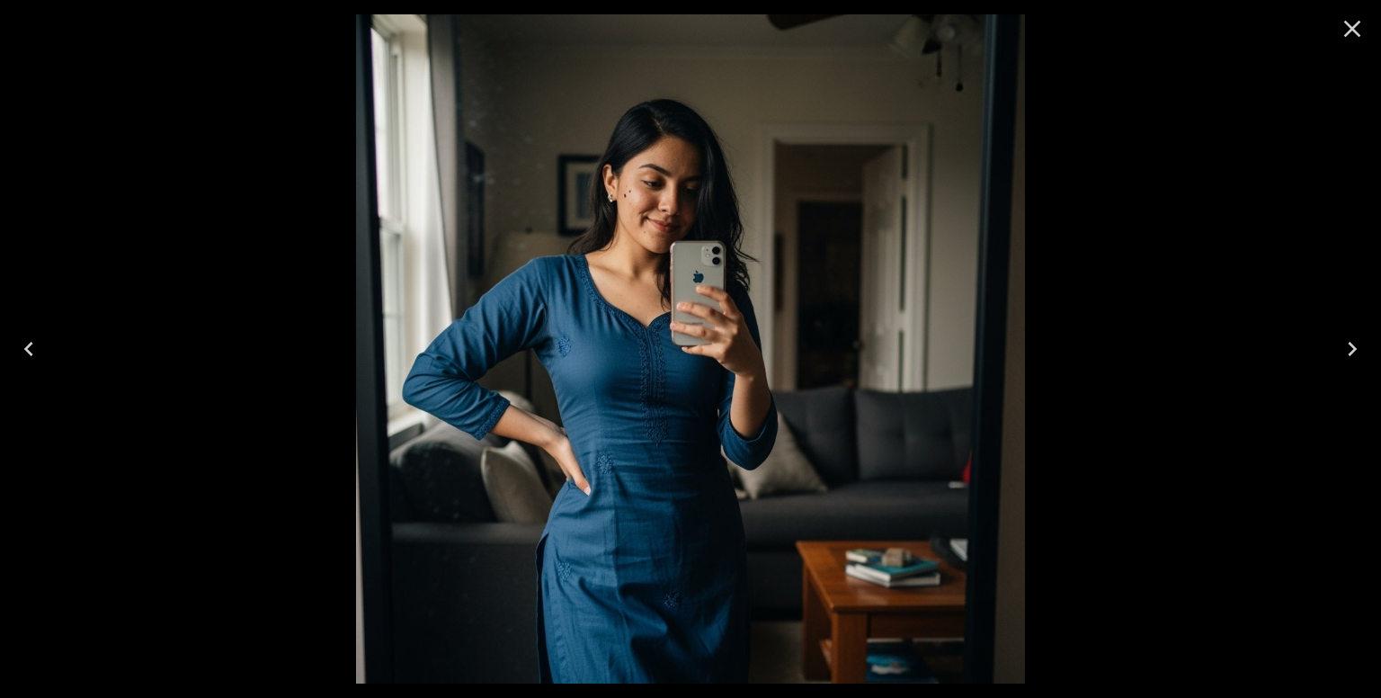
click at [1350, 30] on icon "Close" at bounding box center [1352, 29] width 17 height 17
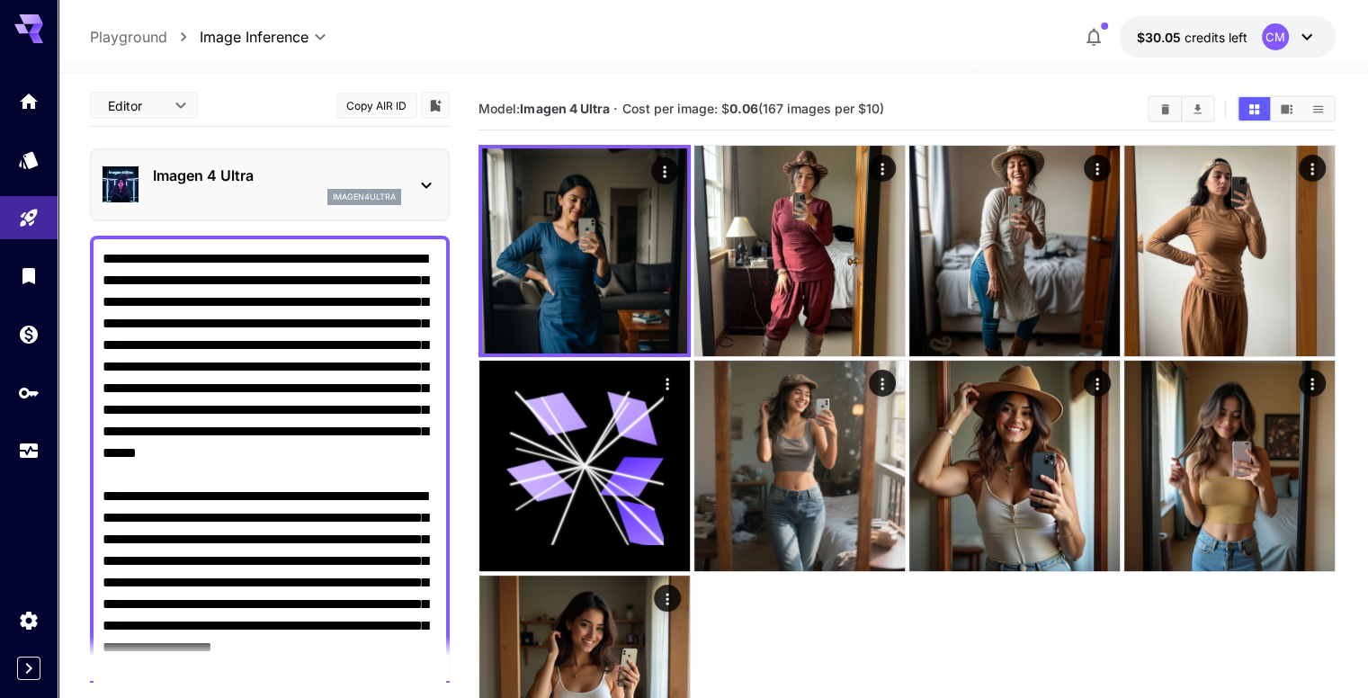
scroll to position [0, 0]
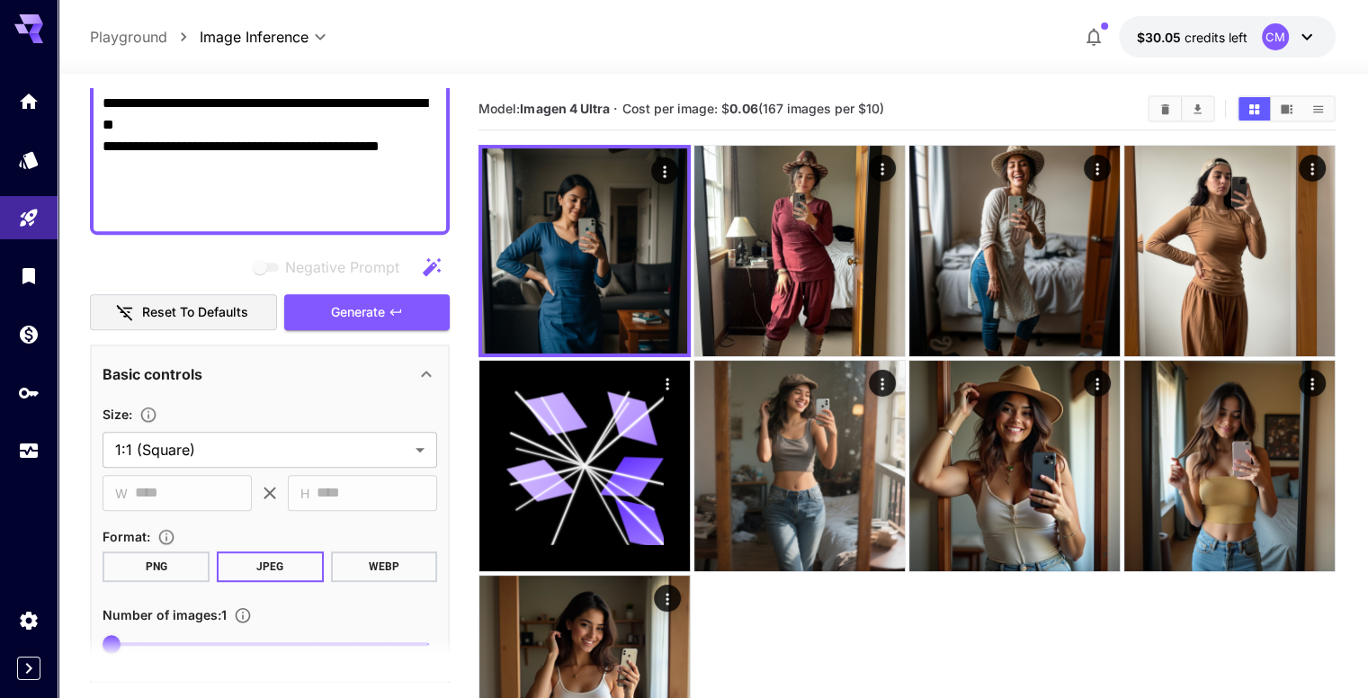
scroll to position [1079, 0]
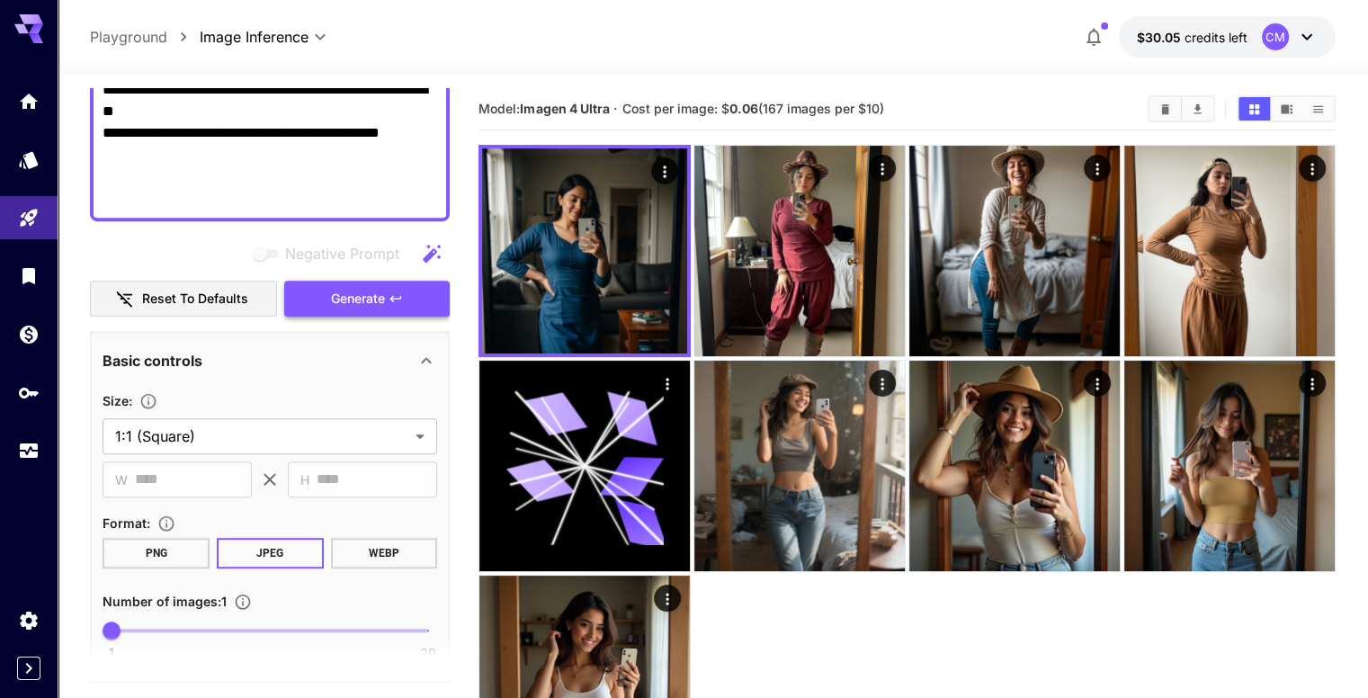
click at [336, 305] on span "Generate" at bounding box center [358, 299] width 54 height 22
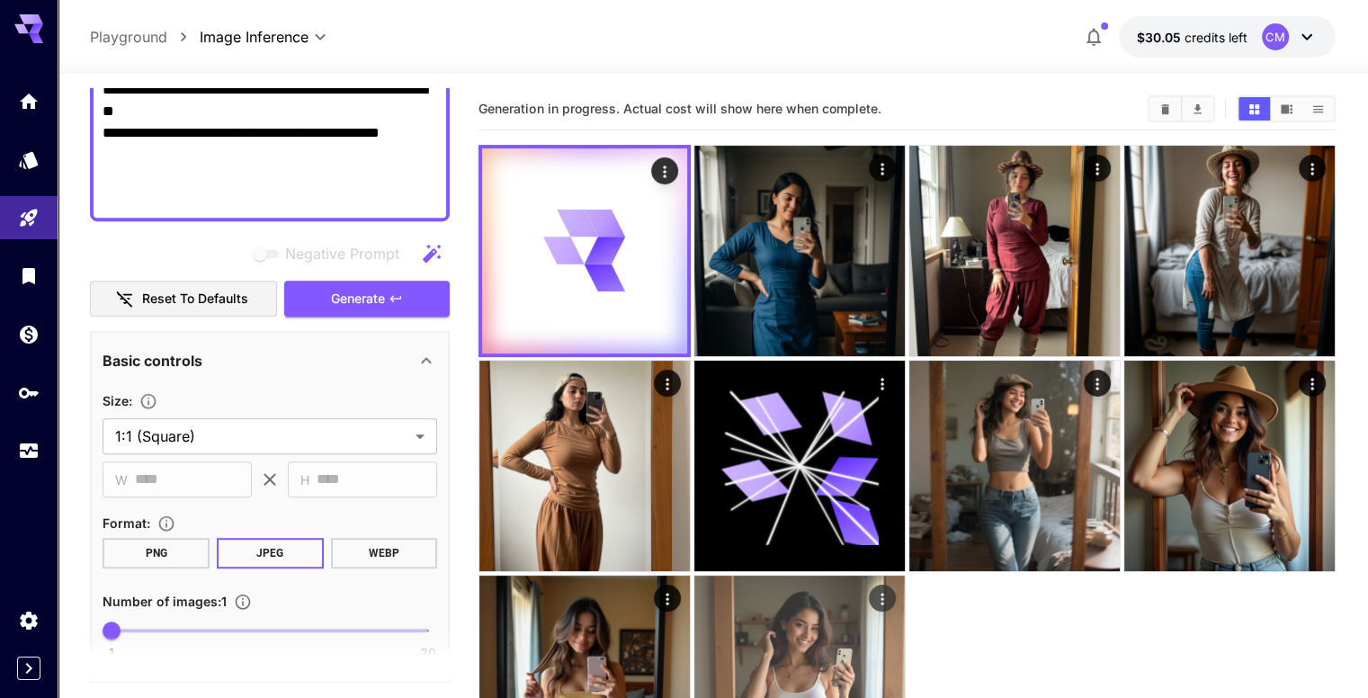
click at [905, 576] on img at bounding box center [799, 681] width 210 height 210
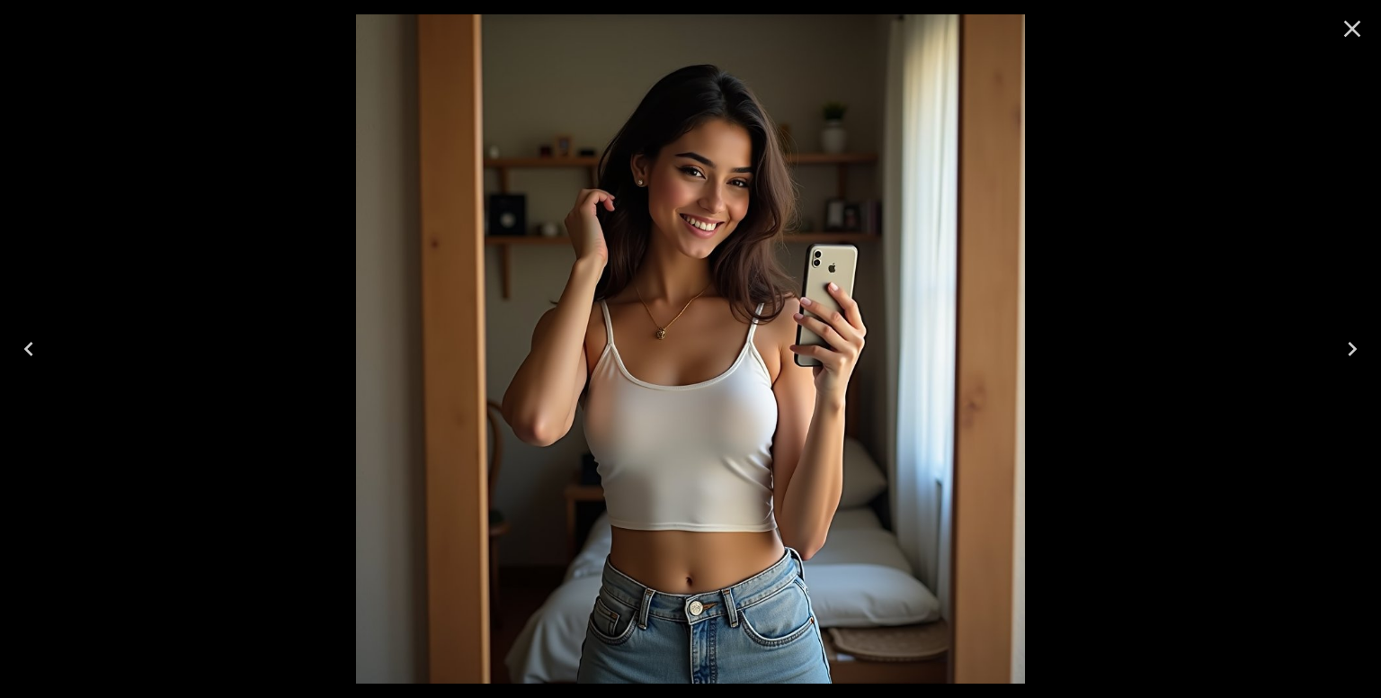
click at [43, 343] on button "Previous" at bounding box center [29, 349] width 58 height 72
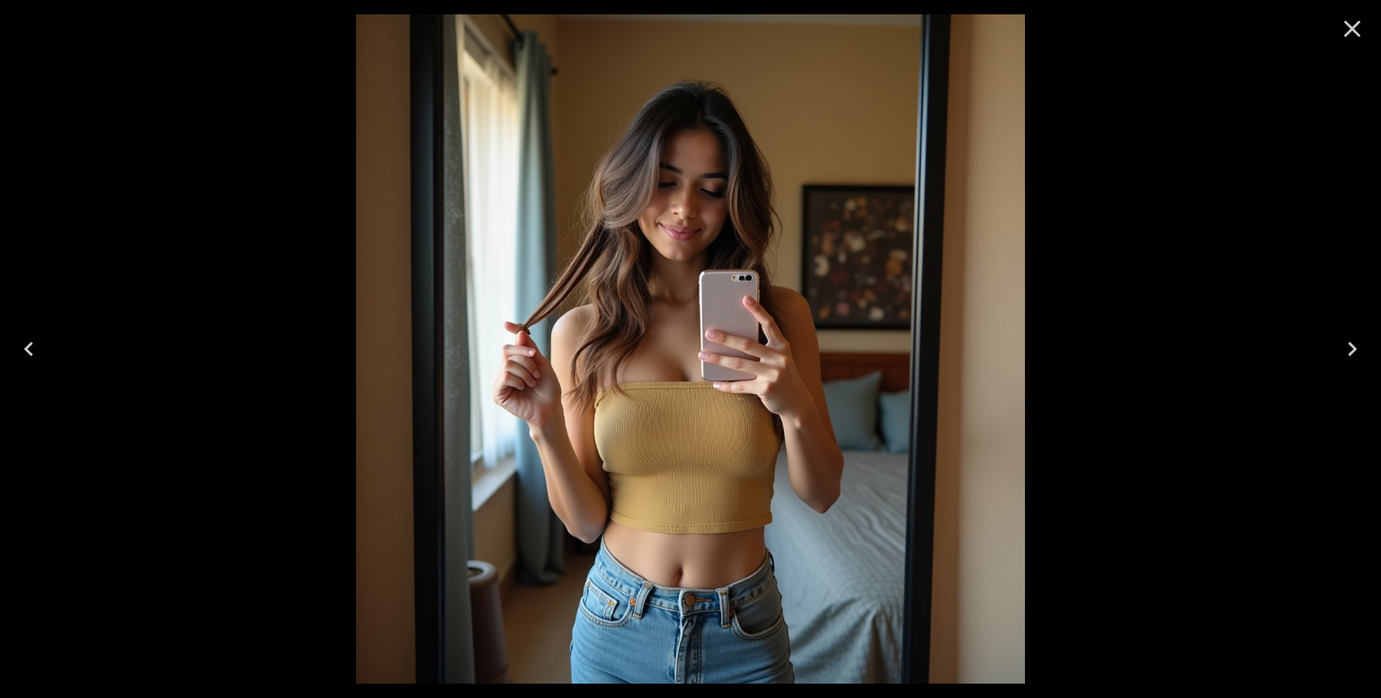
click at [40, 344] on icon "Previous" at bounding box center [28, 349] width 29 height 29
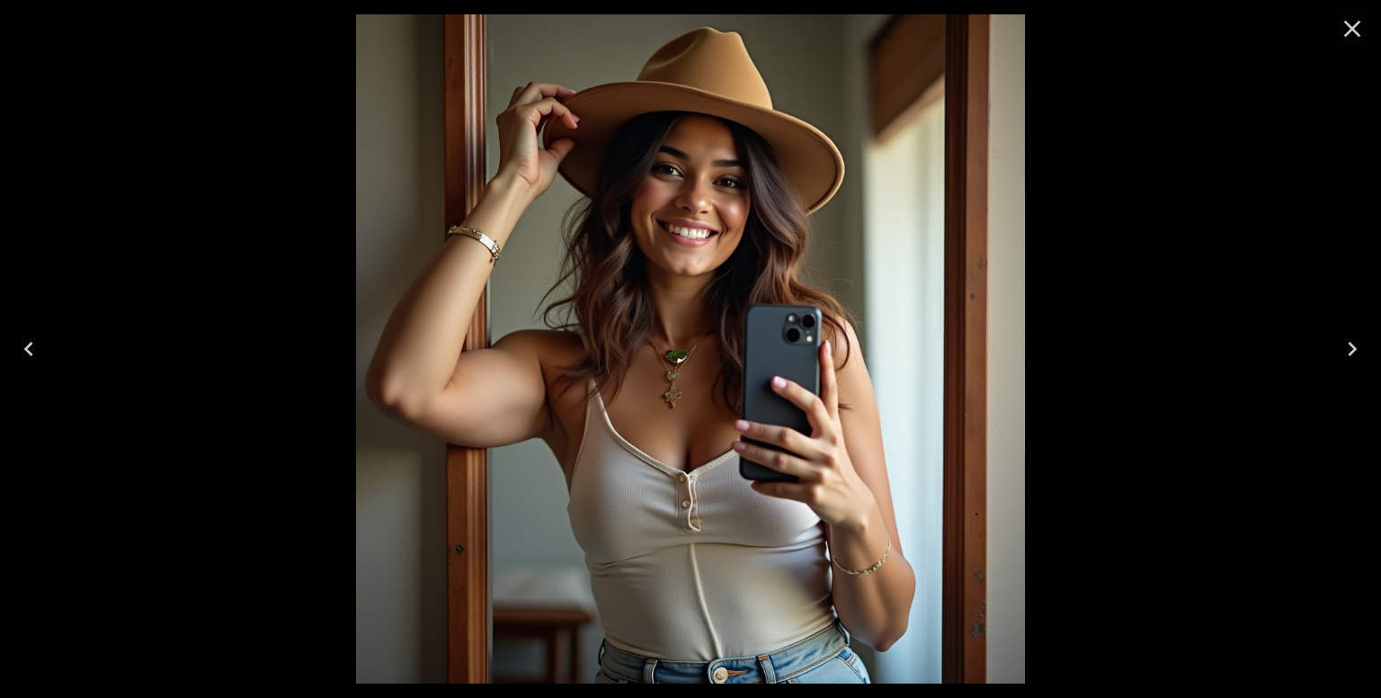
click at [40, 344] on icon "Previous" at bounding box center [28, 349] width 29 height 29
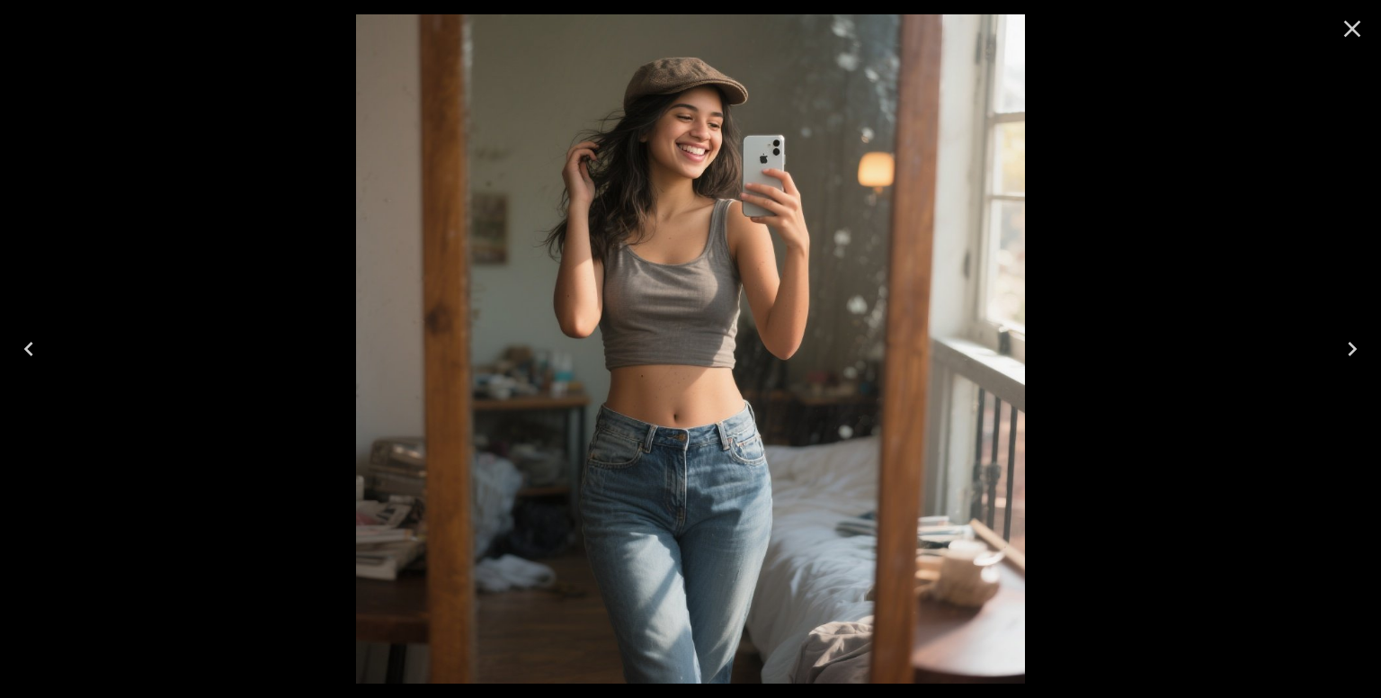
click at [40, 344] on icon "Previous" at bounding box center [28, 349] width 29 height 29
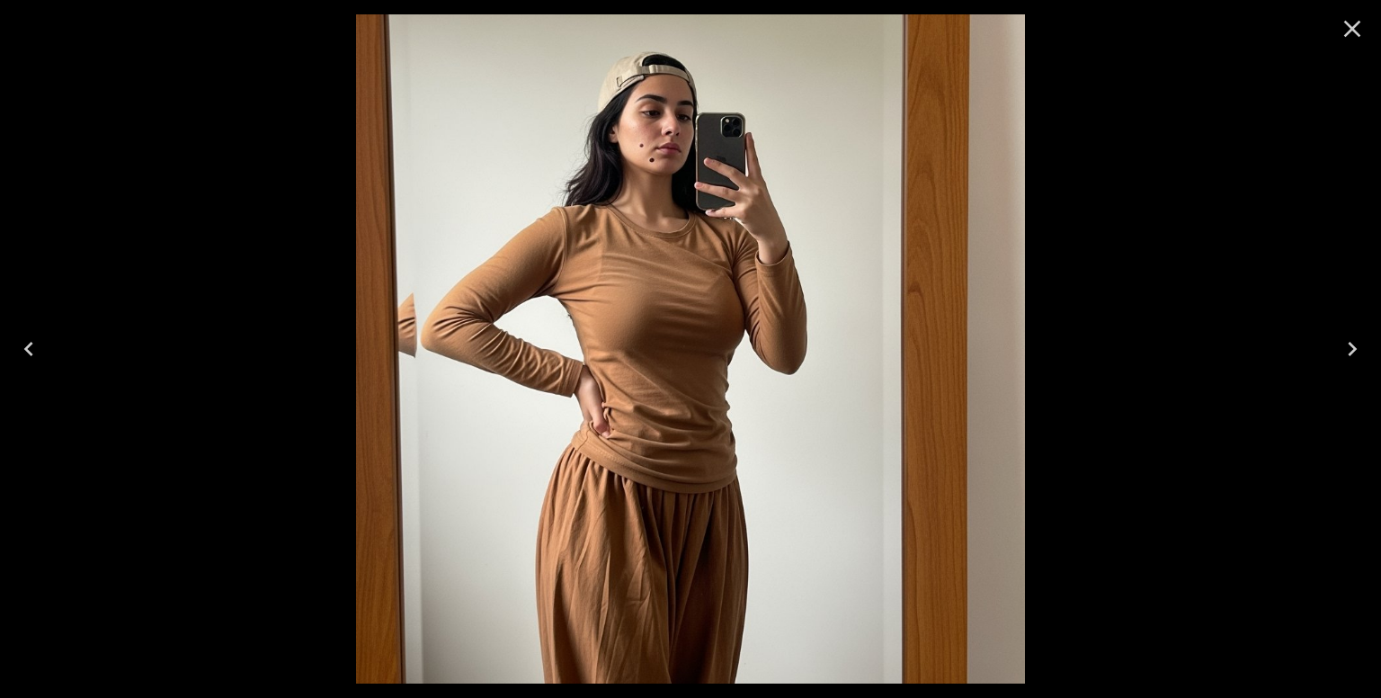
click at [40, 344] on icon "Previous" at bounding box center [28, 349] width 29 height 29
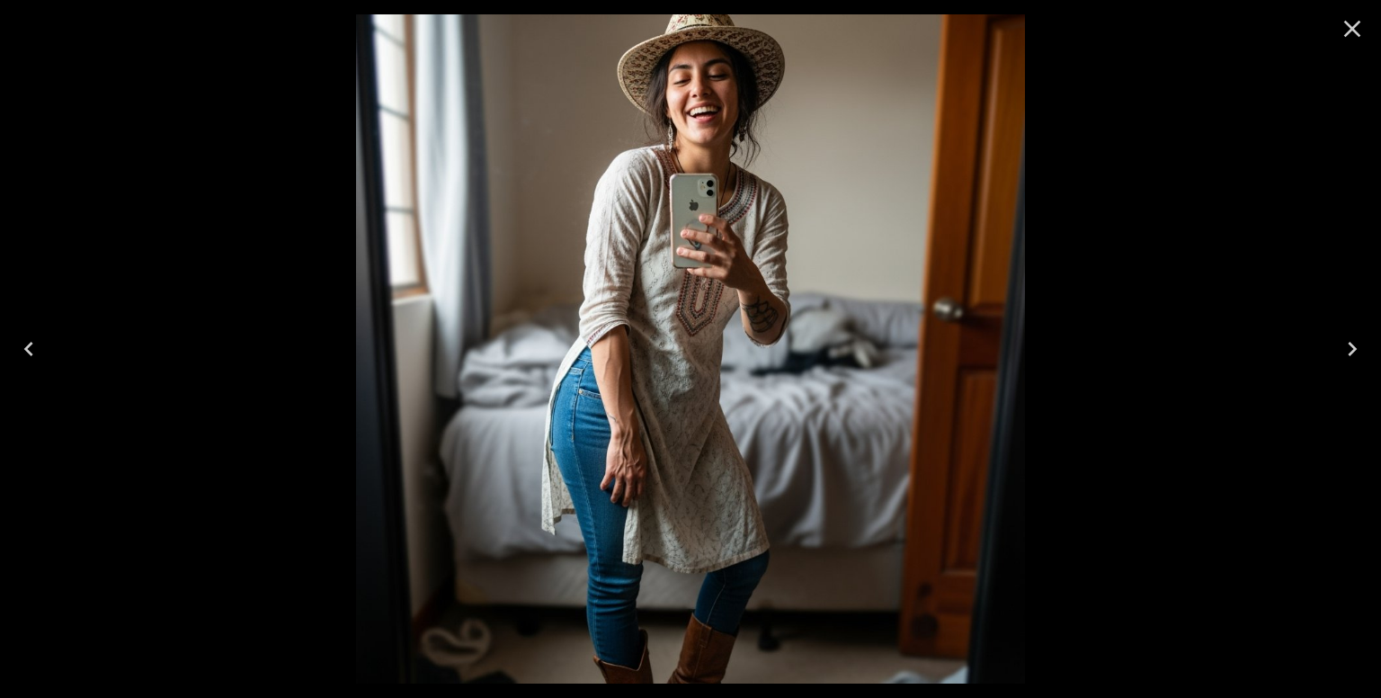
click at [40, 344] on icon "Previous" at bounding box center [28, 349] width 29 height 29
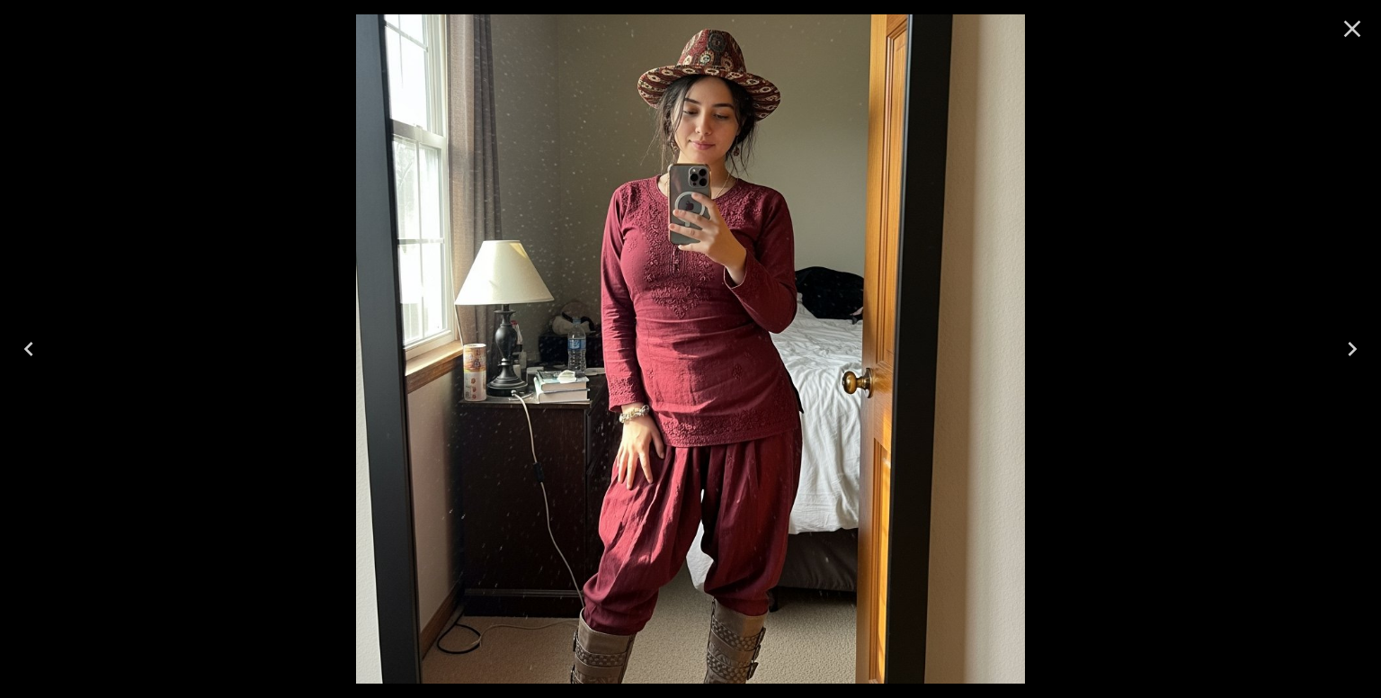
click at [40, 344] on icon "Previous" at bounding box center [28, 349] width 29 height 29
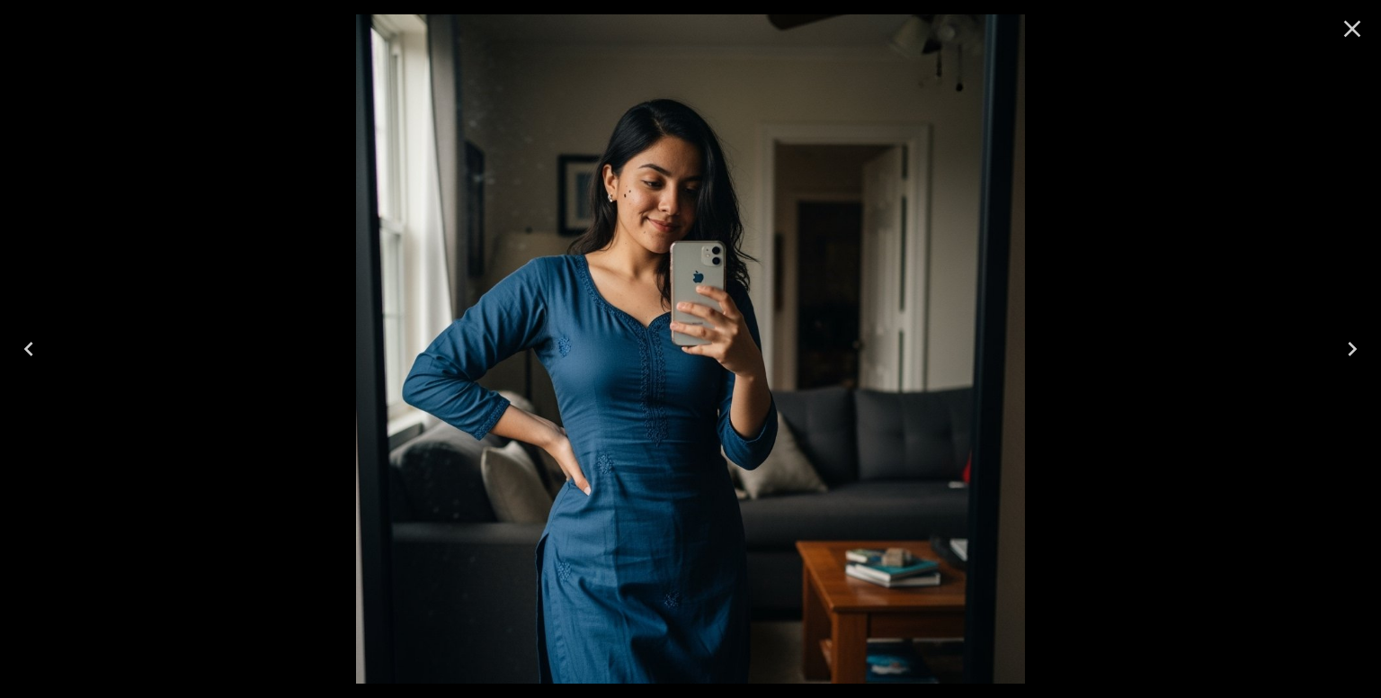
click at [1341, 34] on icon "Close" at bounding box center [1352, 28] width 29 height 29
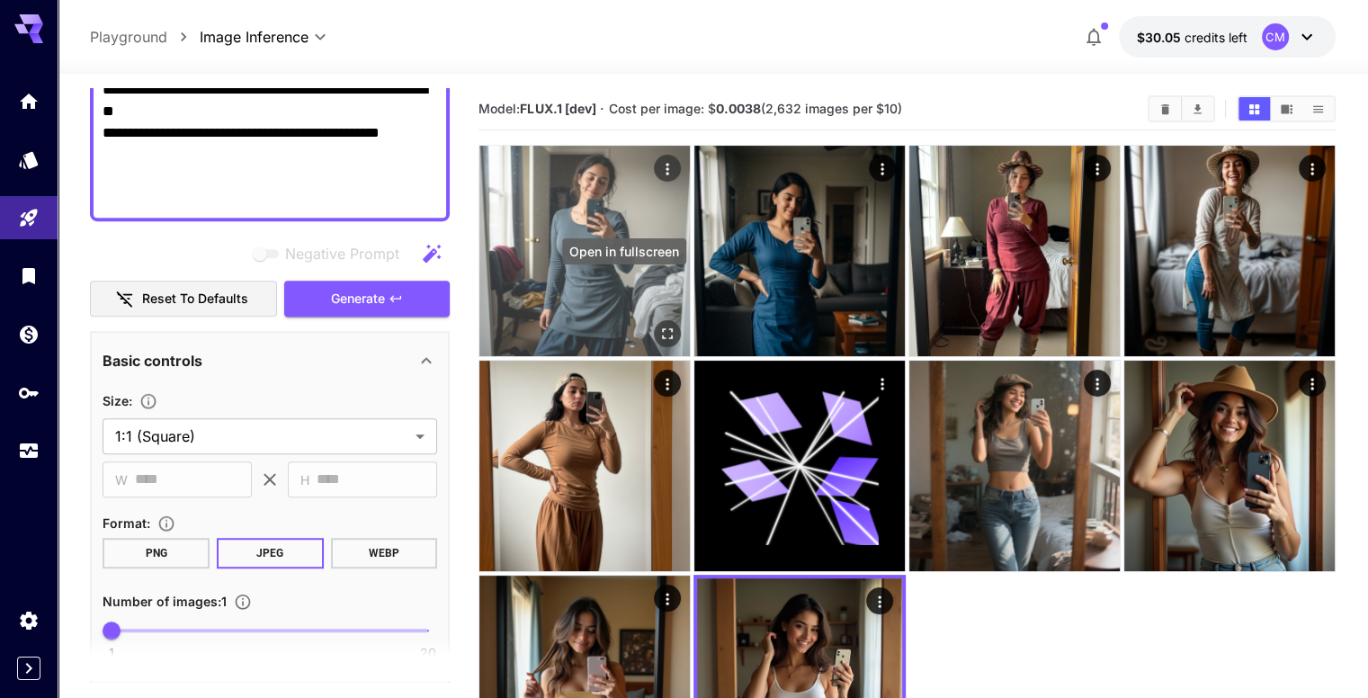
click at [658, 325] on icon "Open in fullscreen" at bounding box center [667, 334] width 18 height 18
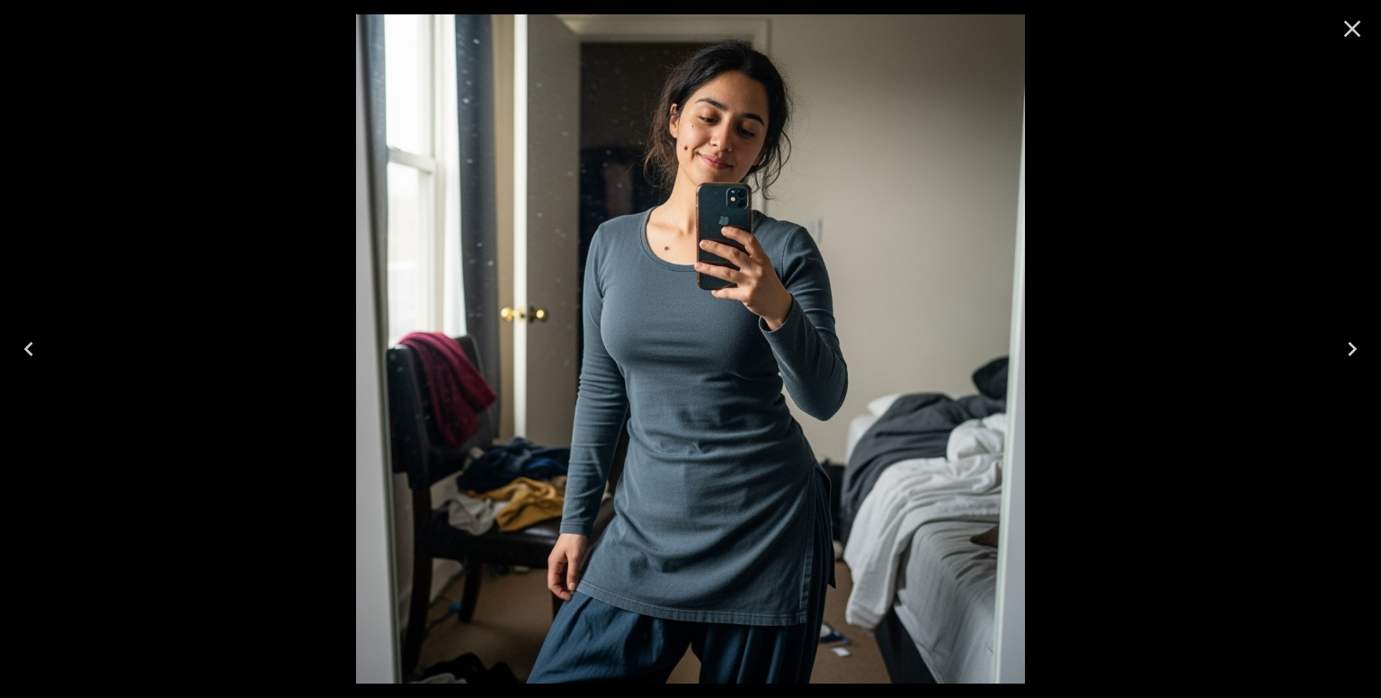
click at [1358, 31] on icon "Close" at bounding box center [1352, 28] width 29 height 29
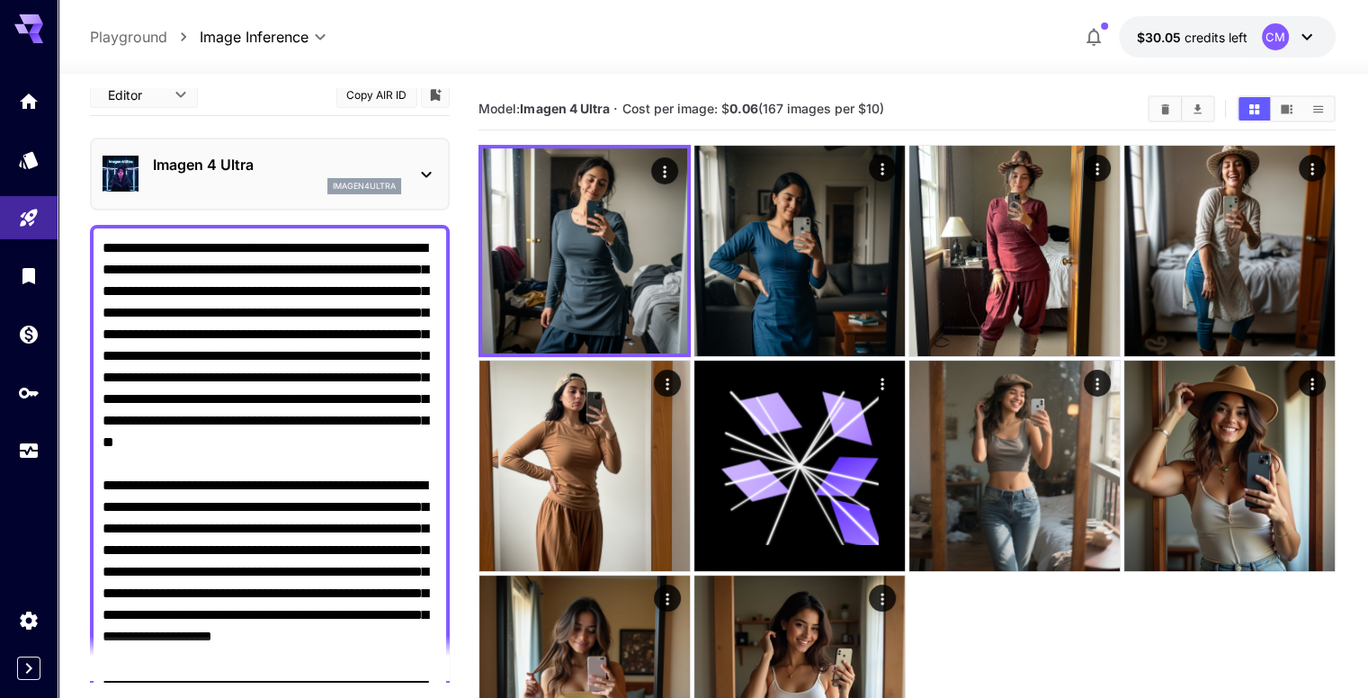
scroll to position [0, 0]
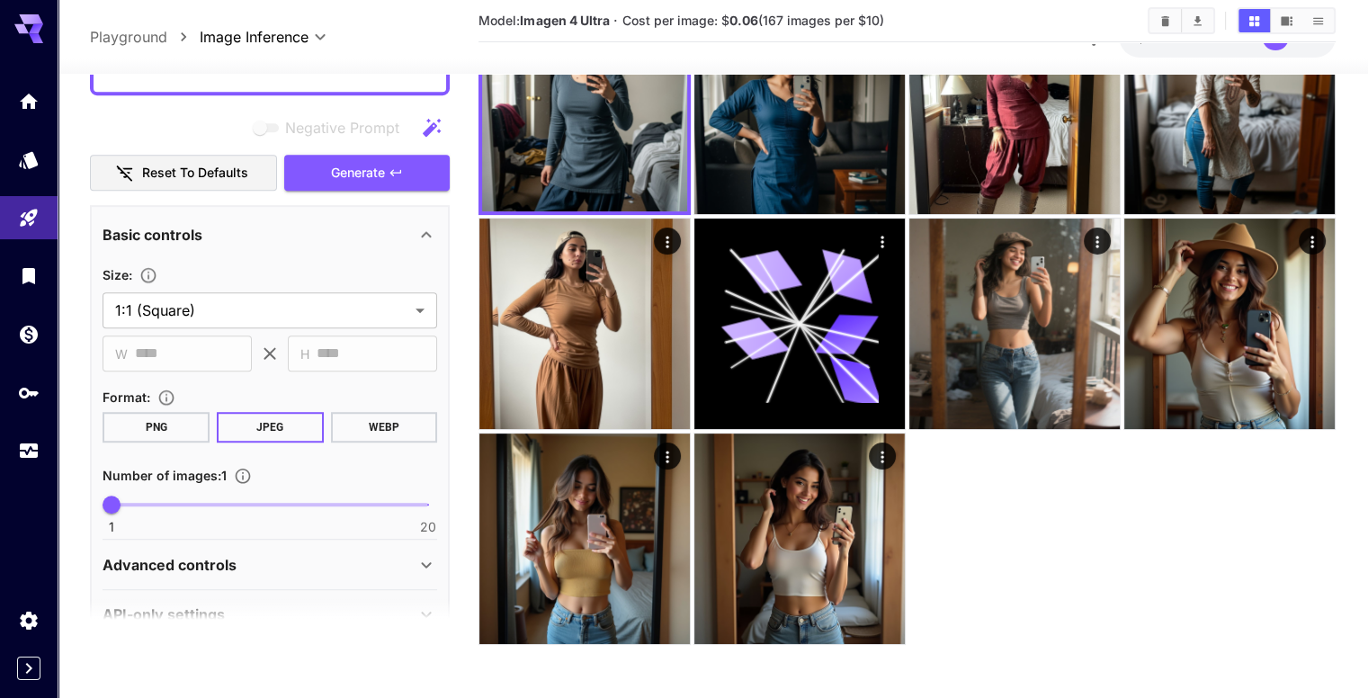
scroll to position [1169, 0]
type textarea "**********"
click at [363, 164] on span "Generate" at bounding box center [358, 171] width 54 height 22
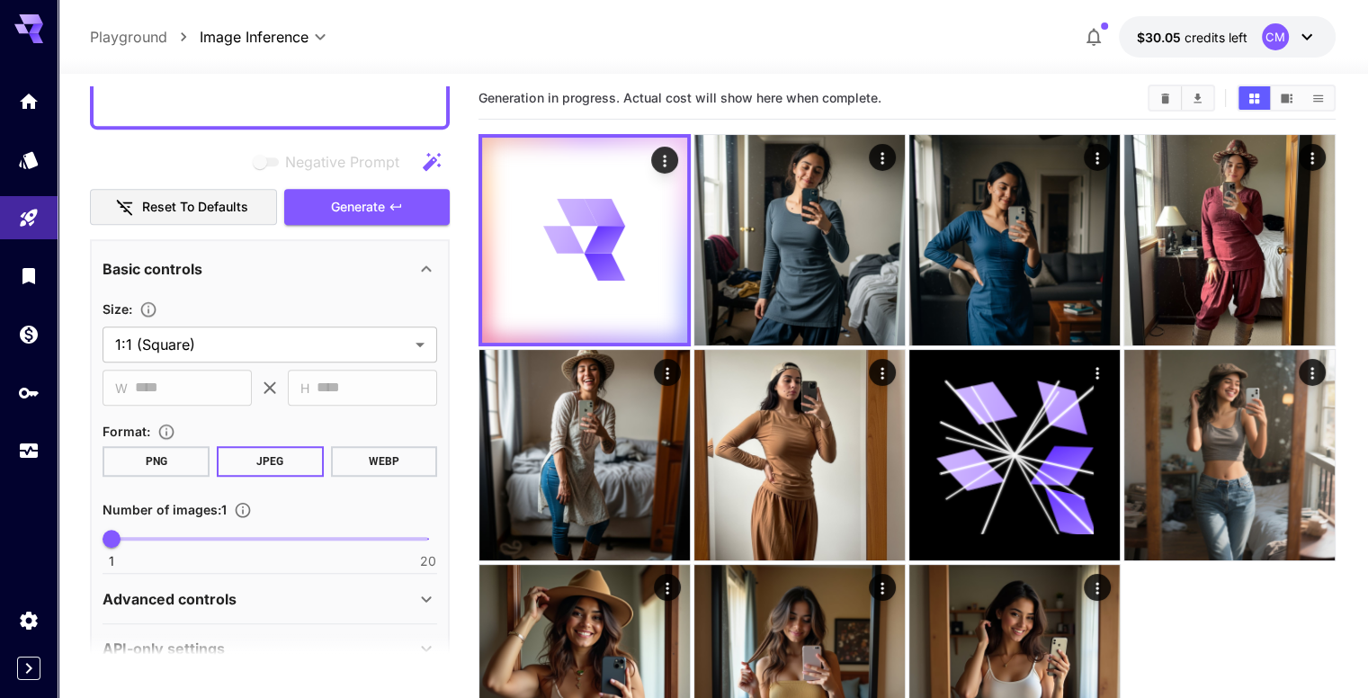
scroll to position [0, 0]
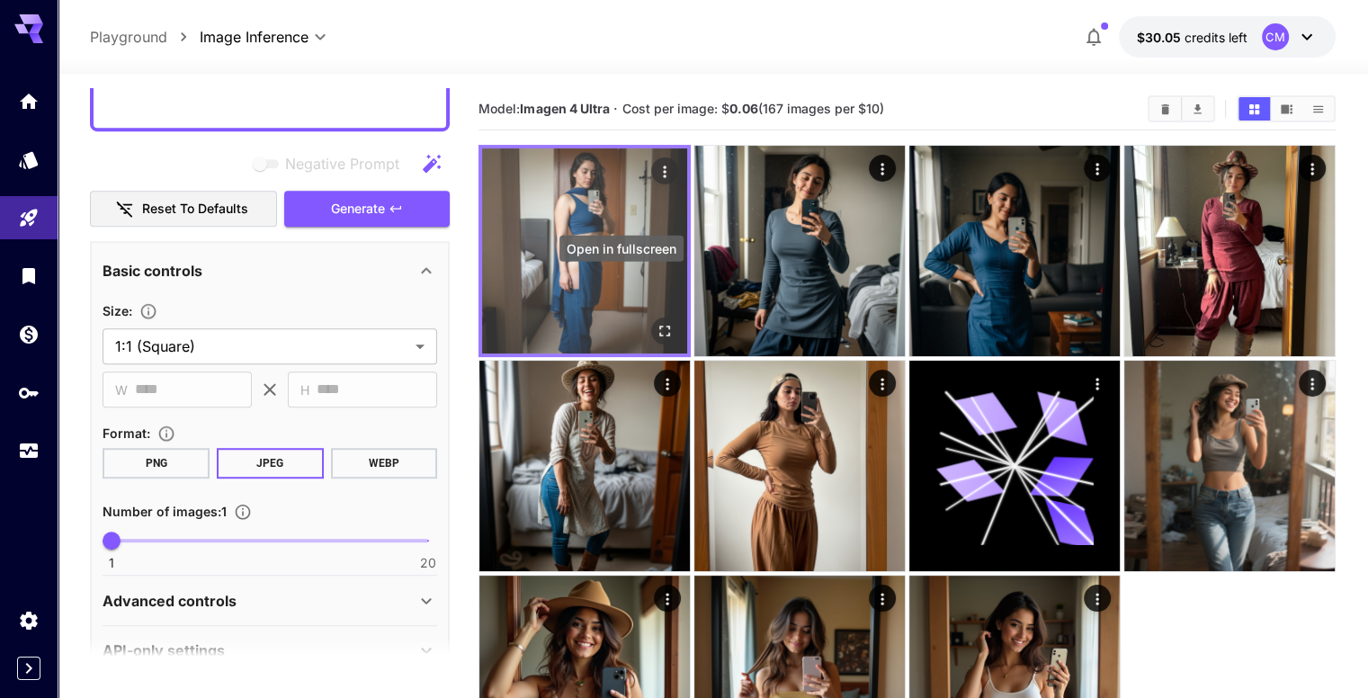
click at [656, 322] on icon "Open in fullscreen" at bounding box center [665, 331] width 18 height 18
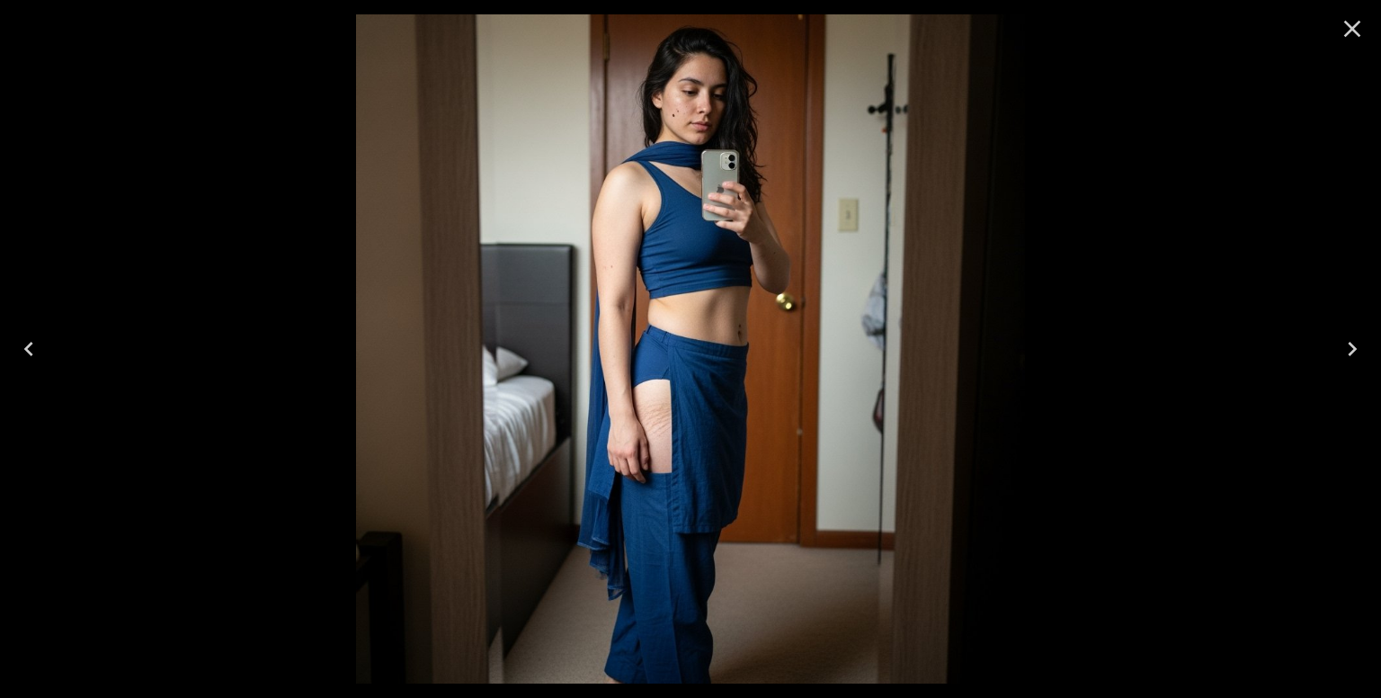
click at [1357, 31] on icon "Close" at bounding box center [1352, 28] width 29 height 29
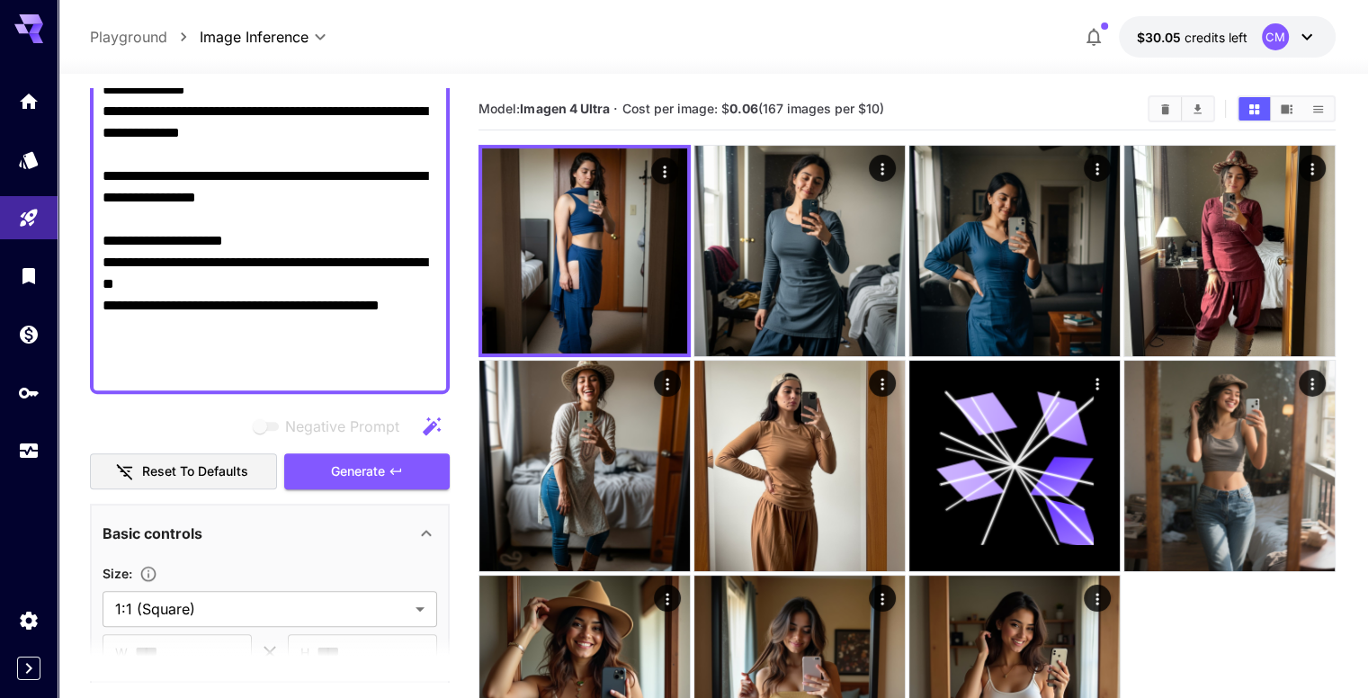
scroll to position [899, 0]
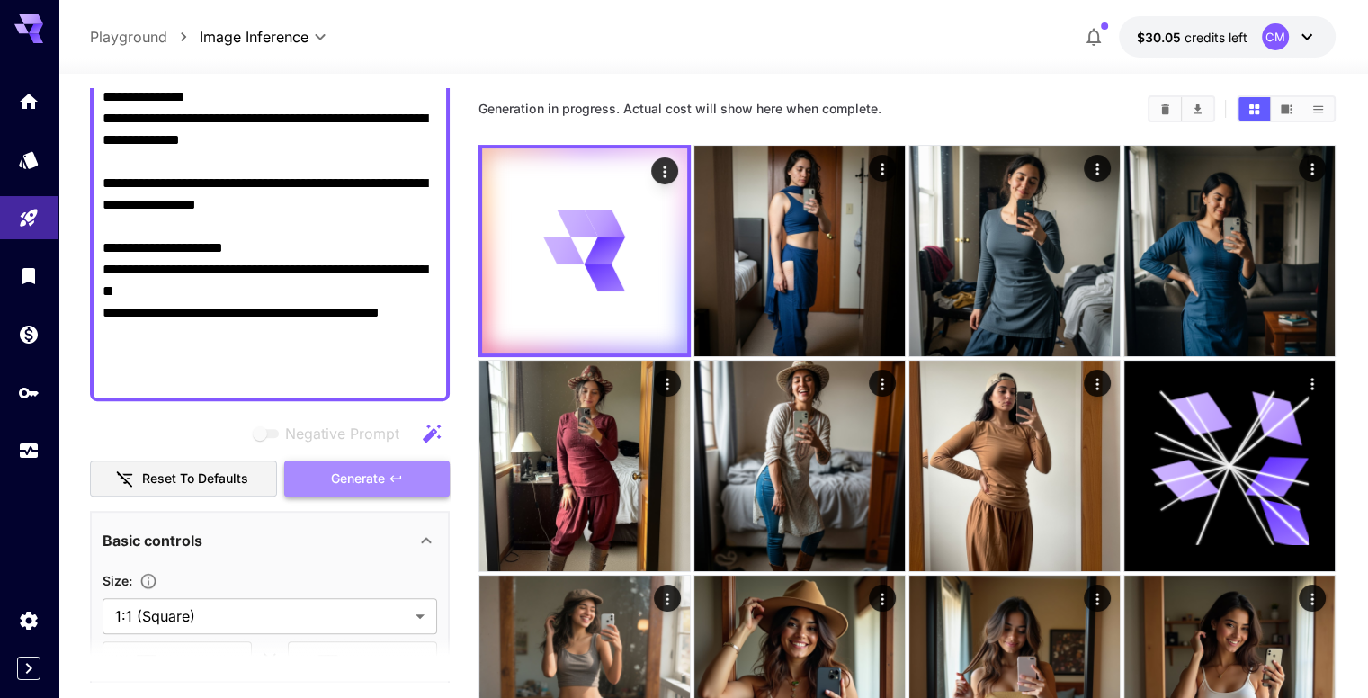
click at [377, 468] on span "Generate" at bounding box center [358, 479] width 54 height 22
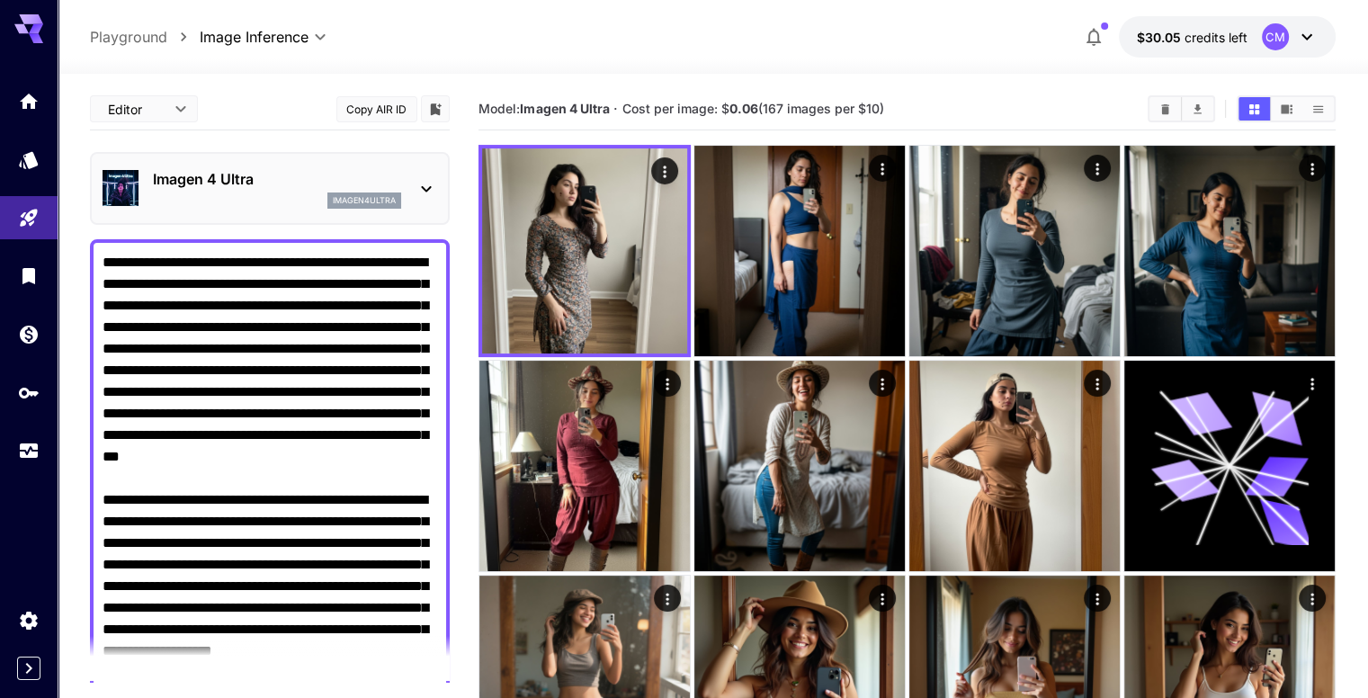
scroll to position [899, 0]
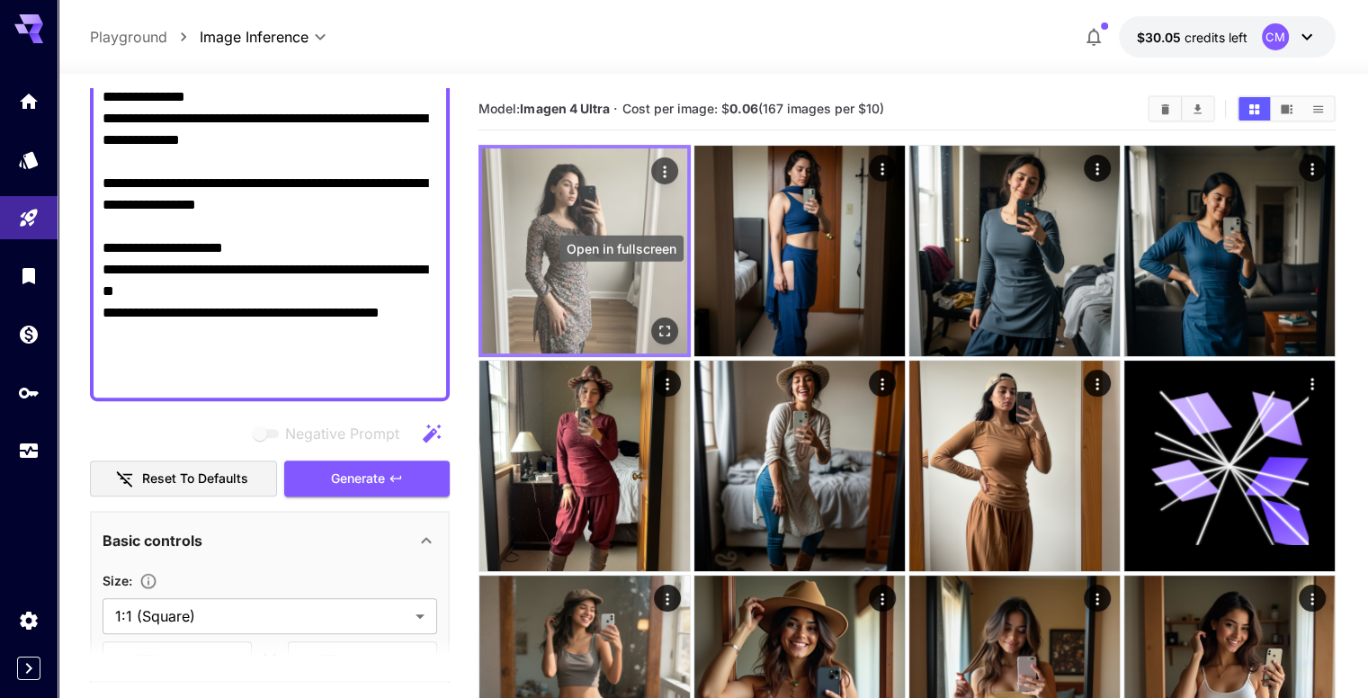
click at [656, 322] on icon "Open in fullscreen" at bounding box center [665, 331] width 18 height 18
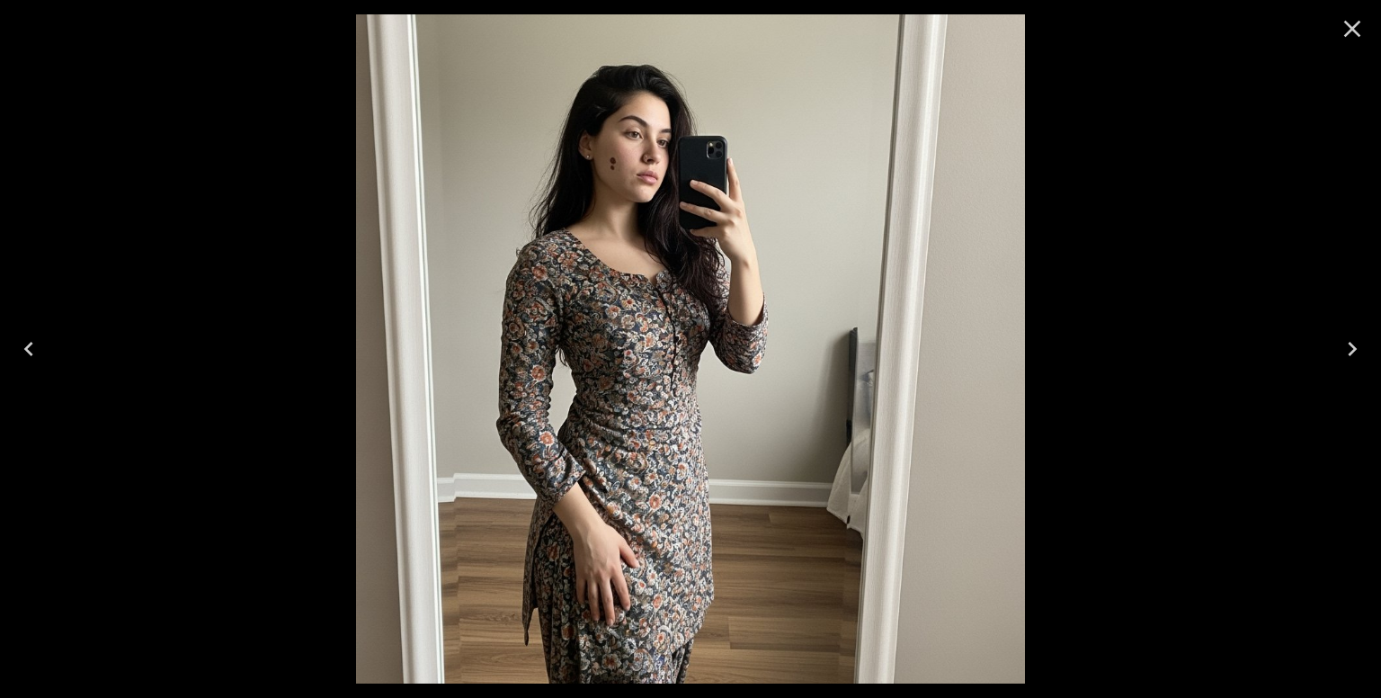
click at [1360, 31] on icon "Close" at bounding box center [1352, 28] width 29 height 29
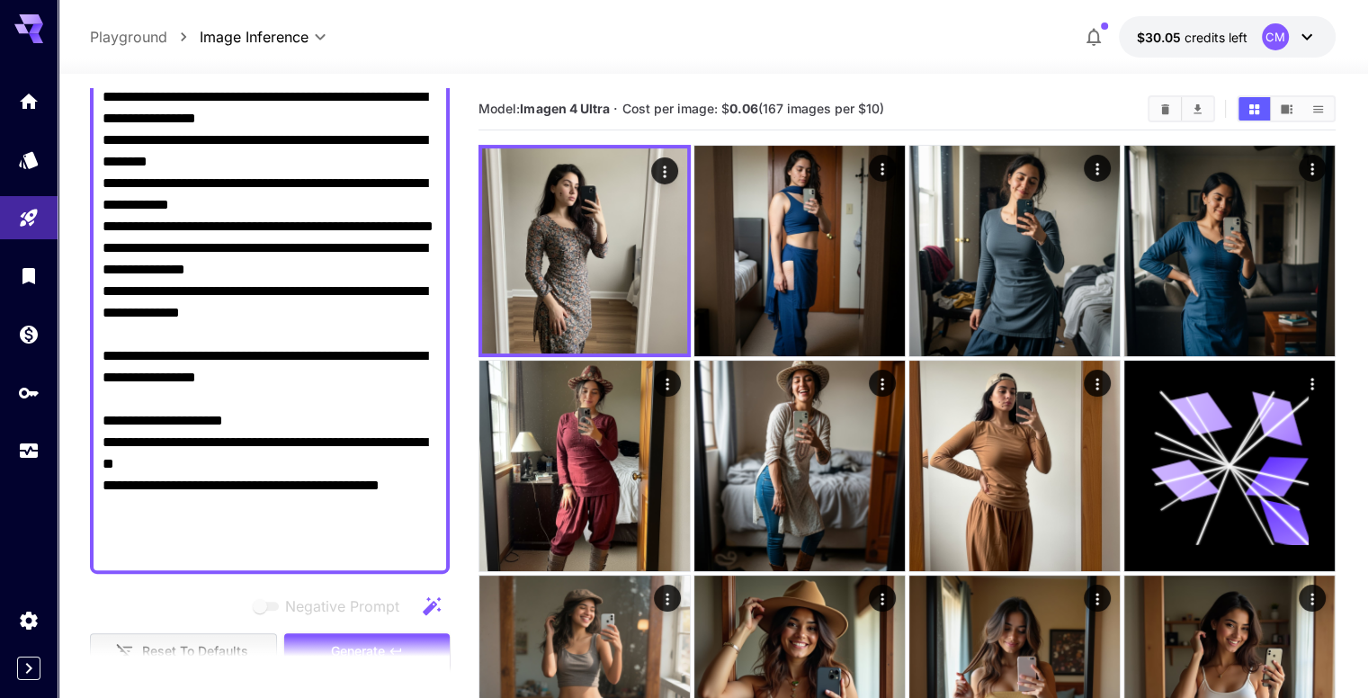
scroll to position [989, 0]
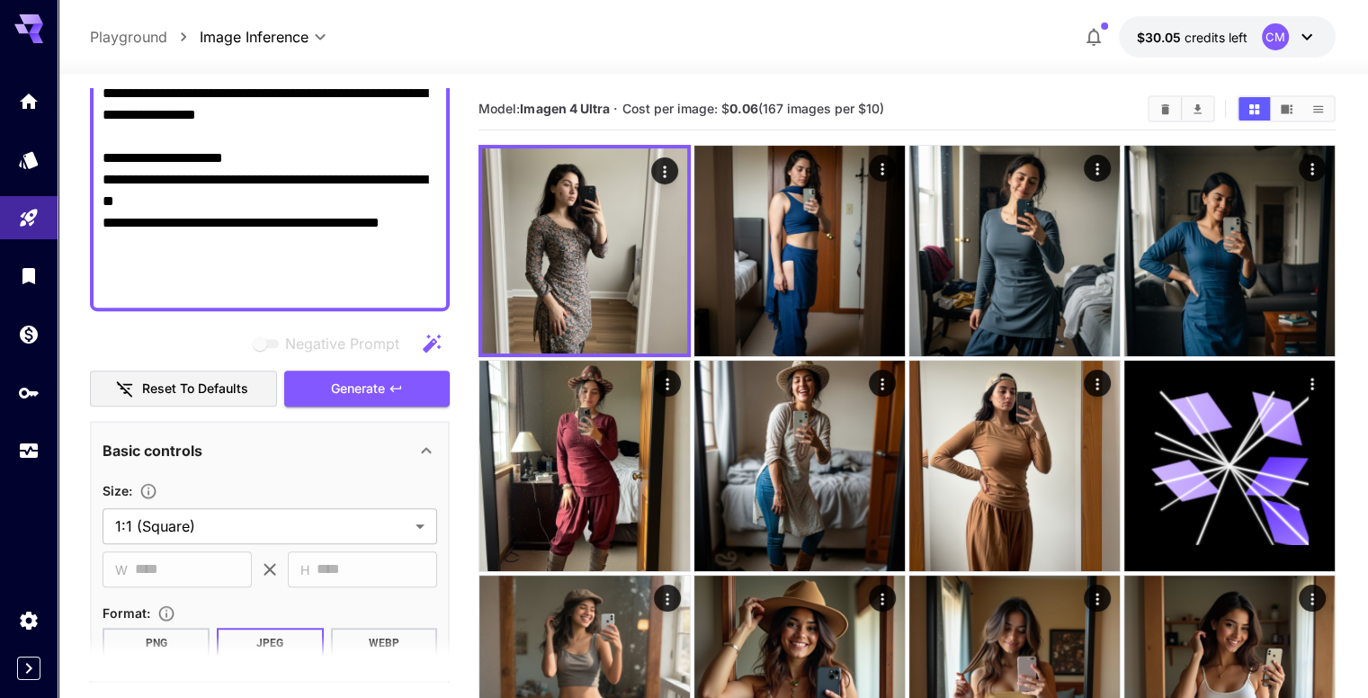
drag, startPoint x: 104, startPoint y: 261, endPoint x: 474, endPoint y: 335, distance: 376.9
click at [474, 335] on main "**********" at bounding box center [712, 444] width 1245 height 712
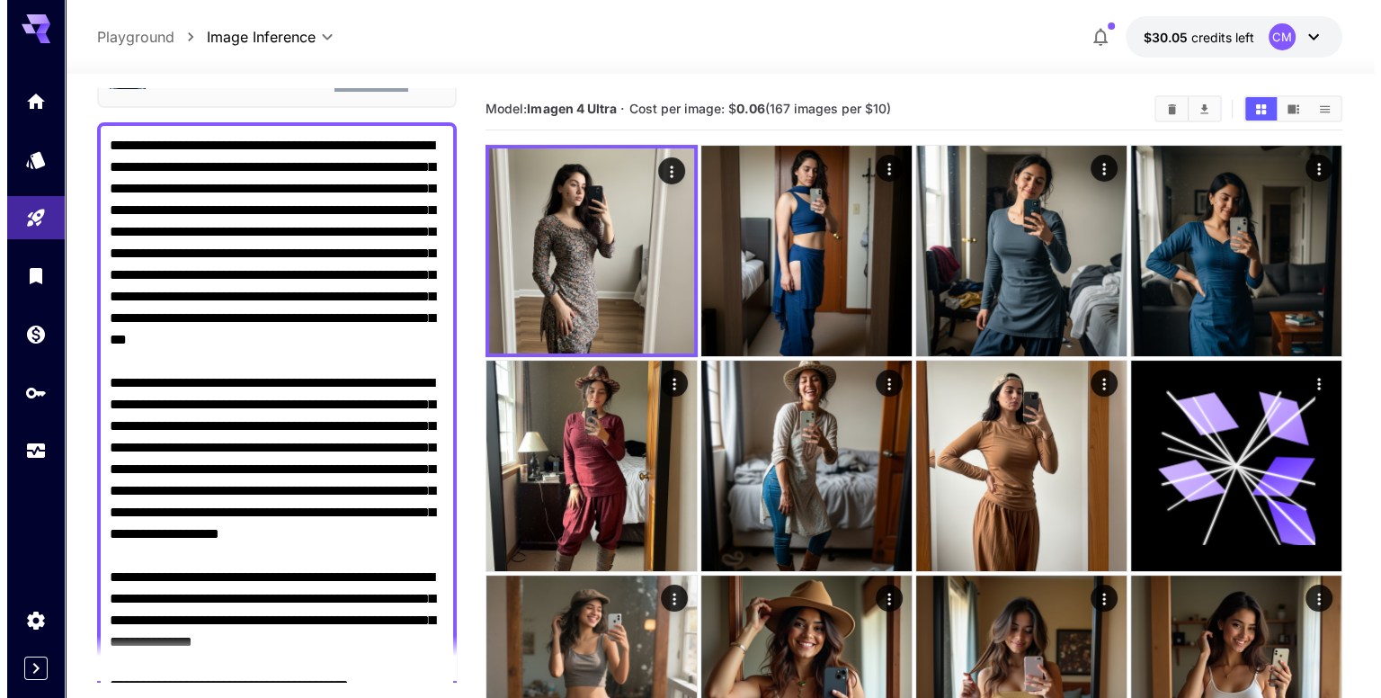
scroll to position [0, 0]
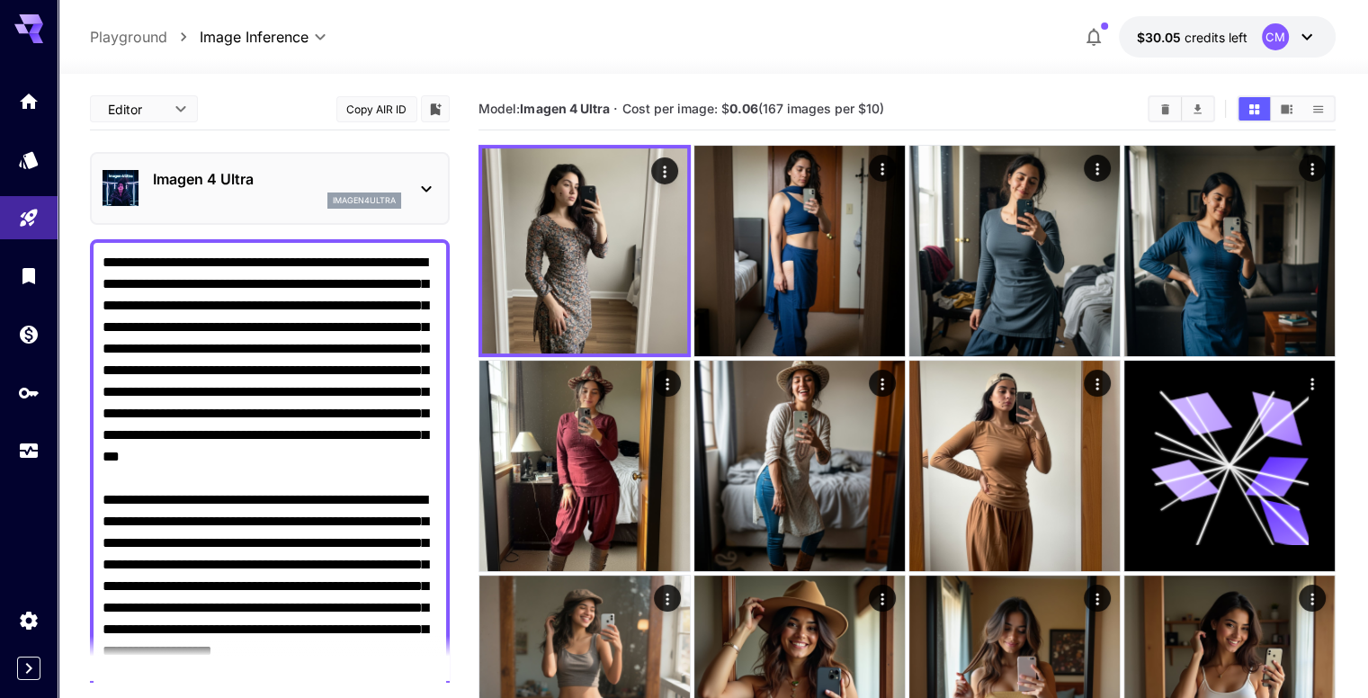
click at [306, 183] on p "Imagen 4 Ultra" at bounding box center [277, 179] width 248 height 22
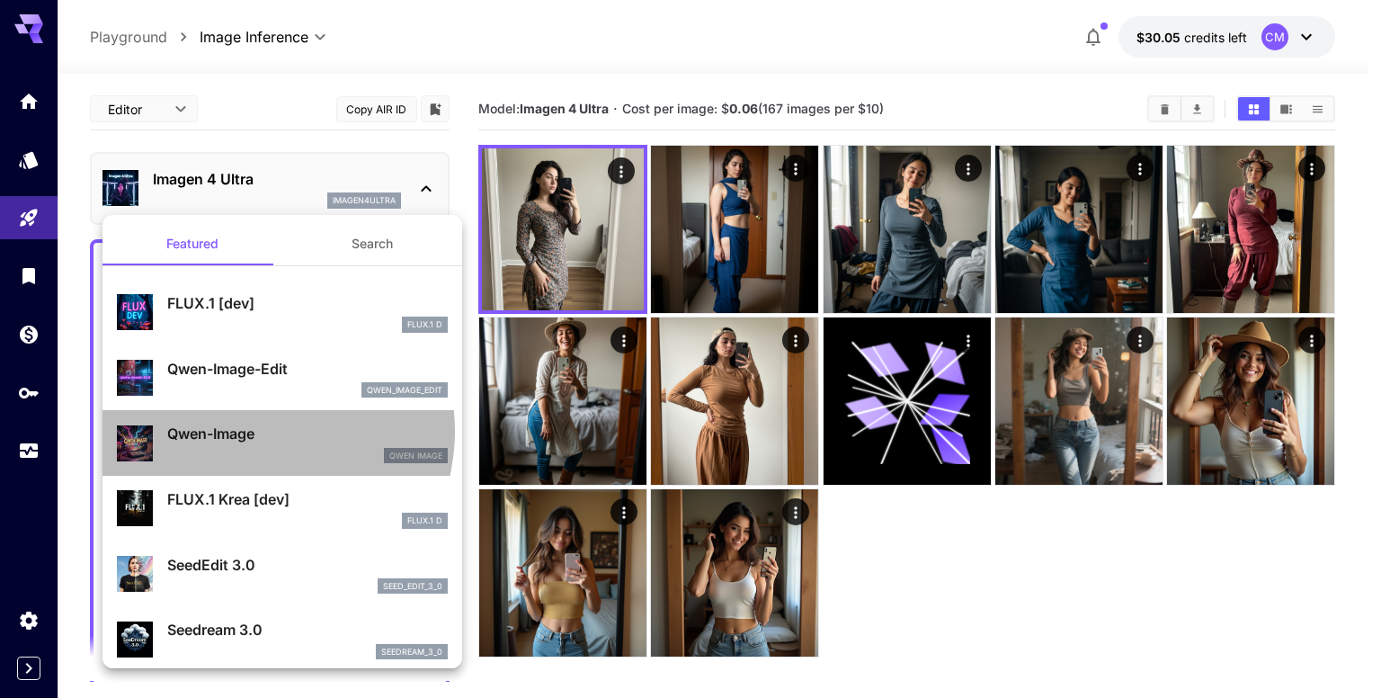
click at [254, 431] on p "Qwen-Image" at bounding box center [307, 434] width 281 height 22
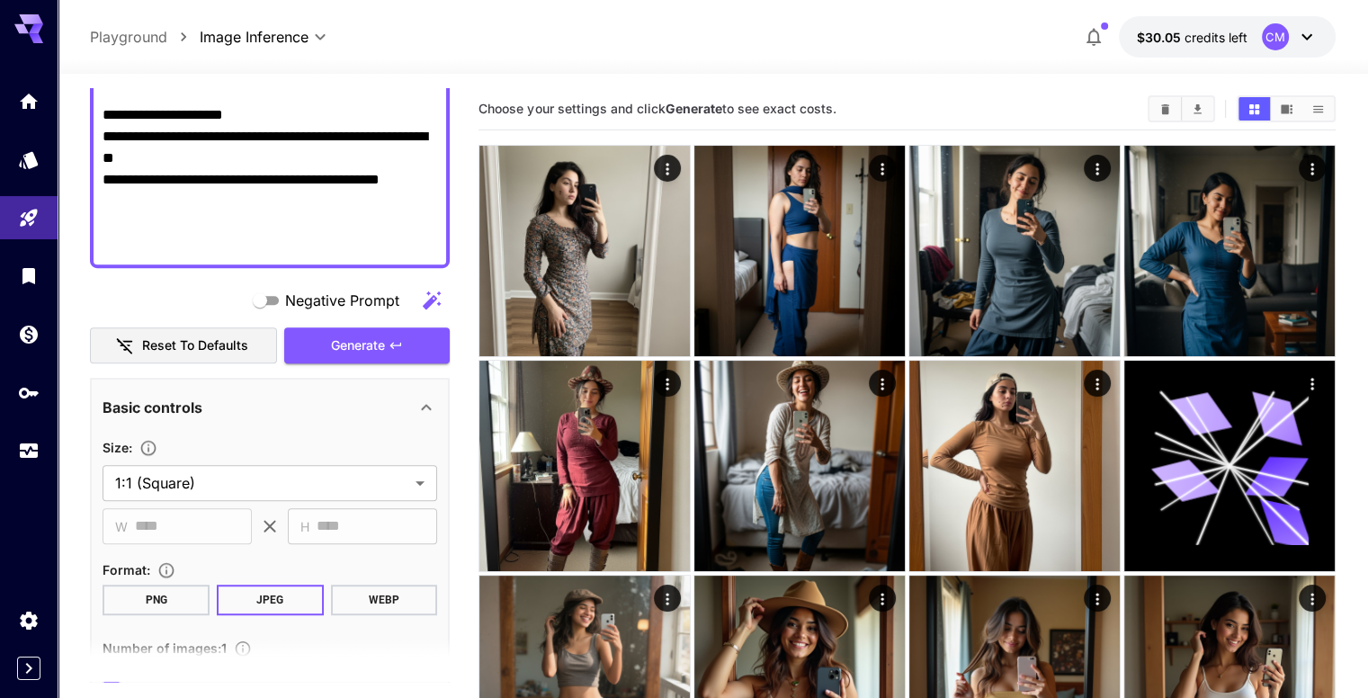
scroll to position [1079, 0]
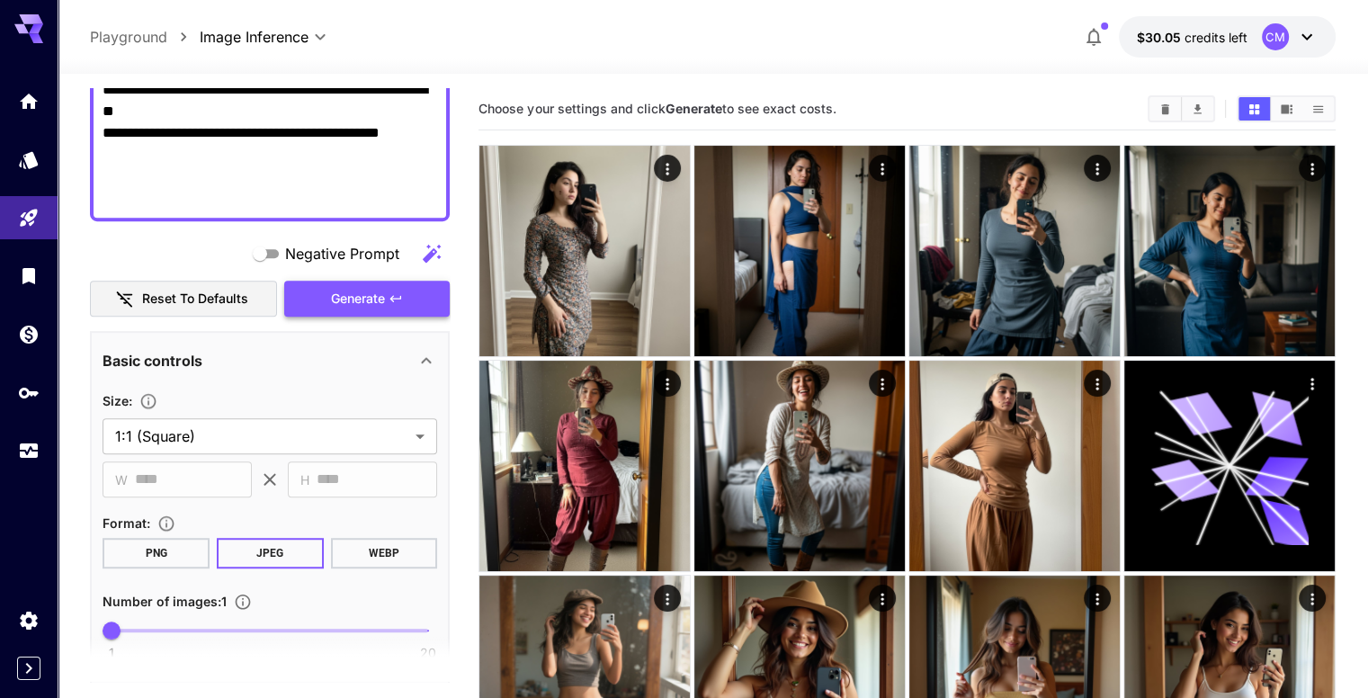
click at [380, 307] on span "Generate" at bounding box center [358, 299] width 54 height 22
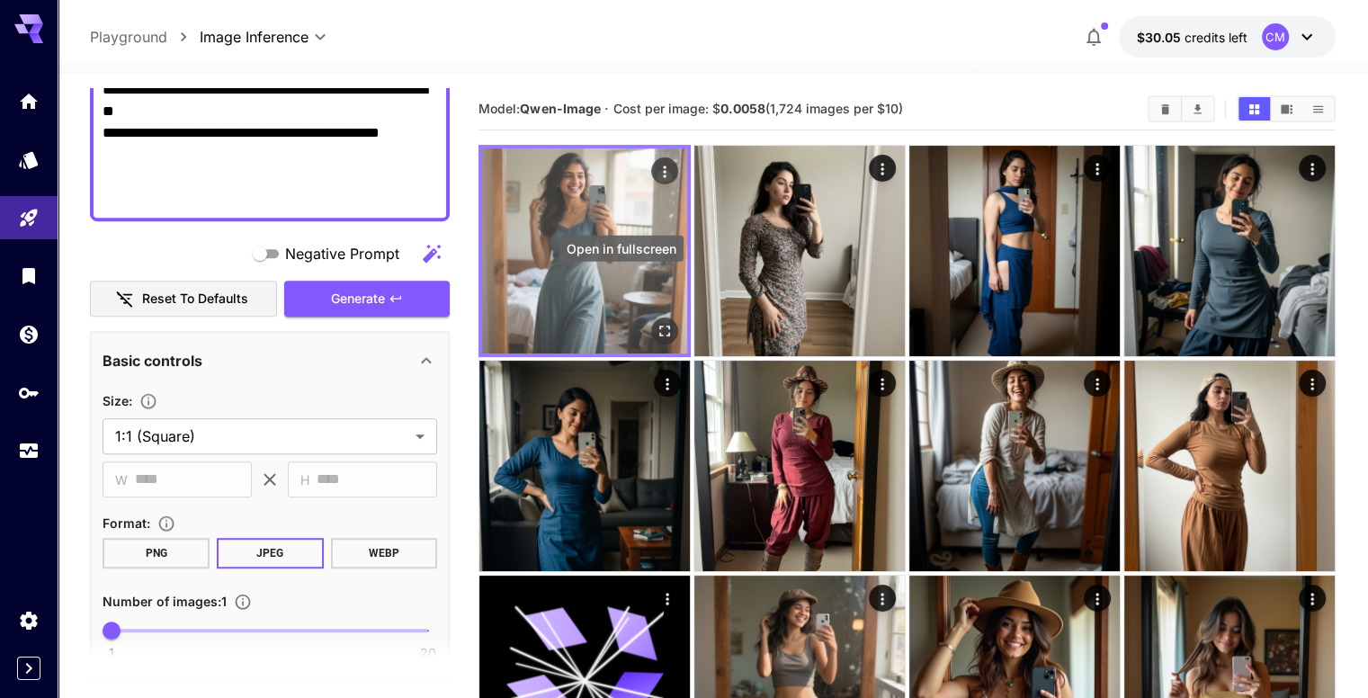
click at [656, 322] on icon "Open in fullscreen" at bounding box center [665, 331] width 18 height 18
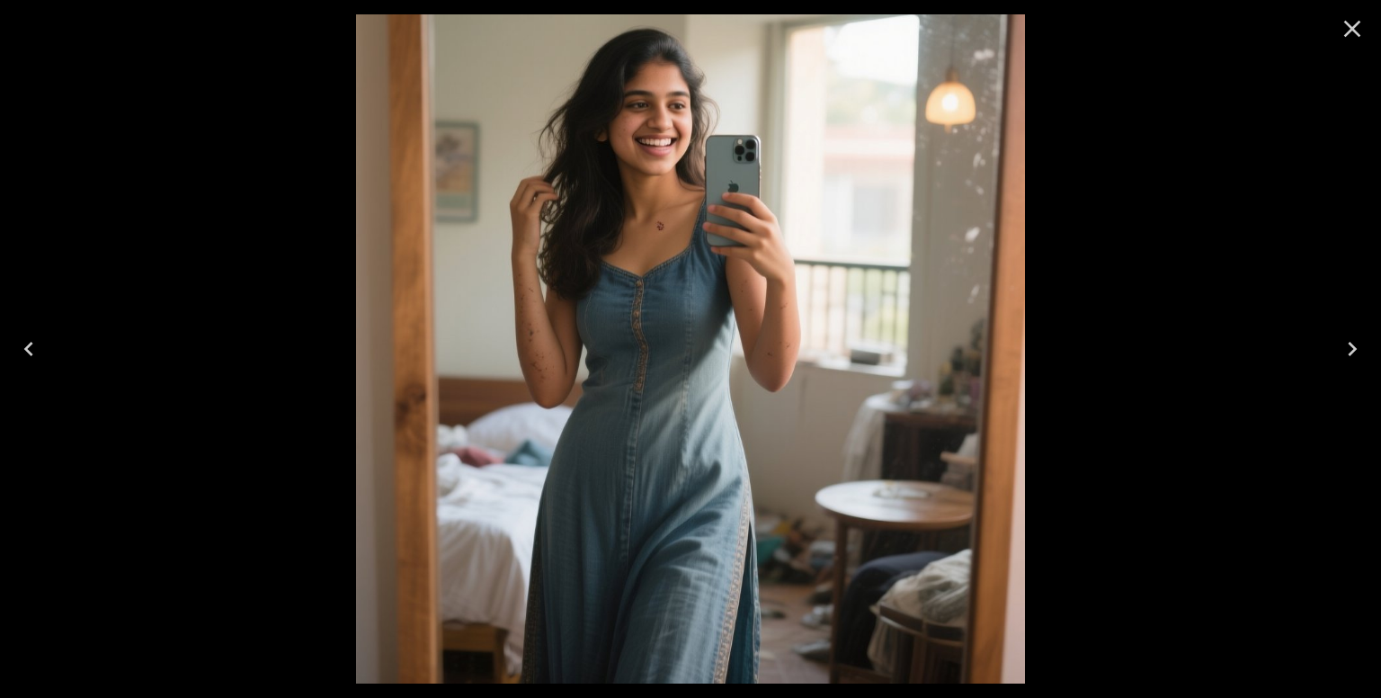
click at [1359, 31] on icon "Close" at bounding box center [1352, 28] width 29 height 29
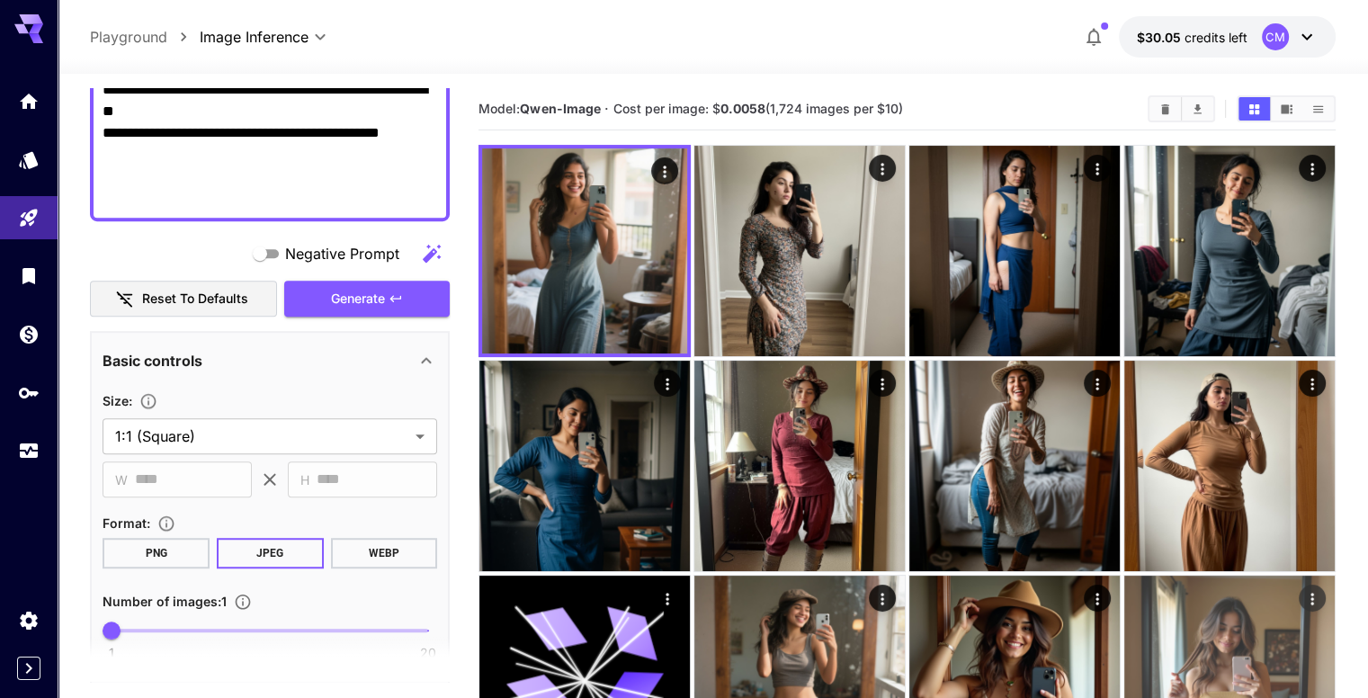
click at [1124, 576] on img at bounding box center [1229, 681] width 210 height 210
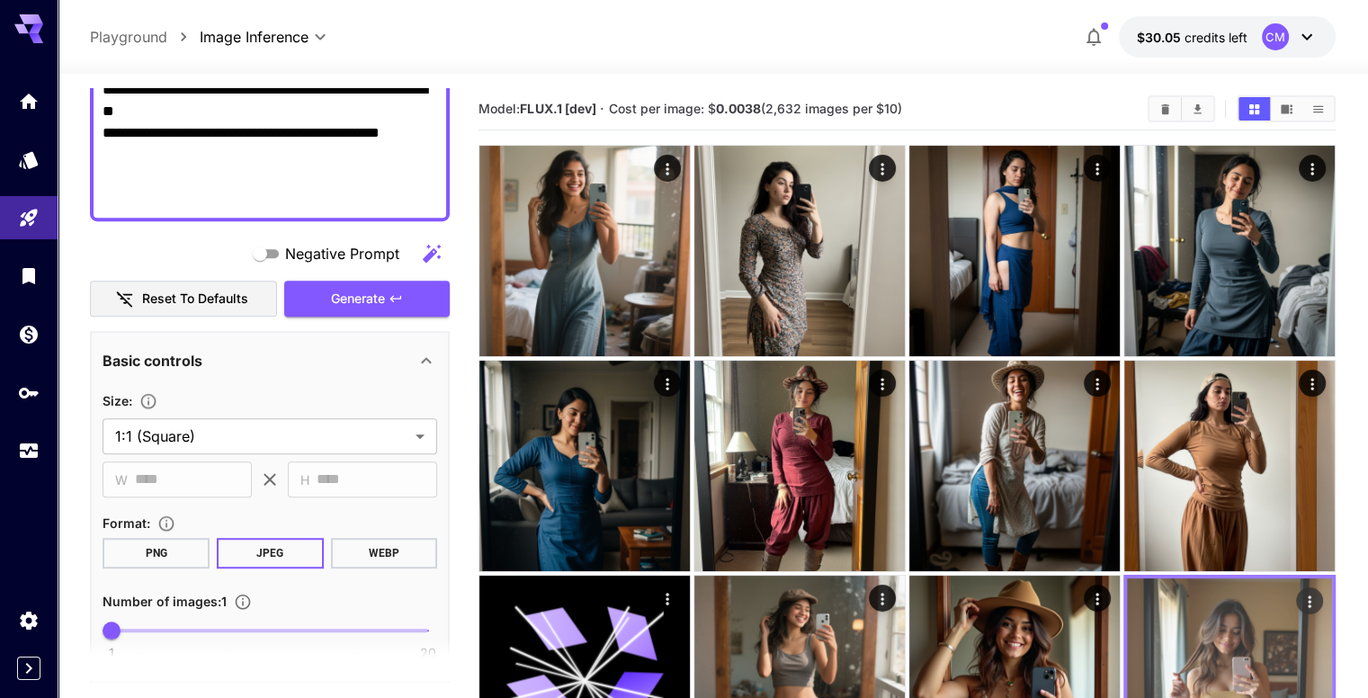
click at [1127, 578] on img at bounding box center [1229, 680] width 205 height 205
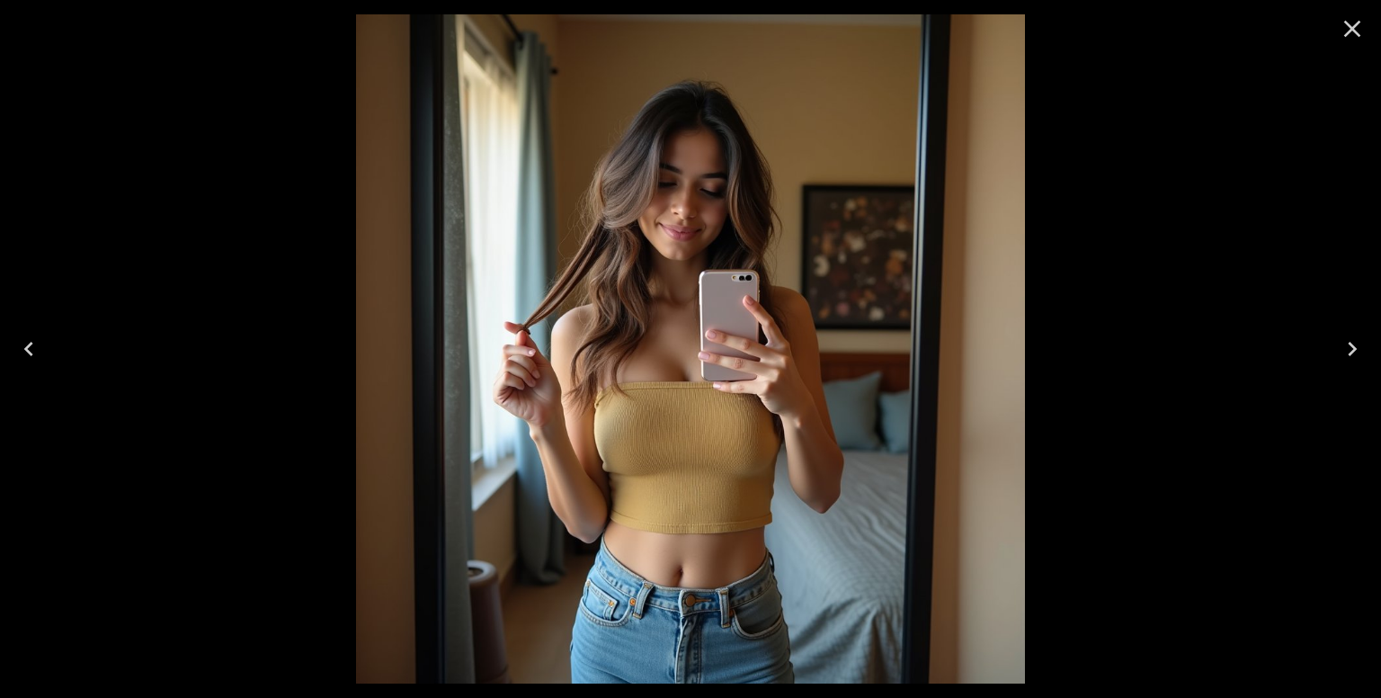
click at [1353, 39] on icon "Close" at bounding box center [1352, 28] width 29 height 29
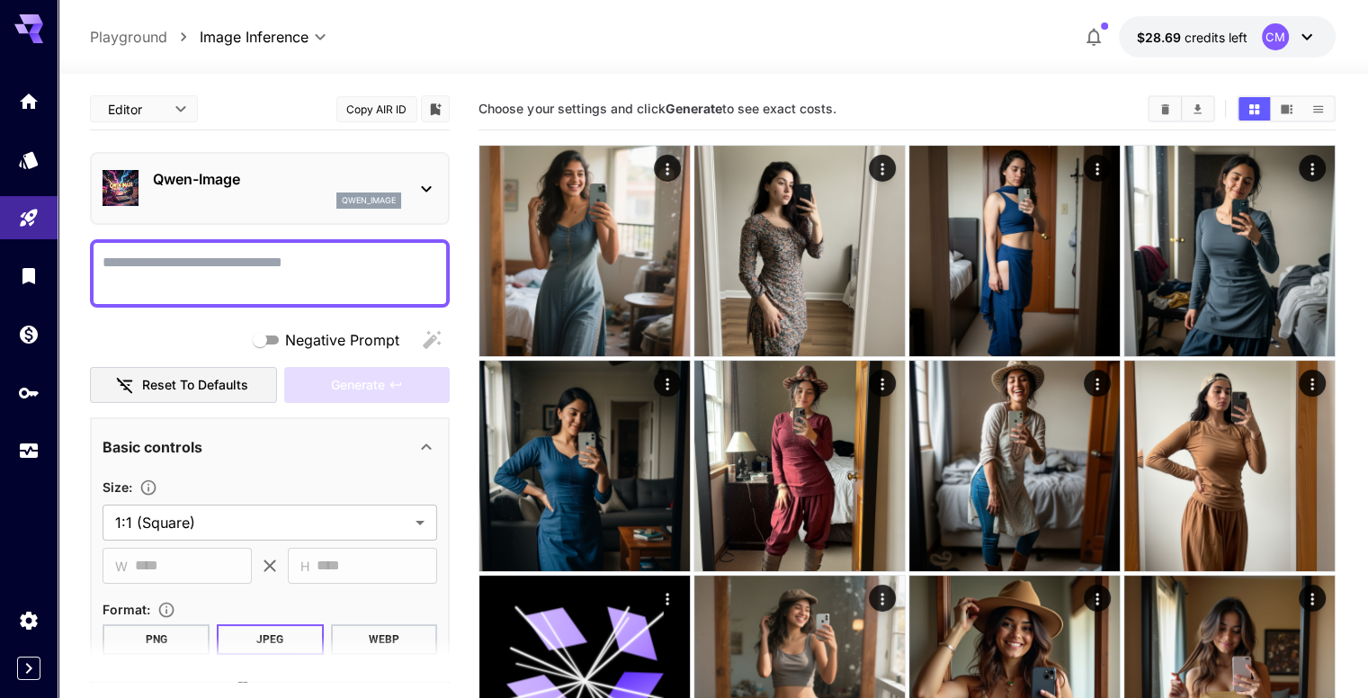
click at [259, 274] on textarea "Negative Prompt" at bounding box center [270, 273] width 335 height 43
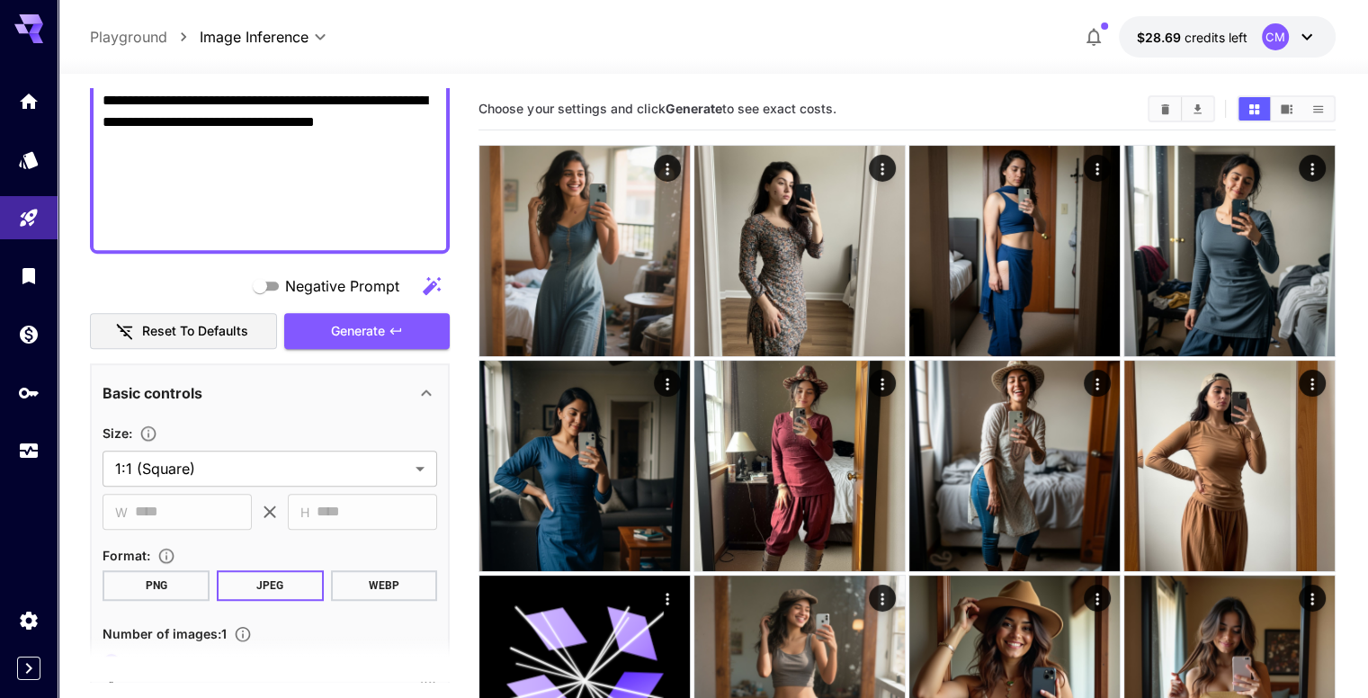
scroll to position [1118, 0]
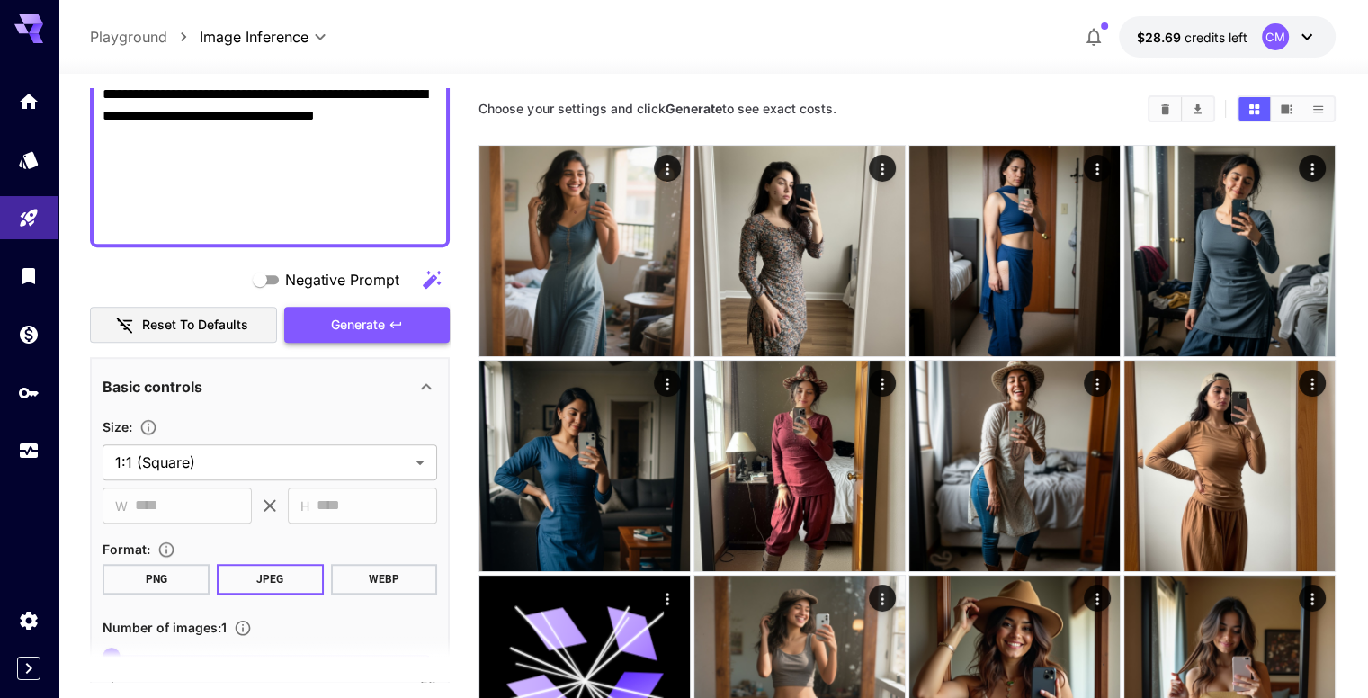
type textarea "**********"
click at [397, 328] on icon "button" at bounding box center [396, 324] width 14 height 14
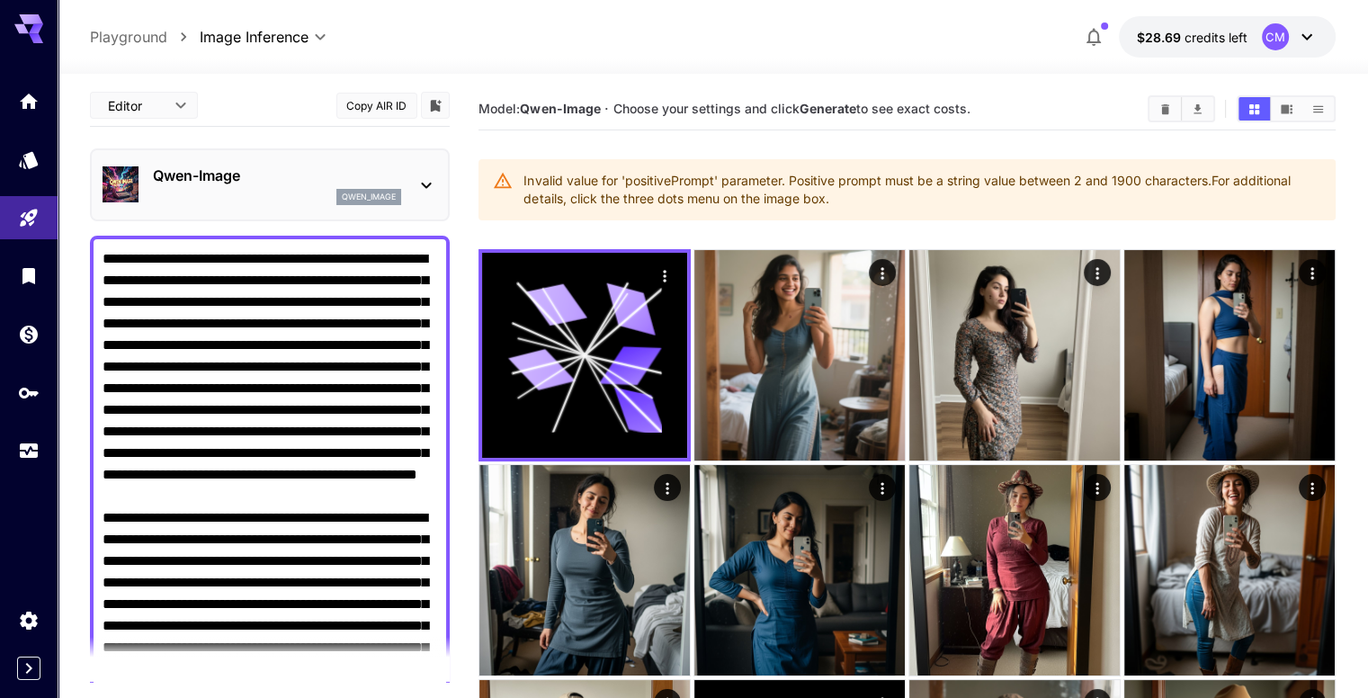
scroll to position [0, 0]
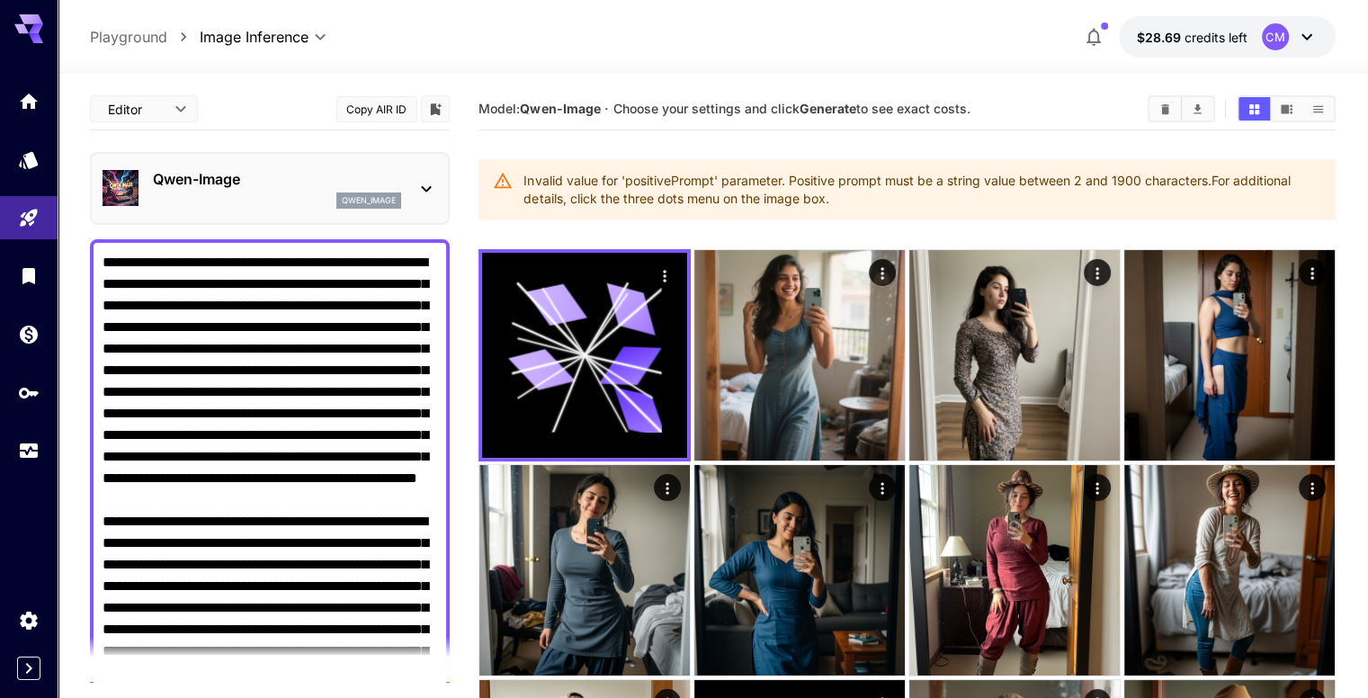
click at [309, 184] on p "Qwen-Image" at bounding box center [277, 179] width 248 height 22
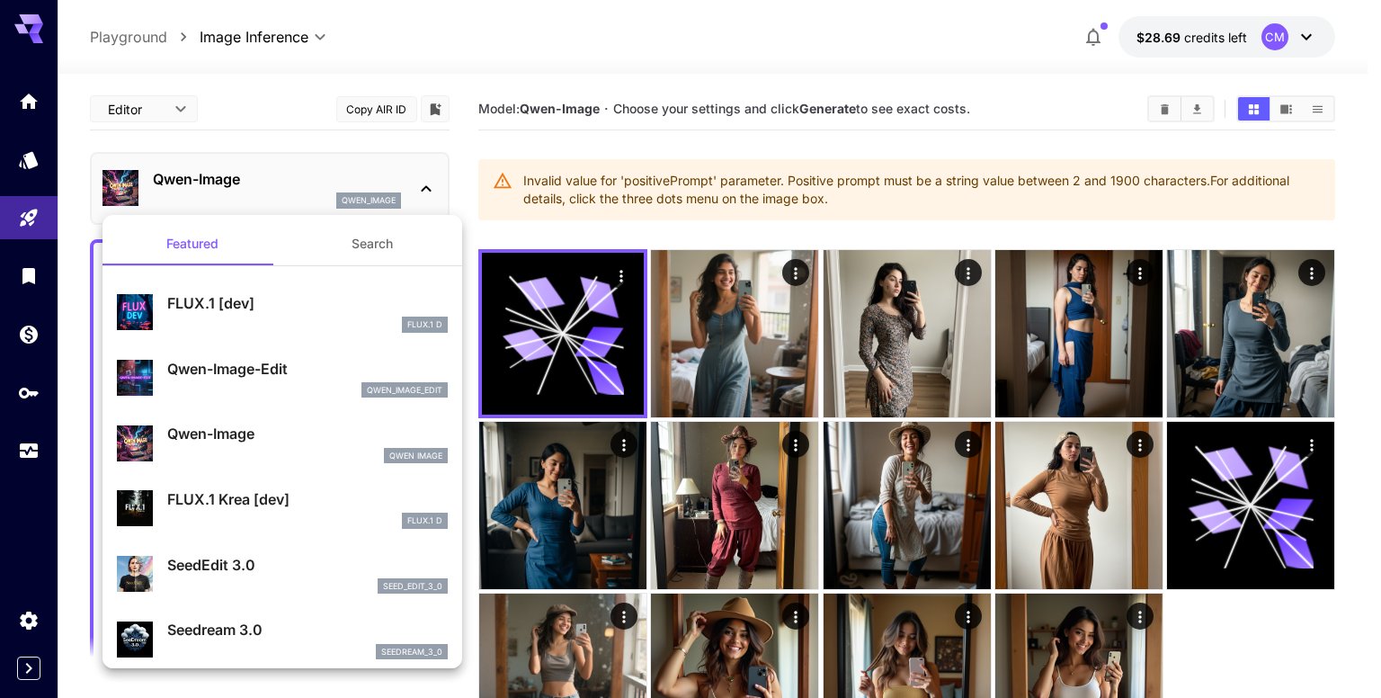
click at [262, 299] on p "FLUX.1 [dev]" at bounding box center [307, 303] width 281 height 22
type input "**"
type input "***"
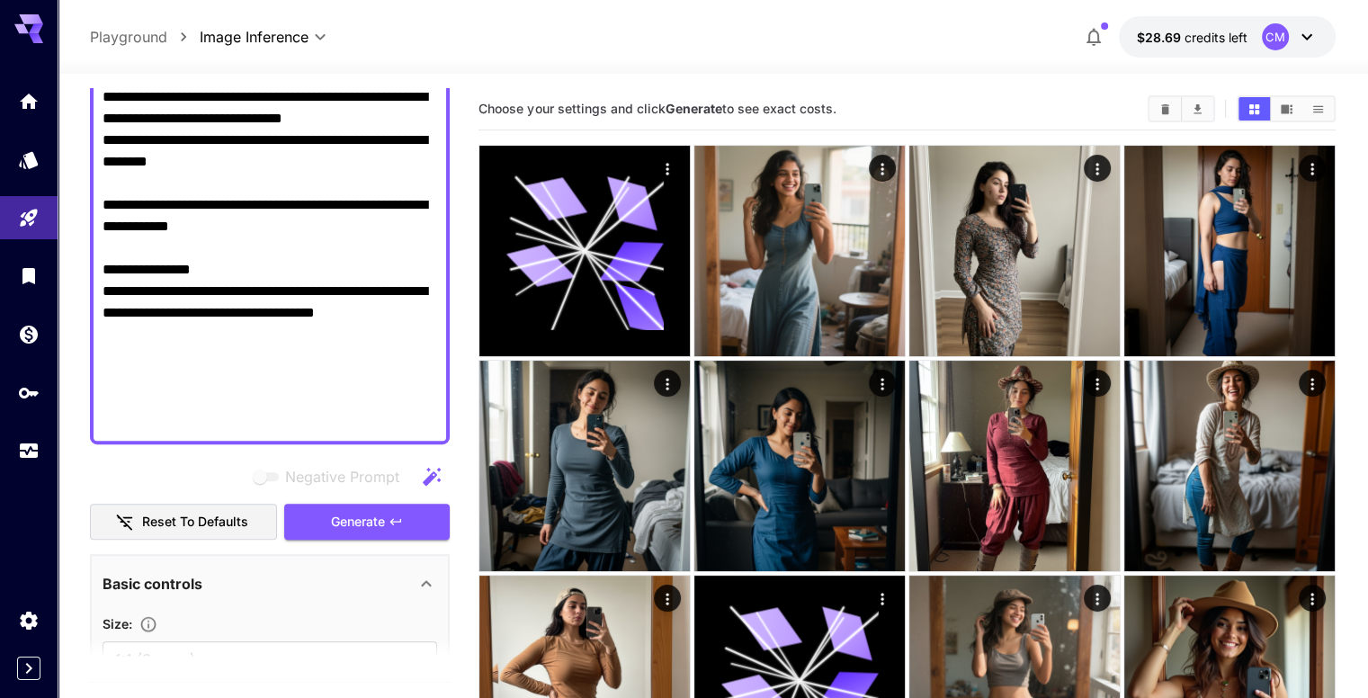
scroll to position [989, 0]
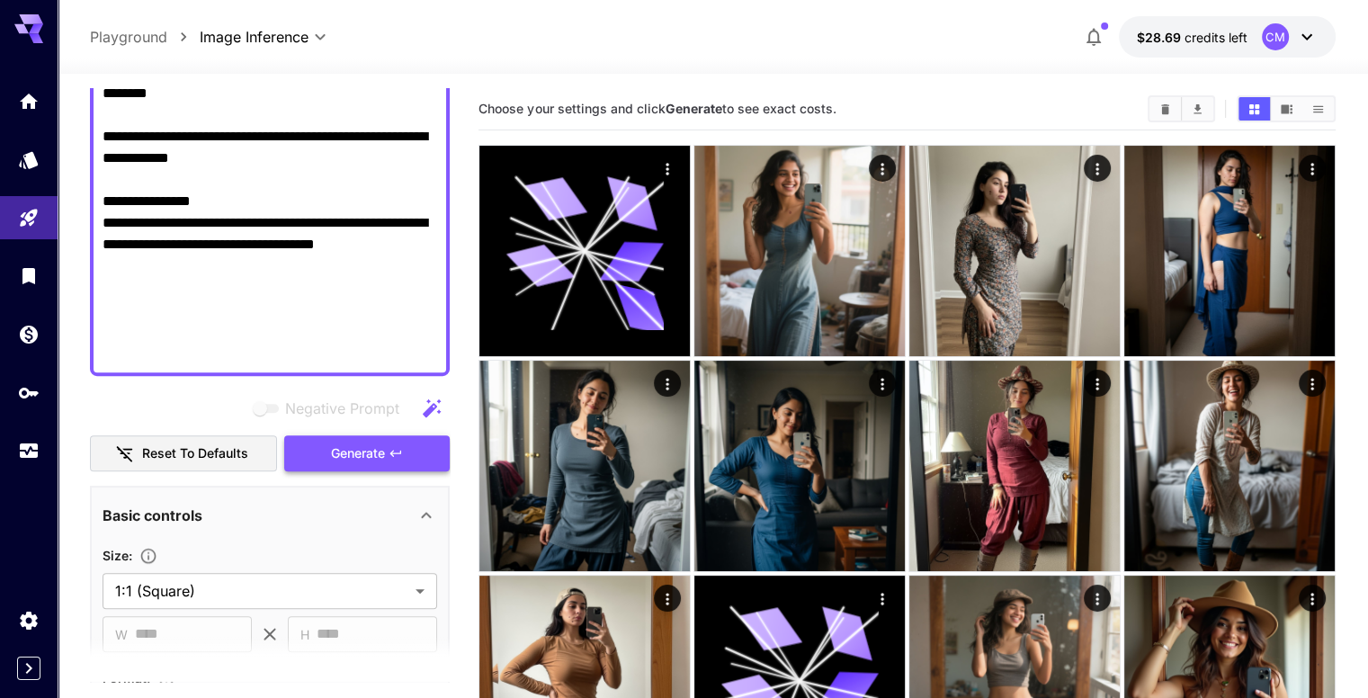
click at [392, 440] on button "Generate" at bounding box center [366, 453] width 165 height 37
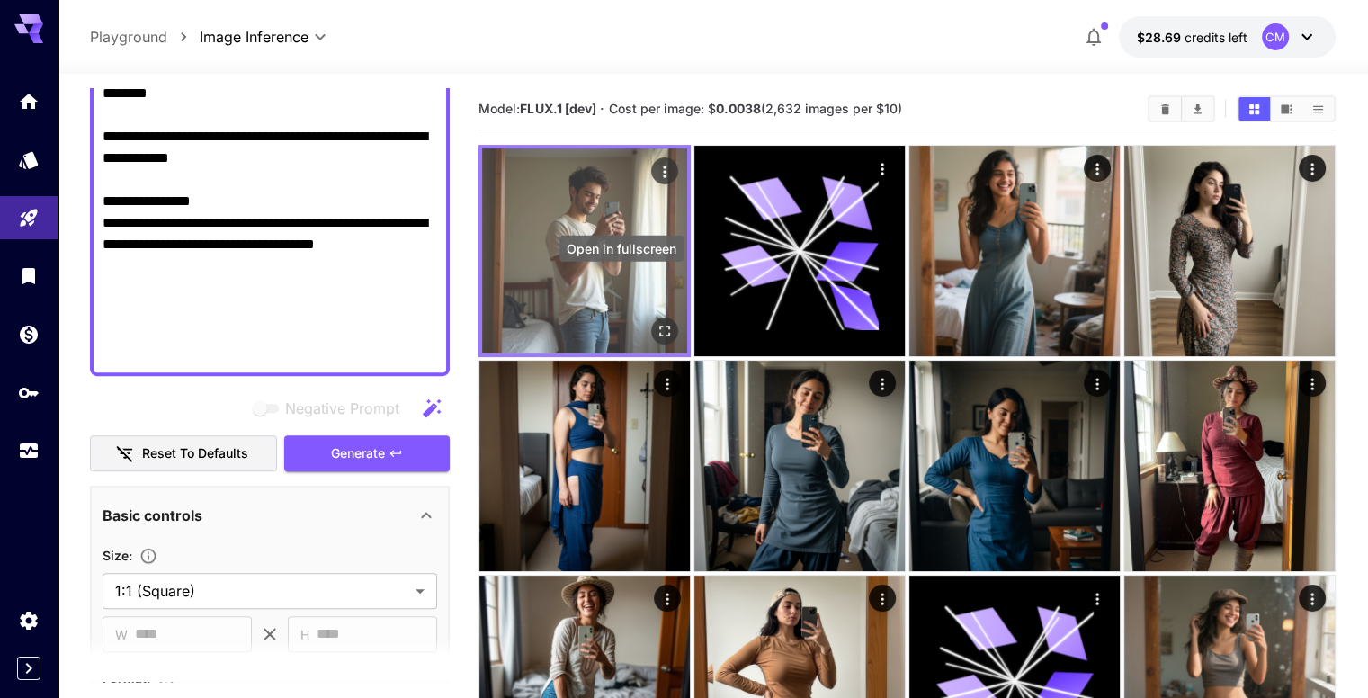
click at [656, 322] on icon "Open in fullscreen" at bounding box center [665, 331] width 18 height 18
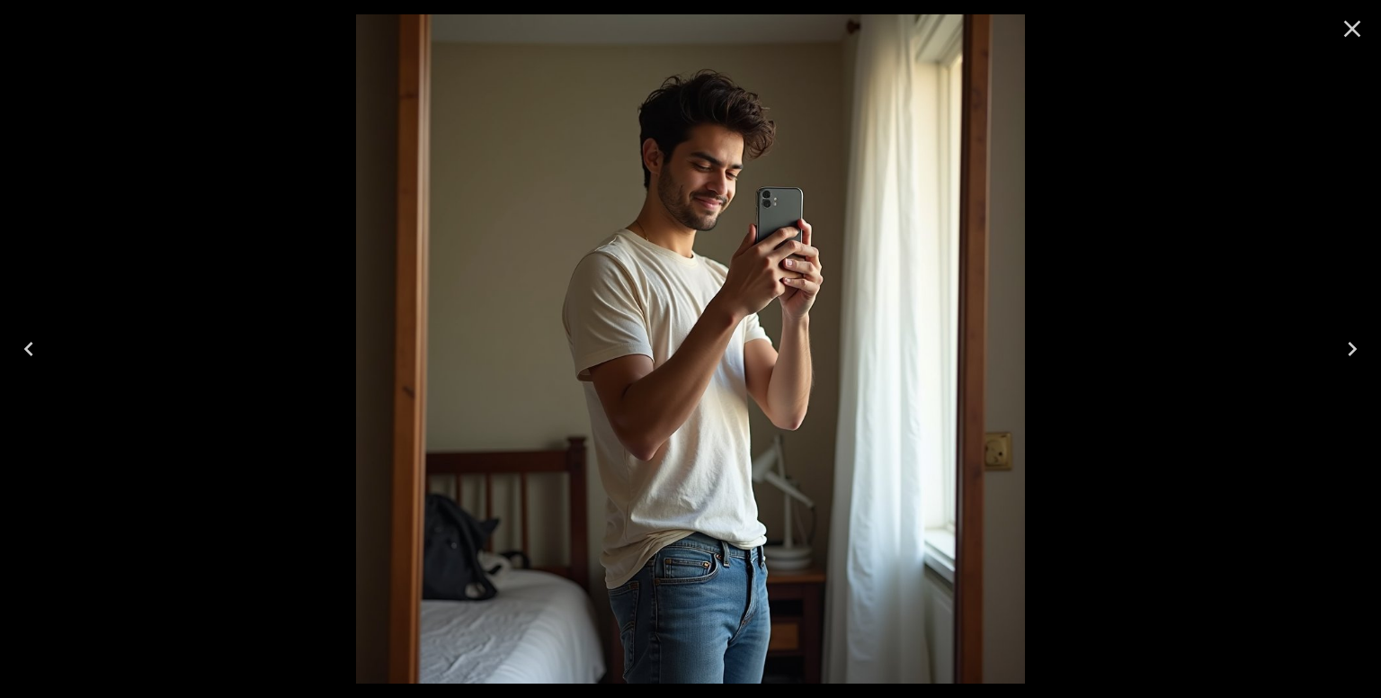
click at [1342, 31] on icon "Close" at bounding box center [1352, 28] width 29 height 29
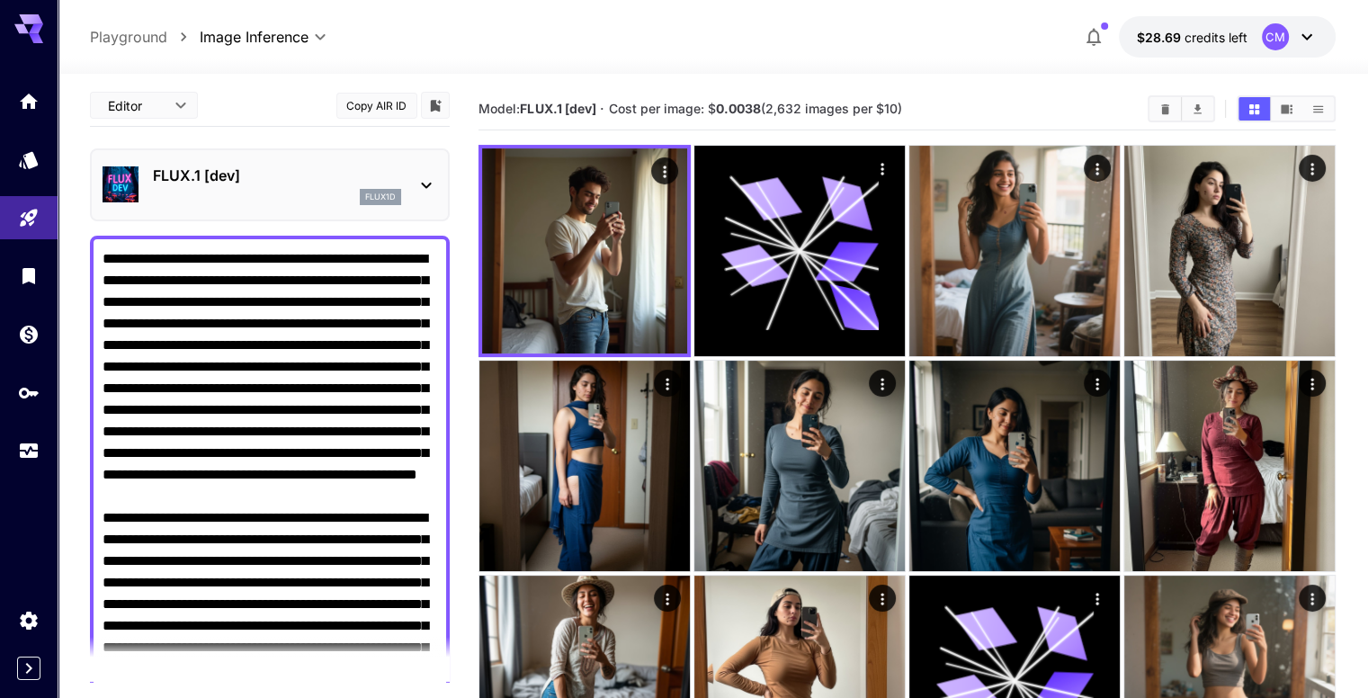
scroll to position [0, 0]
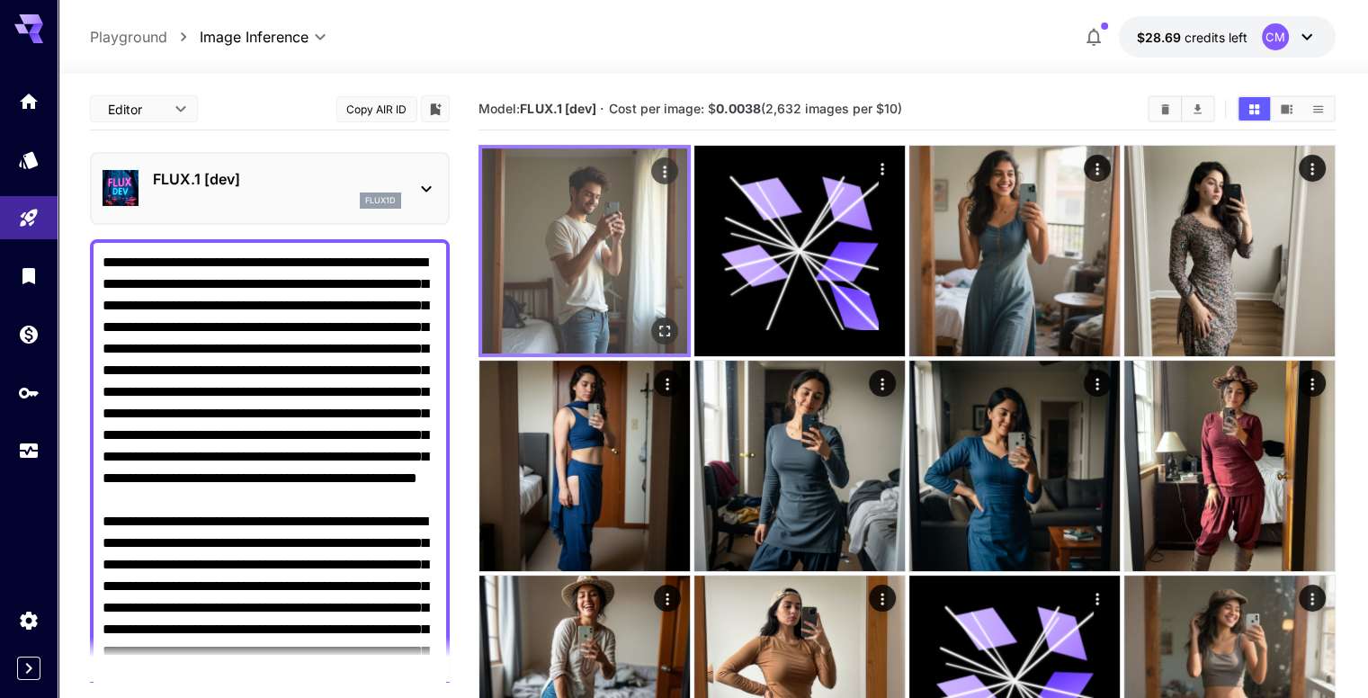
click at [656, 322] on icon "Open in fullscreen" at bounding box center [665, 331] width 18 height 18
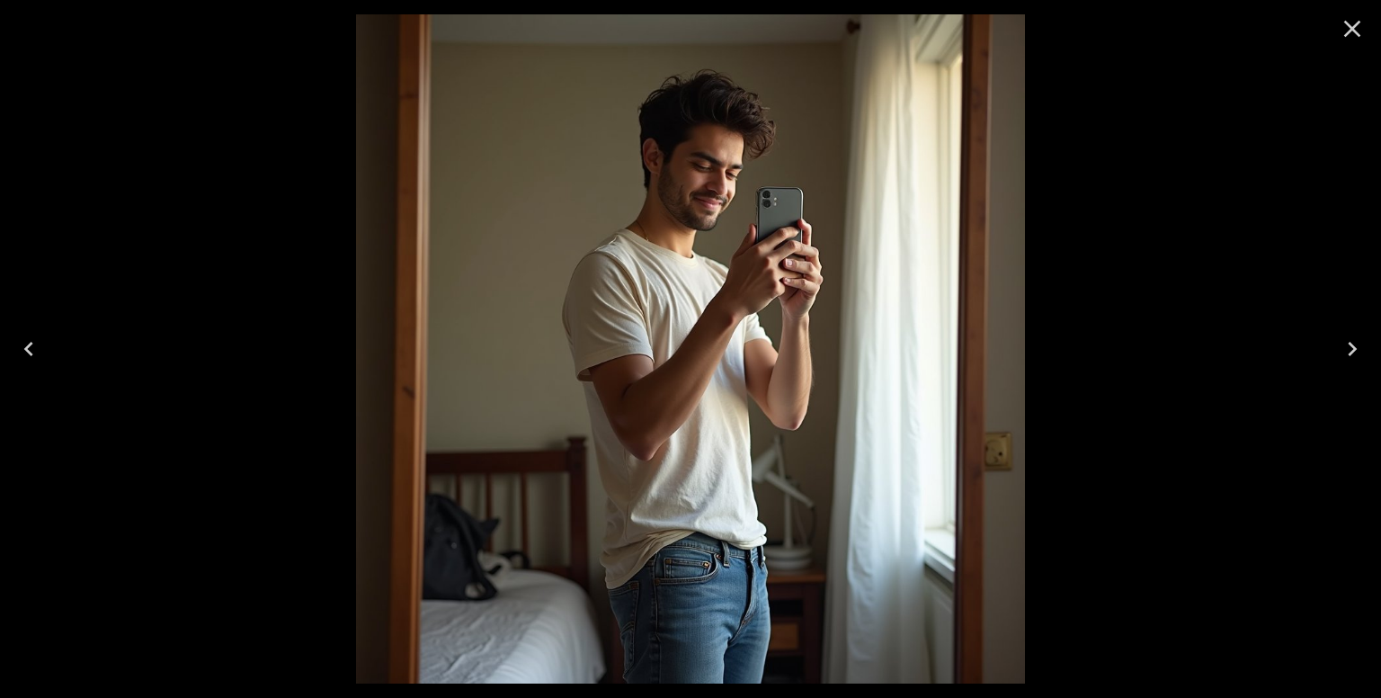
click at [1344, 27] on icon "Close" at bounding box center [1352, 28] width 29 height 29
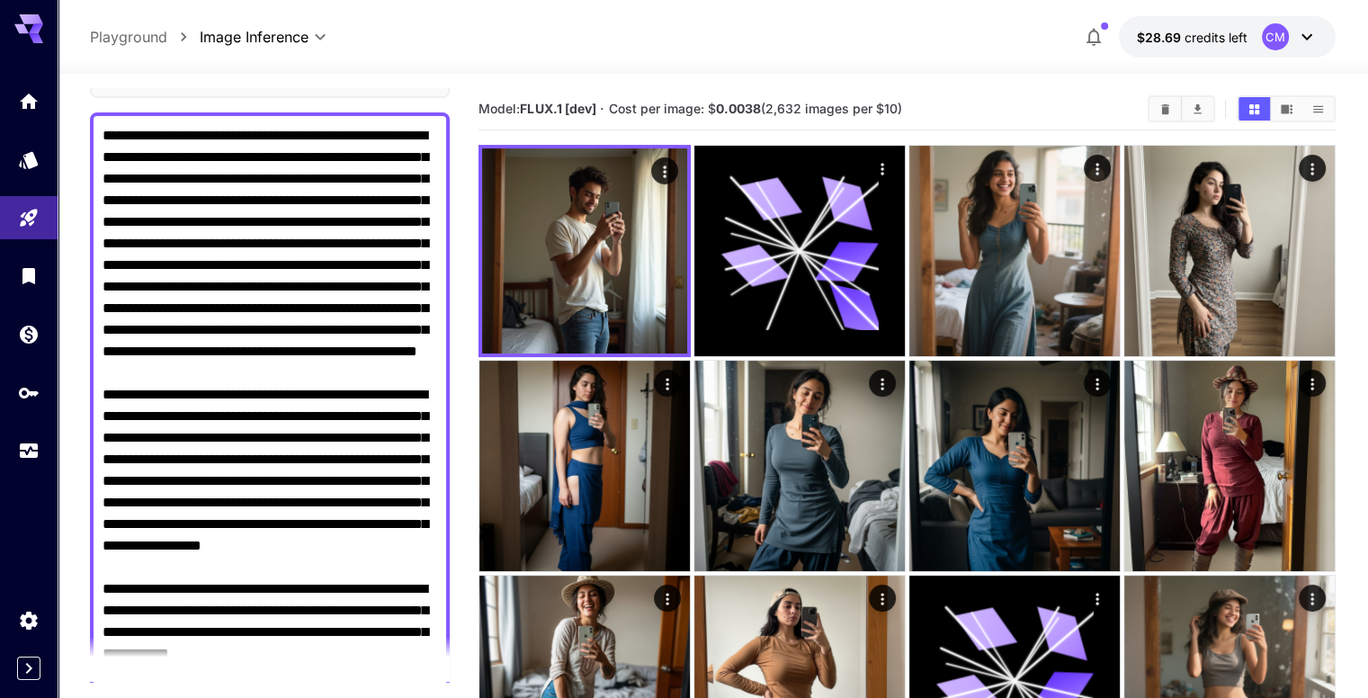
scroll to position [180, 0]
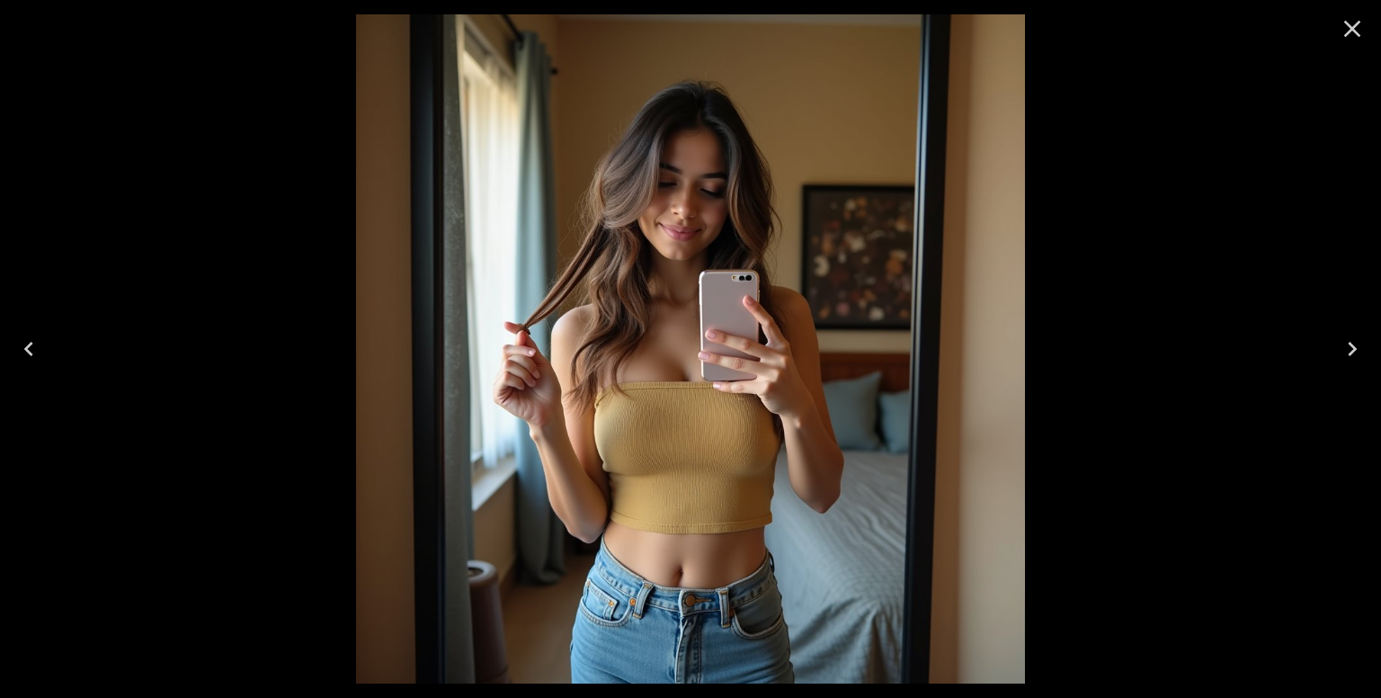
click at [1353, 36] on icon "Close" at bounding box center [1352, 28] width 29 height 29
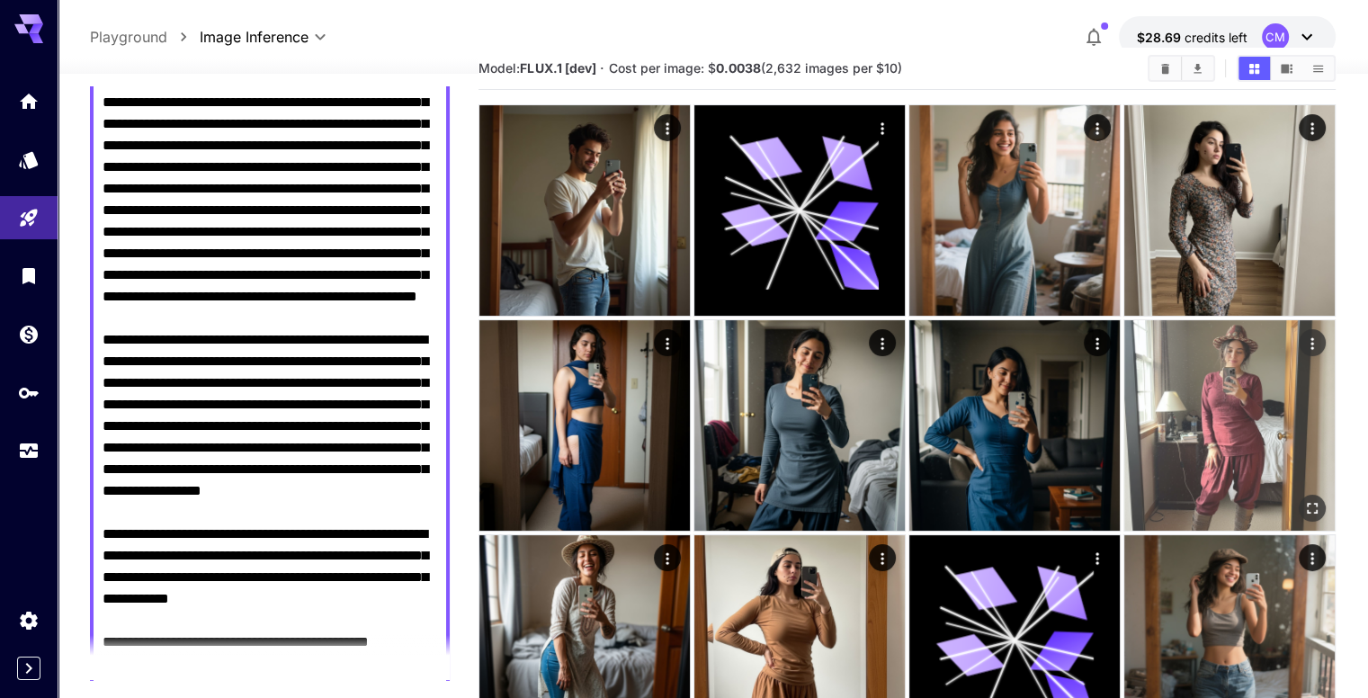
scroll to position [142, 0]
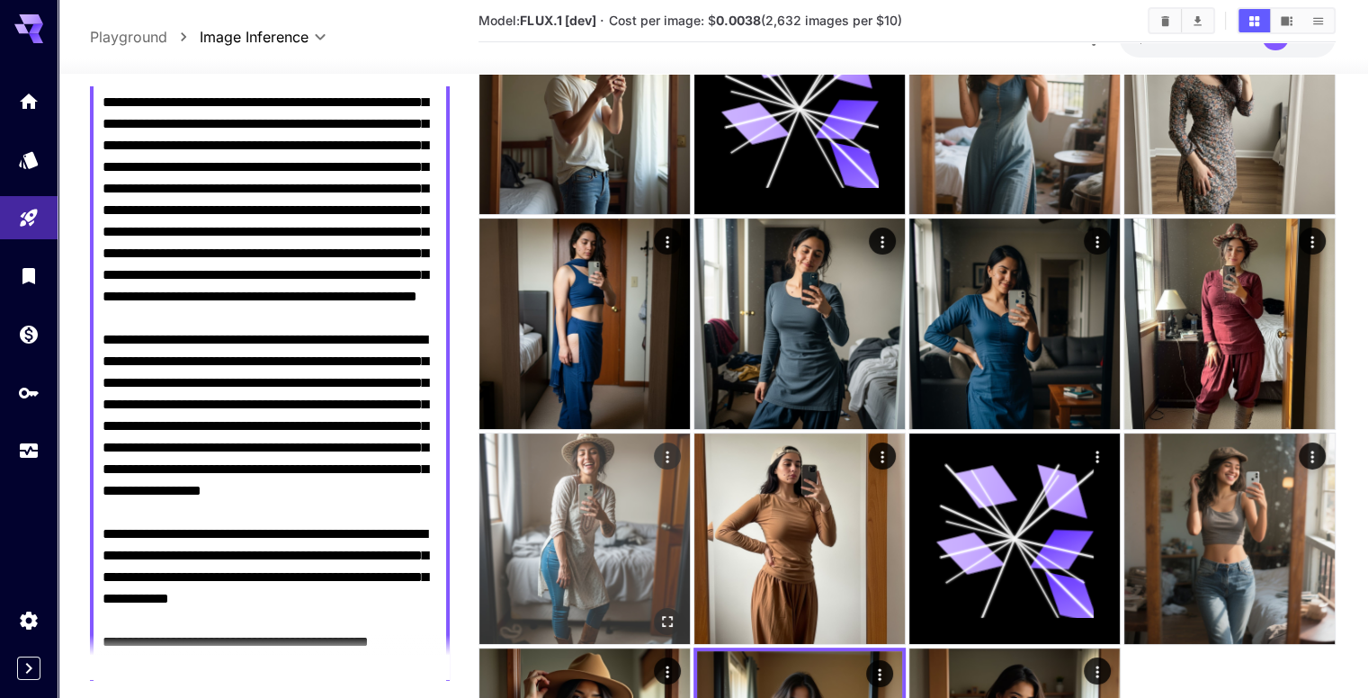
click at [676, 612] on icon "Open in fullscreen" at bounding box center [667, 621] width 18 height 18
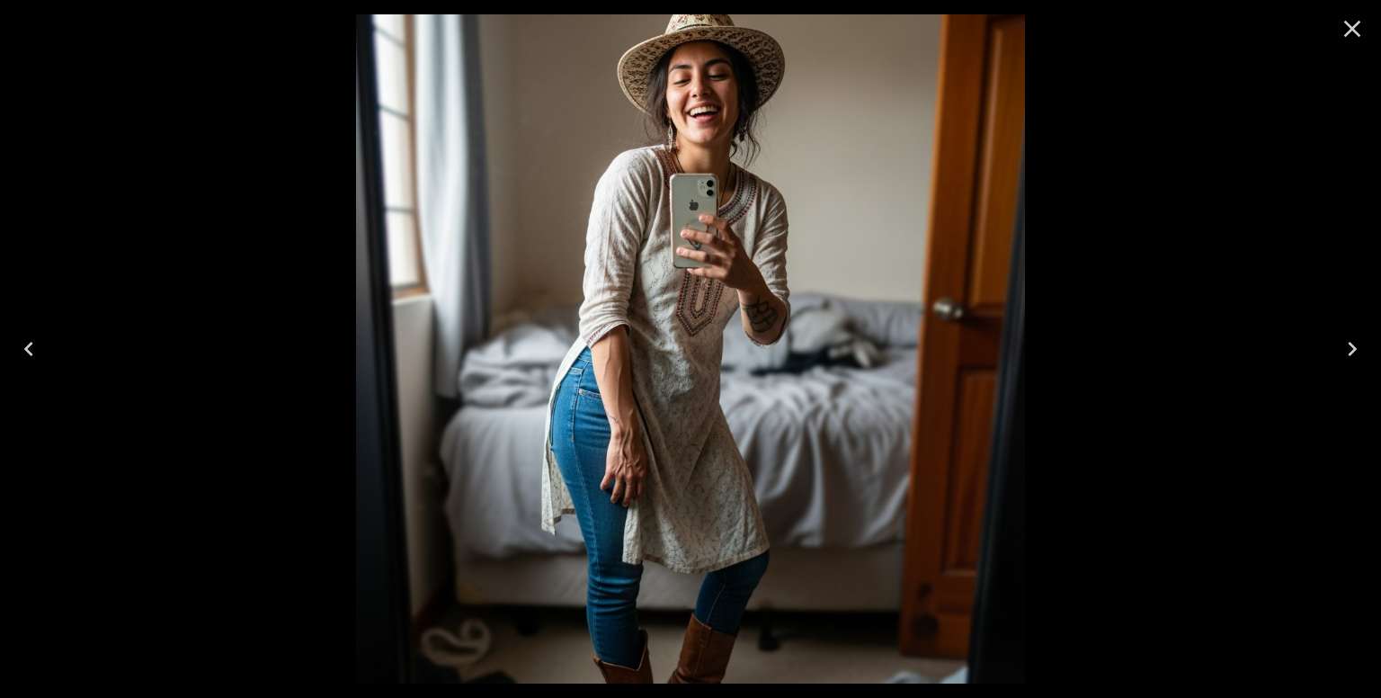
click at [1354, 28] on icon "Close" at bounding box center [1352, 29] width 17 height 17
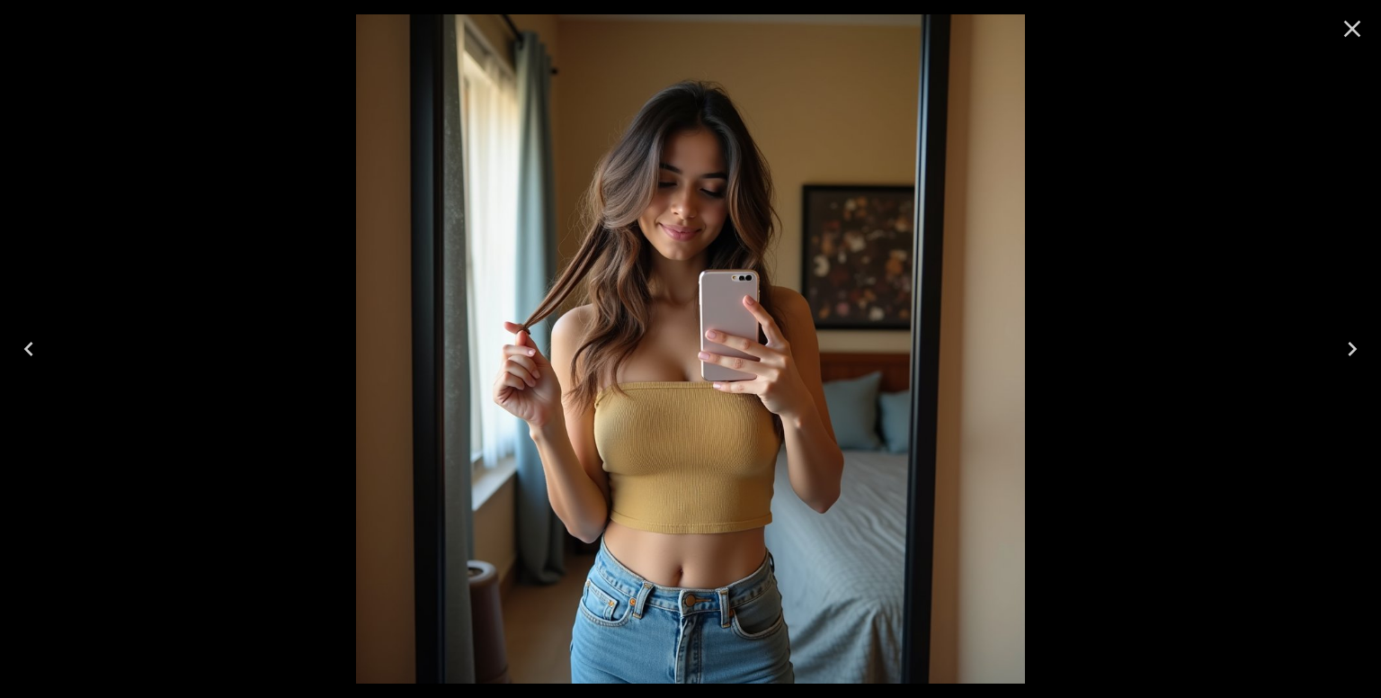
click at [1353, 31] on icon "Close" at bounding box center [1352, 29] width 17 height 17
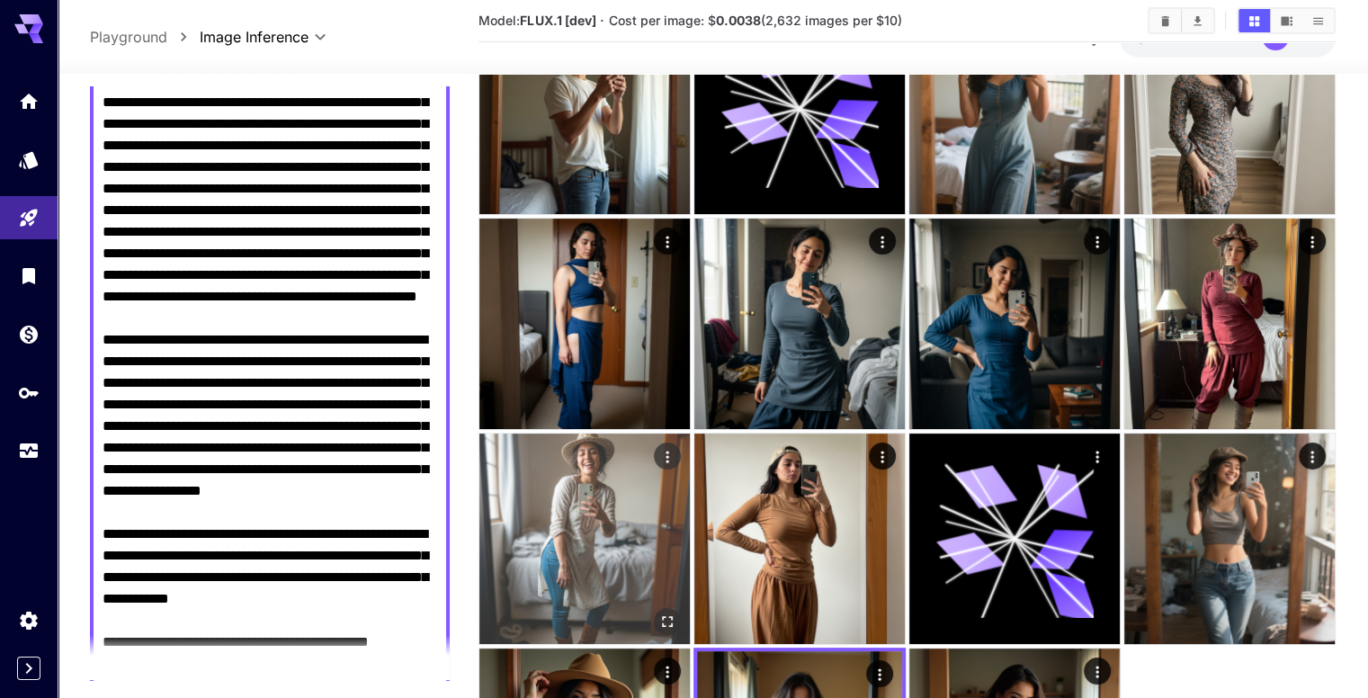
click at [676, 612] on icon "Open in fullscreen" at bounding box center [667, 621] width 18 height 18
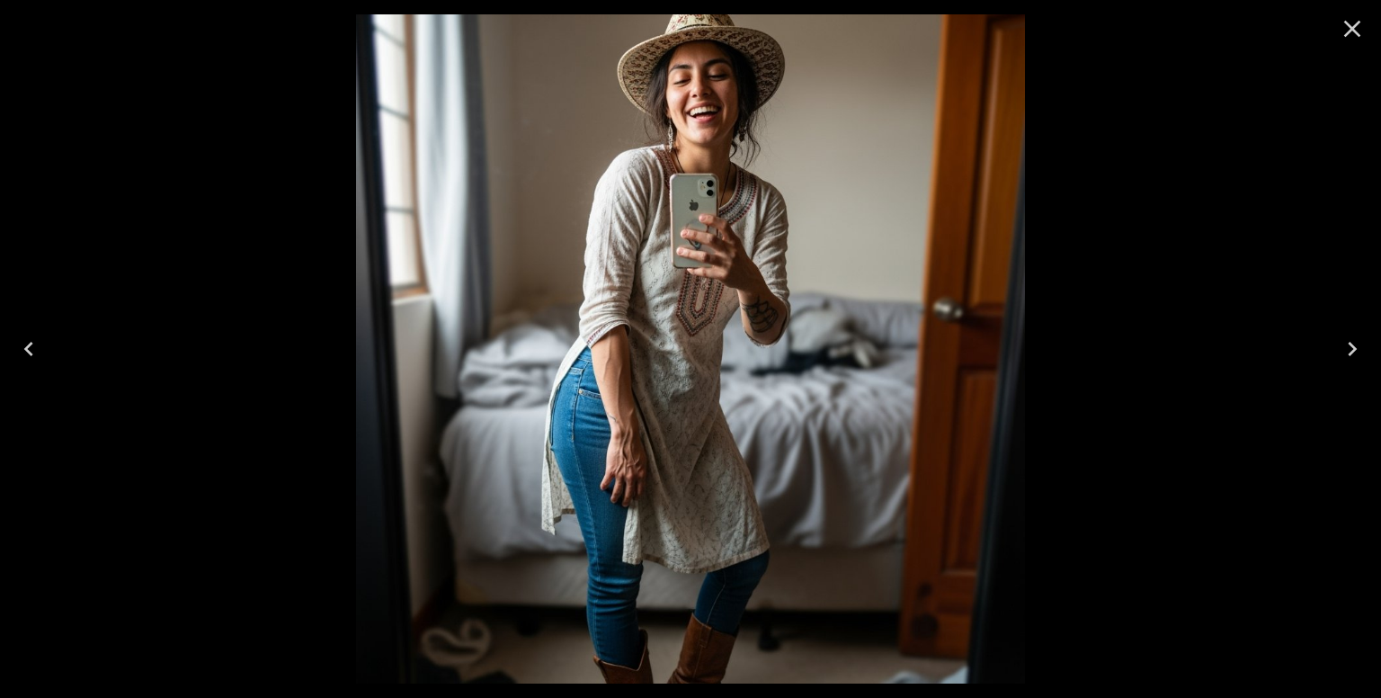
click at [1338, 30] on icon "Close" at bounding box center [1352, 28] width 29 height 29
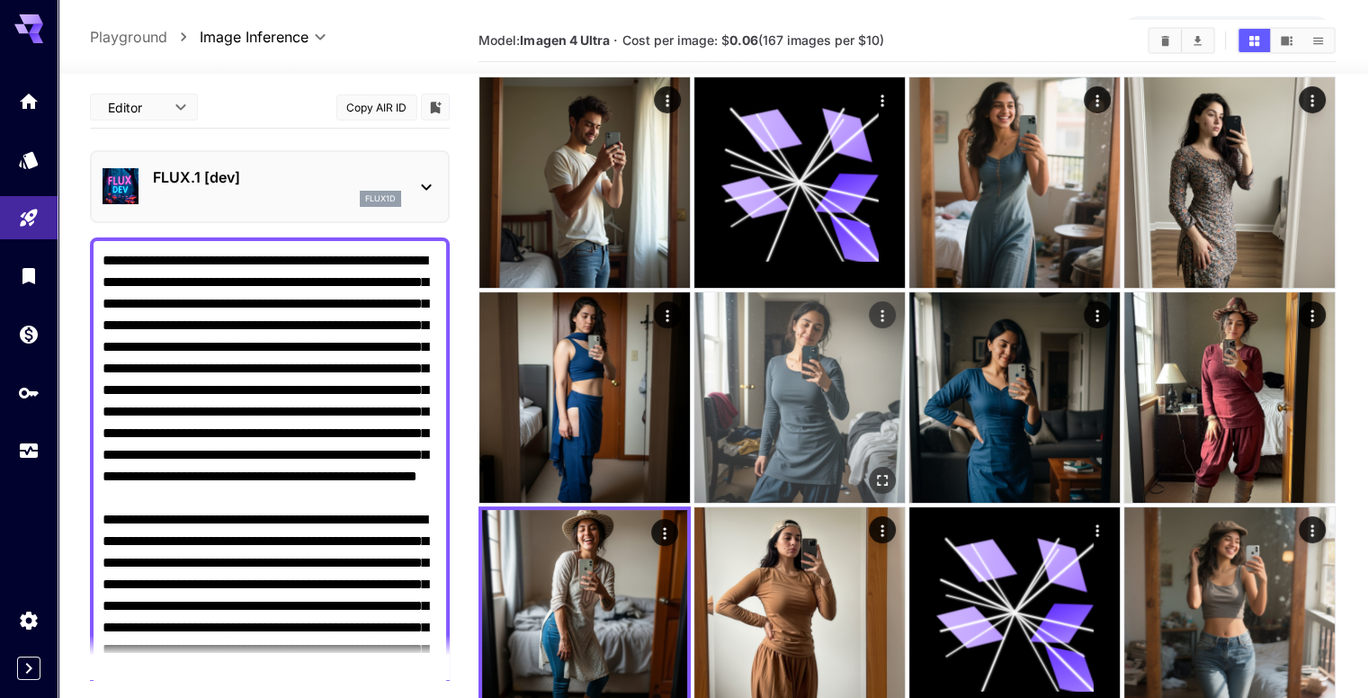
scroll to position [0, 0]
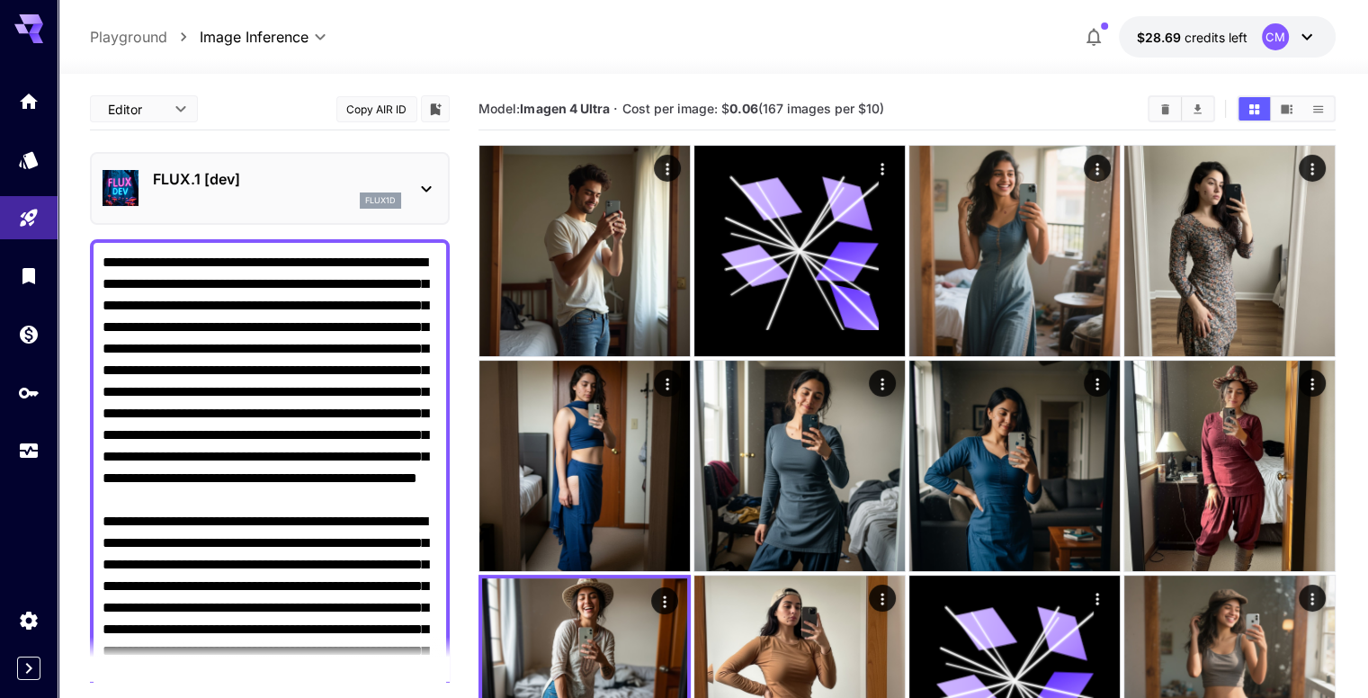
drag, startPoint x: 357, startPoint y: 413, endPoint x: 250, endPoint y: 413, distance: 107.0
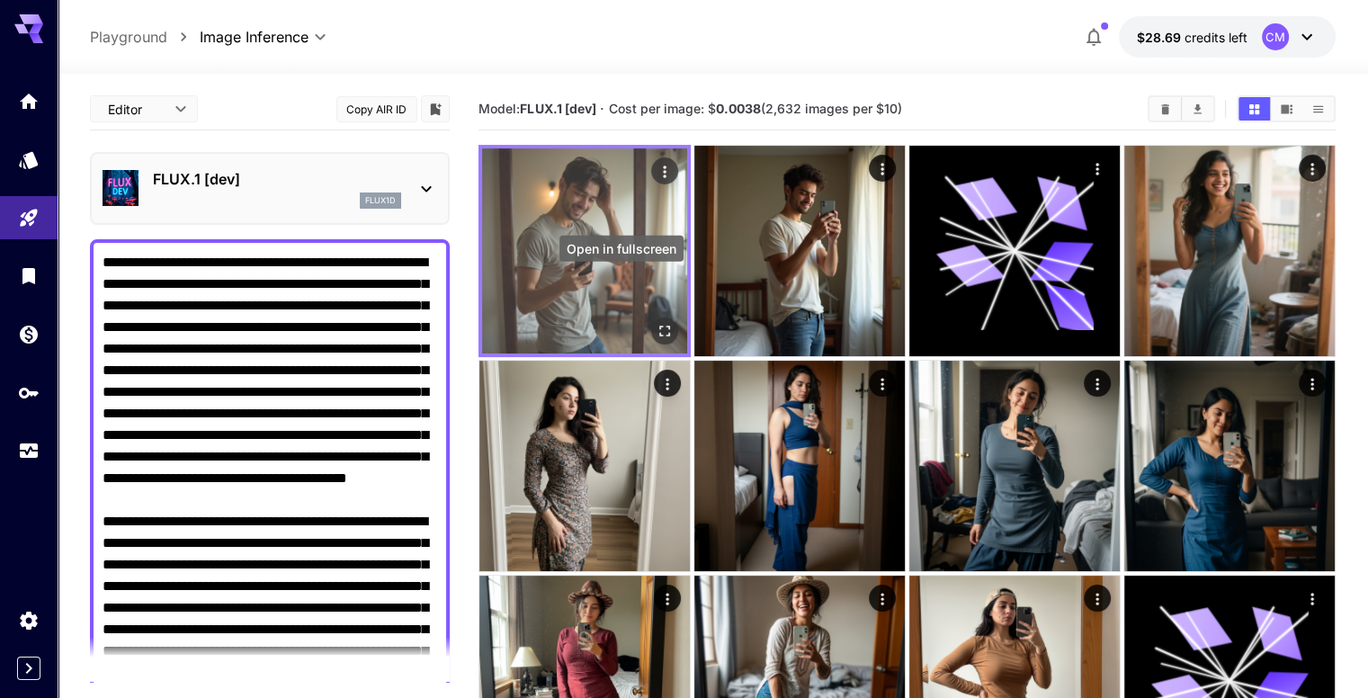
type textarea "**********"
click at [656, 322] on icon "Open in fullscreen" at bounding box center [665, 331] width 18 height 18
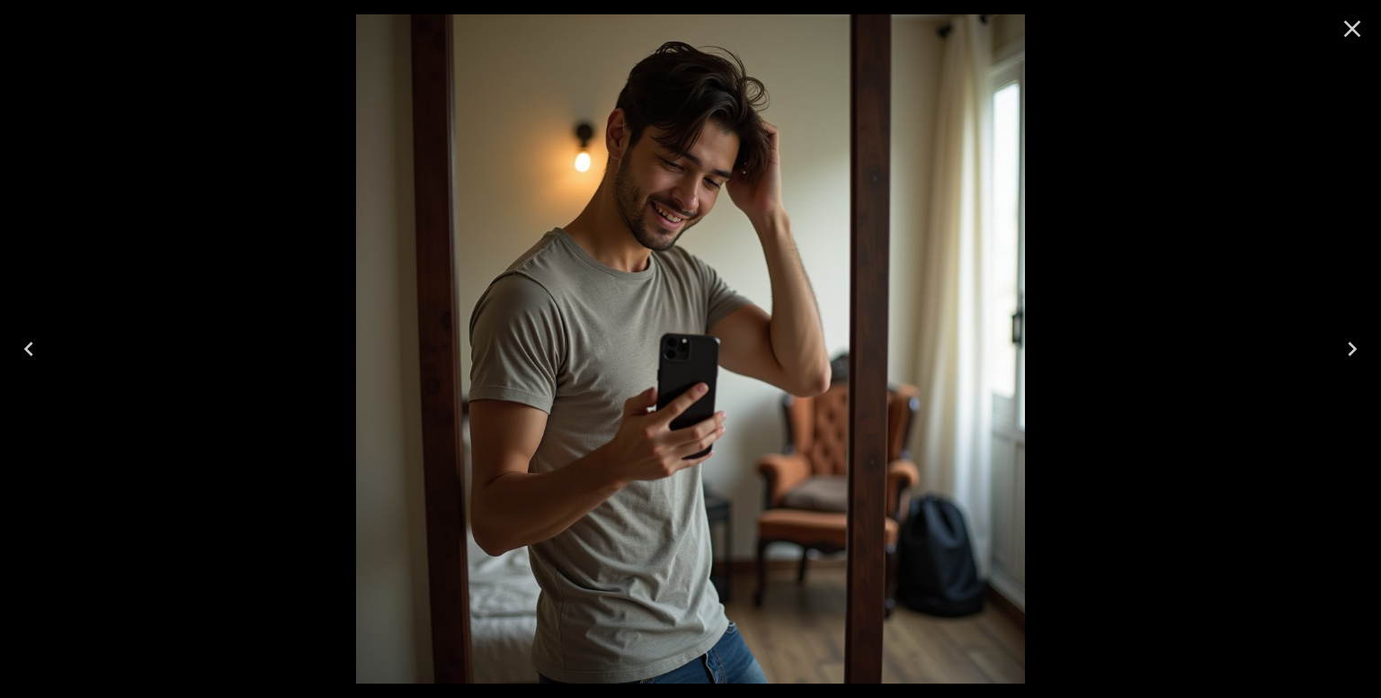
click at [1356, 32] on icon "Close" at bounding box center [1352, 29] width 17 height 17
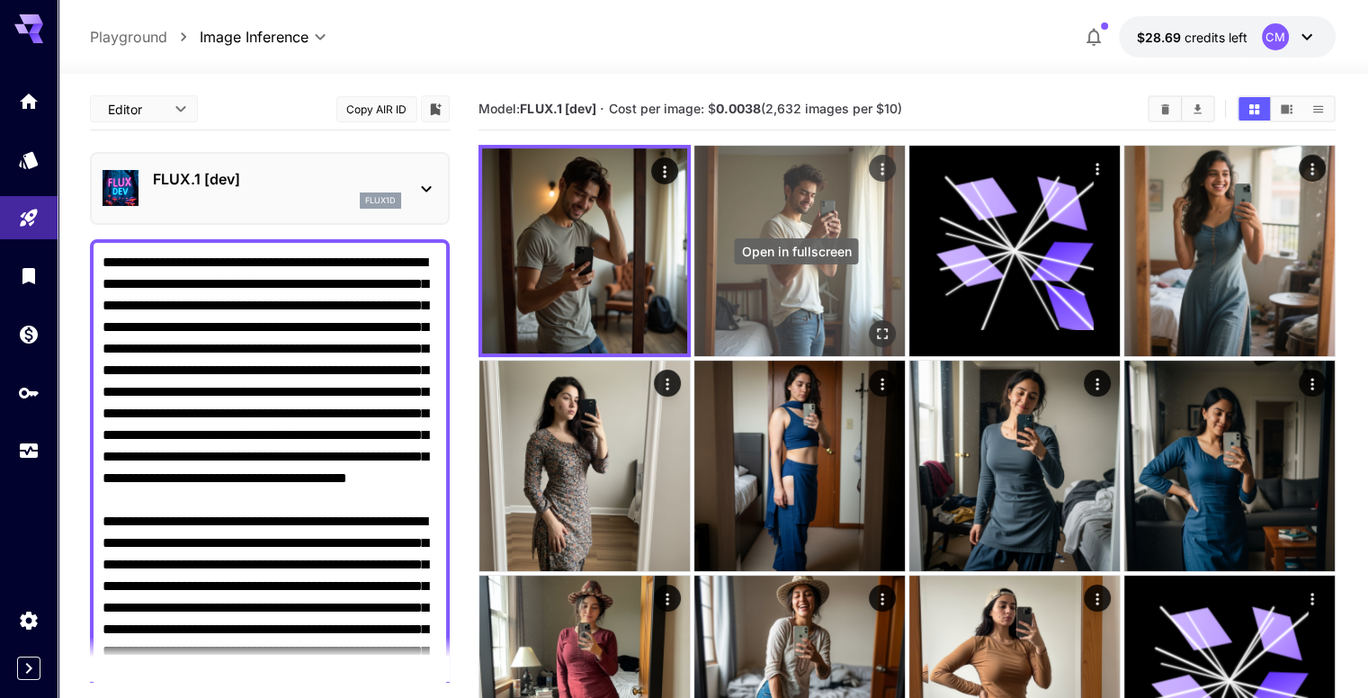
click at [873, 325] on icon "Open in fullscreen" at bounding box center [882, 334] width 18 height 18
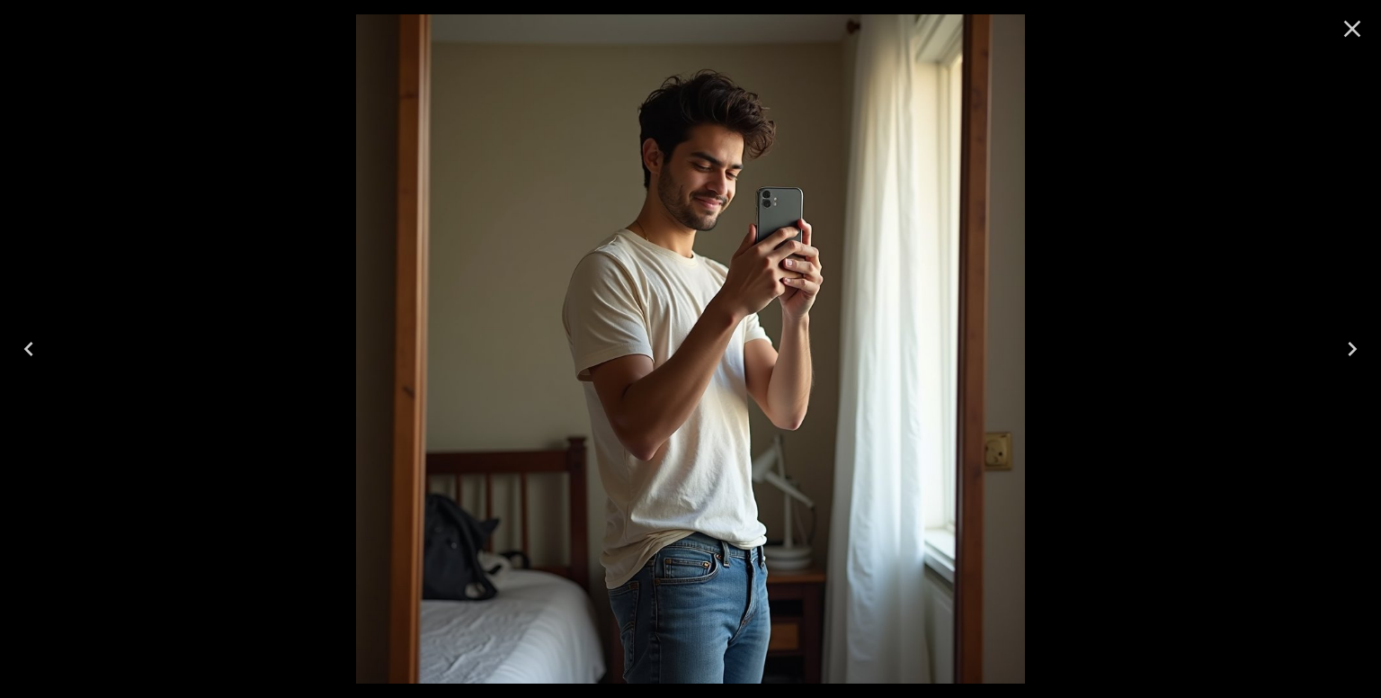
click at [35, 346] on icon "Previous" at bounding box center [28, 349] width 29 height 29
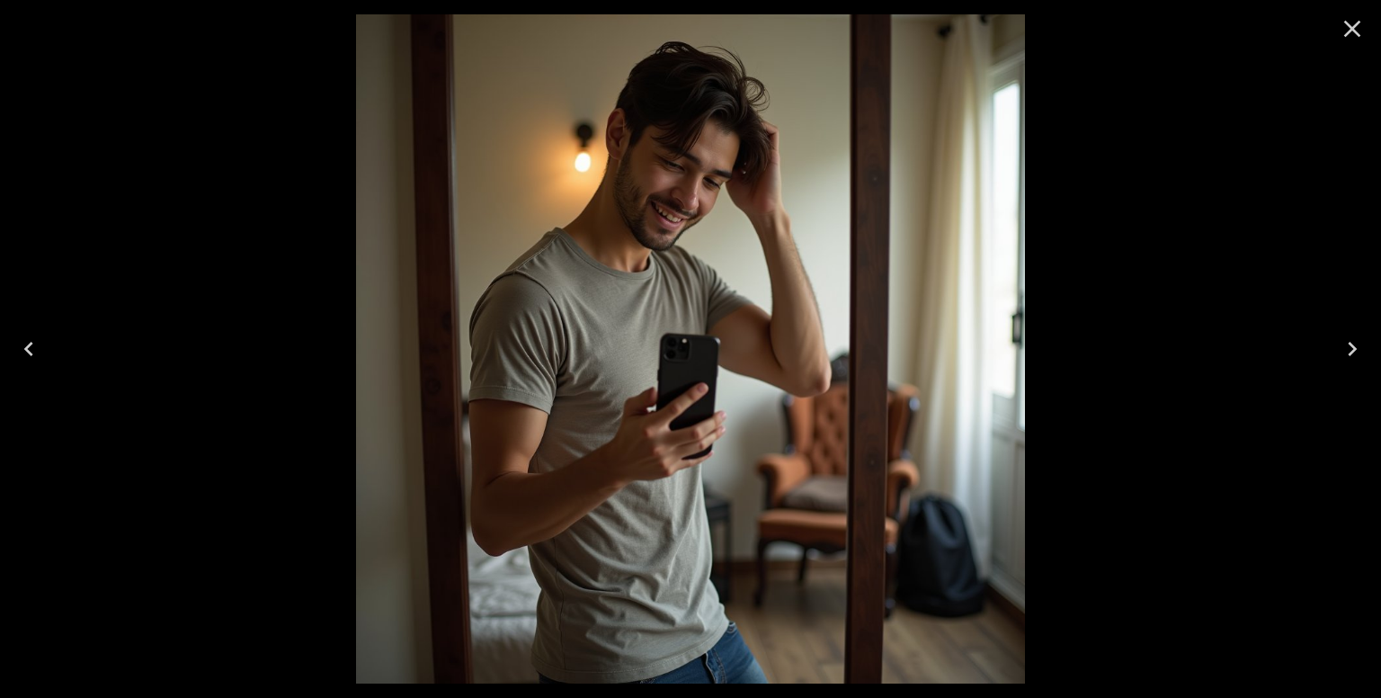
click at [1344, 341] on icon "Next" at bounding box center [1352, 349] width 29 height 29
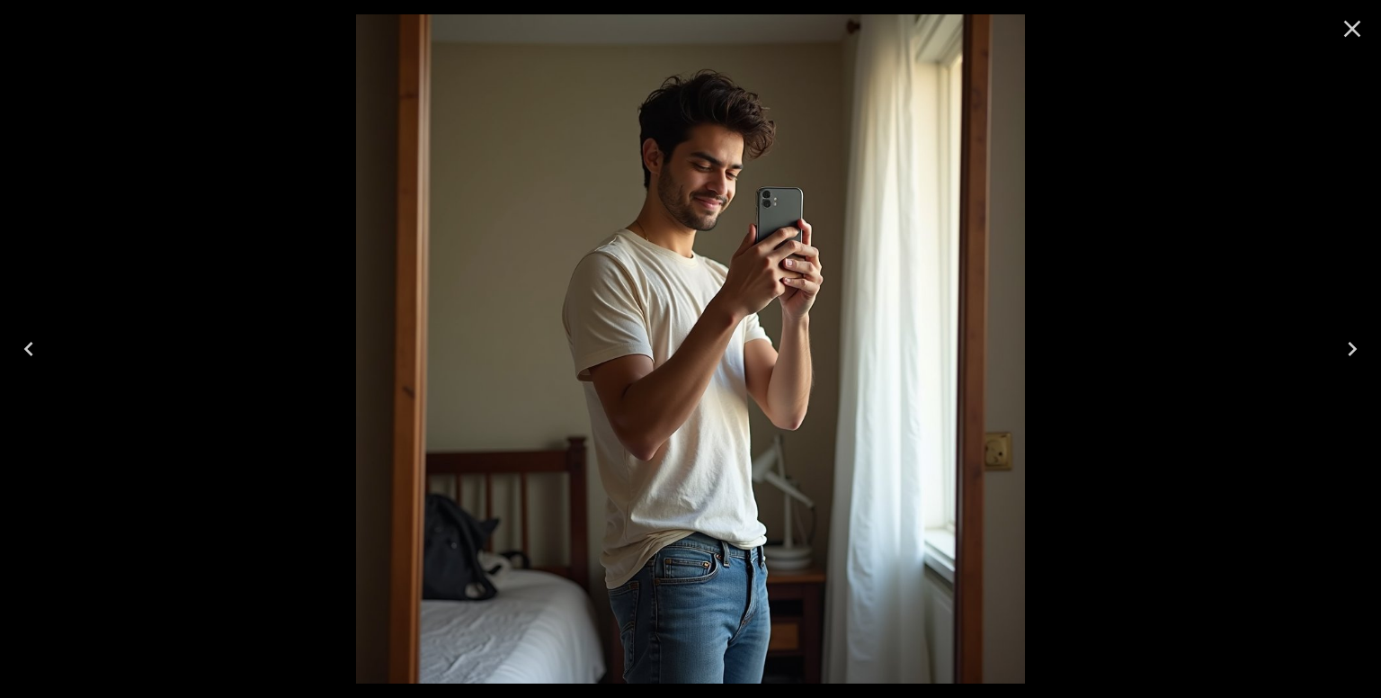
click at [36, 343] on icon "Previous" at bounding box center [28, 349] width 29 height 29
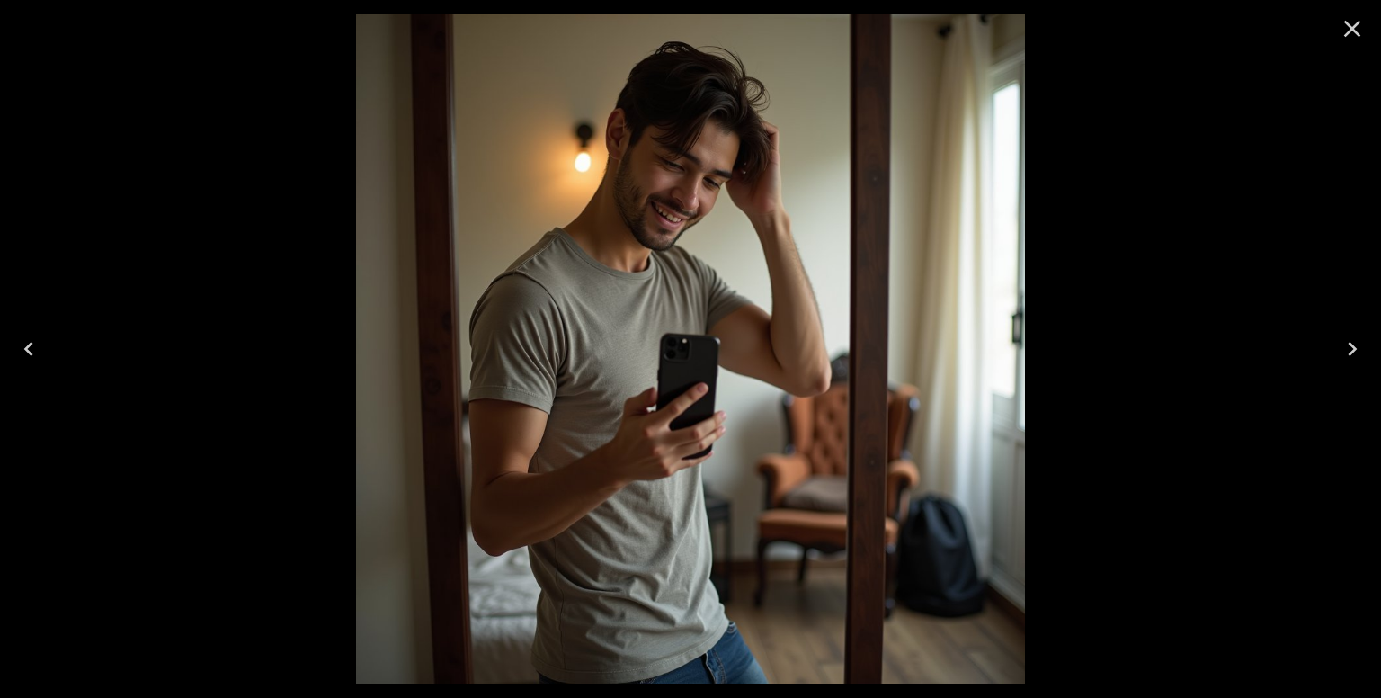
click at [1366, 28] on icon "Close" at bounding box center [1352, 28] width 29 height 29
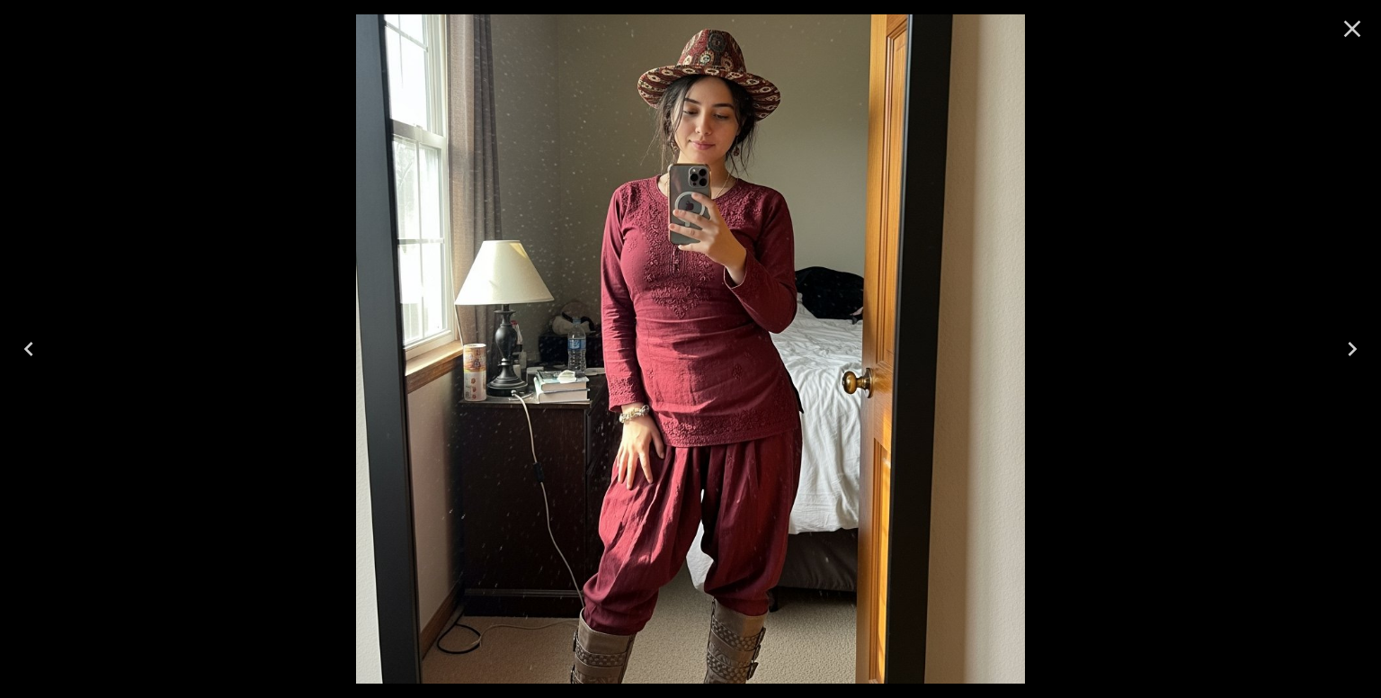
click at [1344, 356] on icon "Next" at bounding box center [1352, 349] width 29 height 29
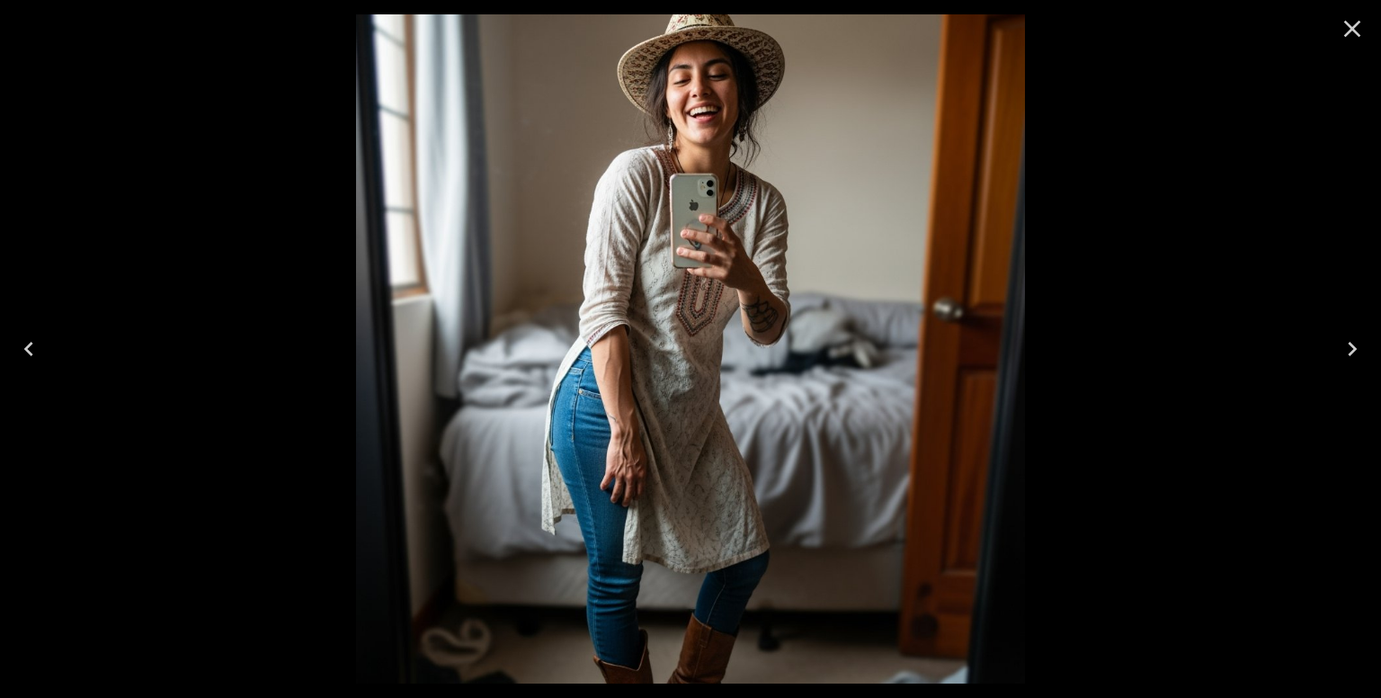
click at [1361, 33] on icon "Close" at bounding box center [1352, 28] width 29 height 29
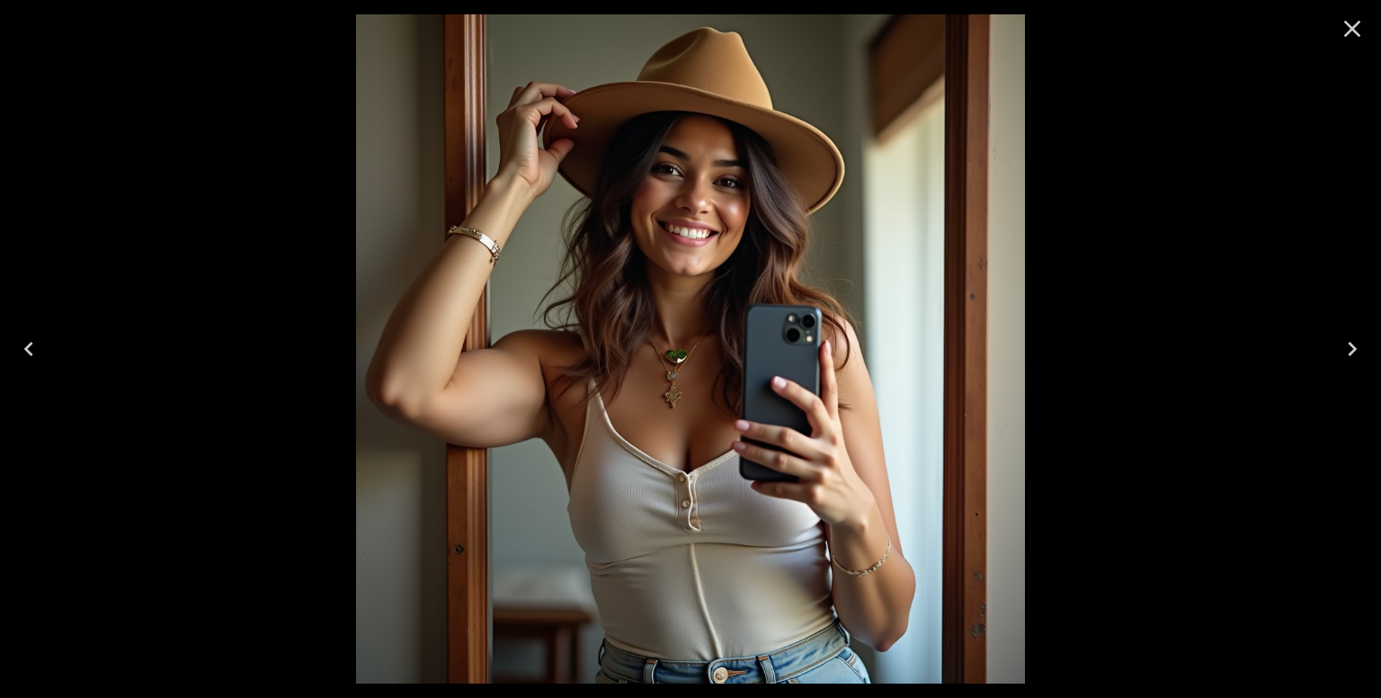
click at [1345, 29] on icon "Close" at bounding box center [1352, 28] width 29 height 29
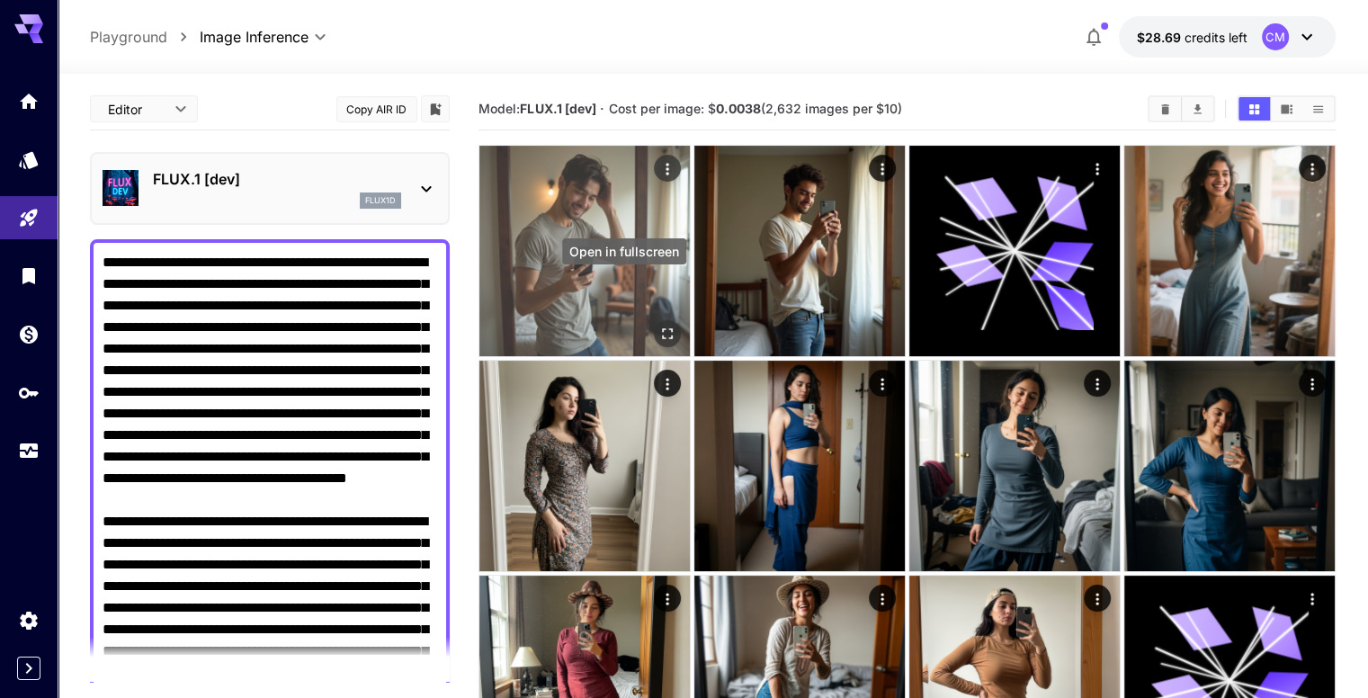
click at [658, 325] on icon "Open in fullscreen" at bounding box center [667, 334] width 18 height 18
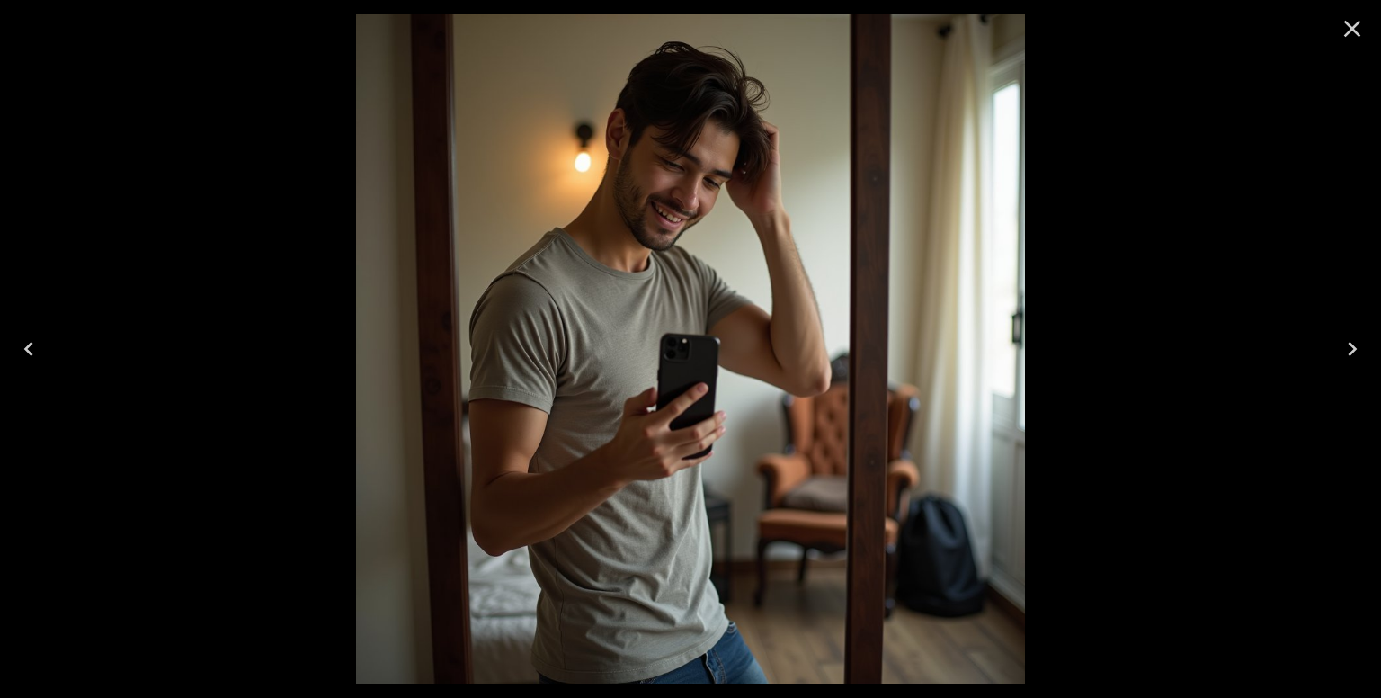
click at [1362, 345] on icon "Next" at bounding box center [1352, 349] width 29 height 29
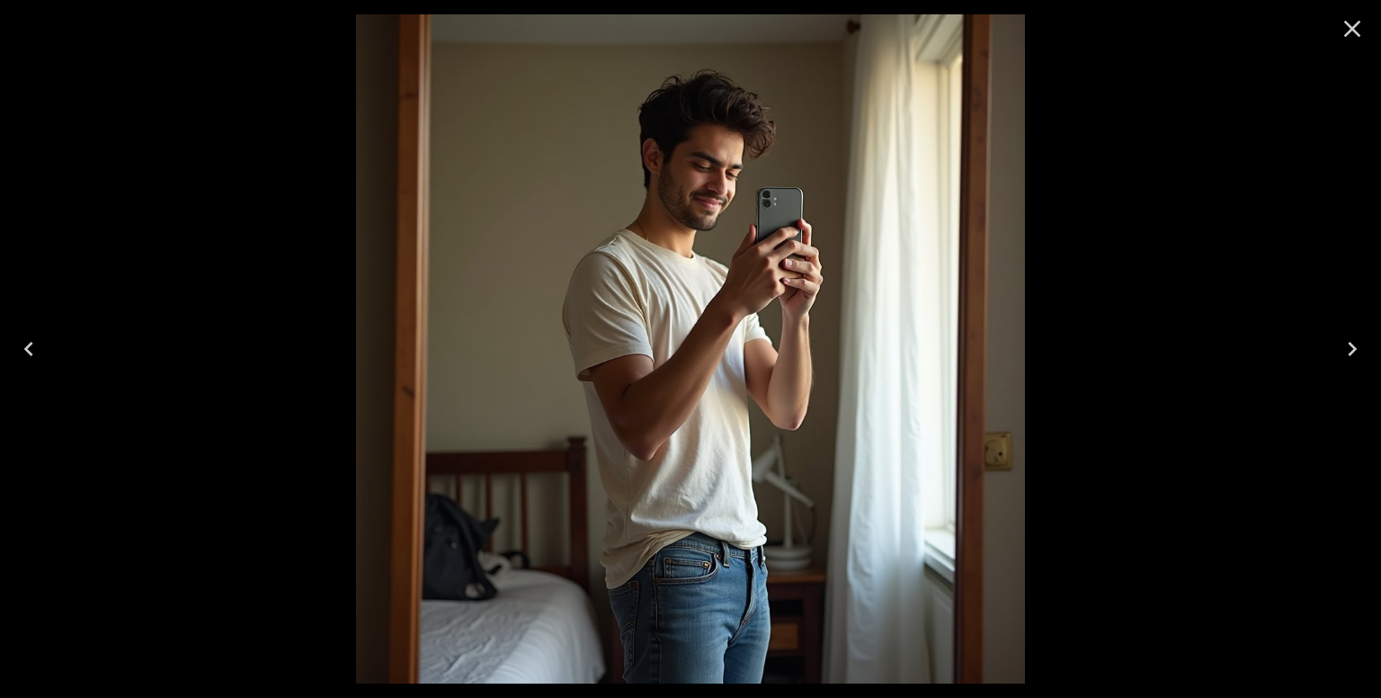
click at [33, 354] on icon "Previous" at bounding box center [28, 349] width 29 height 29
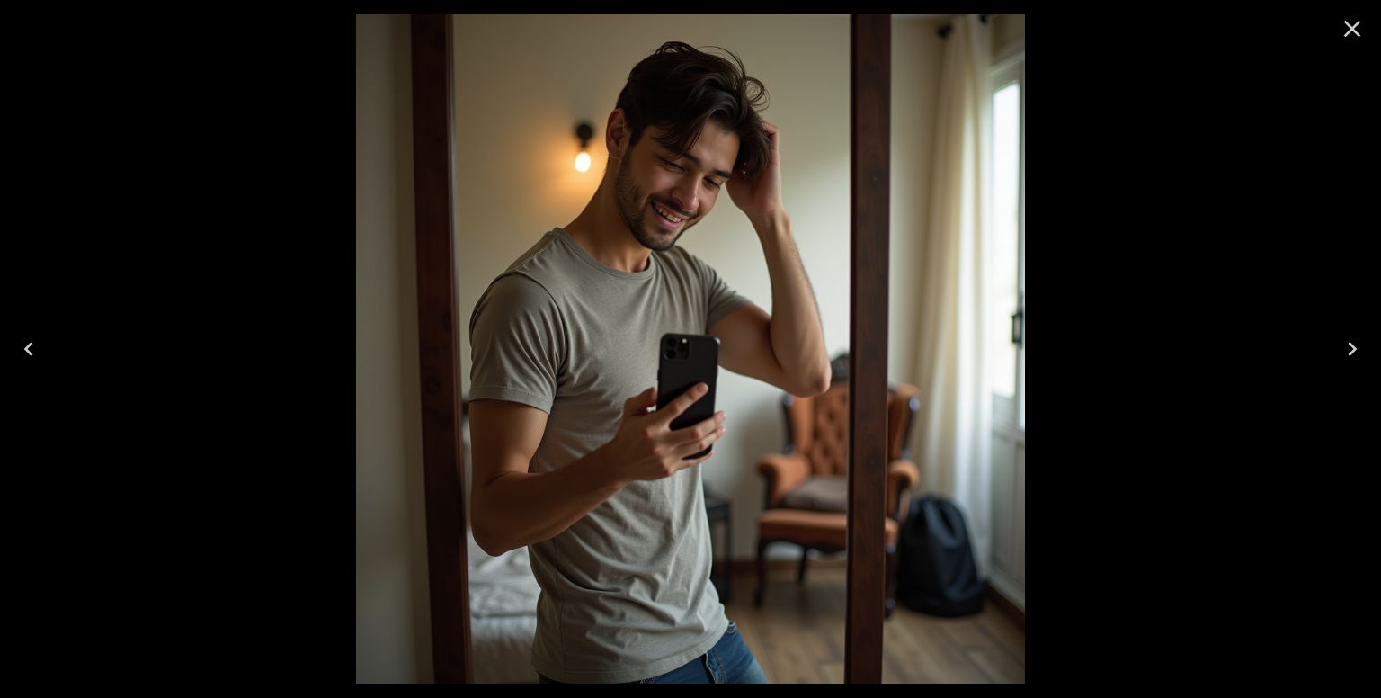
click at [1338, 26] on icon "Close" at bounding box center [1352, 28] width 29 height 29
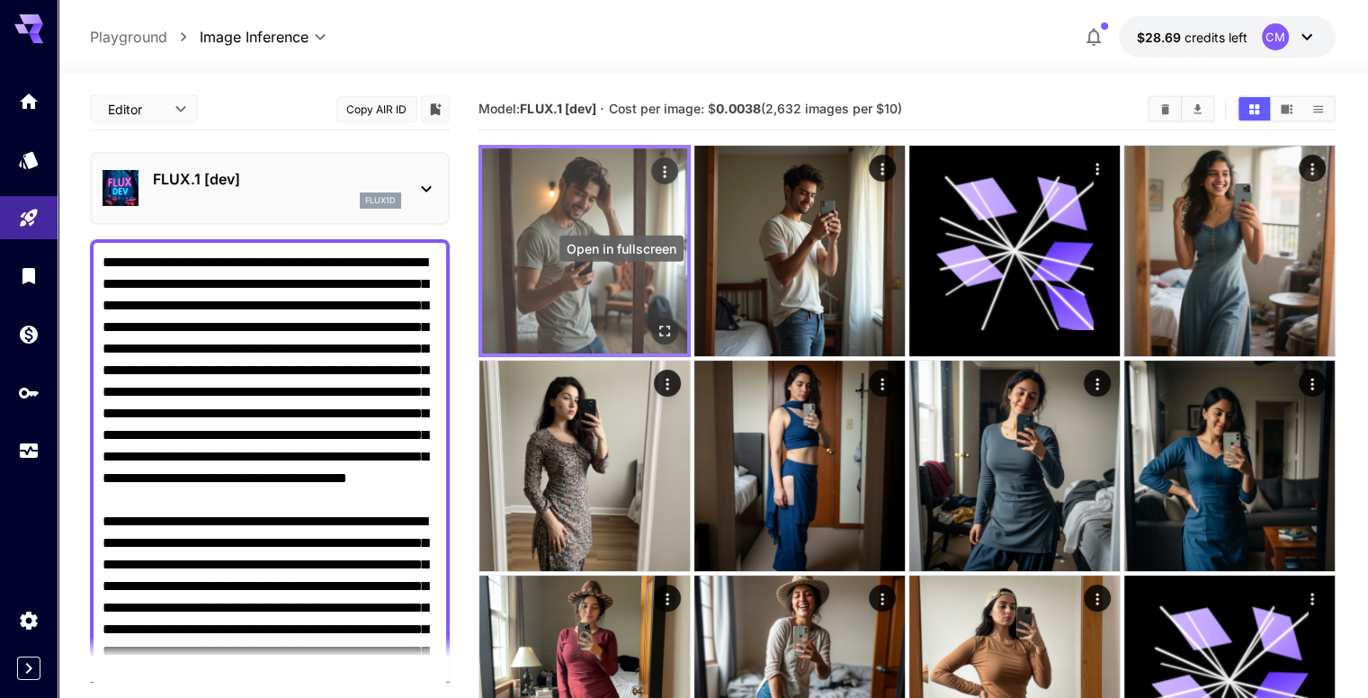
click at [656, 322] on icon "Open in fullscreen" at bounding box center [665, 331] width 18 height 18
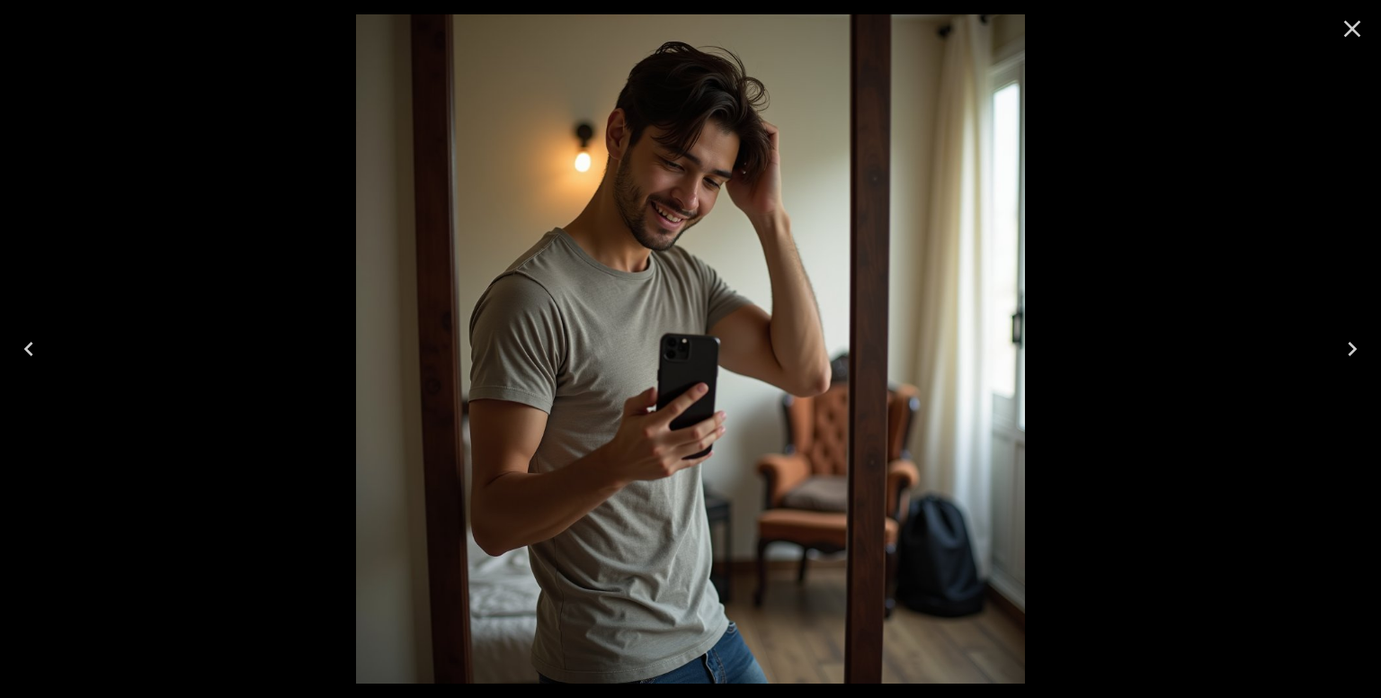
click at [1340, 25] on icon "Close" at bounding box center [1352, 28] width 29 height 29
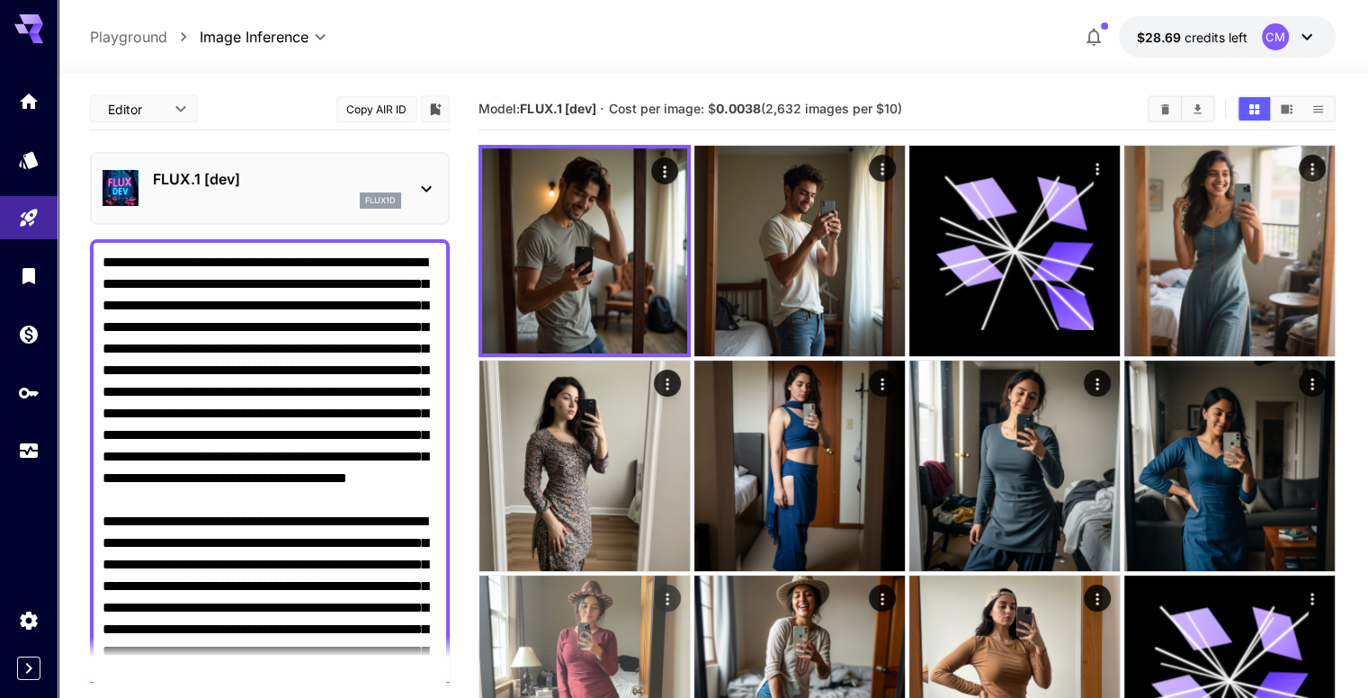
click at [690, 576] on img at bounding box center [584, 681] width 210 height 210
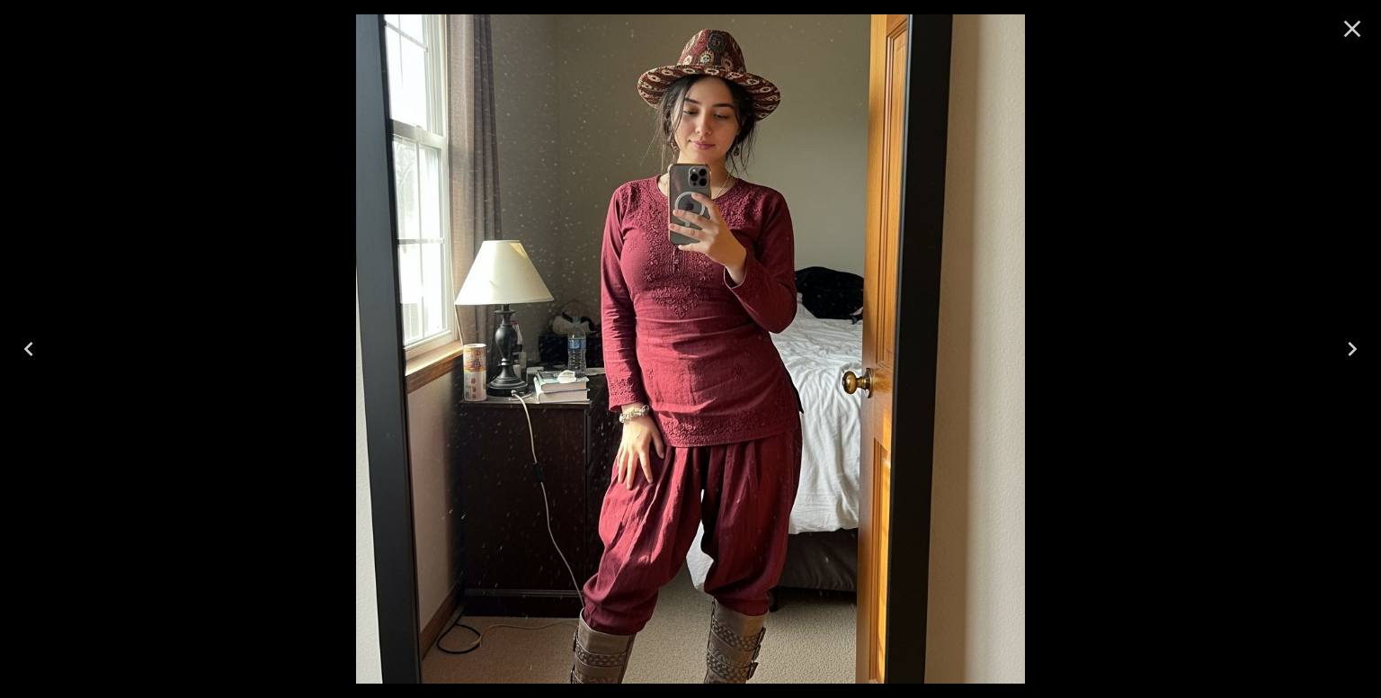
click at [1358, 31] on icon "Close" at bounding box center [1352, 28] width 29 height 29
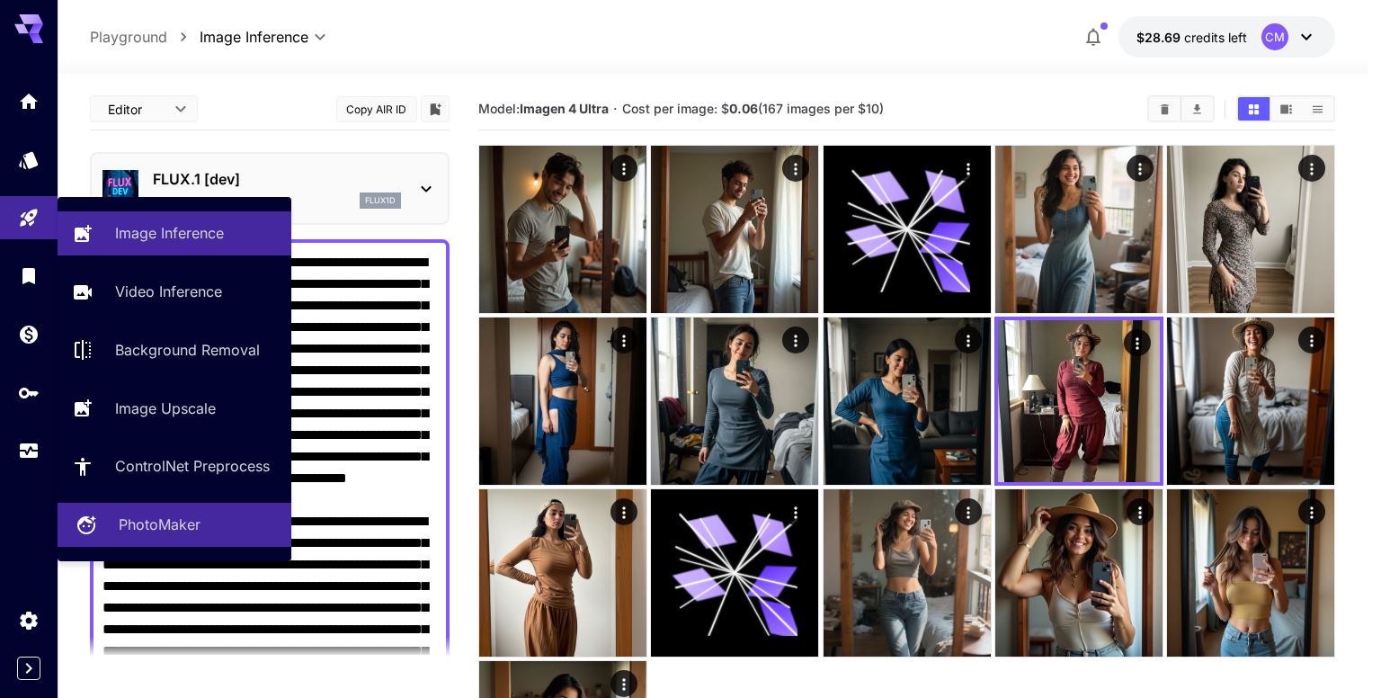
click at [177, 522] on p "PhotoMaker" at bounding box center [160, 525] width 82 height 22
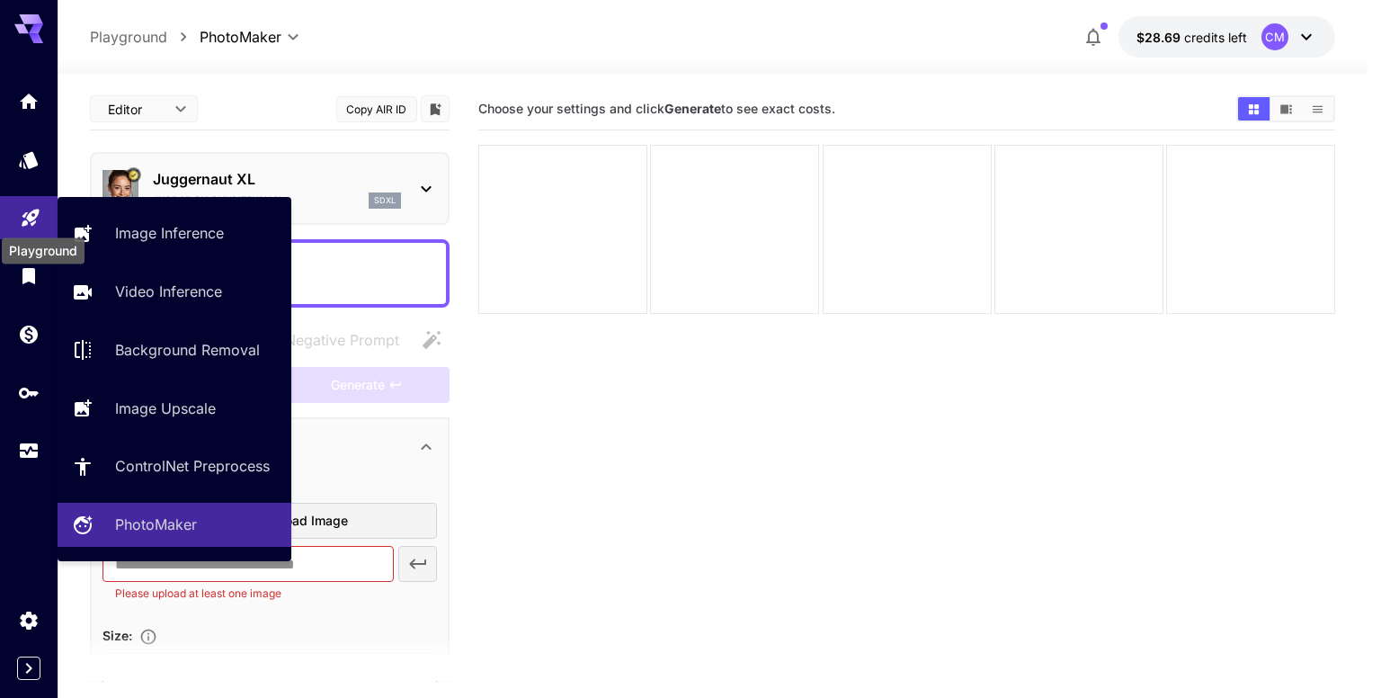
click at [35, 203] on div "Playground" at bounding box center [31, 212] width 22 height 22
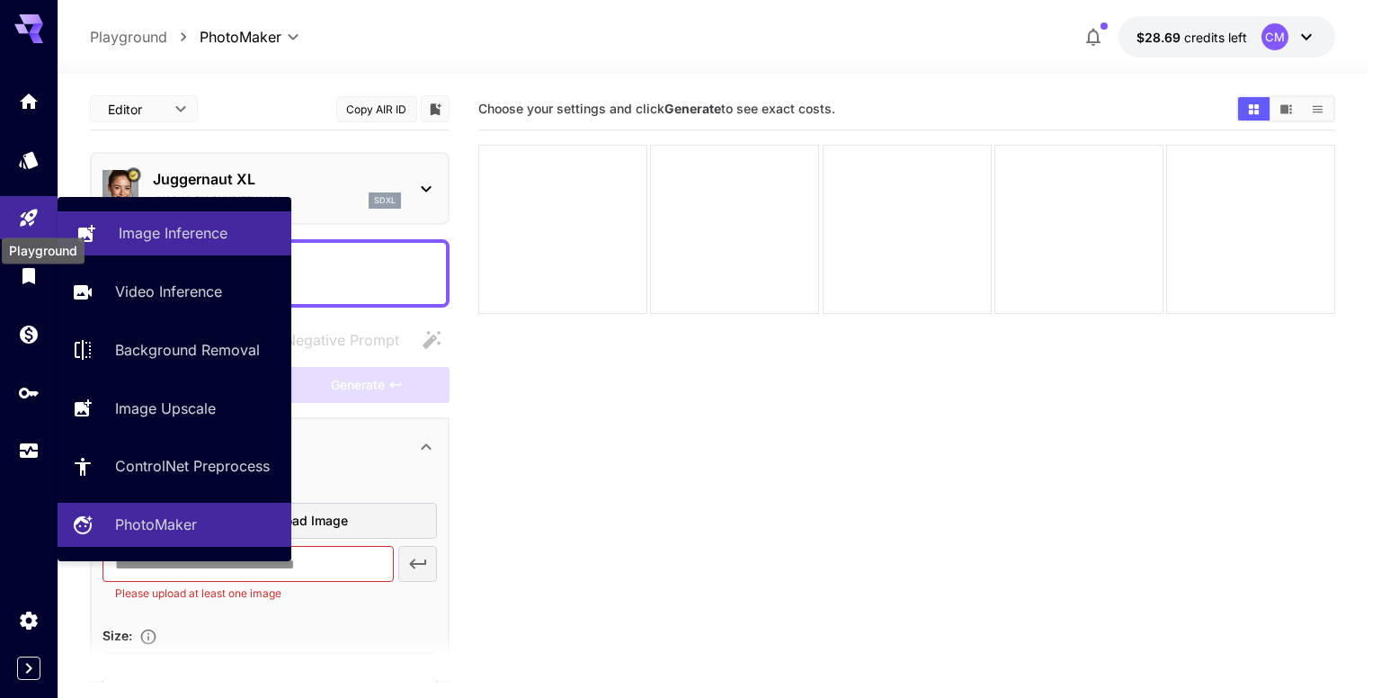
type input "**********"
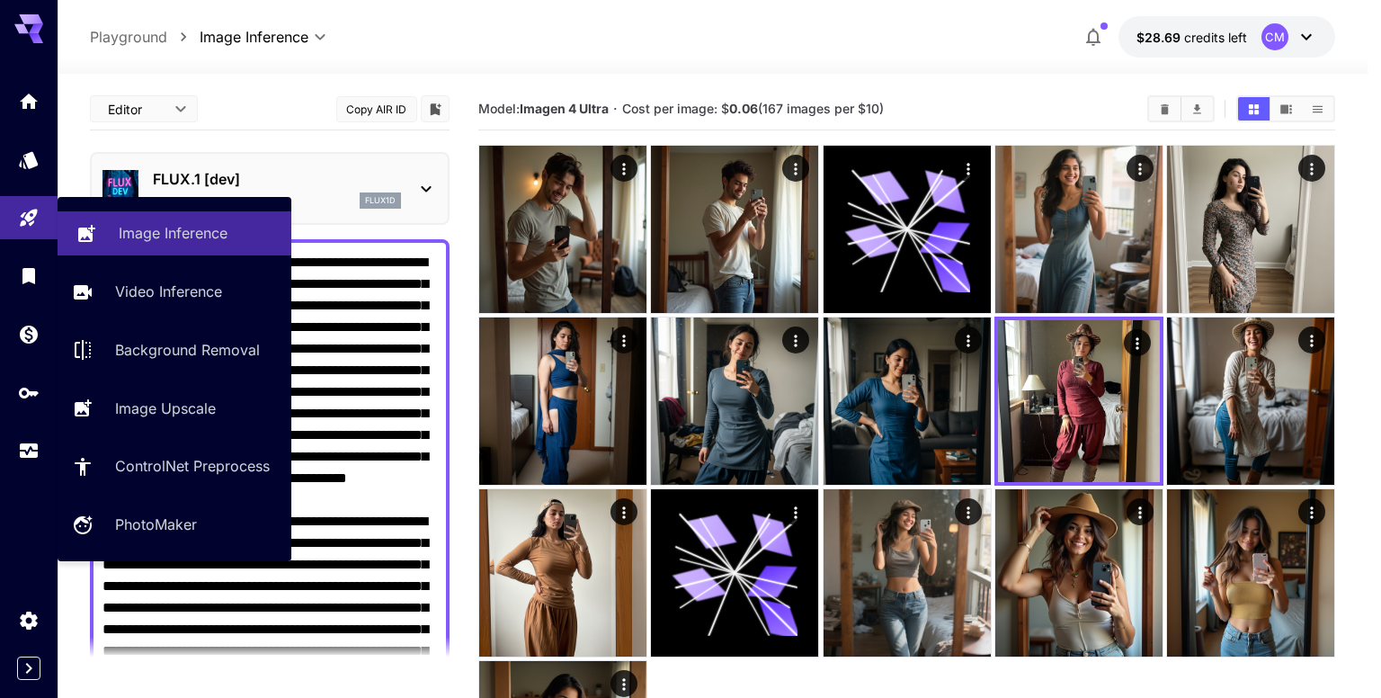
click at [135, 235] on p "Image Inference" at bounding box center [173, 233] width 109 height 22
click at [162, 243] on p "Image Inference" at bounding box center [173, 233] width 109 height 22
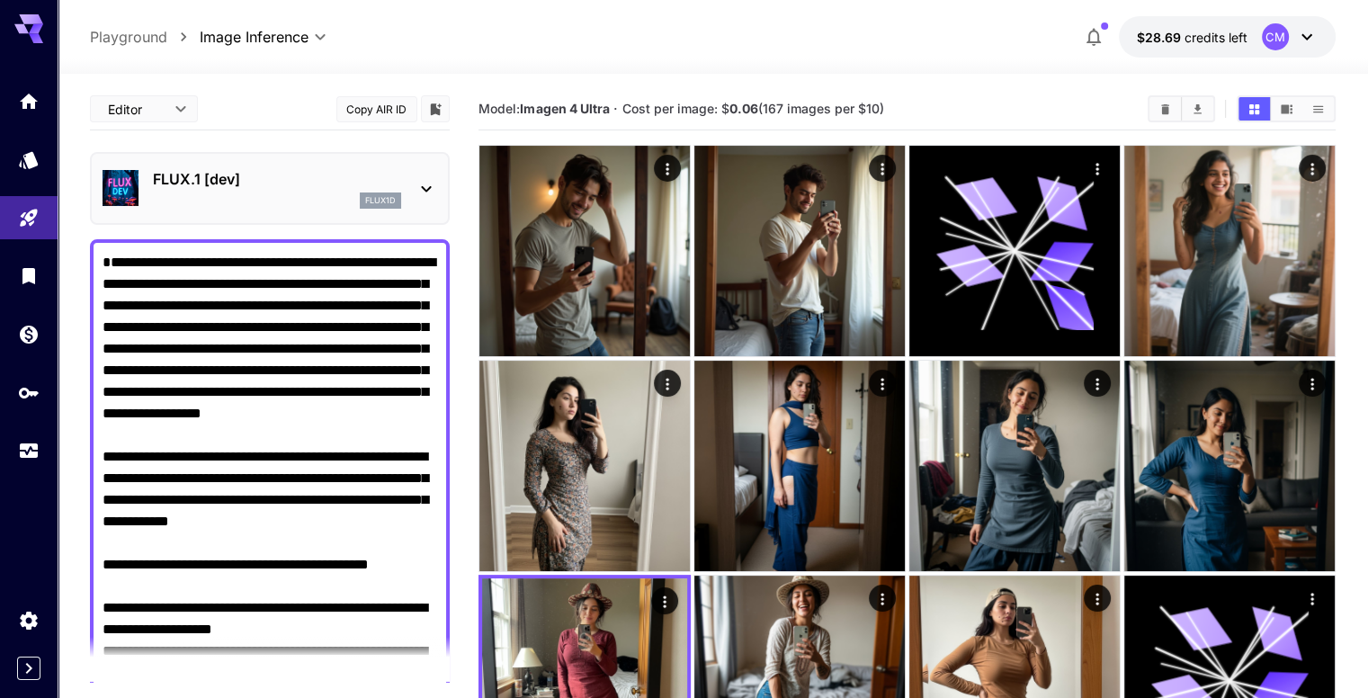
drag, startPoint x: 101, startPoint y: 277, endPoint x: 109, endPoint y: 288, distance: 13.5
click at [127, 296] on div at bounding box center [270, 661] width 360 height 845
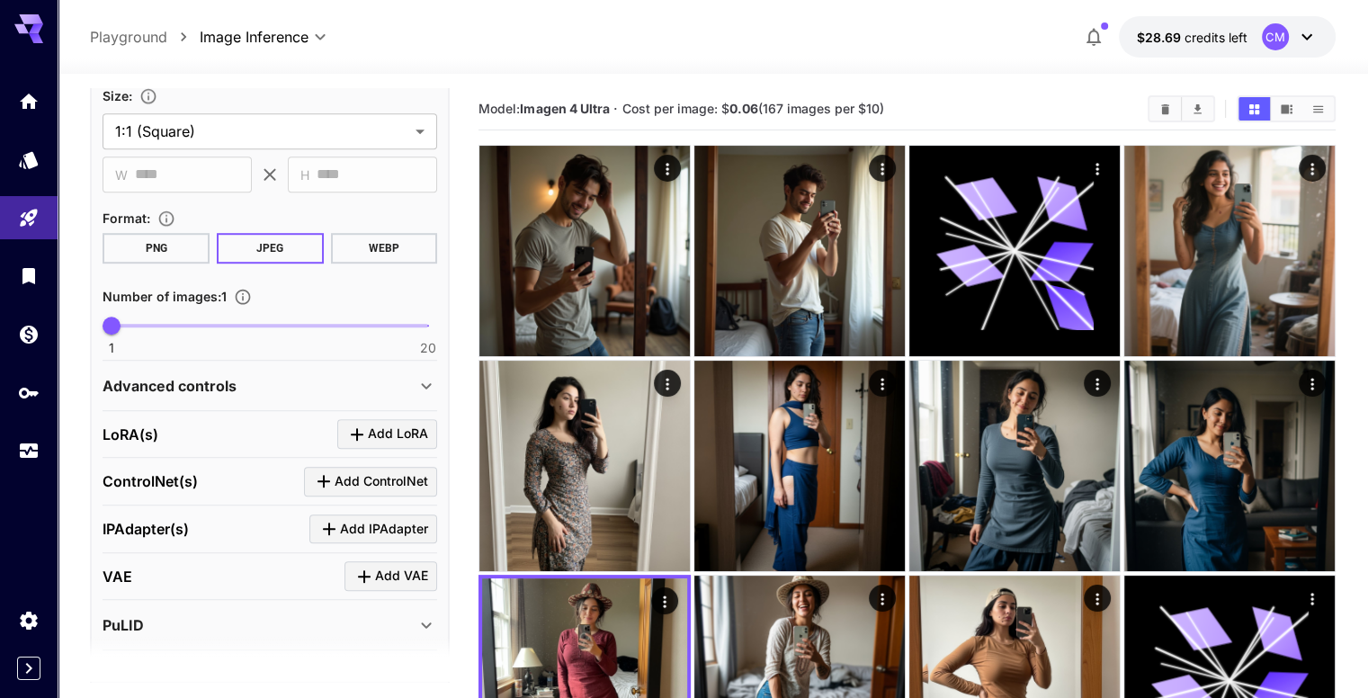
scroll to position [1169, 0]
drag, startPoint x: 104, startPoint y: 281, endPoint x: 377, endPoint y: 335, distance: 277.6
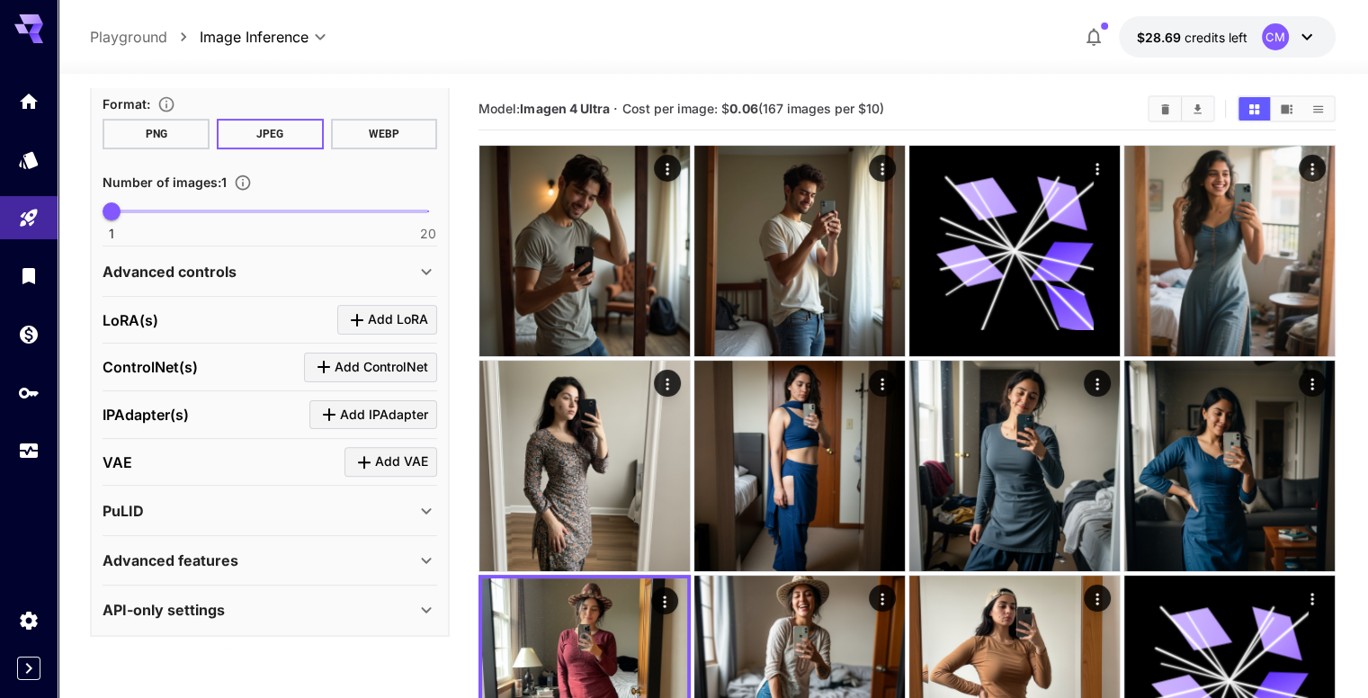
scroll to position [0, 0]
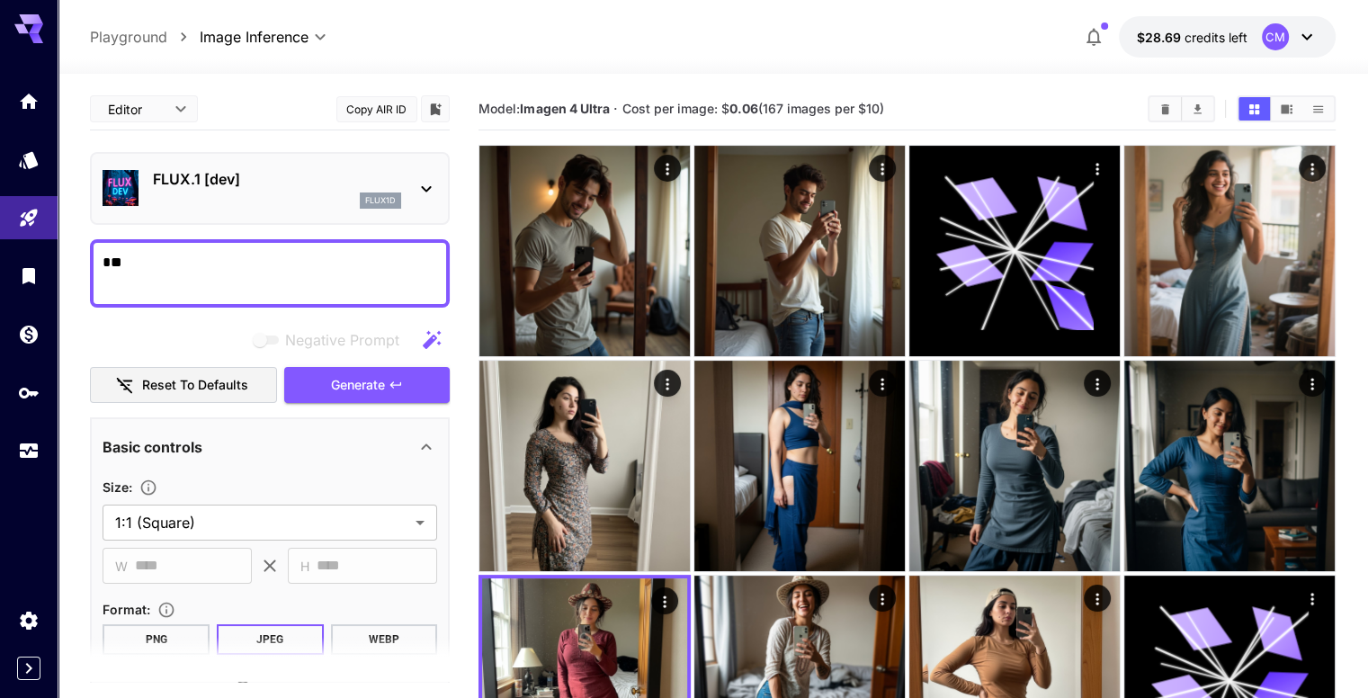
type textarea "**"
drag, startPoint x: 251, startPoint y: 272, endPoint x: 96, endPoint y: 251, distance: 156.2
click at [96, 251] on div "**" at bounding box center [270, 273] width 360 height 68
paste textarea "**********"
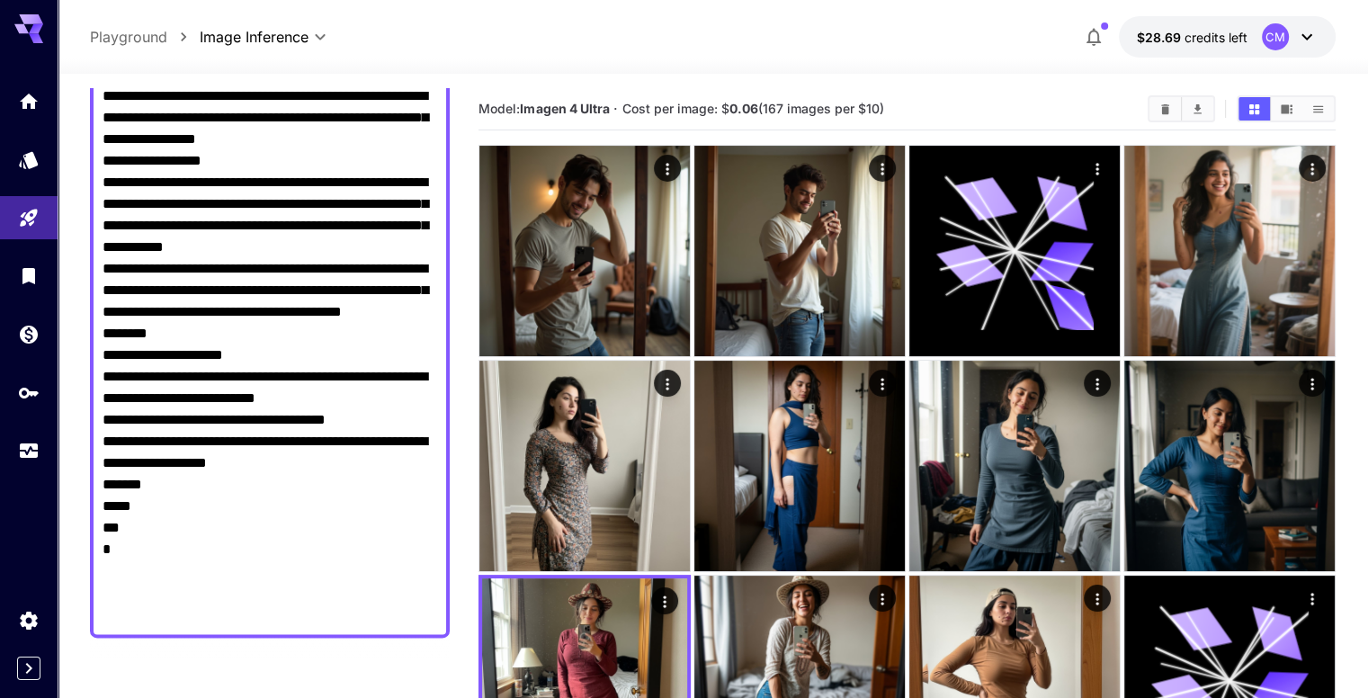
scroll to position [2517, 0]
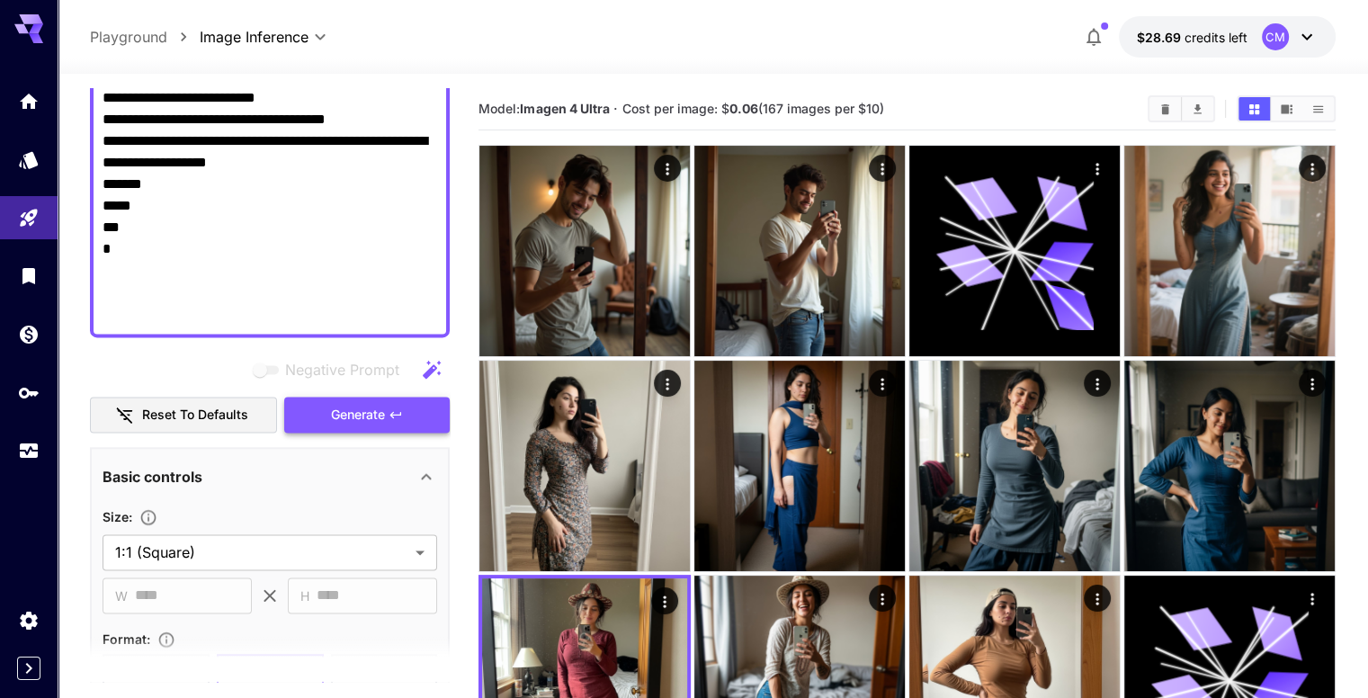
type textarea "**********"
click at [349, 407] on span "Generate" at bounding box center [358, 415] width 54 height 22
